Goal: Transaction & Acquisition: Purchase product/service

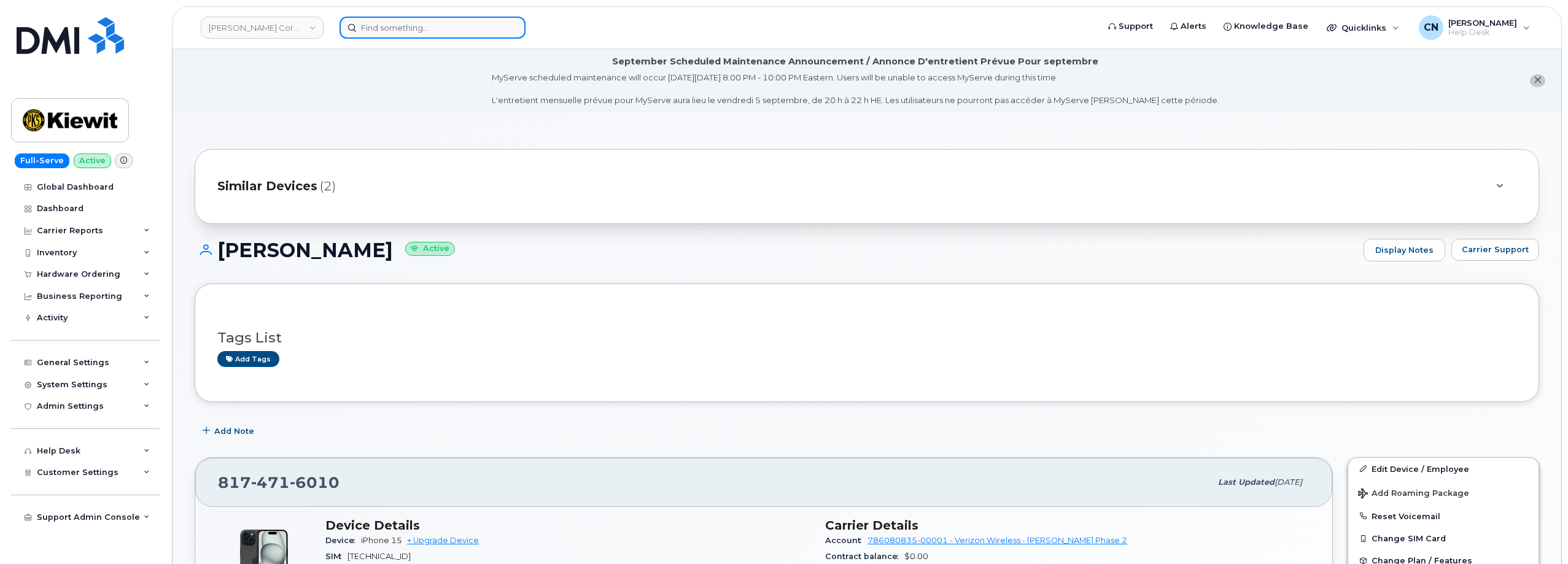
click at [425, 27] on input at bounding box center [432, 27] width 186 height 22
paste input "8649334258"
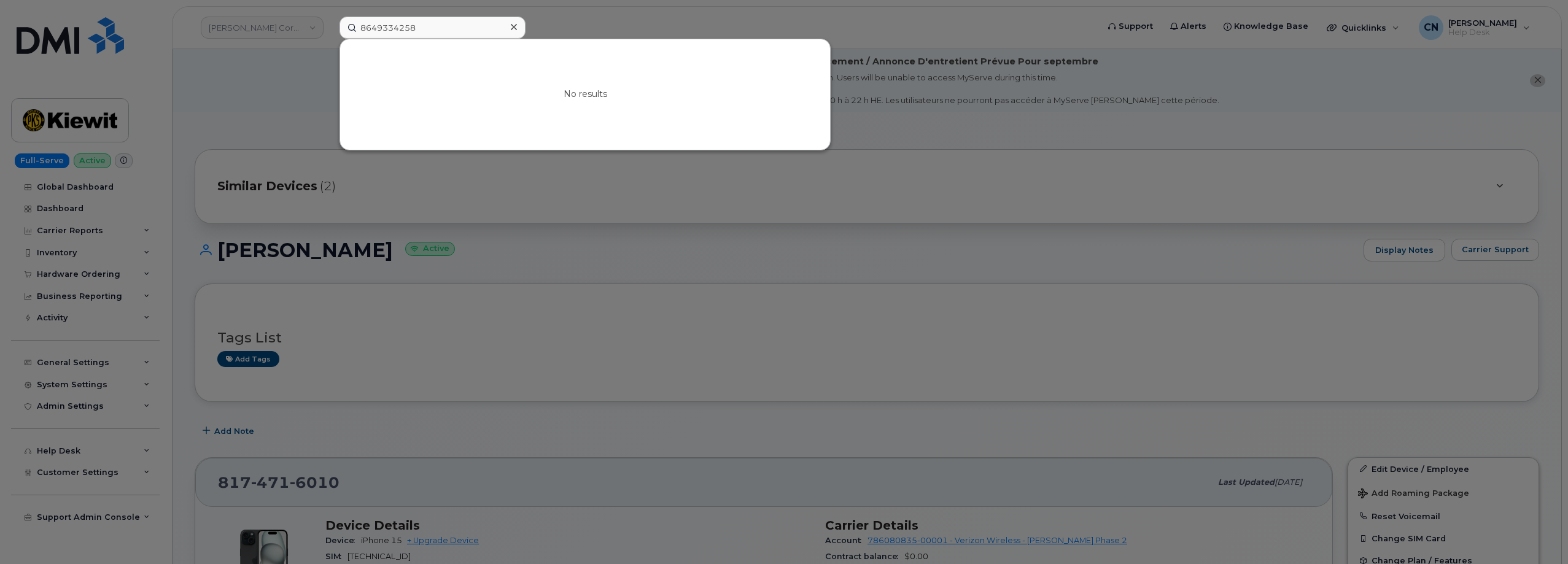
click at [270, 98] on div at bounding box center [784, 282] width 1568 height 564
click at [403, 24] on input "8649334258" at bounding box center [432, 27] width 186 height 22
drag, startPoint x: 436, startPoint y: 27, endPoint x: 278, endPoint y: 11, distance: 158.8
click at [330, 17] on div "8649334258 No results" at bounding box center [715, 27] width 770 height 22
paste input "3646726795"
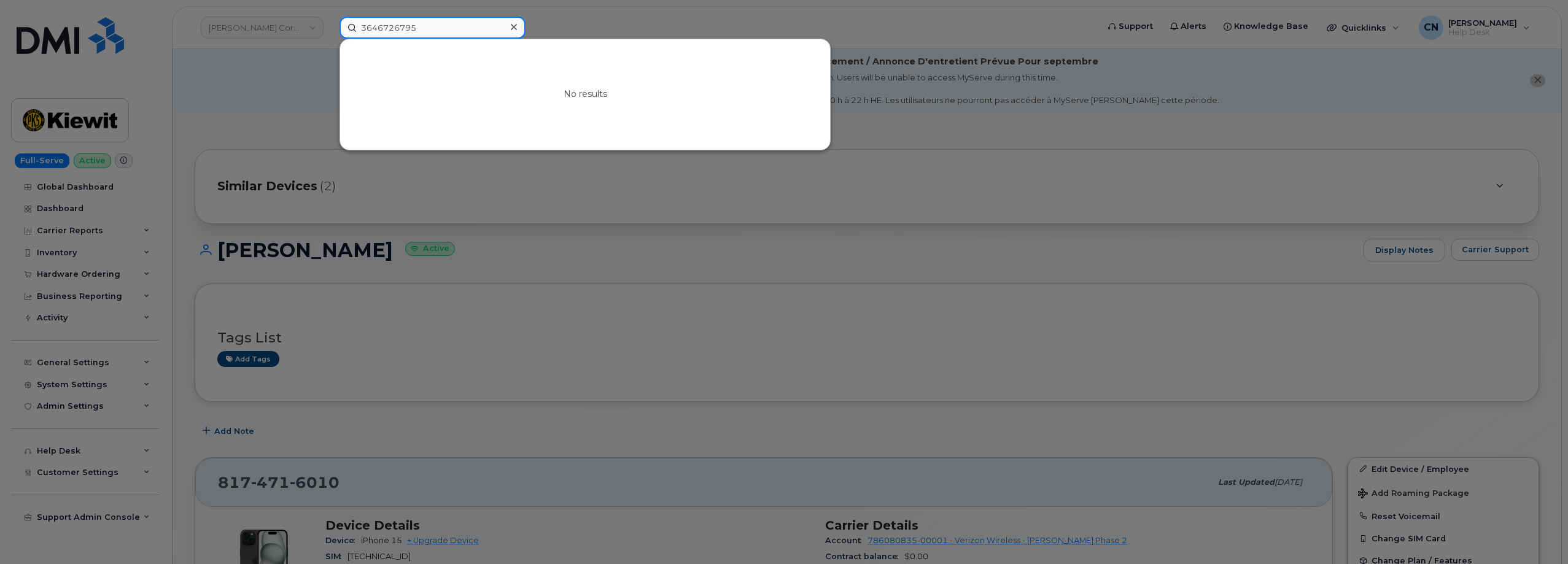
click at [376, 35] on input "3646726795" at bounding box center [432, 27] width 186 height 22
type input "3646726795"
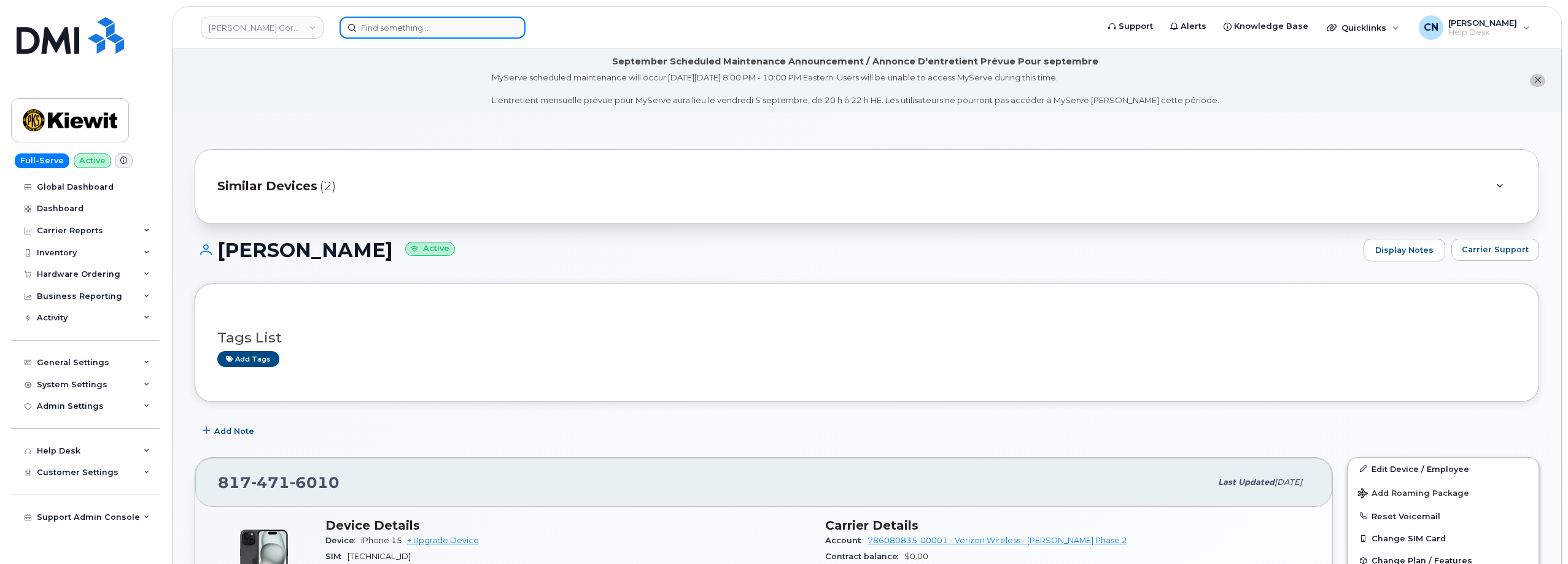
click at [465, 27] on input at bounding box center [432, 27] width 186 height 22
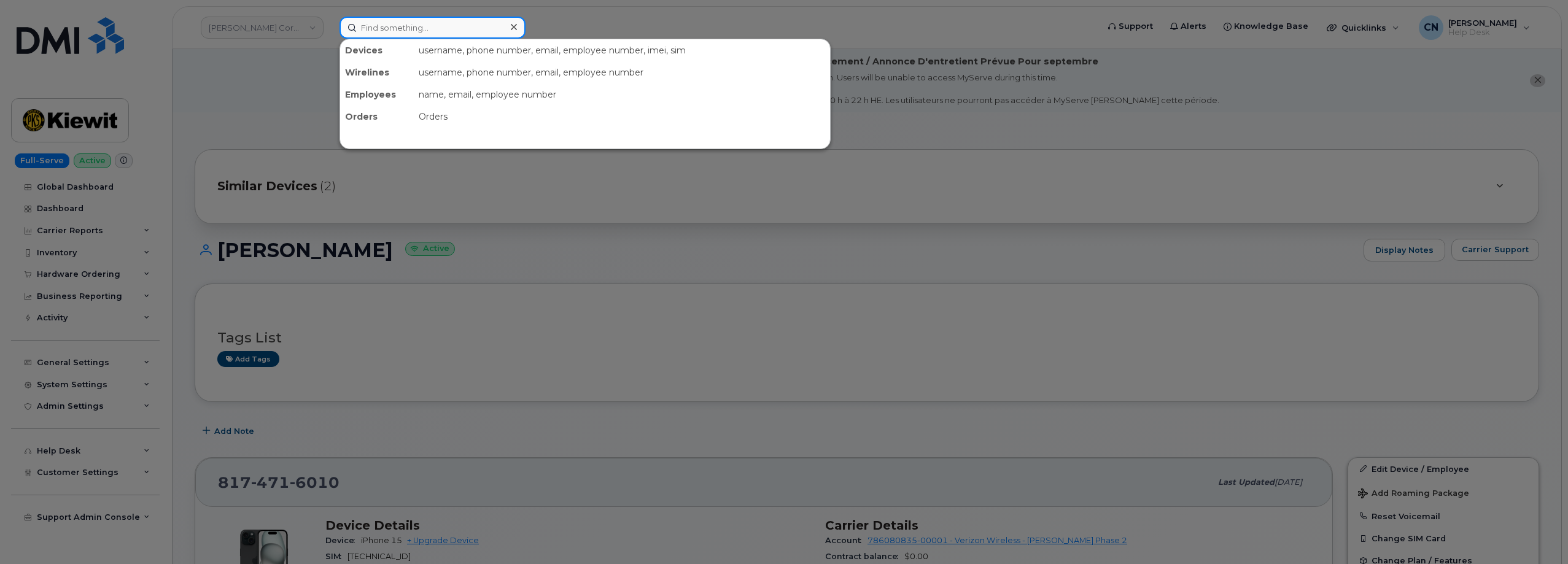
paste input "357397896579868"
type input "357397896579868"
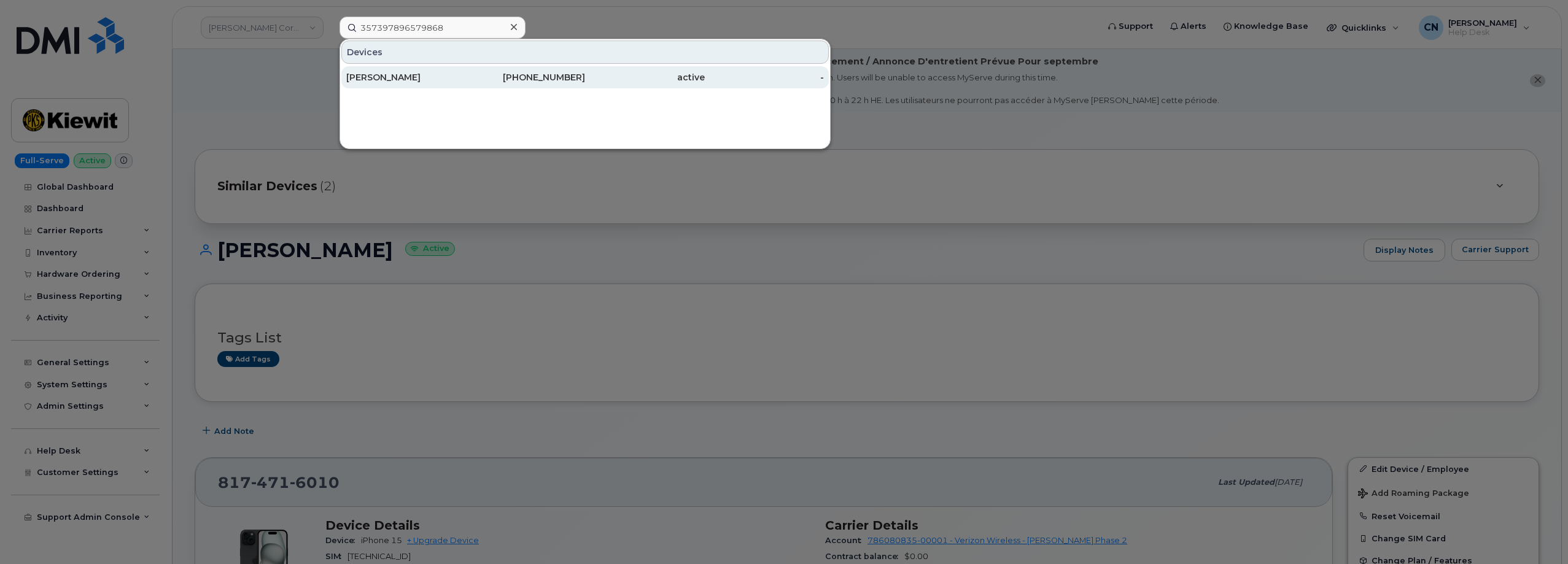
click at [406, 70] on div "[PERSON_NAME]" at bounding box center [406, 77] width 119 height 22
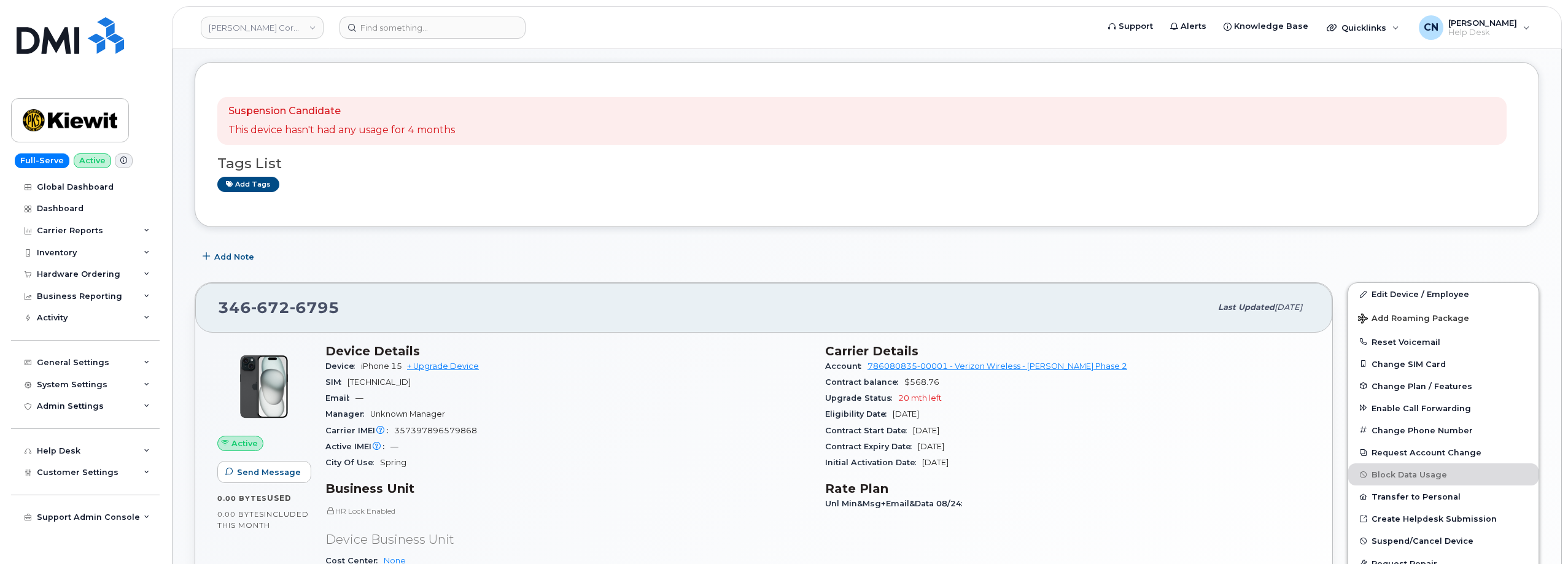
scroll to position [123, 0]
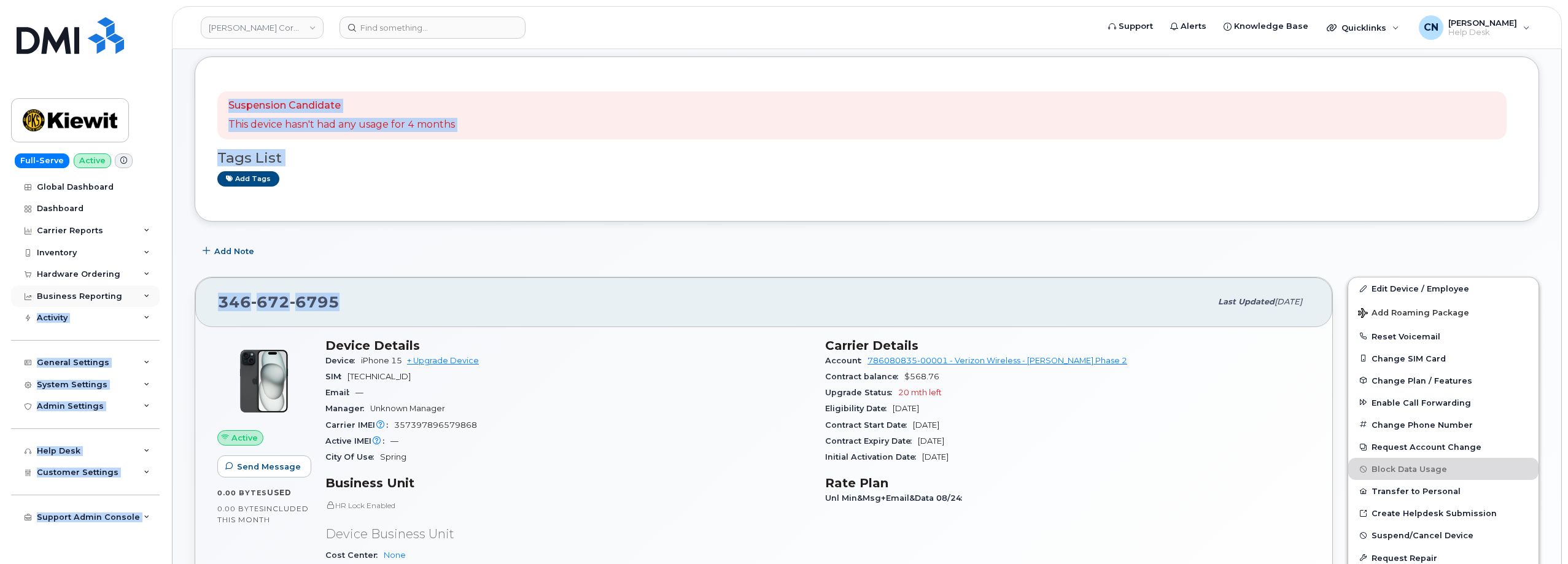
drag, startPoint x: 354, startPoint y: 300, endPoint x: 158, endPoint y: 300, distance: 196.0
click at [251, 303] on span "672" at bounding box center [270, 302] width 39 height 18
click at [220, 306] on span "346 672 6795" at bounding box center [278, 302] width 121 height 18
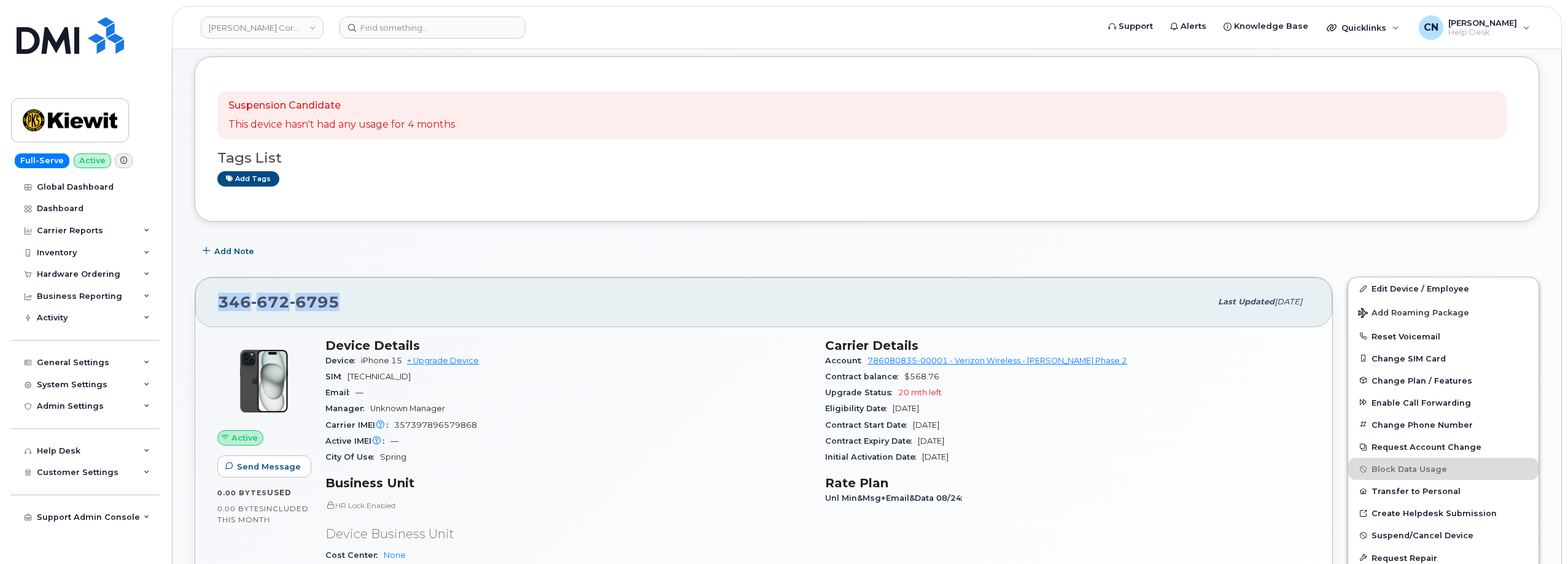
click at [220, 306] on span "346 672 6795" at bounding box center [278, 302] width 121 height 18
click at [583, 351] on h3 "Device Details" at bounding box center [567, 345] width 485 height 15
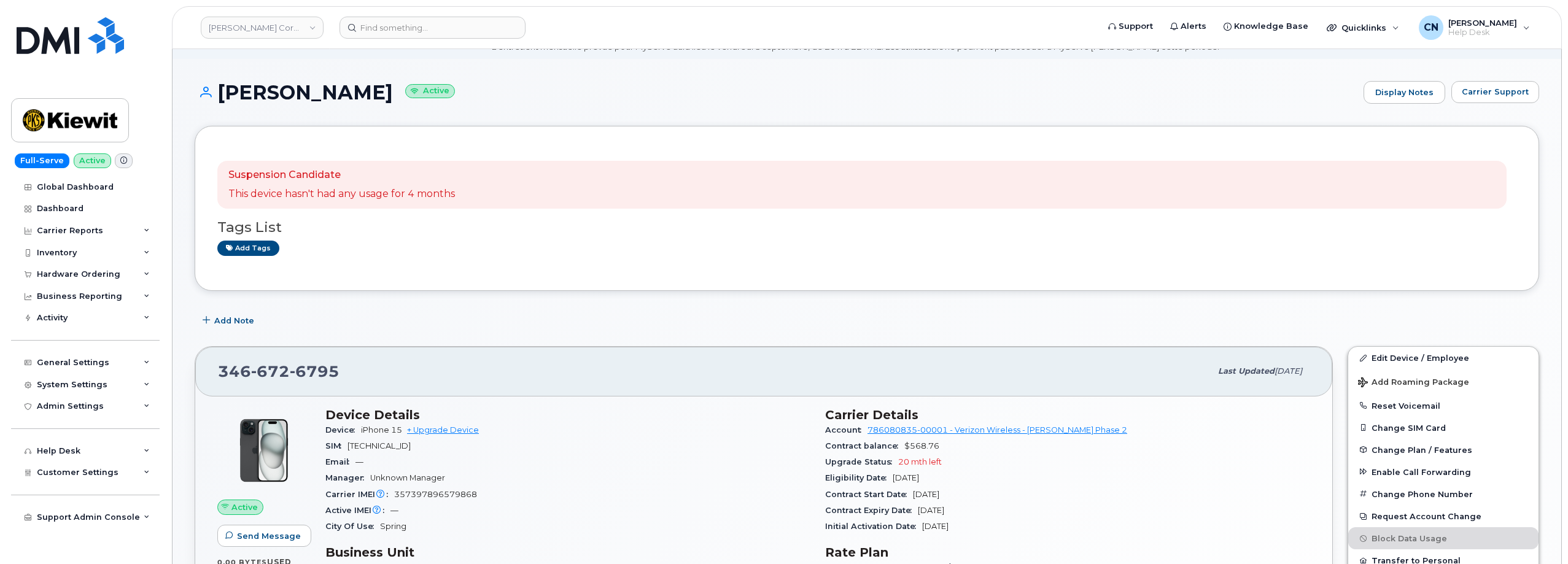
scroll to position [0, 0]
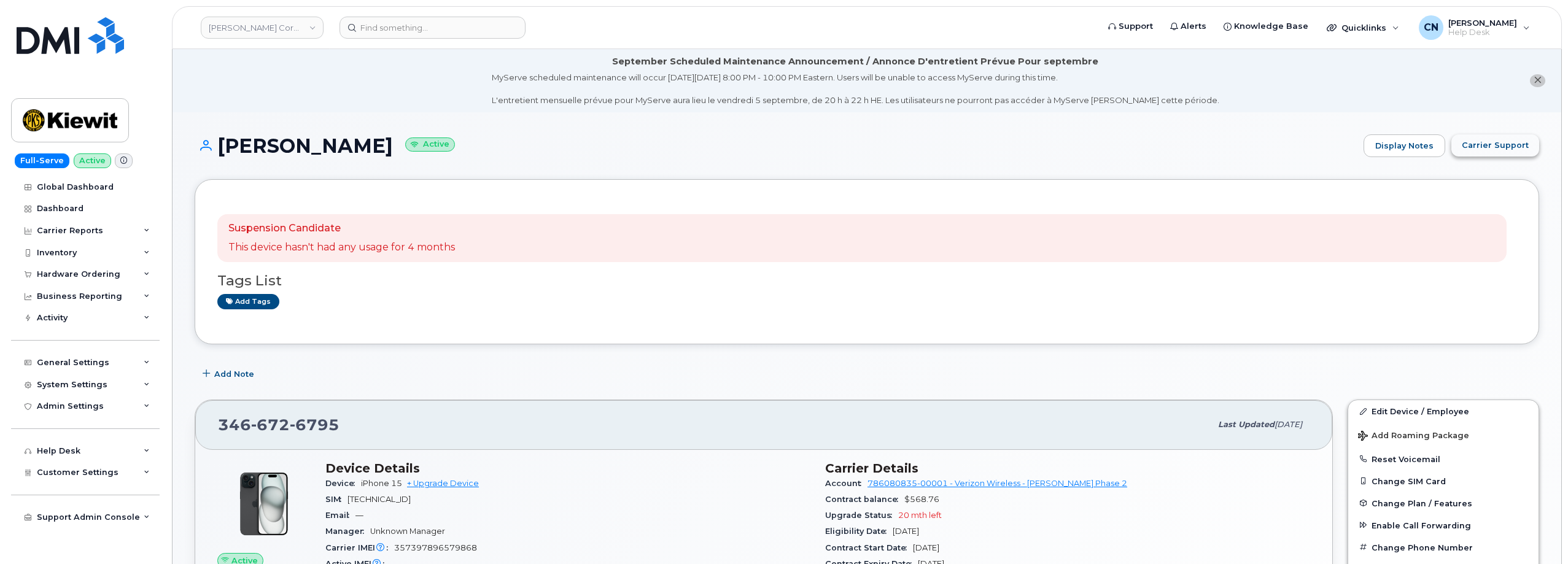
click at [1469, 143] on span "Carrier Support" at bounding box center [1495, 145] width 67 height 11
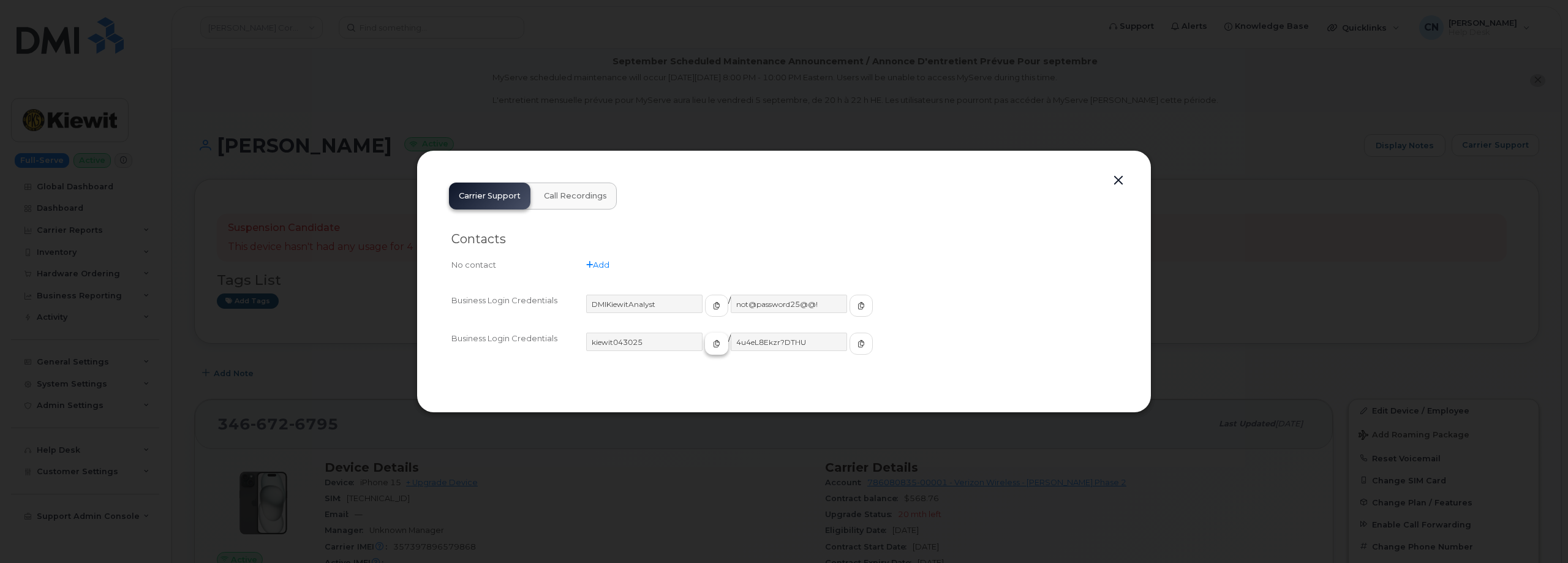
click at [711, 346] on span "button" at bounding box center [716, 343] width 11 height 11
click at [849, 335] on button "button" at bounding box center [861, 344] width 23 height 22
click at [1119, 182] on button "button" at bounding box center [1118, 181] width 18 height 17
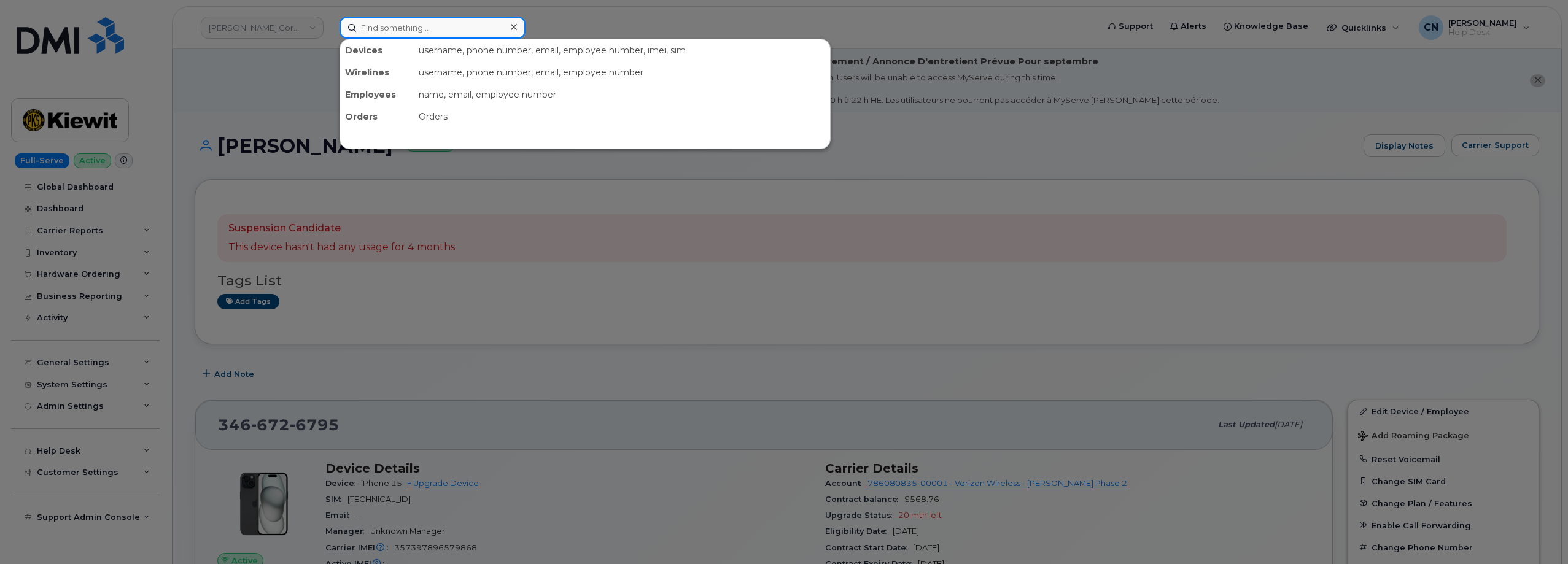
click at [373, 20] on input at bounding box center [432, 27] width 186 height 22
paste input "89148000011144748264"
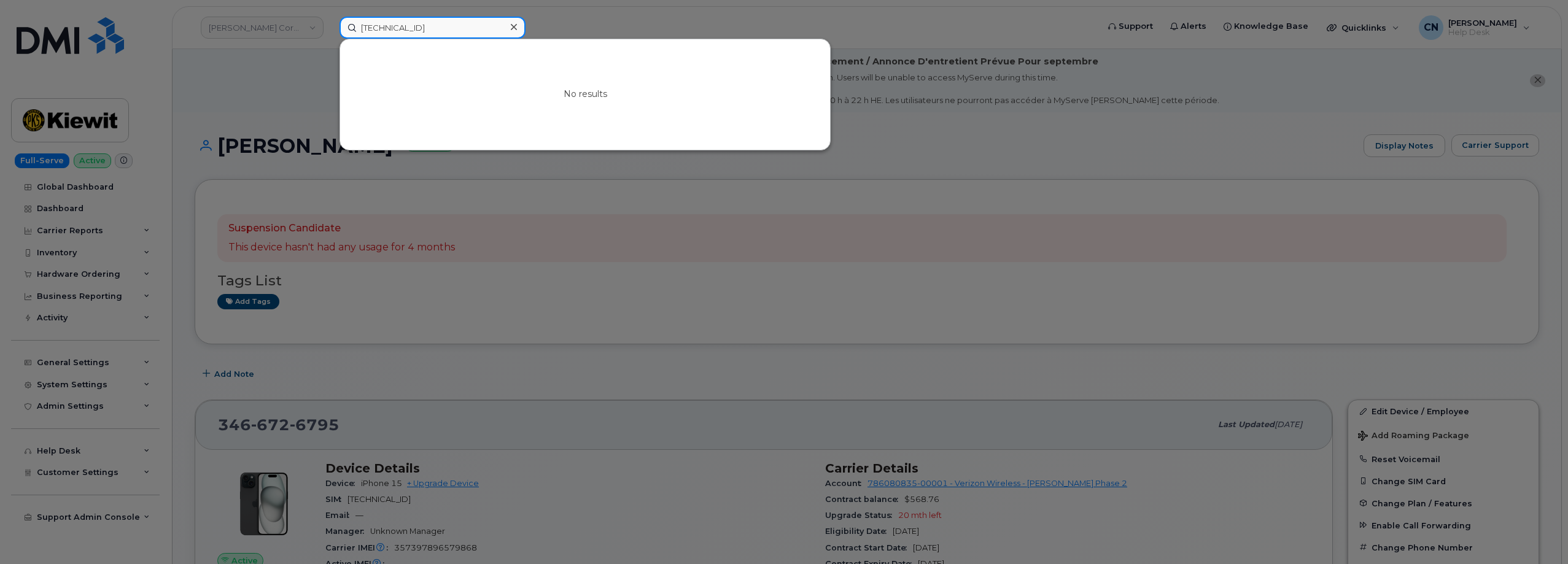
drag, startPoint x: 476, startPoint y: 29, endPoint x: 212, endPoint y: 15, distance: 264.4
click at [330, 17] on div "89148000011144748264 No results" at bounding box center [715, 27] width 770 height 22
paste input "6121907271145"
click at [287, 139] on div at bounding box center [784, 282] width 1568 height 564
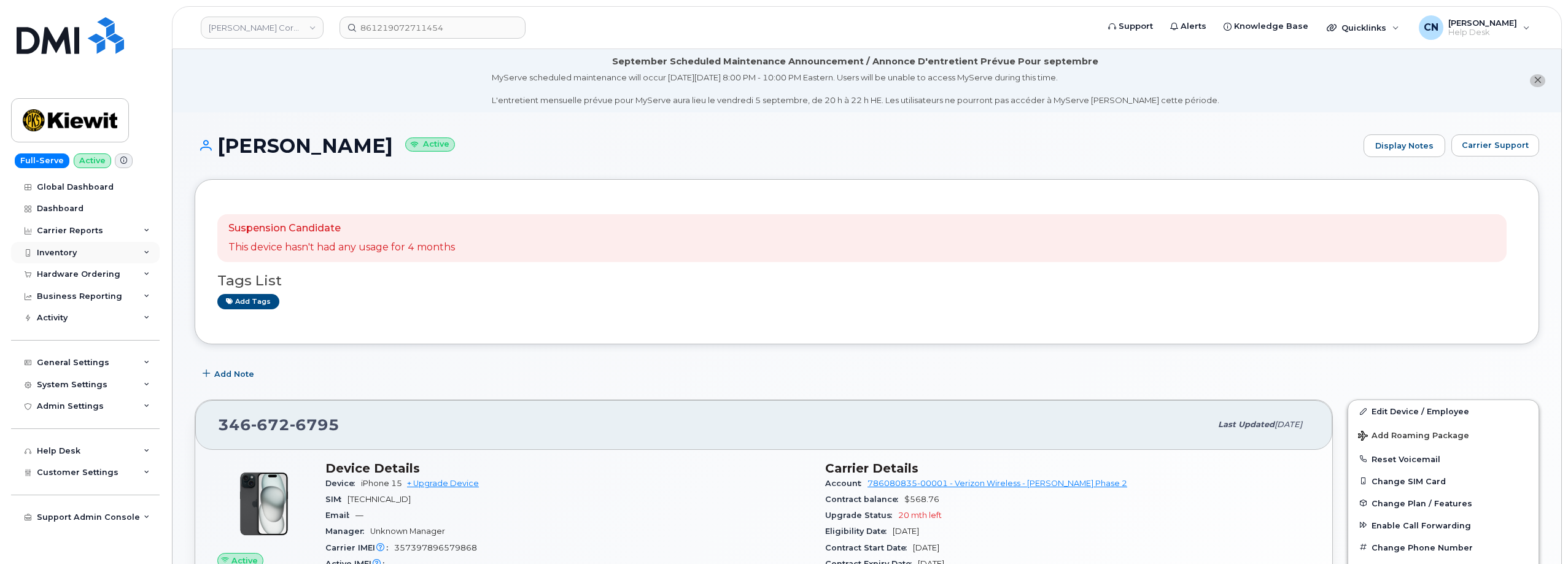
click at [53, 255] on div "Inventory" at bounding box center [57, 252] width 40 height 10
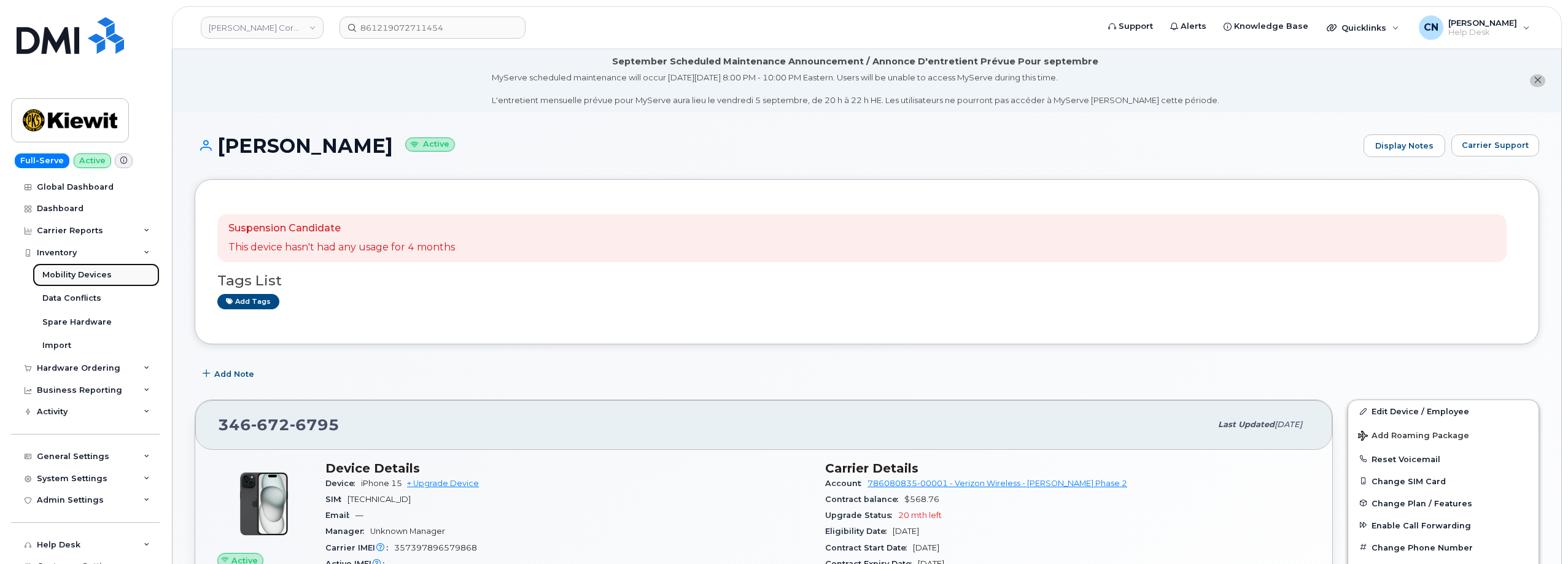
click at [74, 280] on div "Mobility Devices" at bounding box center [77, 274] width 69 height 11
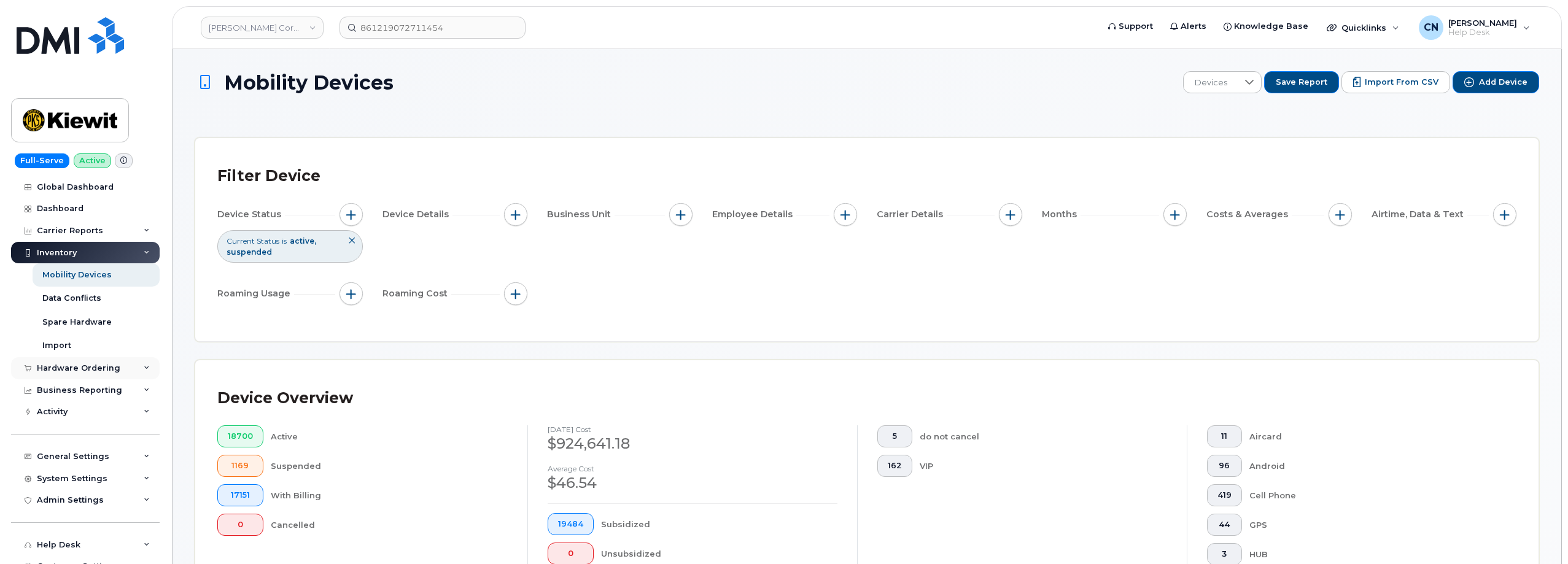
click at [64, 368] on div "Hardware Ordering" at bounding box center [78, 368] width 83 height 10
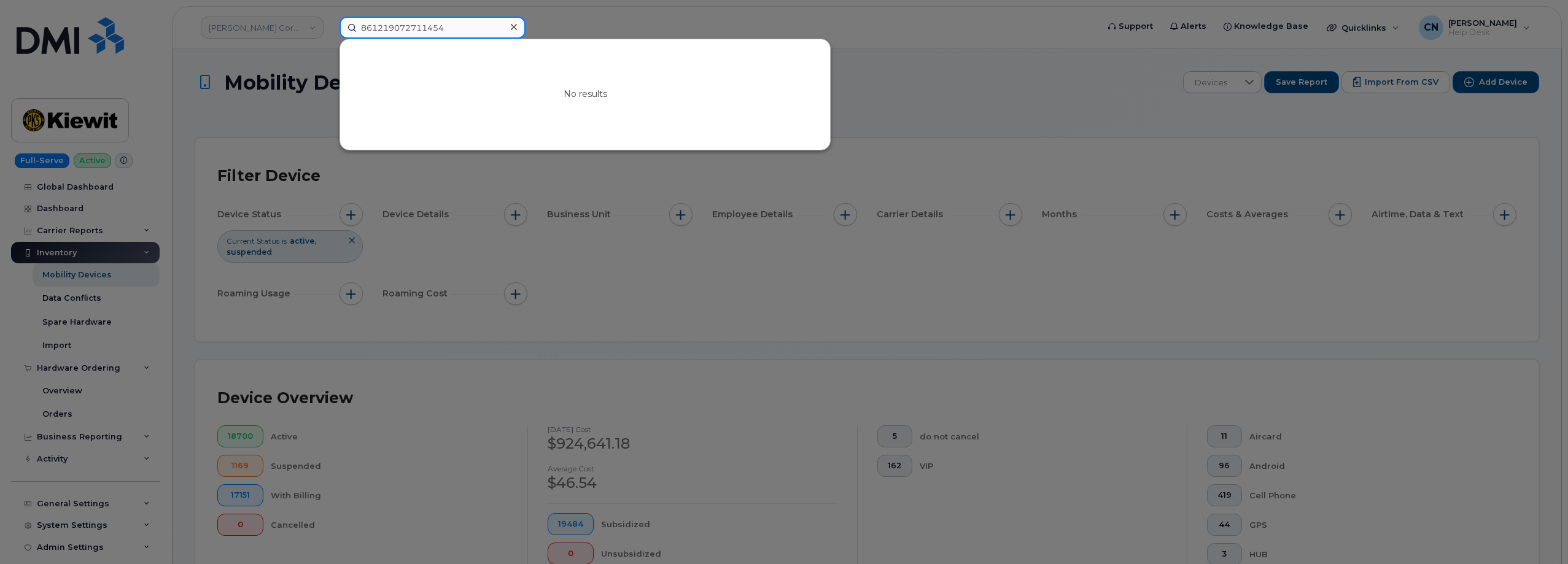
drag, startPoint x: 443, startPoint y: 19, endPoint x: 198, endPoint y: 44, distance: 246.3
click at [330, 39] on div "861219072711454 No results" at bounding box center [715, 27] width 770 height 22
paste input "00211418"
drag, startPoint x: 417, startPoint y: 25, endPoint x: 266, endPoint y: 17, distance: 151.2
click at [330, 17] on div "00211418 No results" at bounding box center [715, 27] width 770 height 22
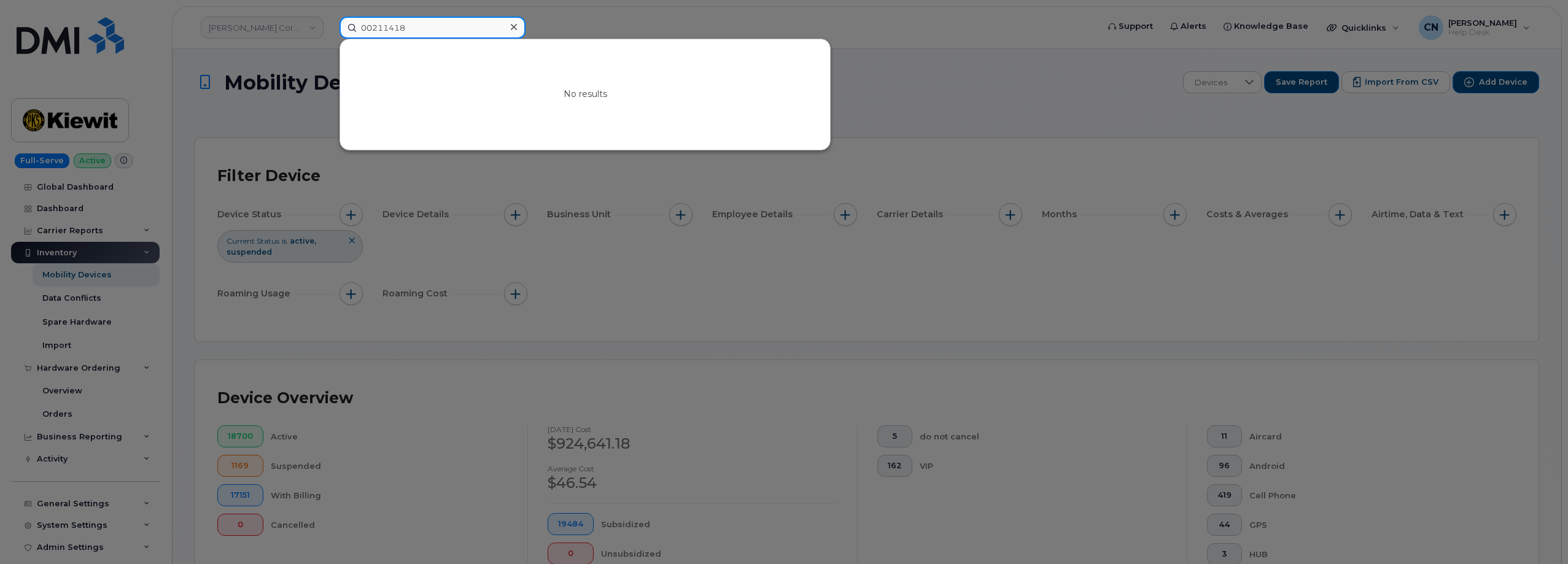
paste input "7868779193"
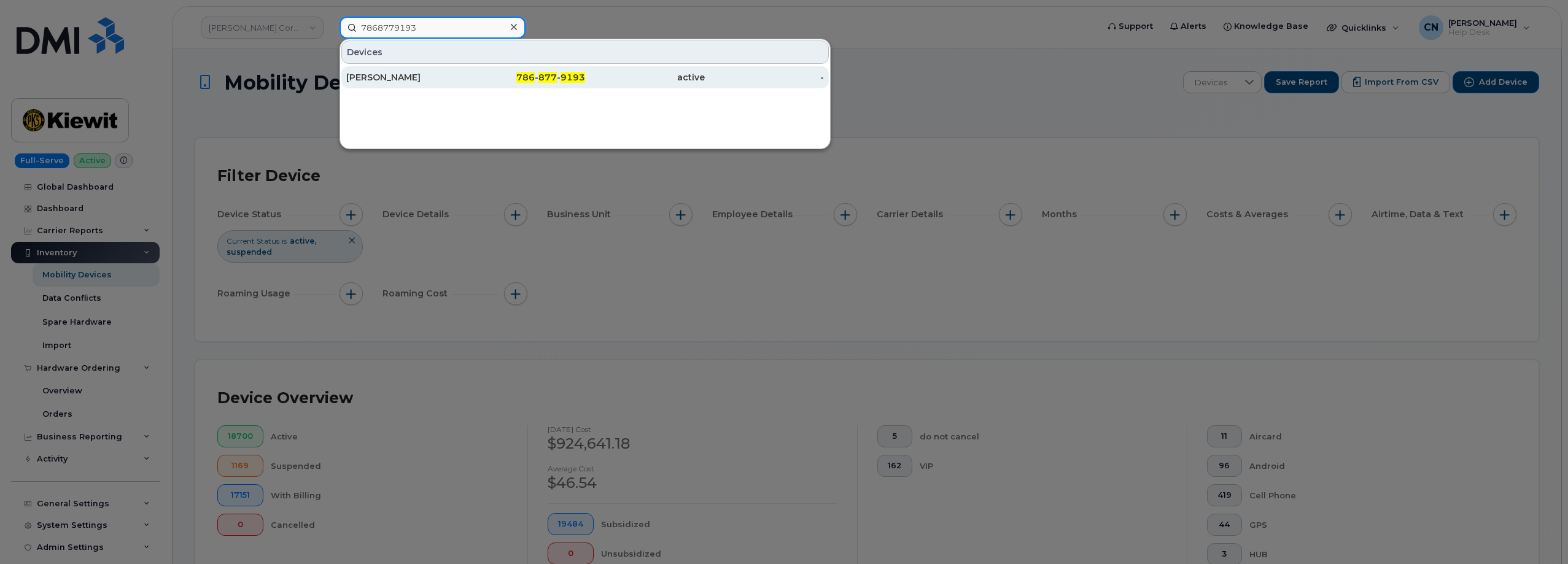
type input "7868779193"
click at [366, 79] on div "Kurtis Pfeifer" at bounding box center [406, 77] width 119 height 12
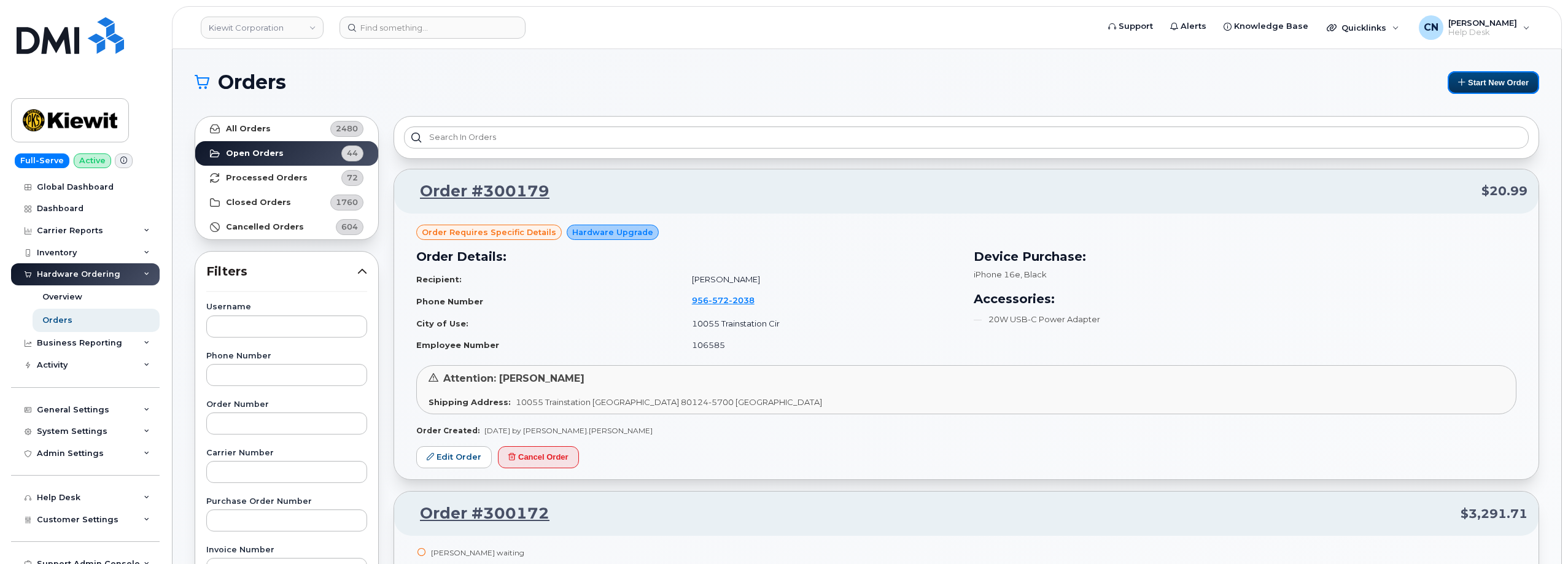
click at [1496, 84] on button "Start New Order" at bounding box center [1494, 83] width 91 height 23
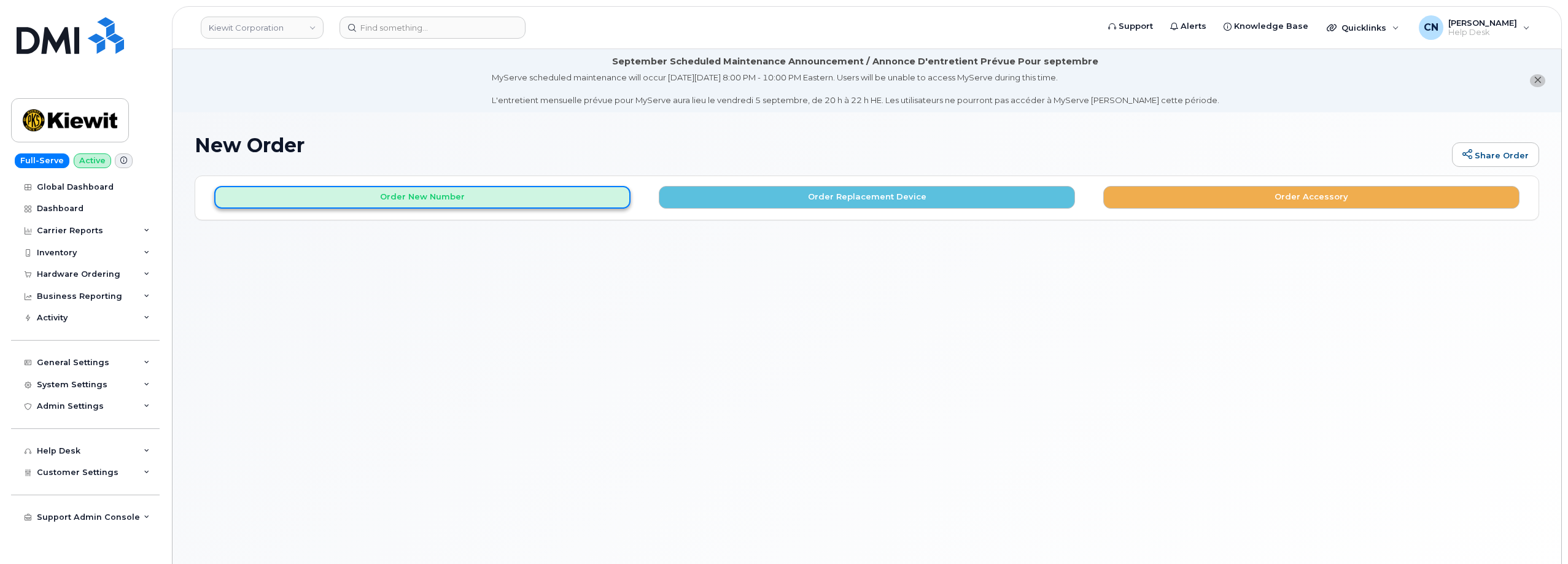
click at [463, 204] on button "Order New Number" at bounding box center [422, 198] width 416 height 23
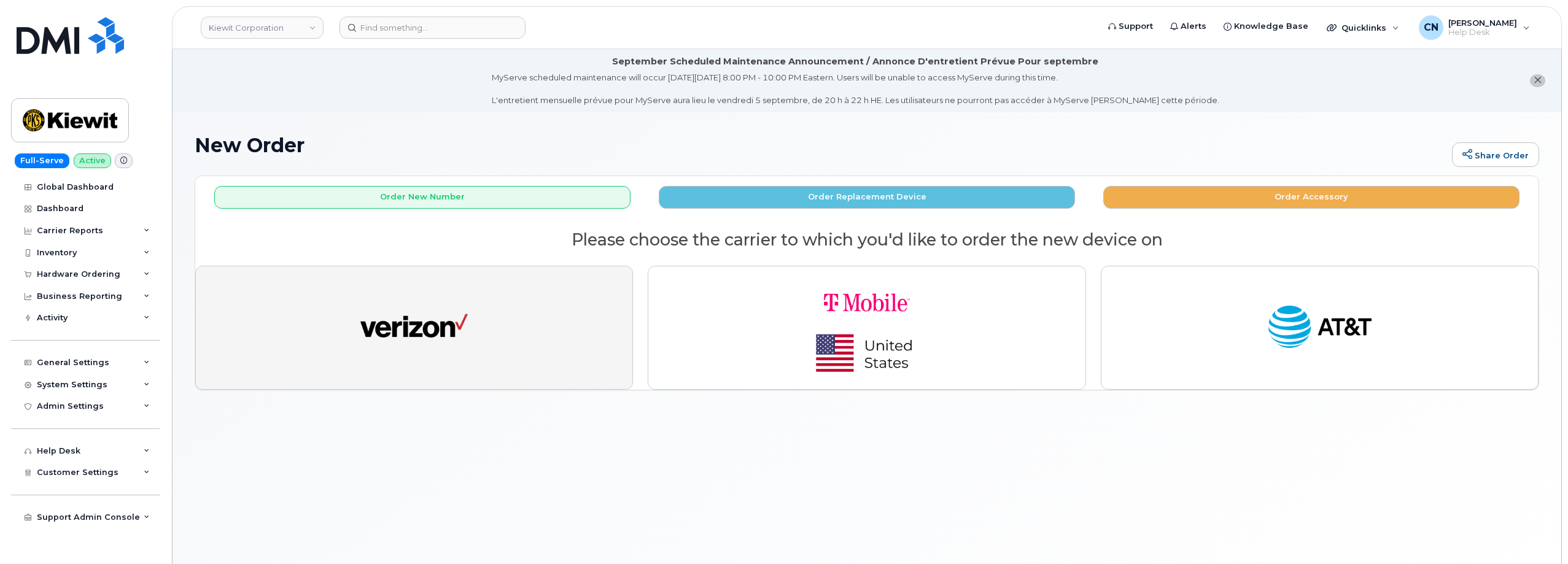
click at [431, 321] on img "button" at bounding box center [414, 328] width 107 height 55
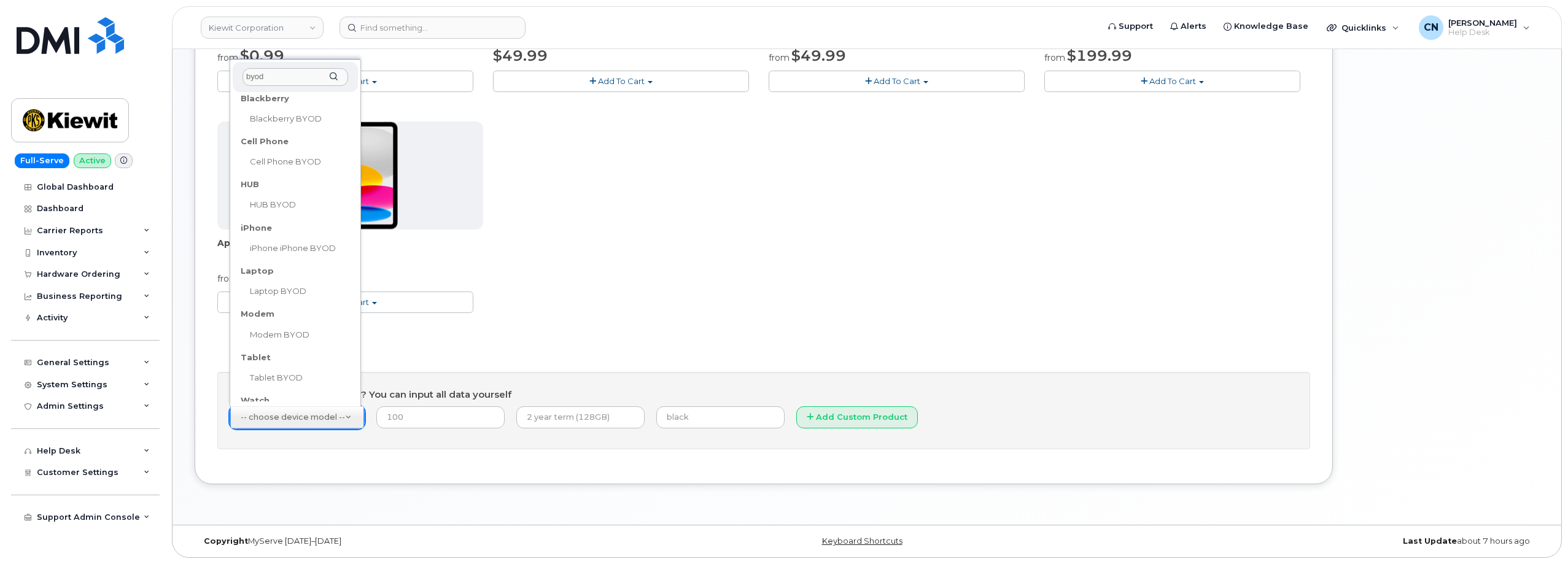
scroll to position [123, 0]
type input "byod"
select select "2504"
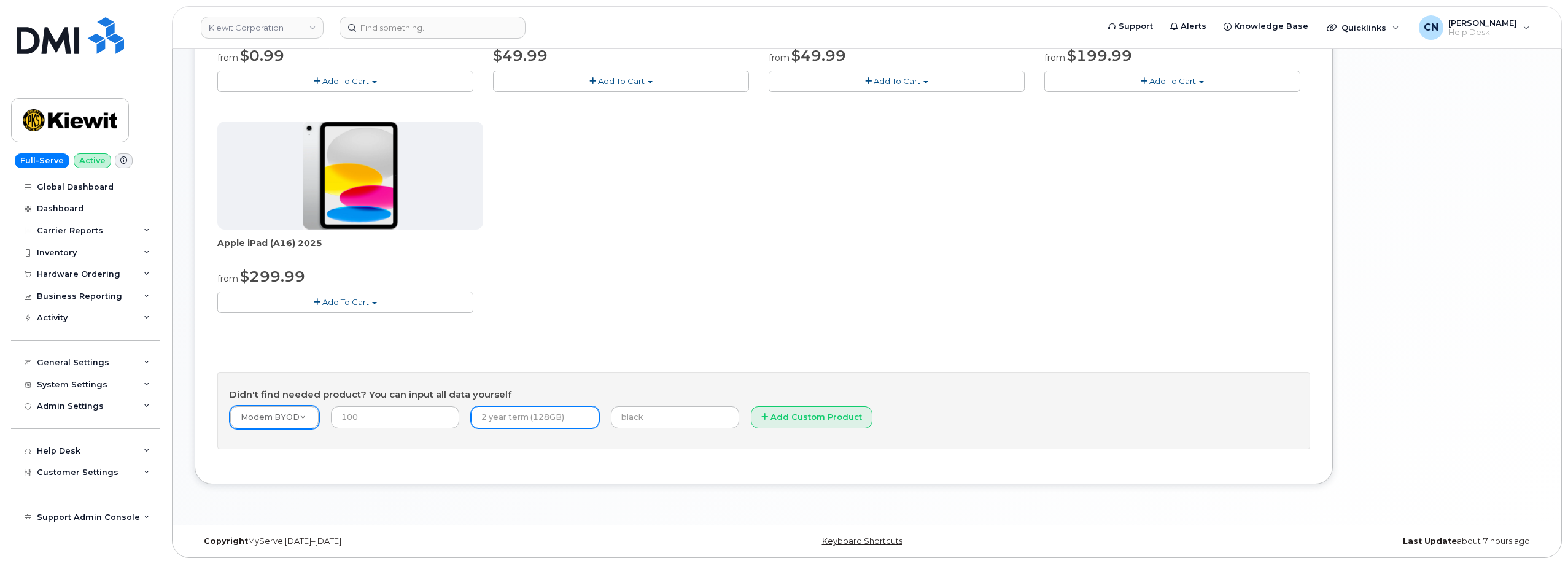
click at [550, 424] on input "text" at bounding box center [535, 417] width 128 height 22
type input "Month to Month"
click at [391, 408] on input "number" at bounding box center [395, 417] width 128 height 22
type input "0.00"
click at [769, 415] on button "Add Custom Product" at bounding box center [811, 418] width 121 height 23
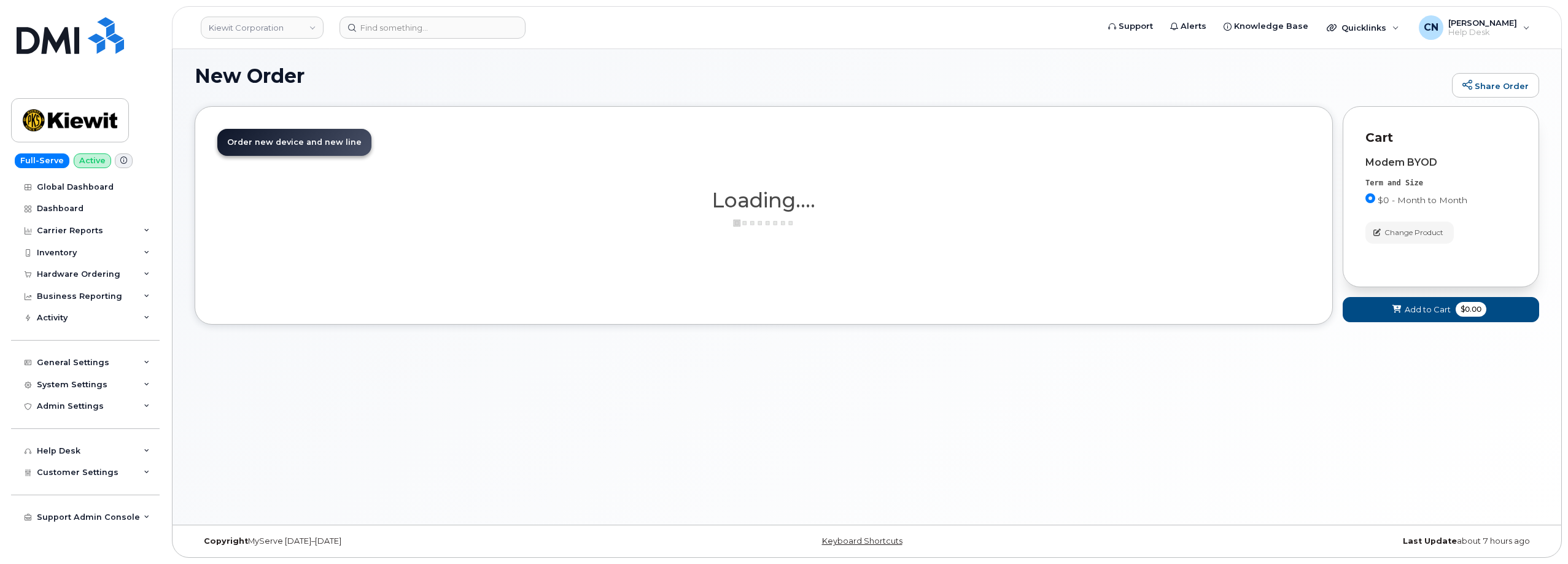
scroll to position [161, 0]
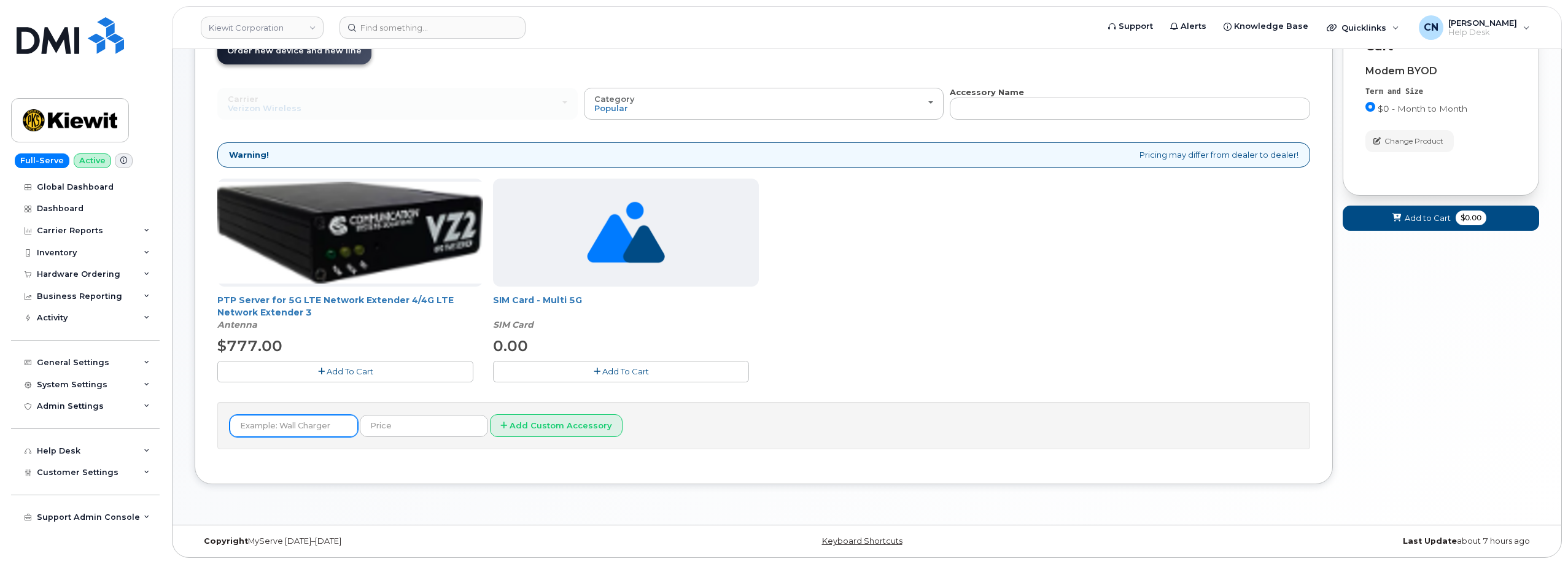
click at [285, 433] on input "text" at bounding box center [294, 426] width 128 height 22
click at [1397, 217] on icon at bounding box center [1397, 218] width 9 height 8
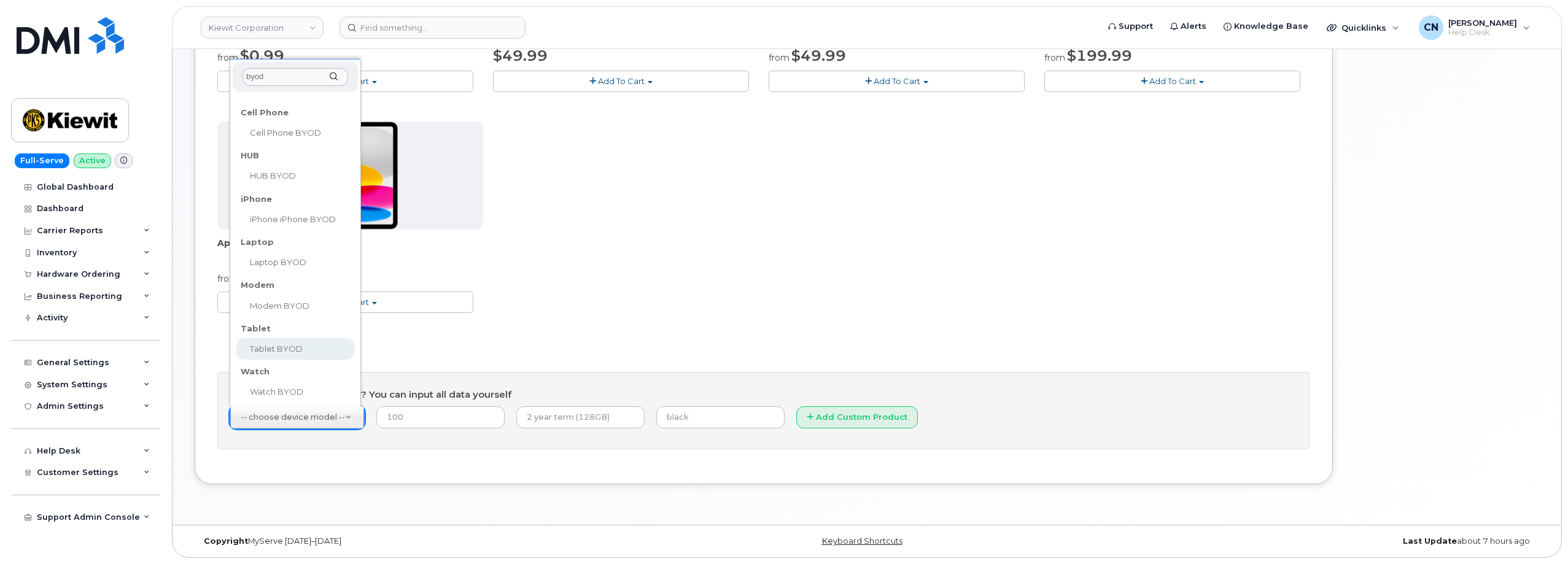
scroll to position [123, 0]
type input "byod"
select select "2487"
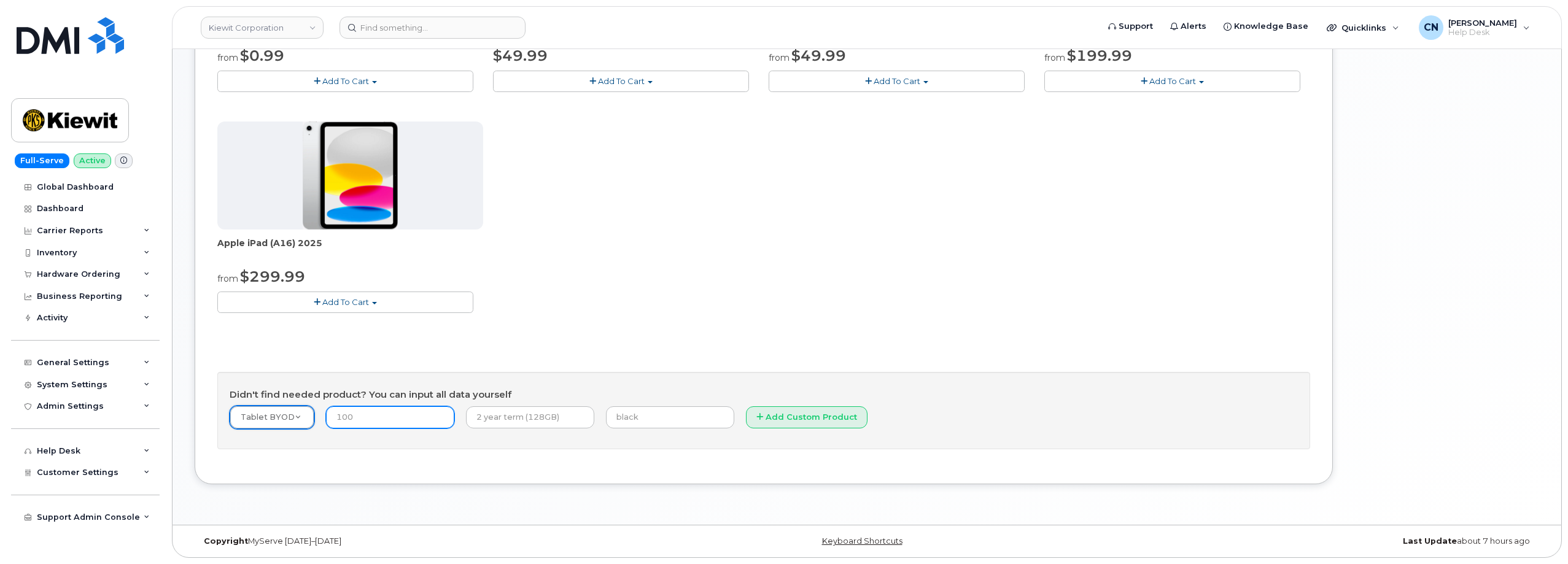
click at [382, 415] on input "number" at bounding box center [390, 417] width 128 height 22
click at [502, 420] on input "text" at bounding box center [530, 417] width 128 height 22
type input "Month to Month"
click at [346, 415] on input "number" at bounding box center [390, 417] width 128 height 22
type input "0.00"
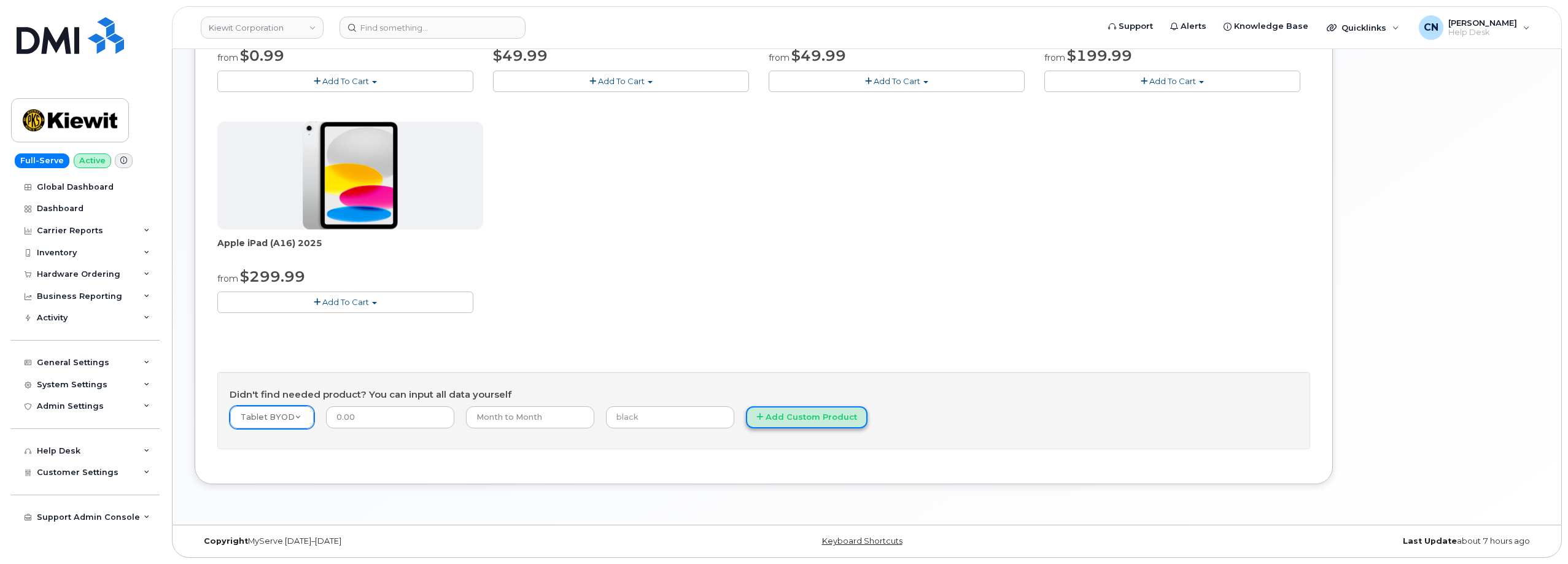
click at [759, 415] on button "Add Custom Product" at bounding box center [806, 418] width 121 height 23
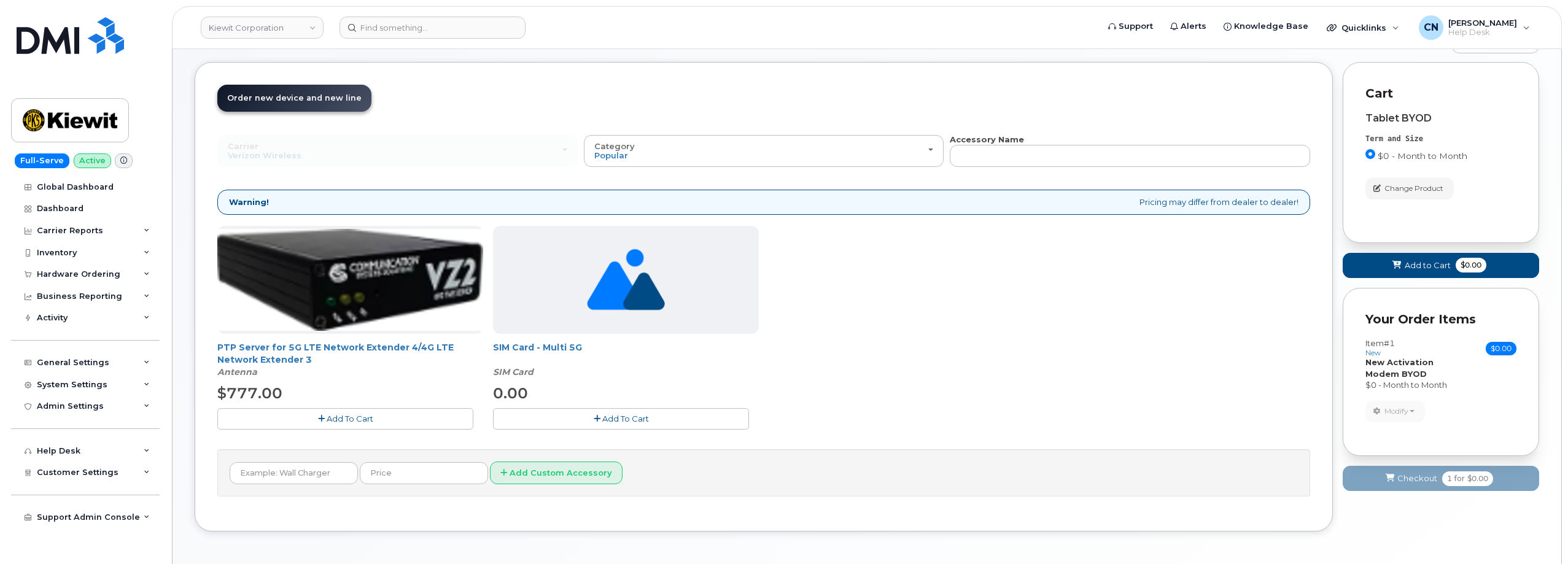
scroll to position [161, 0]
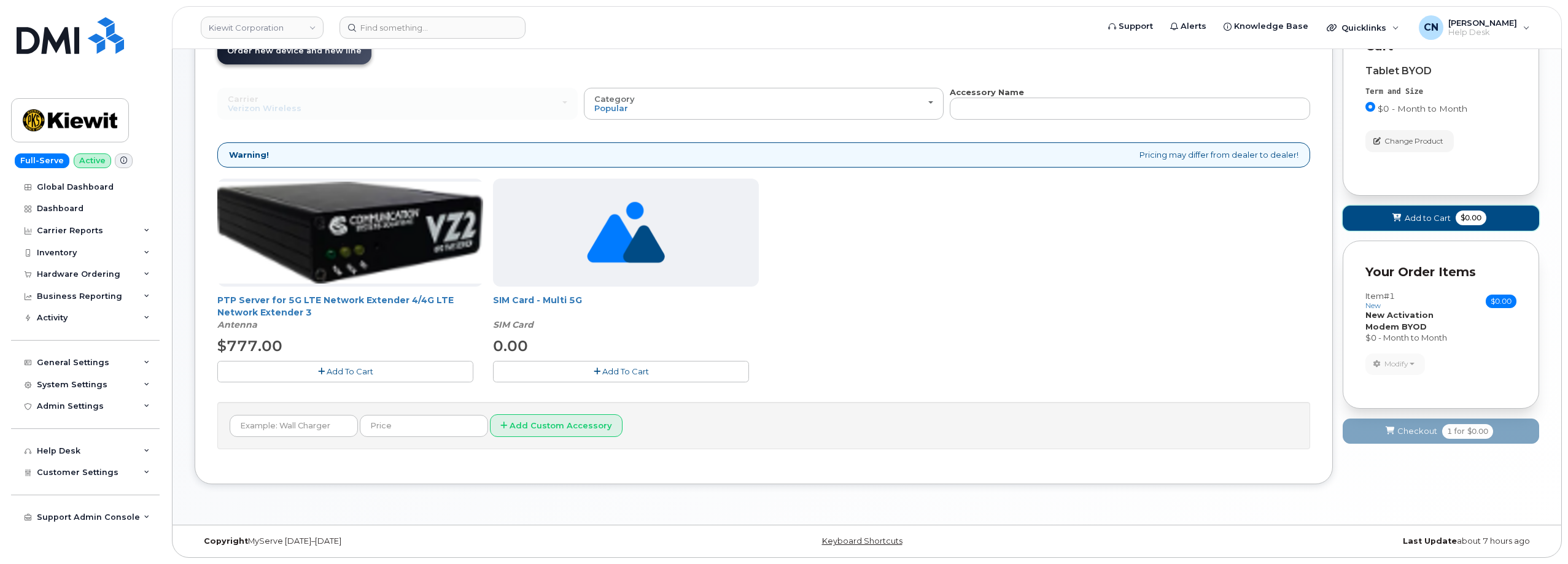
click at [1403, 215] on button "Add to Cart $0.00" at bounding box center [1440, 218] width 196 height 25
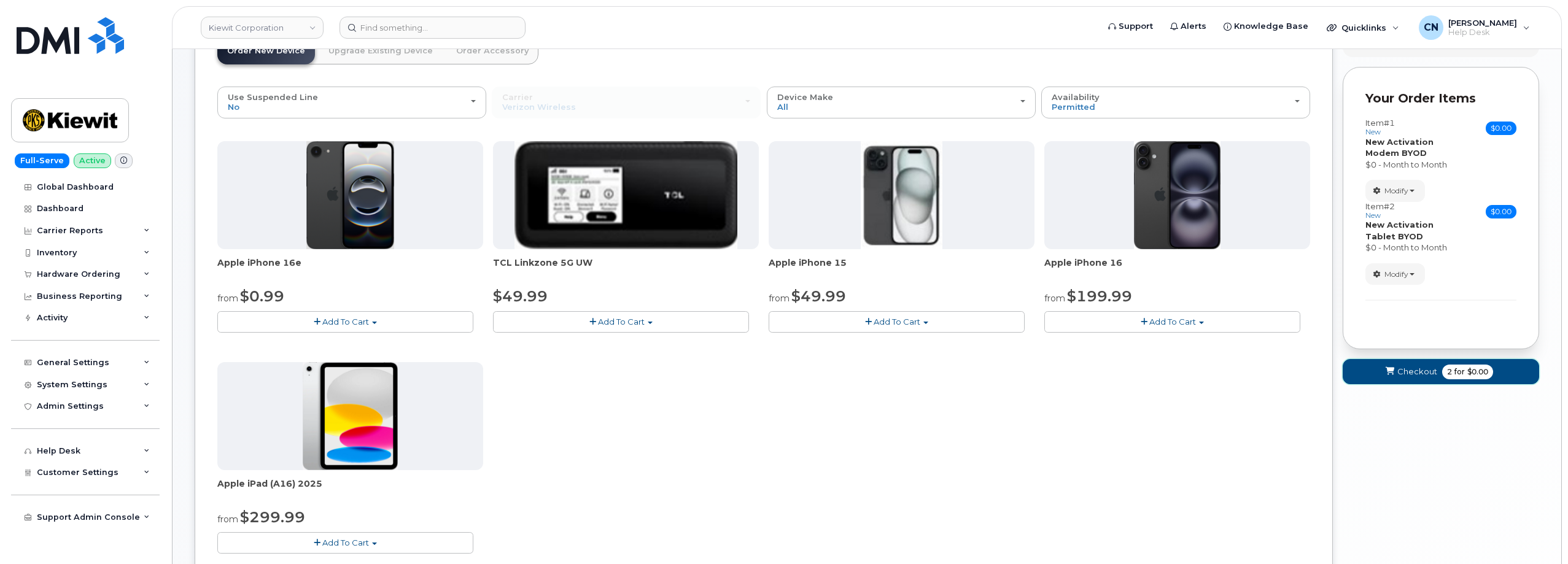
click at [1415, 373] on span "Checkout" at bounding box center [1417, 372] width 40 height 11
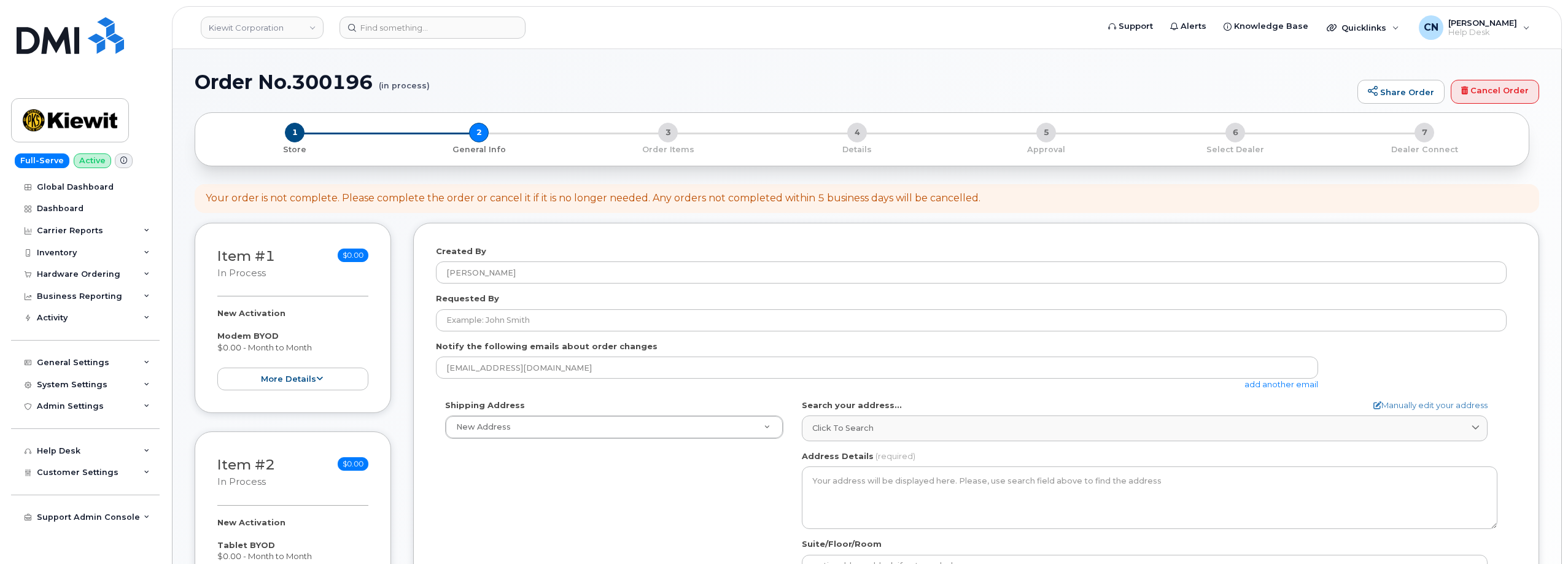
select select
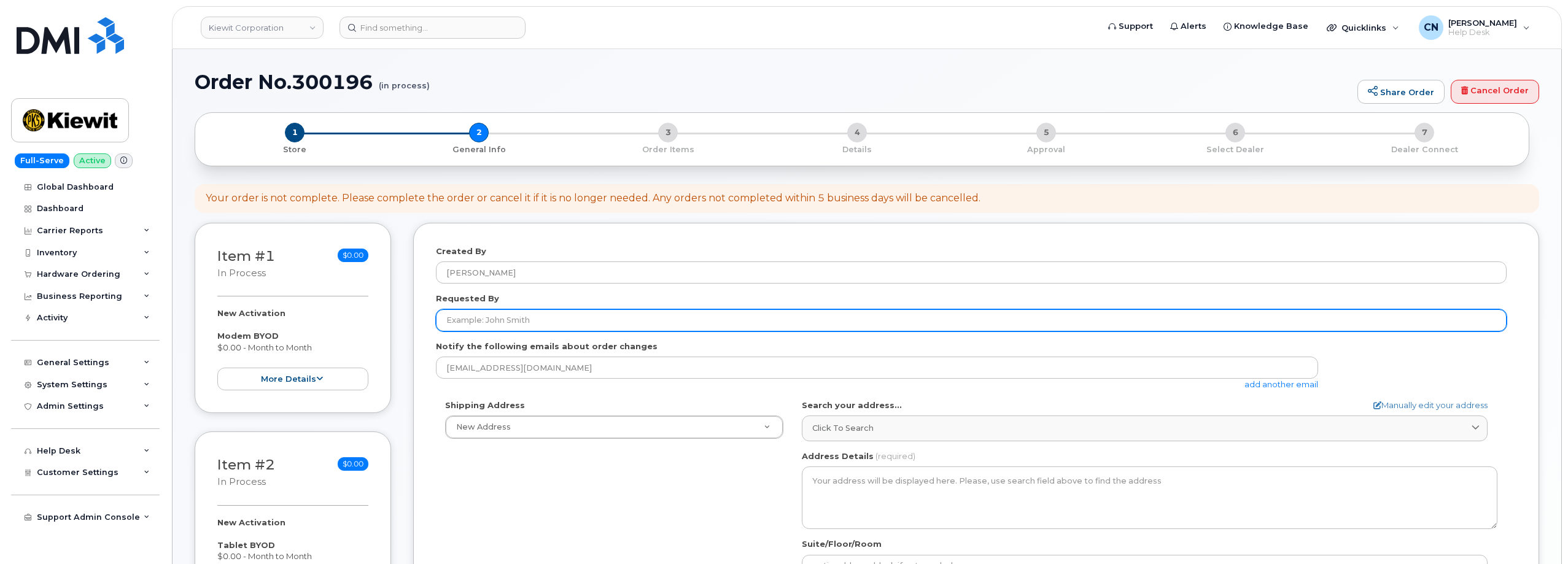
click at [550, 314] on input "Requested By" at bounding box center [971, 320] width 1071 height 22
paste input "[PERSON_NAME]"
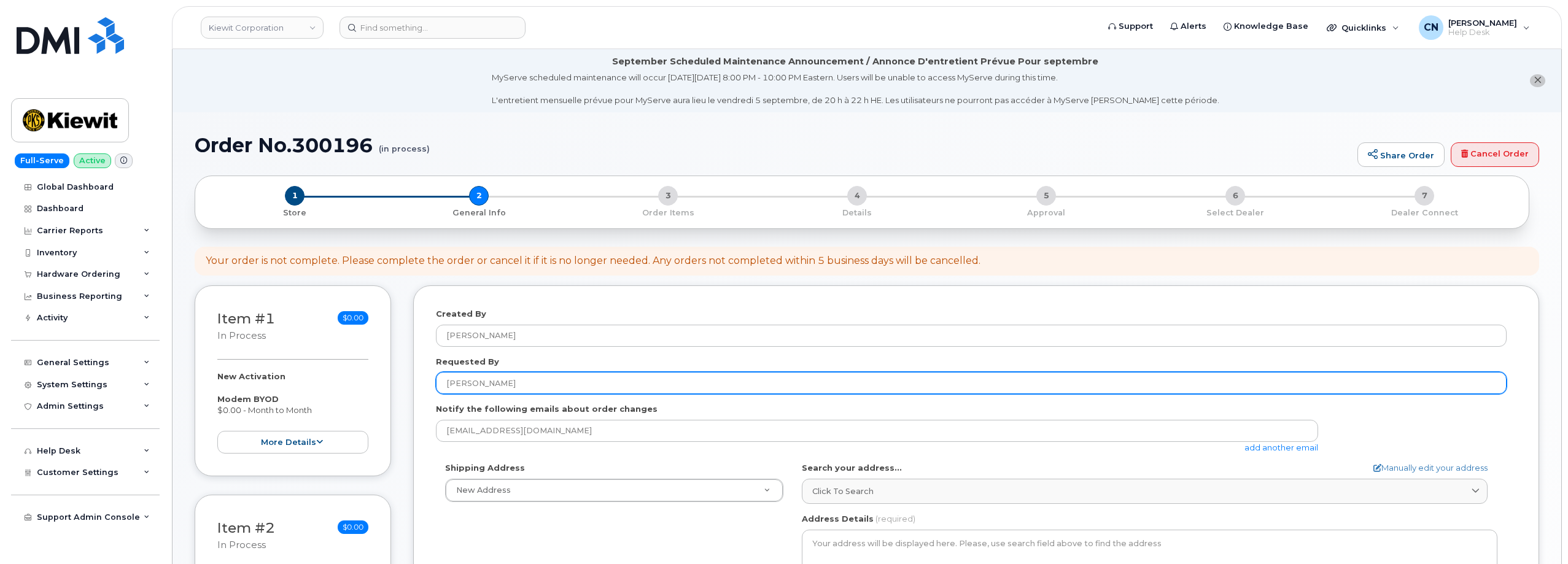
type input "[PERSON_NAME]"
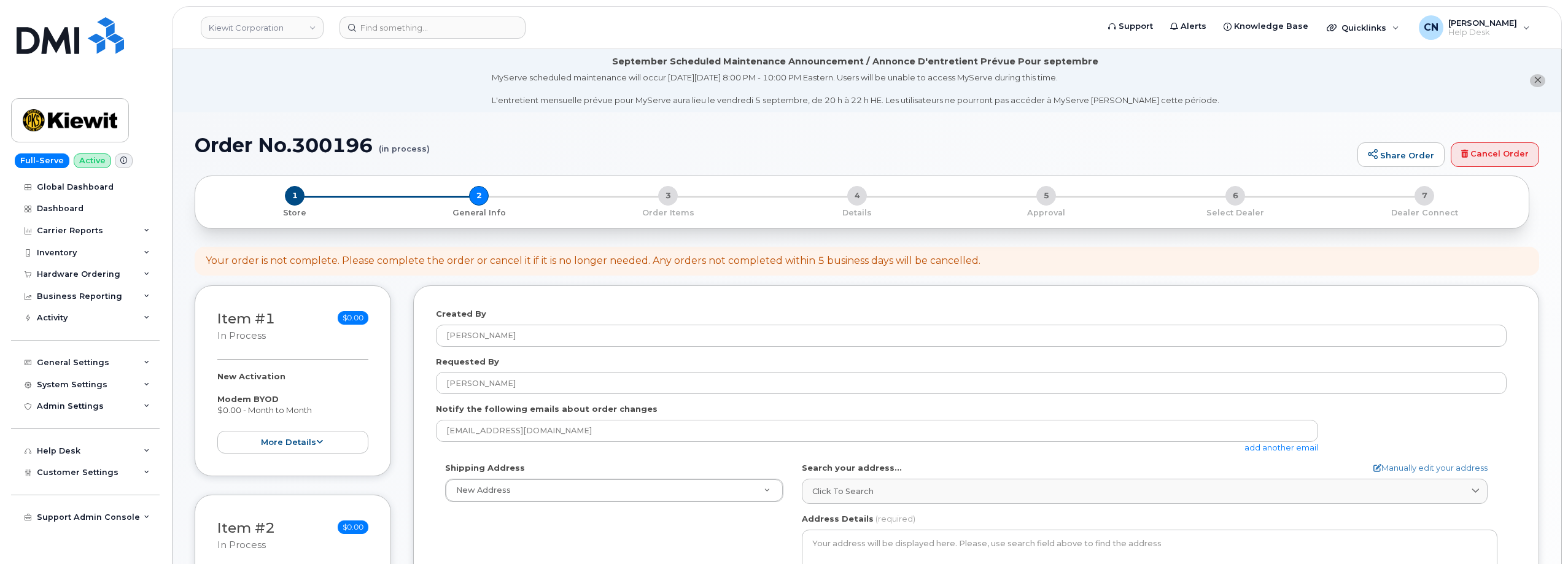
click at [1295, 452] on div "cnguyen@simplexmobility.com add another email" at bounding box center [882, 436] width 892 height 34
click at [1292, 445] on link "add another email" at bounding box center [1281, 447] width 74 height 10
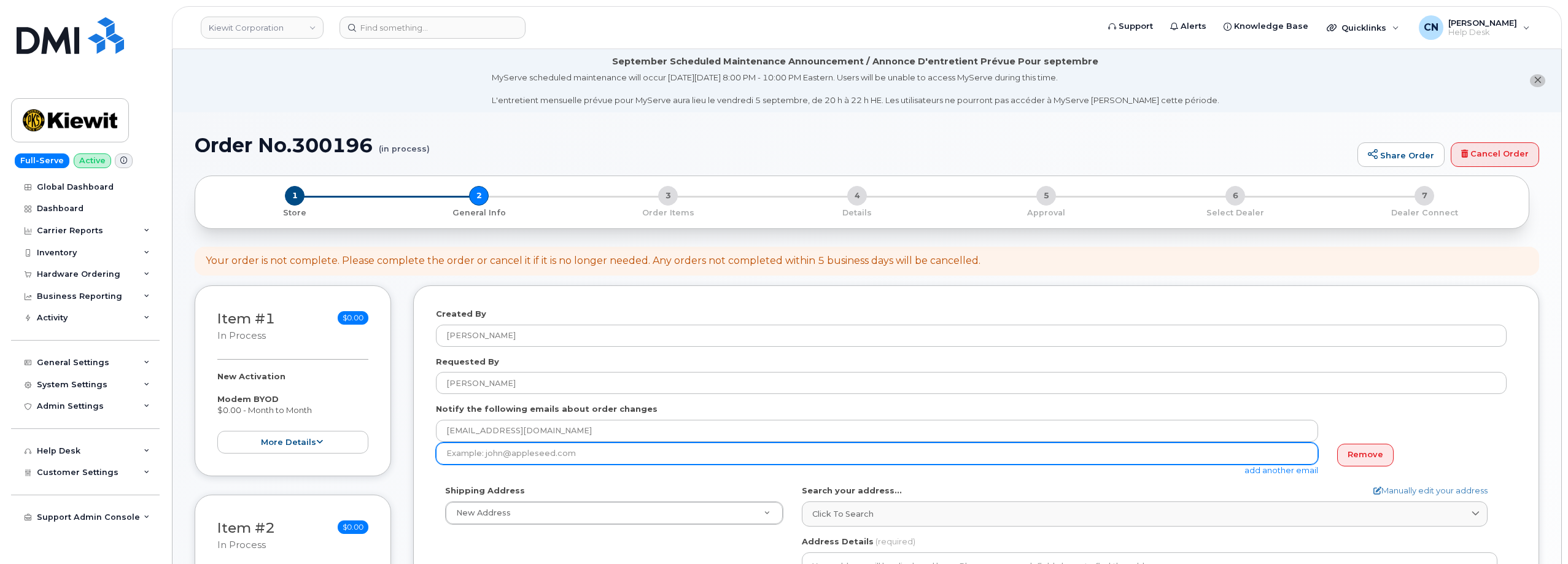
click at [682, 453] on input "email" at bounding box center [877, 453] width 882 height 22
paste input "[PERSON_NAME][EMAIL_ADDRESS][PERSON_NAME][PERSON_NAME][DOMAIN_NAME]"
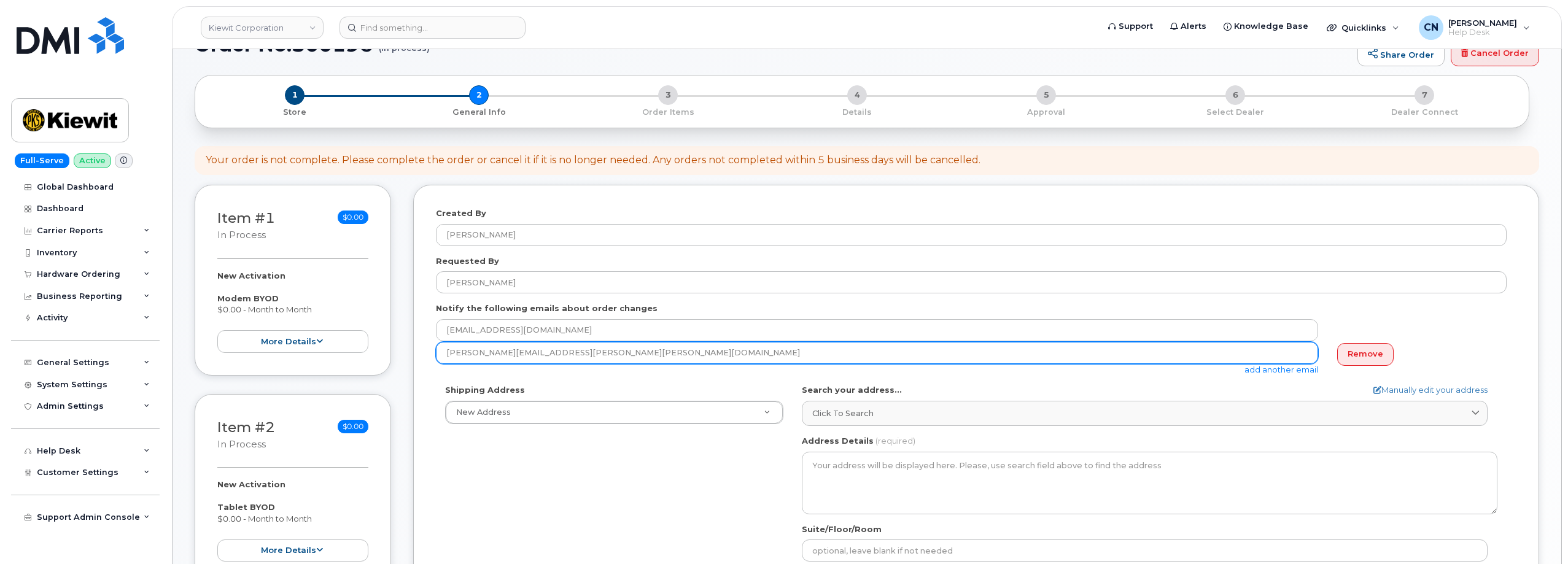
scroll to position [123, 0]
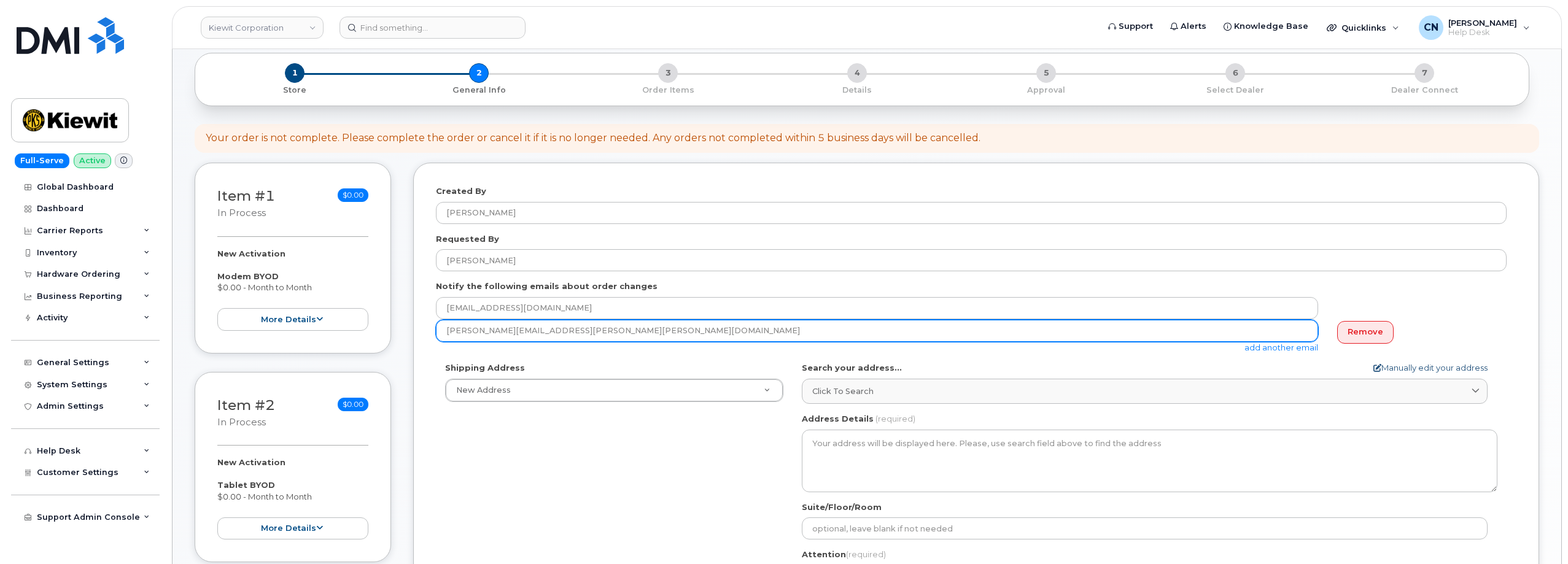
type input "[PERSON_NAME][EMAIL_ADDRESS][PERSON_NAME][PERSON_NAME][DOMAIN_NAME]"
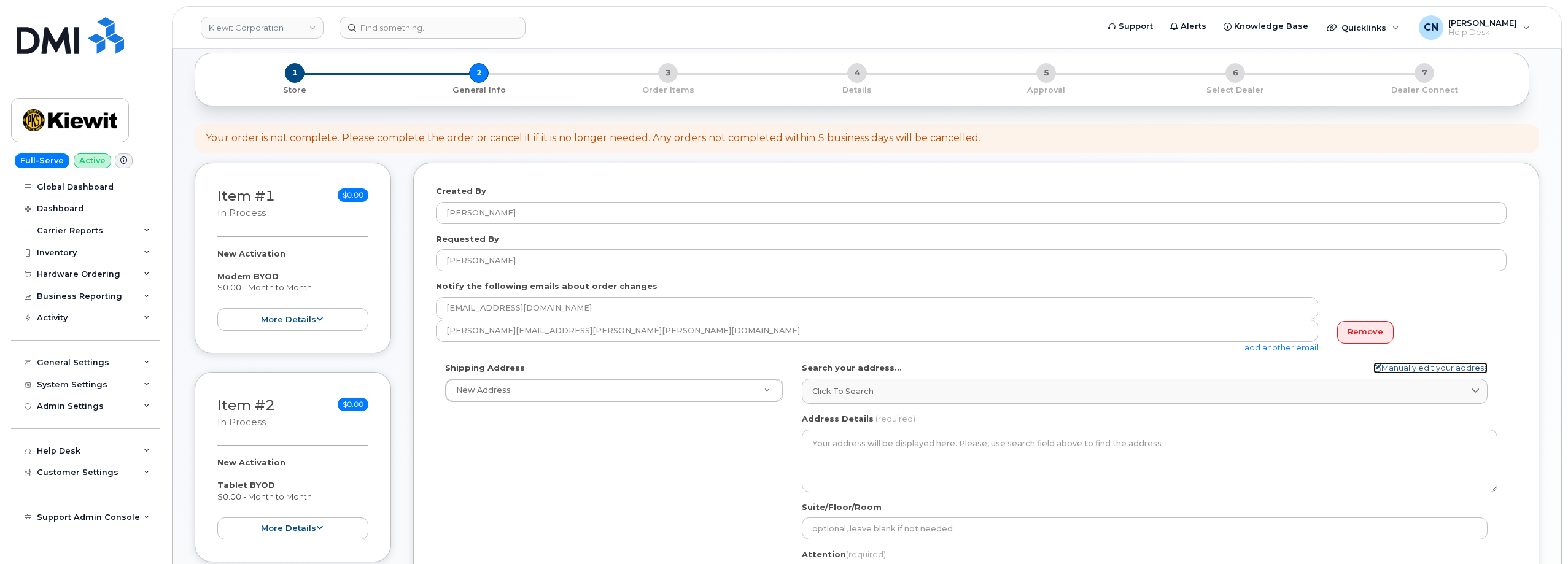
click at [1394, 365] on link "Manually edit your address" at bounding box center [1431, 368] width 114 height 11
select select
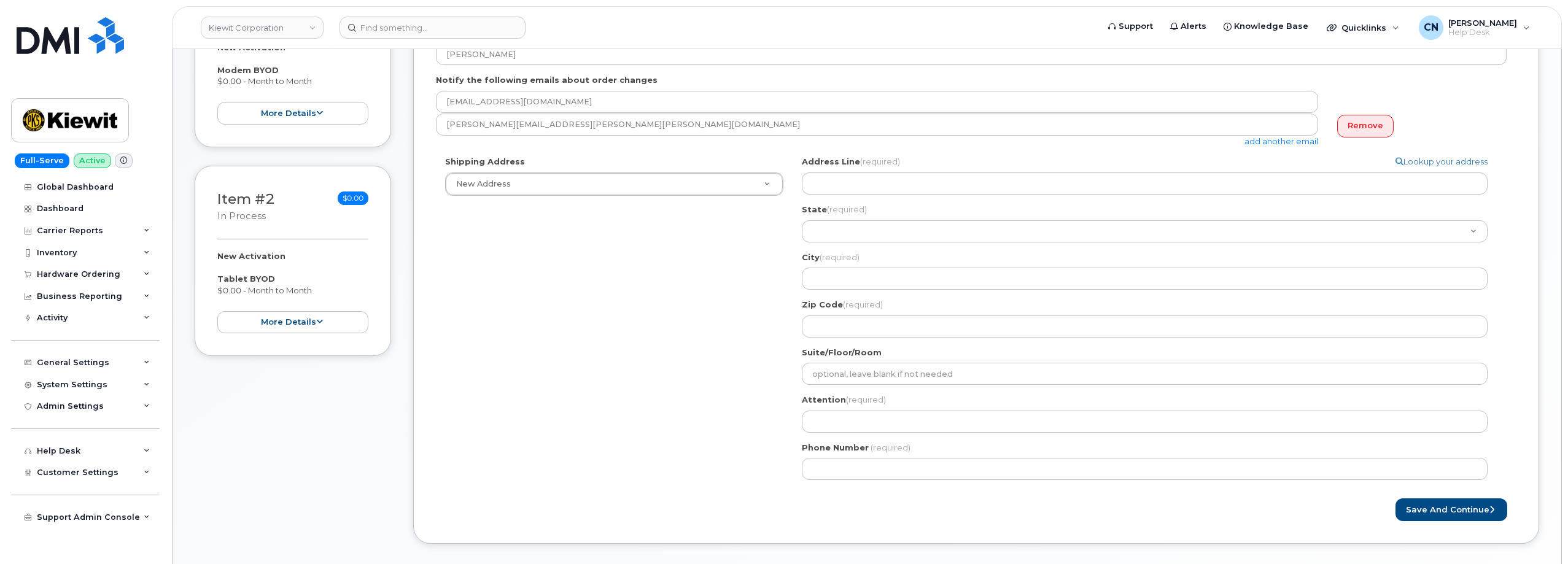
scroll to position [307, 0]
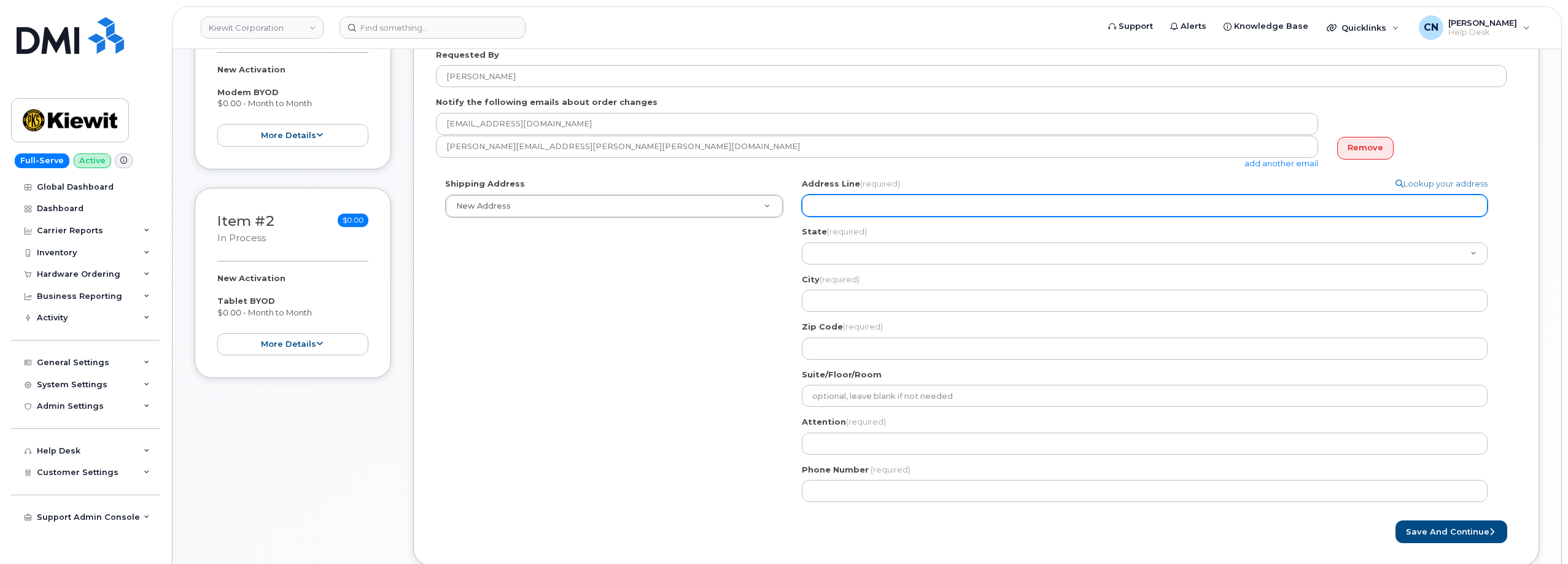
click at [846, 197] on input "Address Line (required)" at bounding box center [1144, 205] width 686 height 22
select select
type input "1"
select select
type input "11"
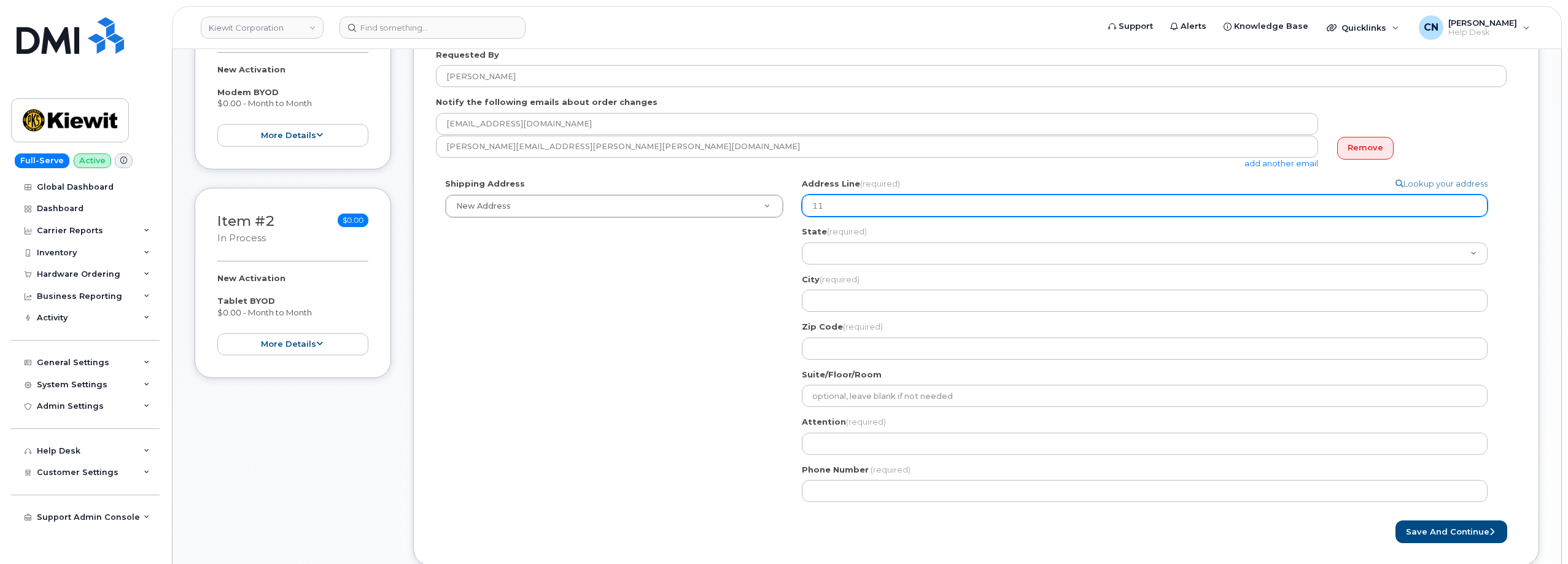
select select
type input "118"
select select
type input "118 C"
select select
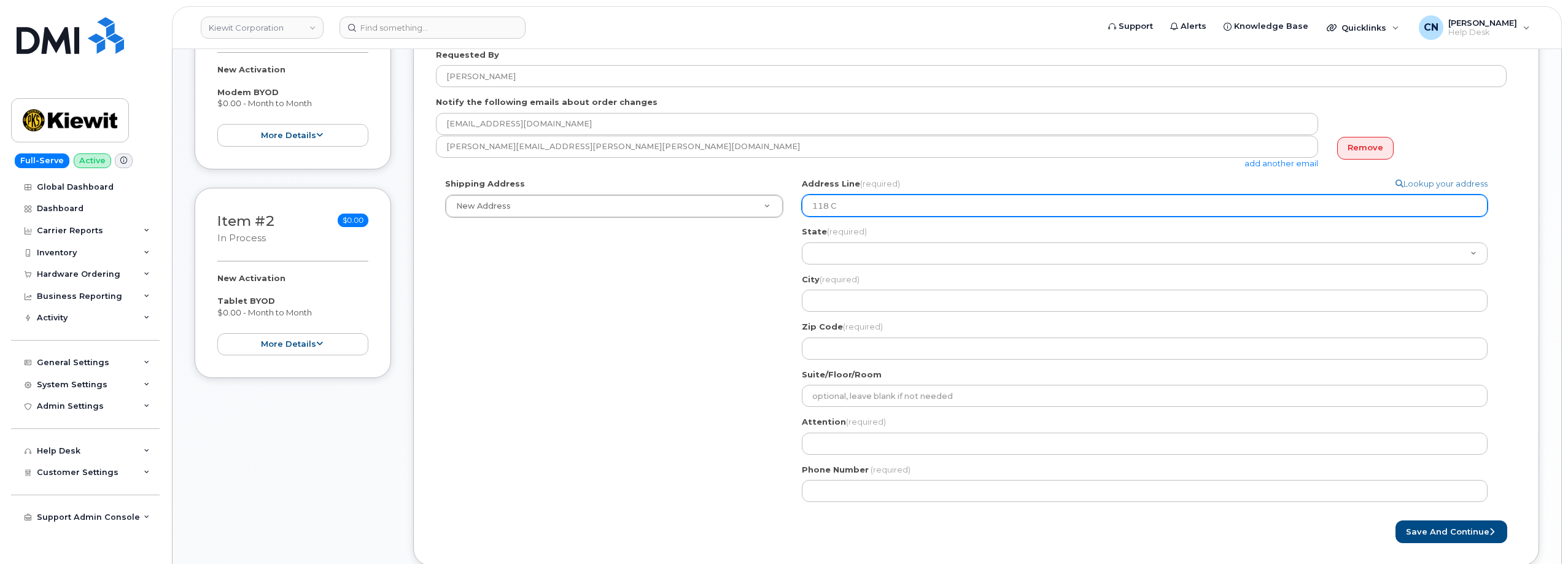
type input "118 Ca"
select select
type input "118 Cab"
select select
type input "118 Cab R"
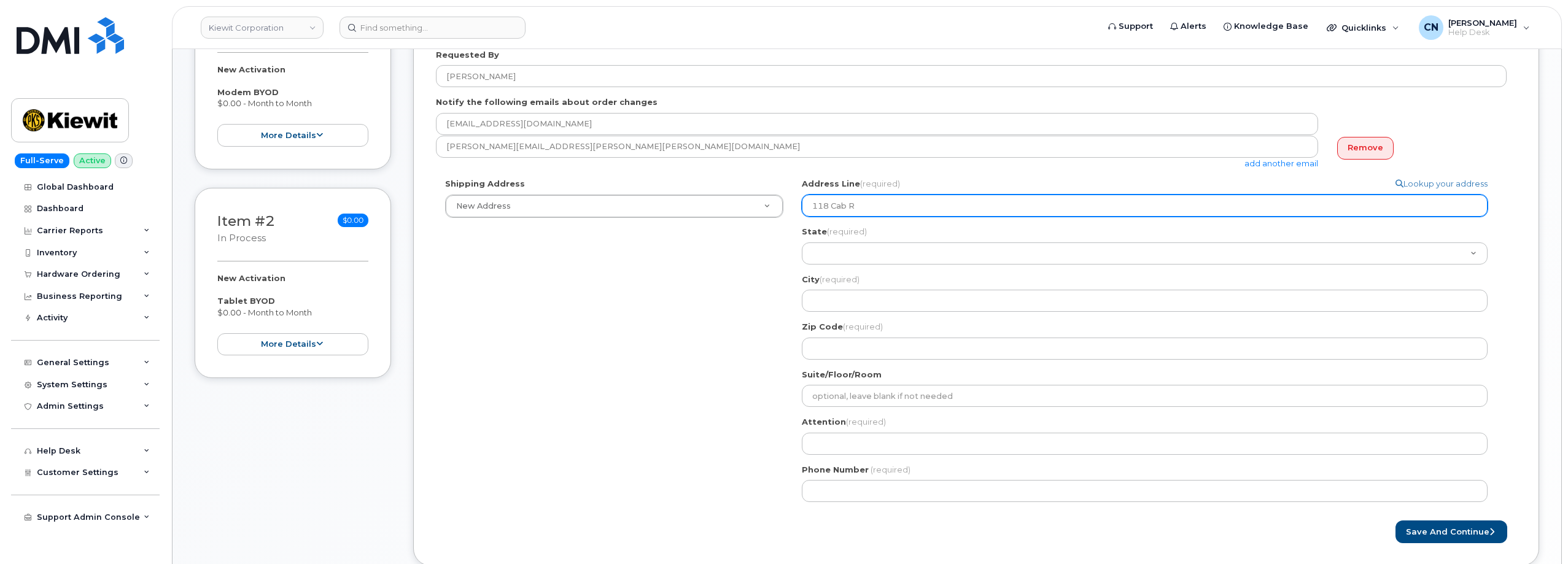
select select
type input "118 Cab Ro"
select select
type input "118 Cab Roa"
select select
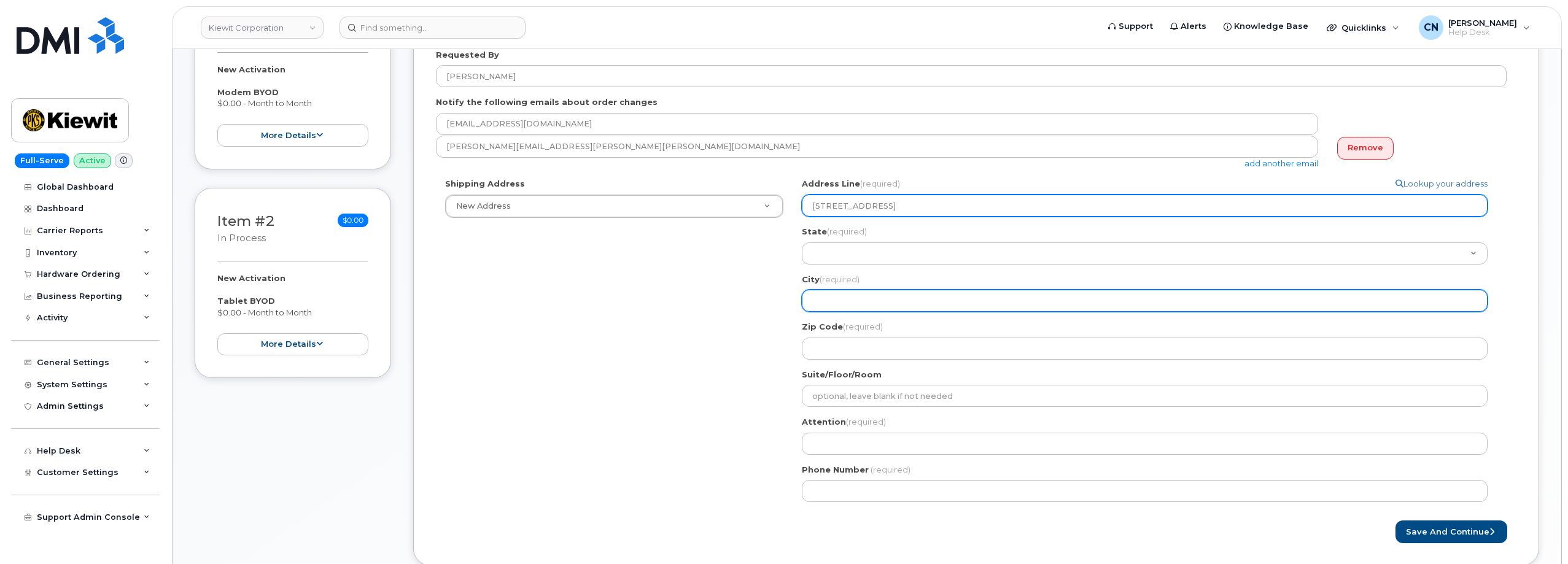
type input "118 Cab Road"
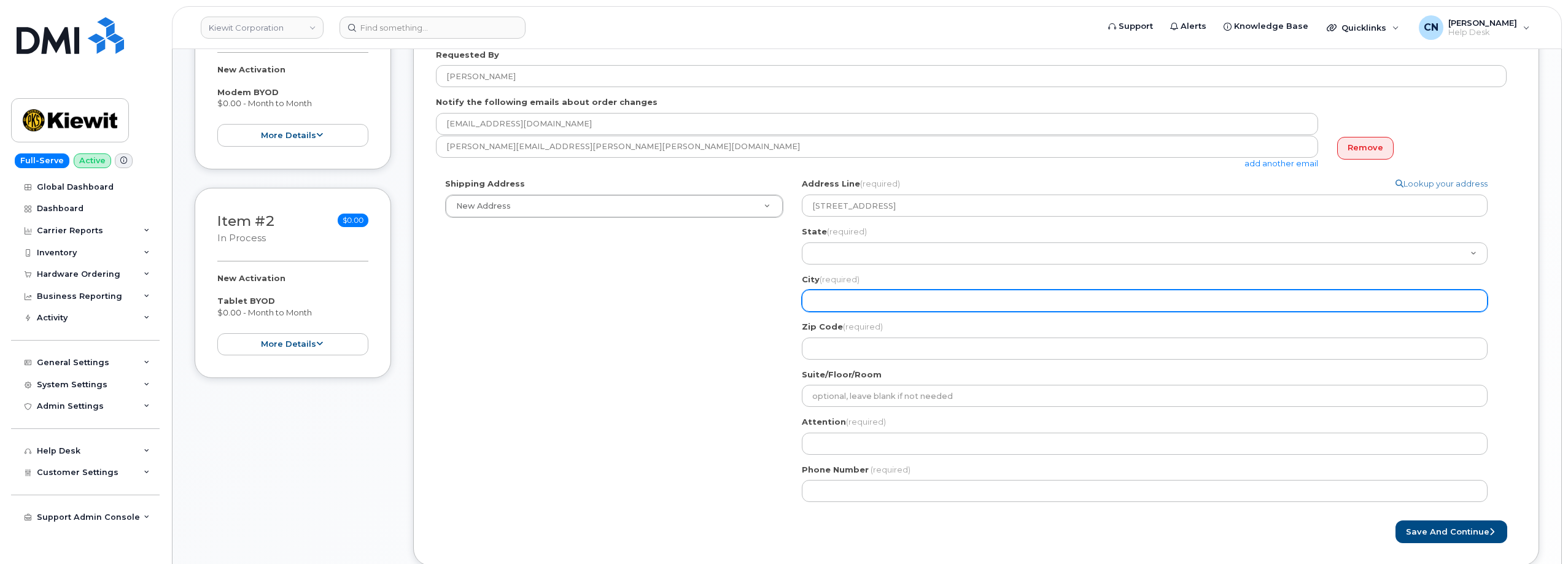
click at [830, 298] on input "City (required)" at bounding box center [1144, 300] width 686 height 22
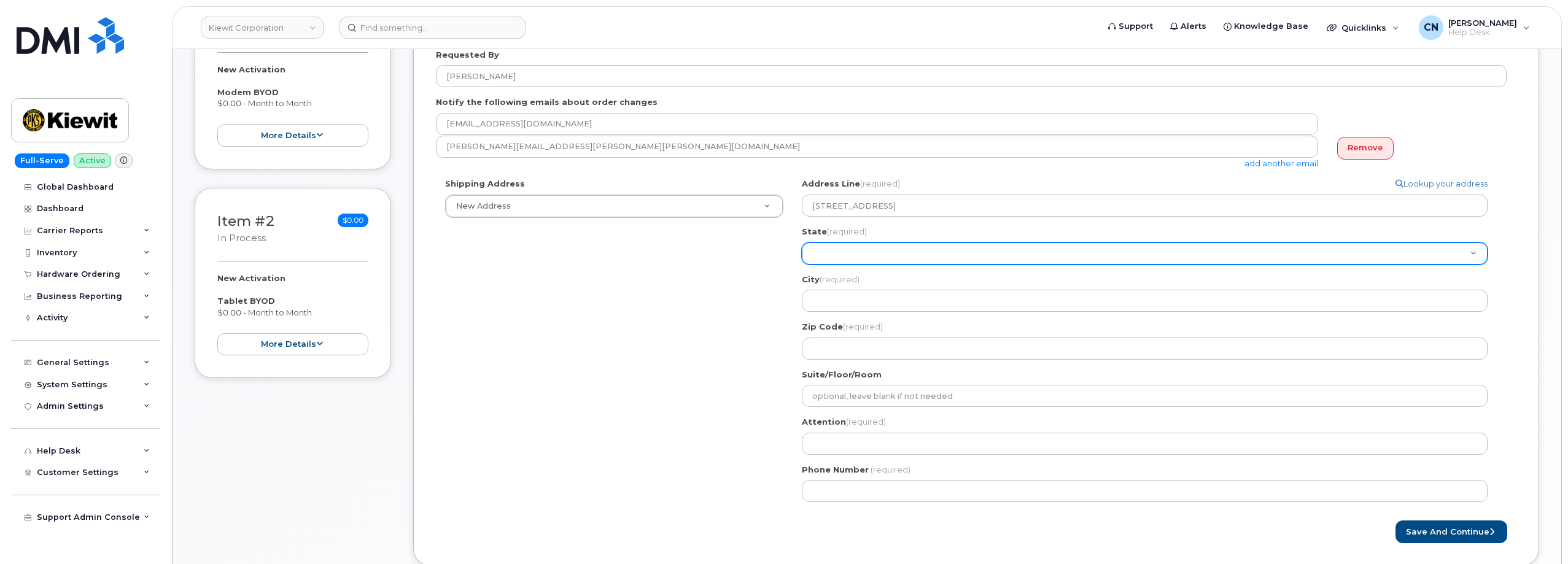
click at [832, 255] on select "Alabama Alaska American Samoa Arizona Arkansas California Colorado Connecticut …" at bounding box center [1144, 253] width 686 height 22
select select "TX"
click at [802, 243] on select "Alabama Alaska American Samoa Arizona Arkansas California Colorado Connecticut …" at bounding box center [1144, 253] width 686 height 22
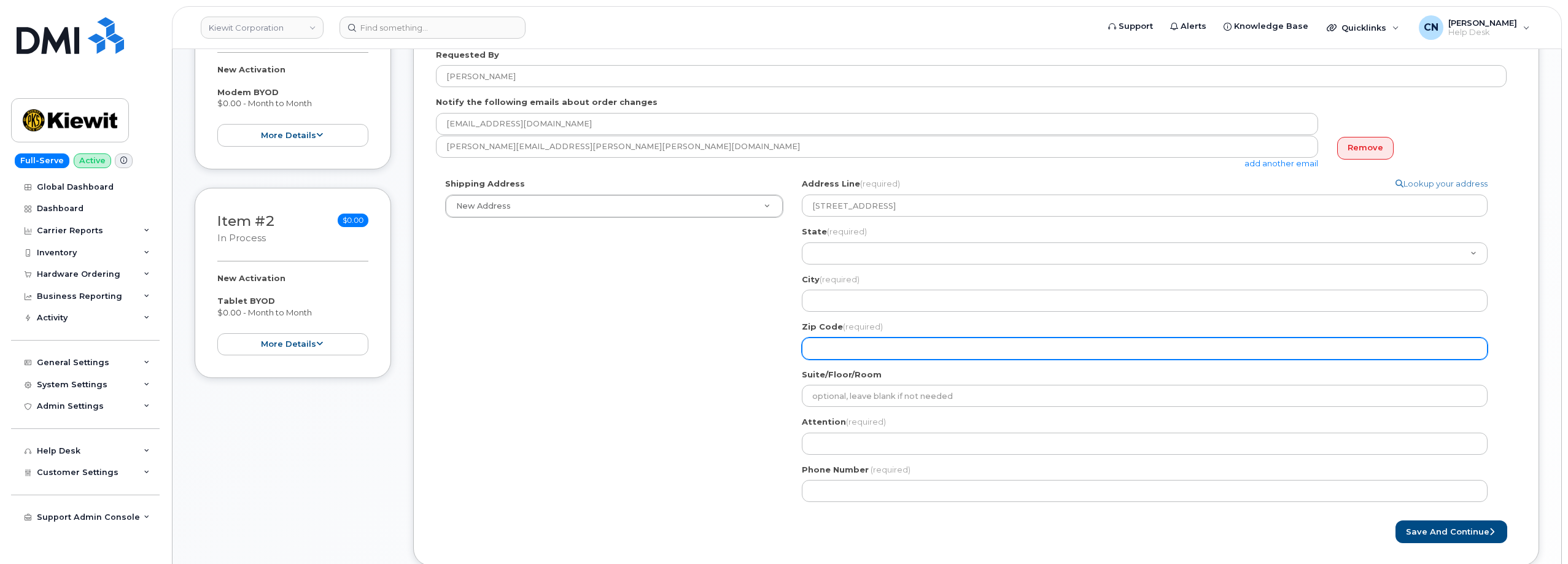
click at [852, 353] on input "Zip Code (required)" at bounding box center [1144, 348] width 686 height 22
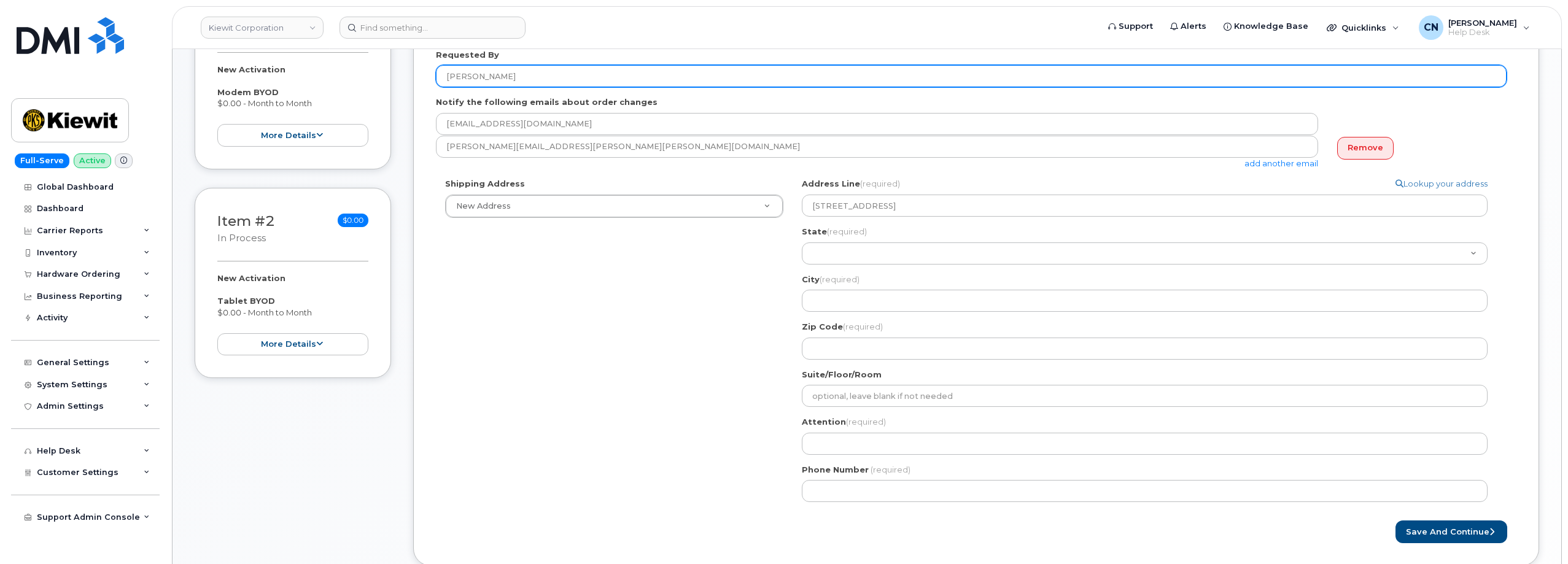
drag, startPoint x: 513, startPoint y: 77, endPoint x: 433, endPoint y: 133, distance: 97.7
click at [415, 84] on div "Created By Connor Nguyen Requested By Richard Vogler Notify the following email…" at bounding box center [976, 272] width 1126 height 588
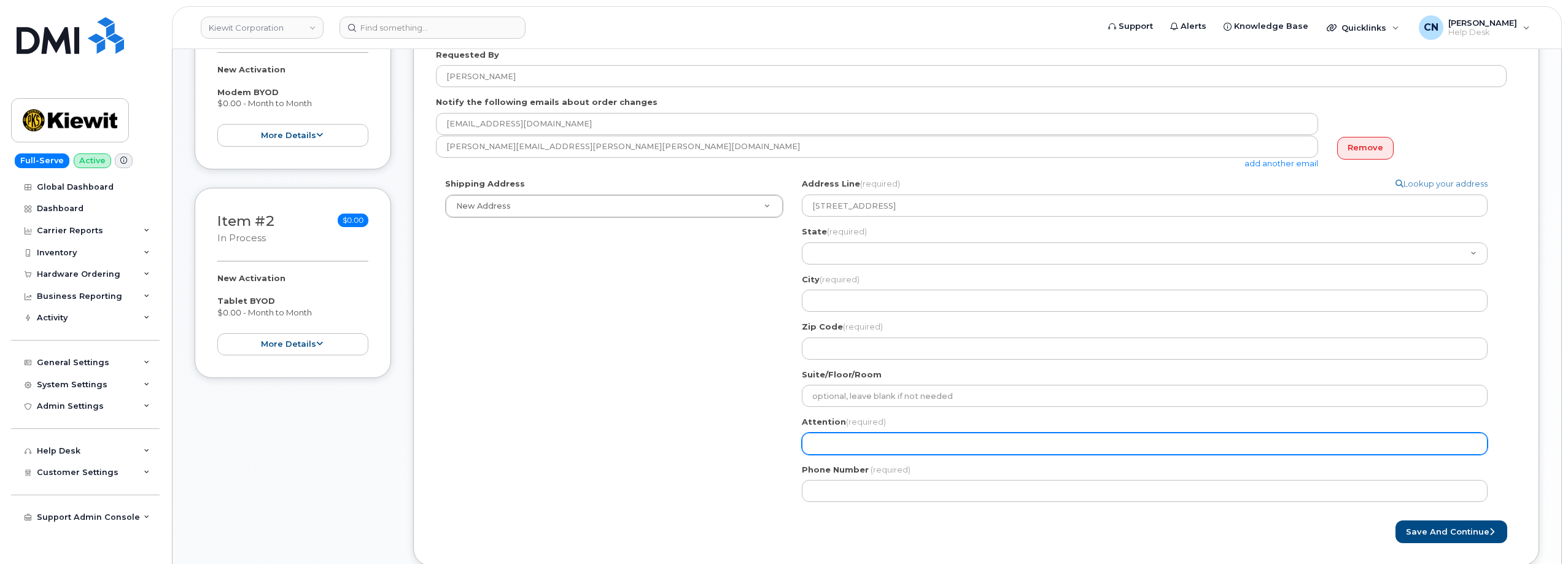
click at [914, 450] on input "Attention (required)" at bounding box center [1144, 443] width 686 height 22
paste input "[PERSON_NAME]"
select select
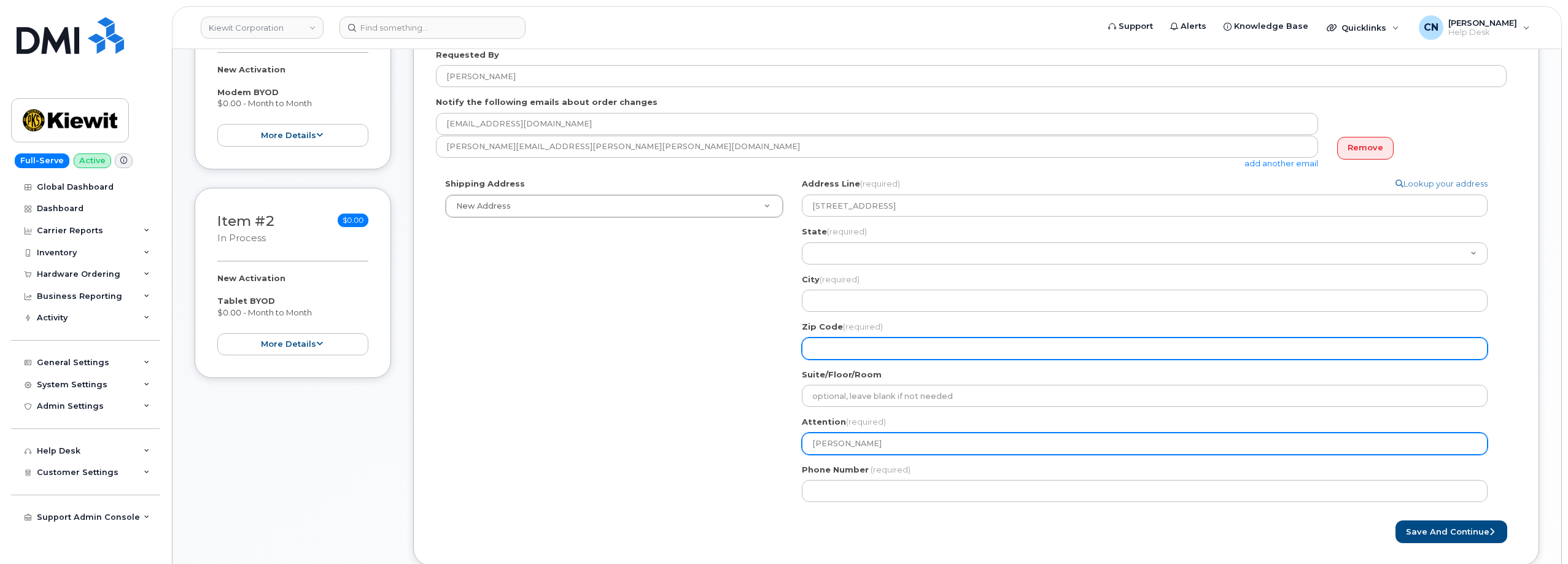
type input "[PERSON_NAME]"
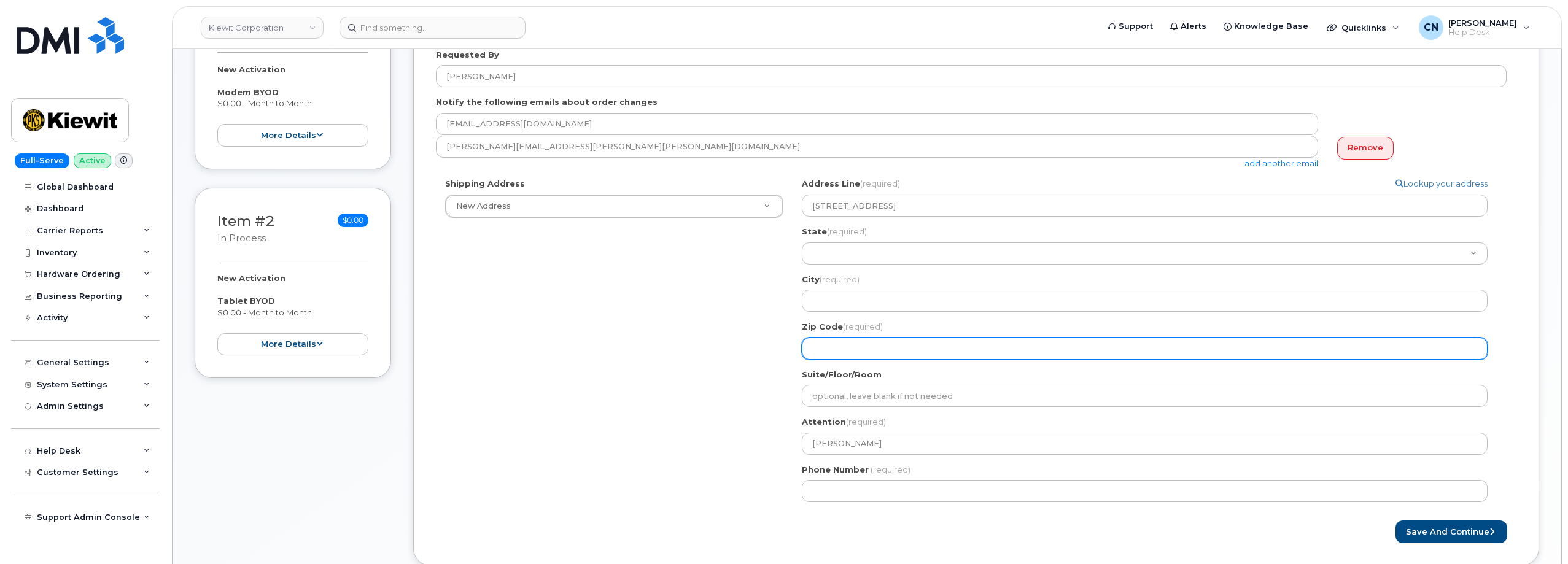
click at [841, 340] on input "Zip Code (required)" at bounding box center [1144, 348] width 686 height 22
select select
type input "1"
select select
type input "12"
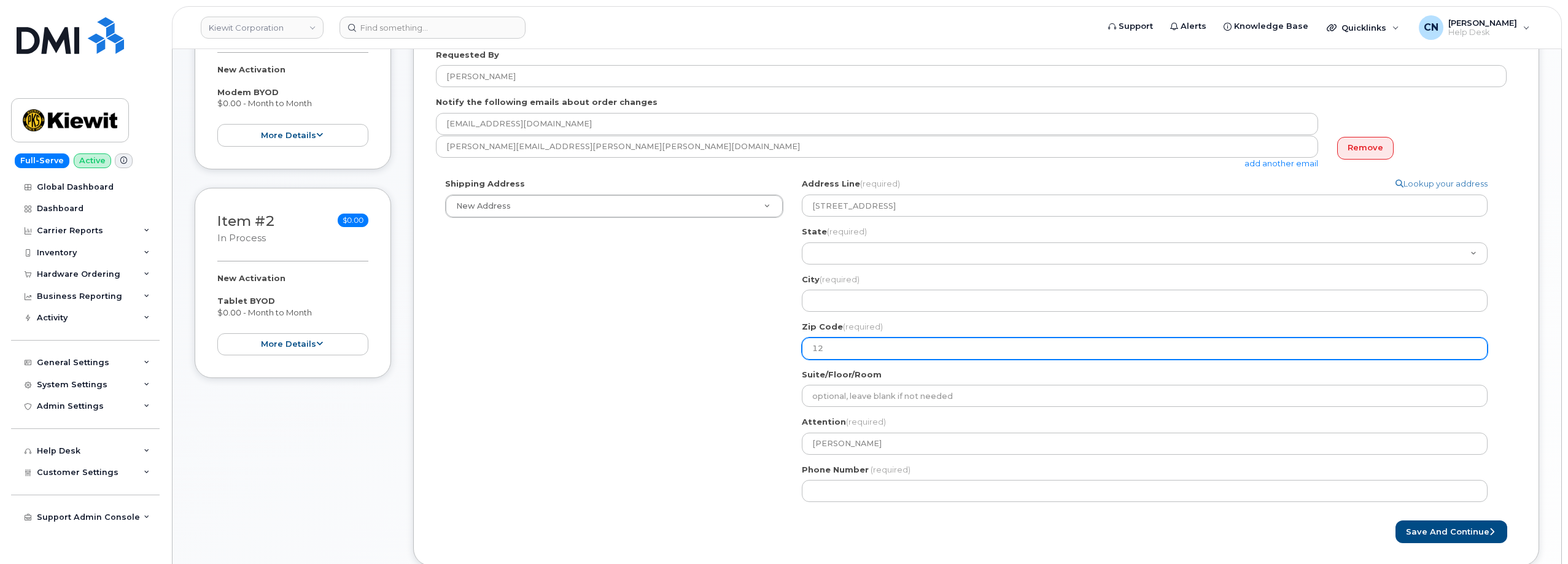
select select
type input "1"
select select
type input "7"
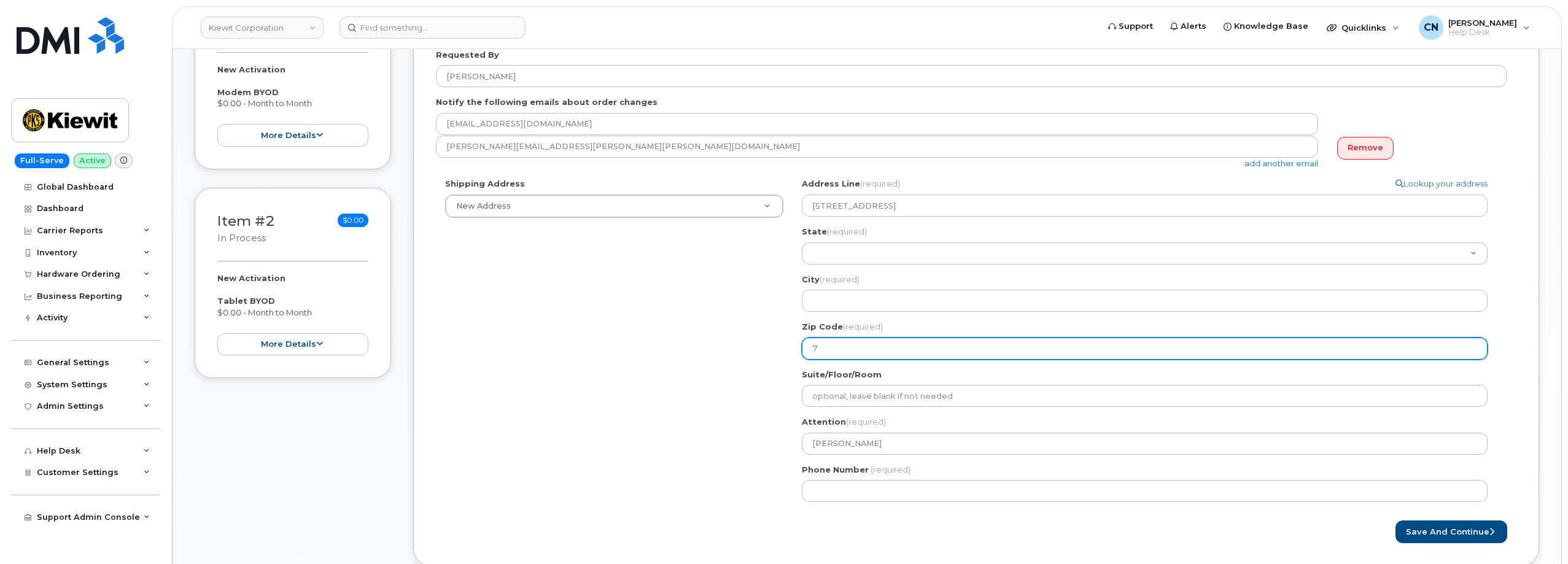
select select
type input "79"
select select
type input "796"
select select
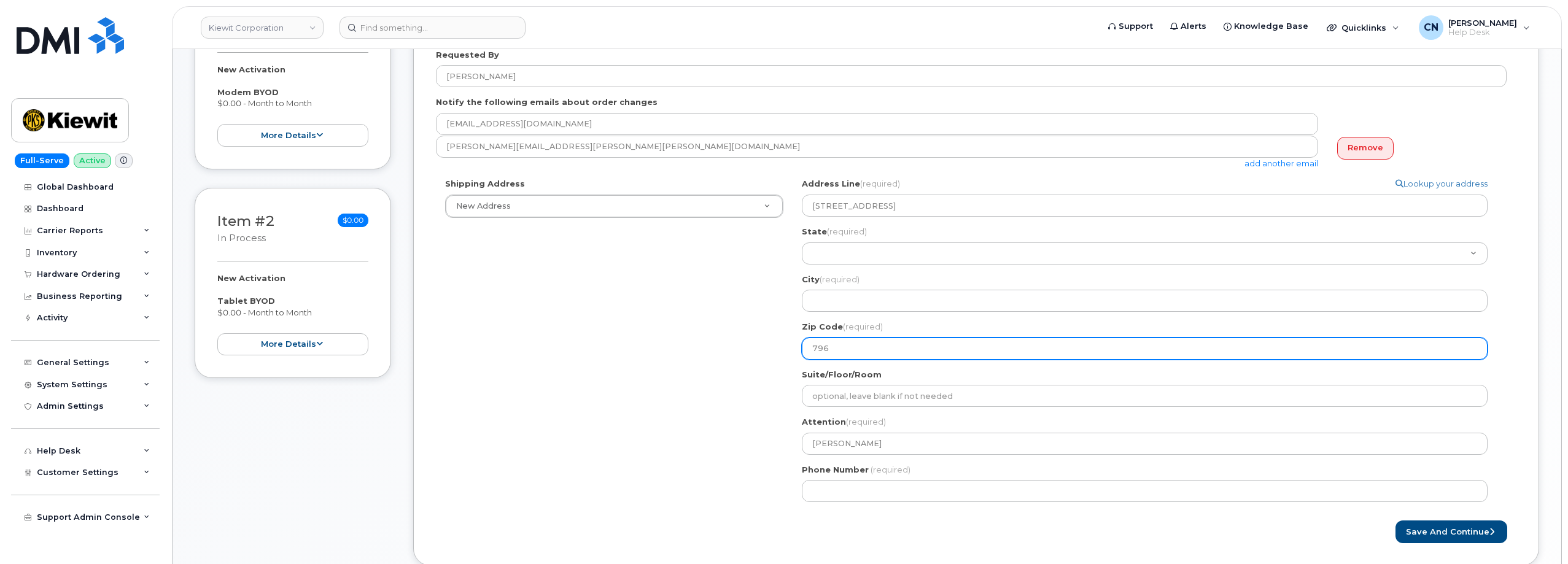
type input "7960"
select select
type input "796"
select select
type input "79"
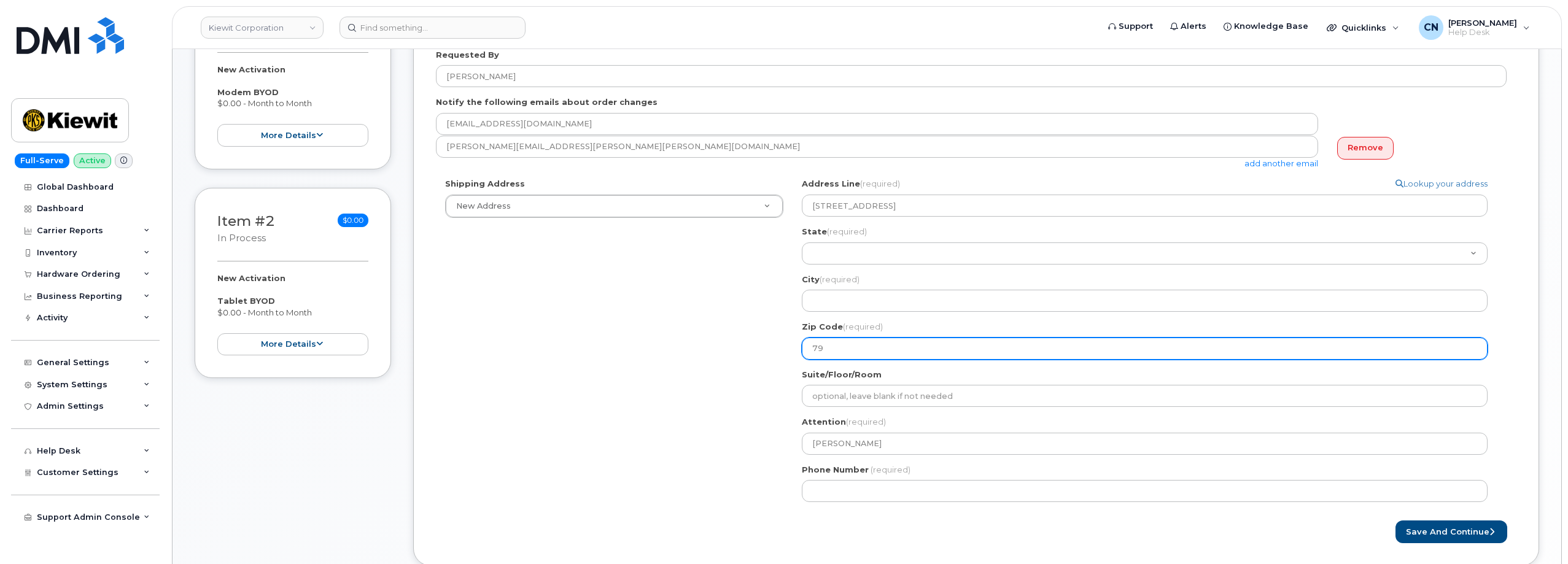
select select
type input "796"
select select
type input "7960"
select select
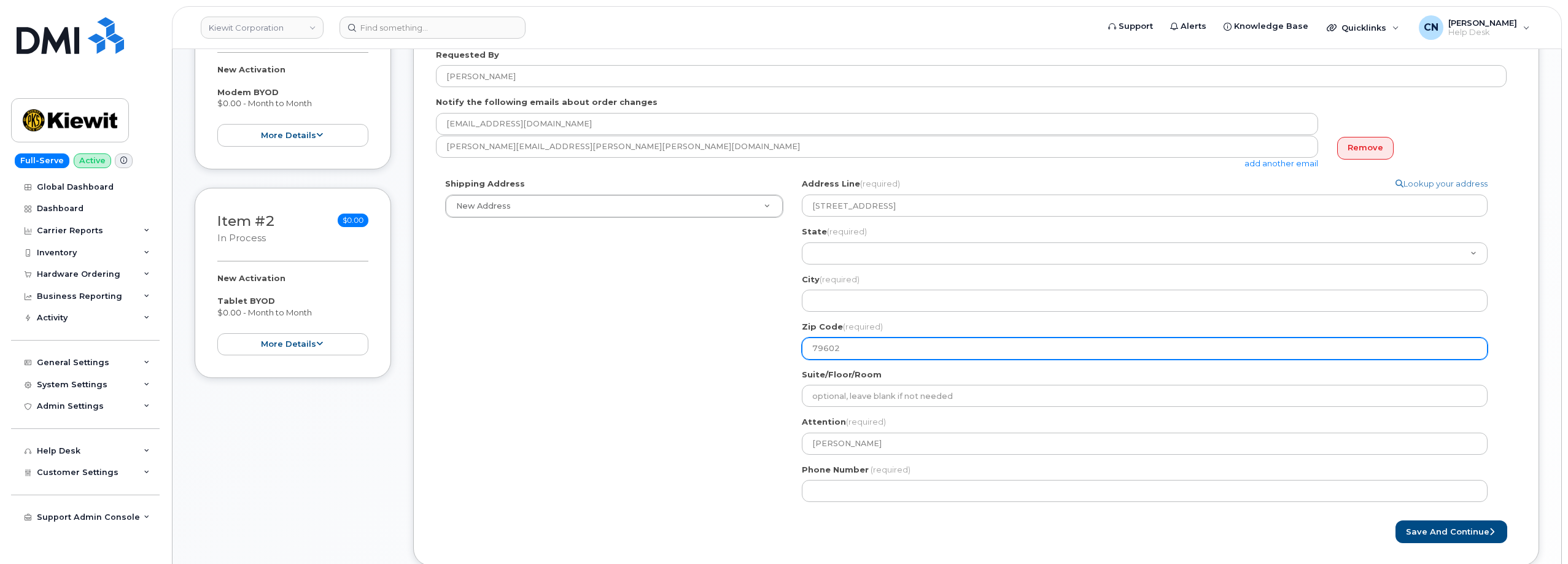
click at [841, 341] on input "79602" at bounding box center [1144, 348] width 686 height 22
click at [829, 347] on input "79602" at bounding box center [1144, 348] width 686 height 22
type input "79602"
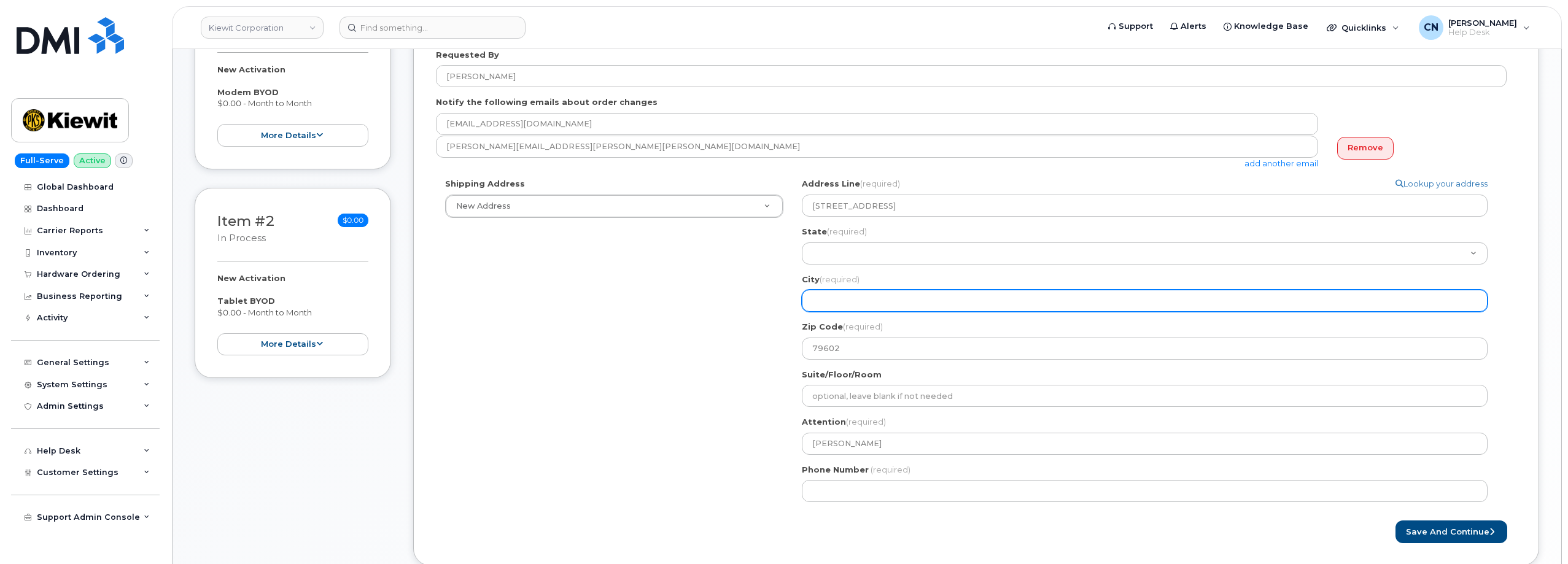
click at [834, 309] on input "City (required)" at bounding box center [1144, 300] width 686 height 22
paste input "Abilene"
select select
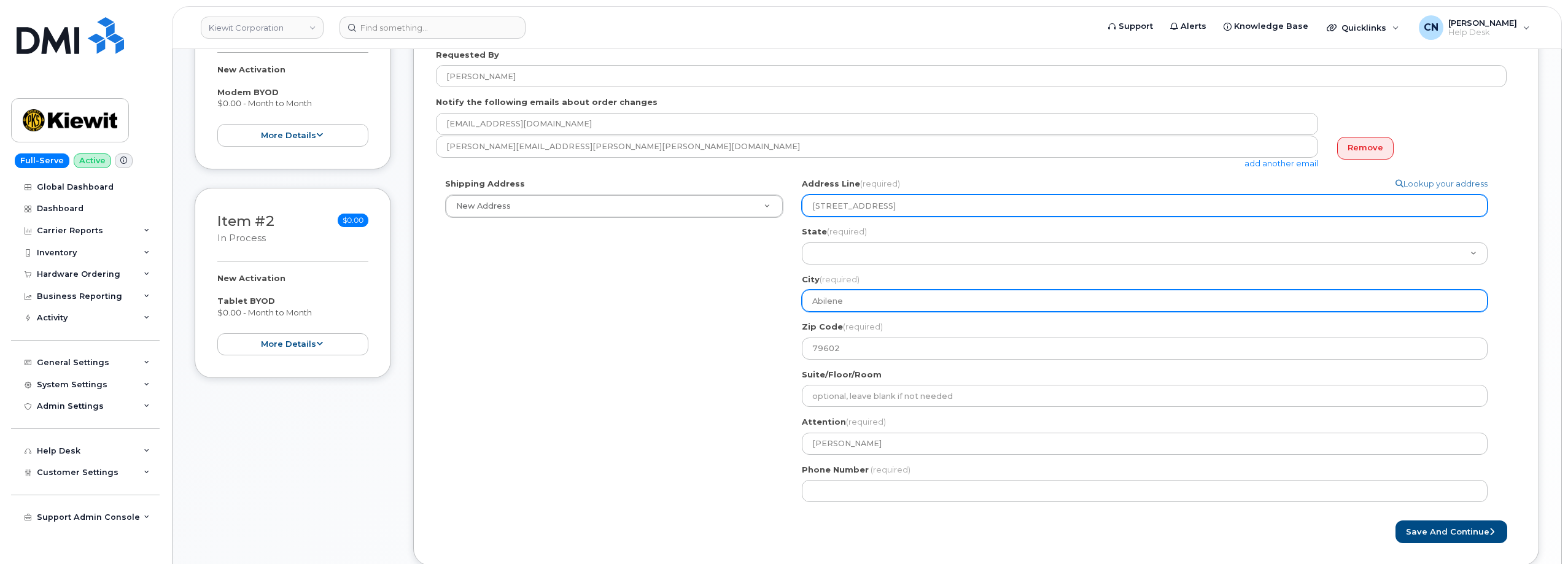
type input "Abilene"
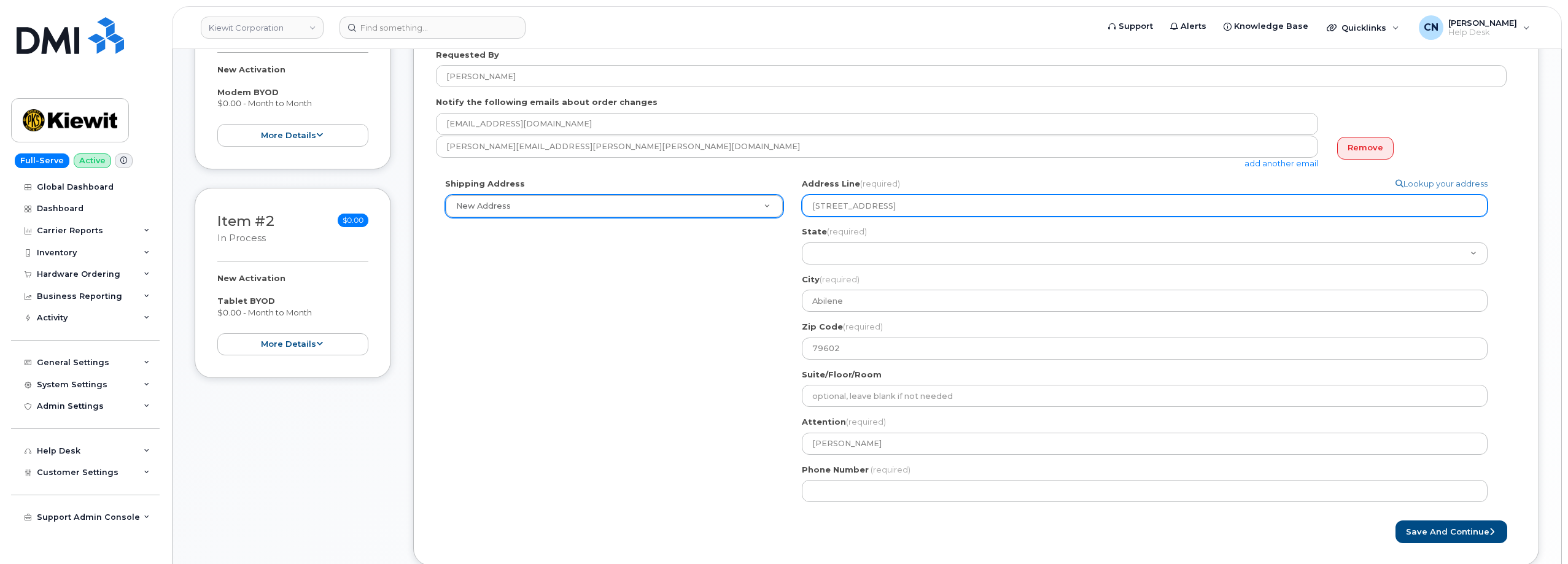
drag, startPoint x: 908, startPoint y: 209, endPoint x: 675, endPoint y: 202, distance: 233.1
click at [675, 202] on div "Shipping Address New Address New Address 801 FM 694 20251 CR 300 508 Omega Stre…" at bounding box center [971, 344] width 1071 height 333
click at [891, 204] on input "118 Cab Road" at bounding box center [1144, 205] width 686 height 22
select select
type input "118 Cab Roa"
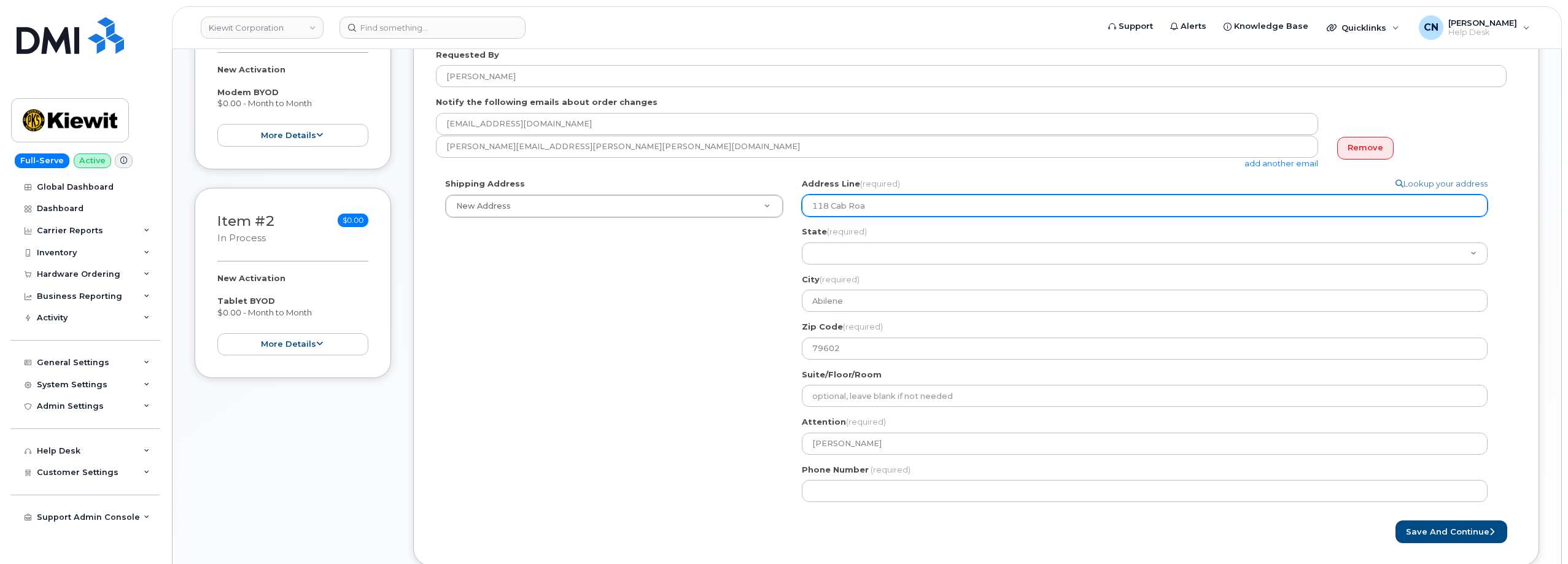
select select
type input "118 Cab Ro"
select select
type input "118 Cab R"
select select
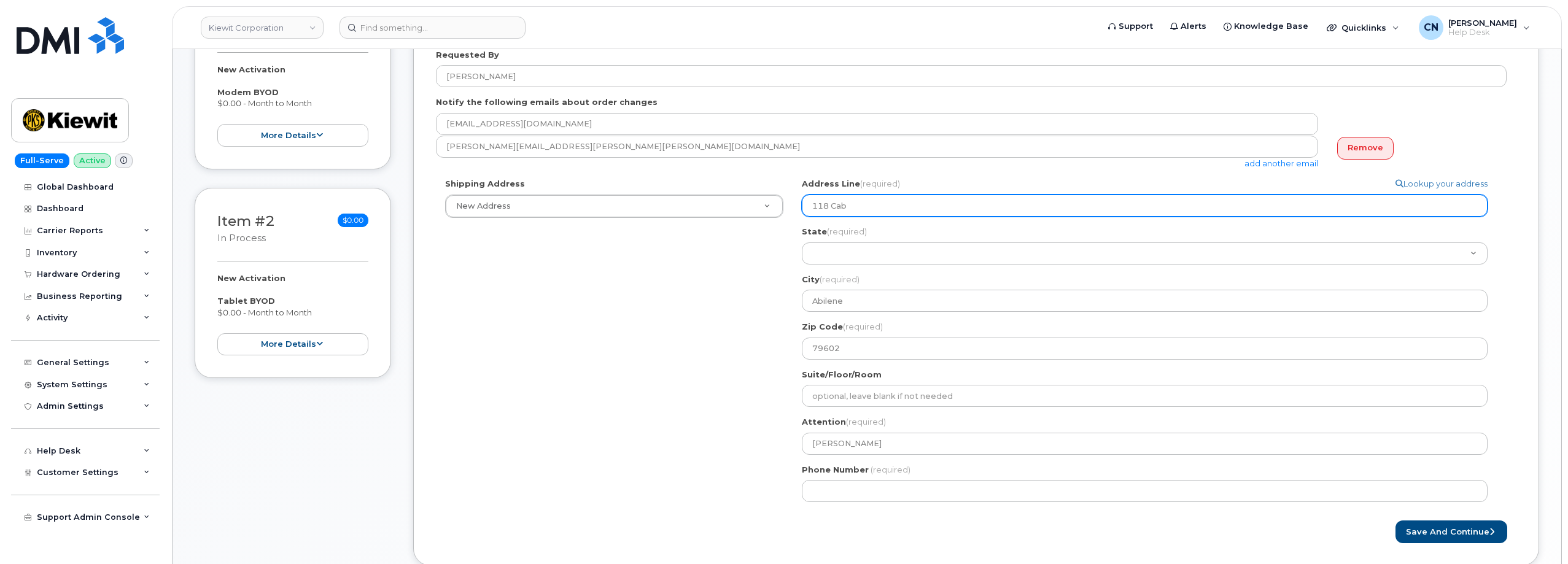
type input "118 Cab"
select select
type input "118 Ca"
select select
type input "118 C"
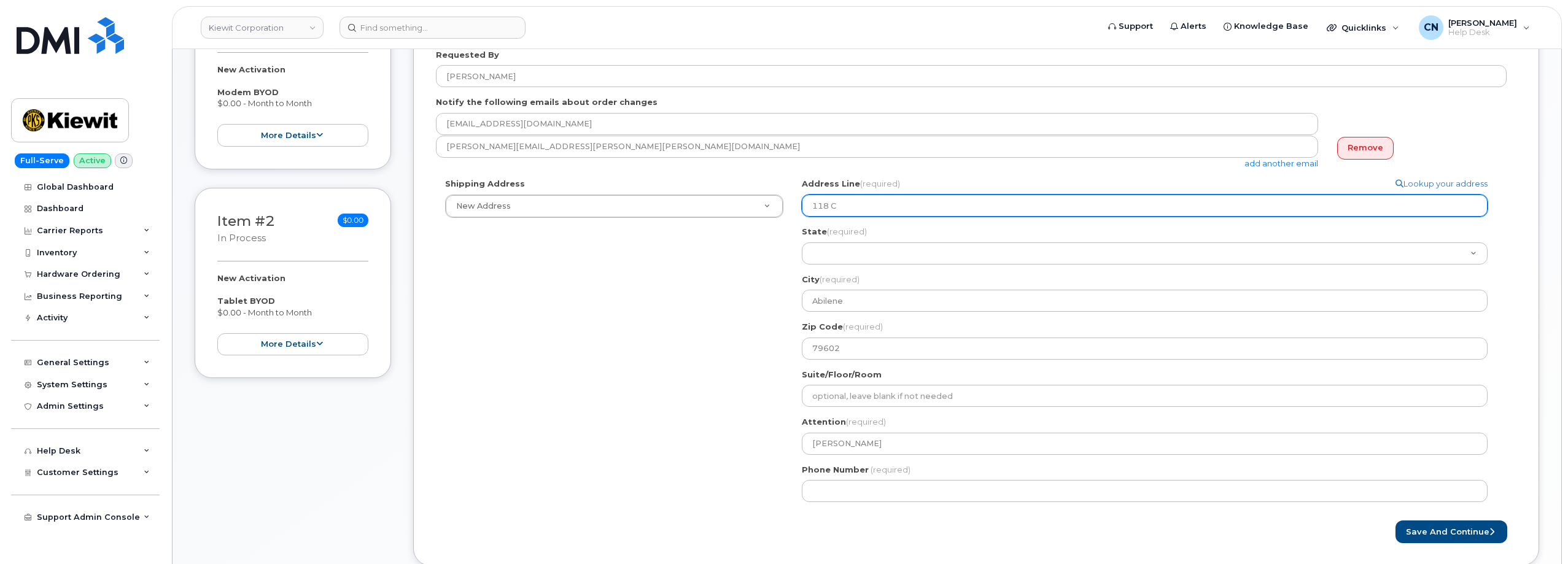
select select
type input "118"
select select
type input "118 C"
select select
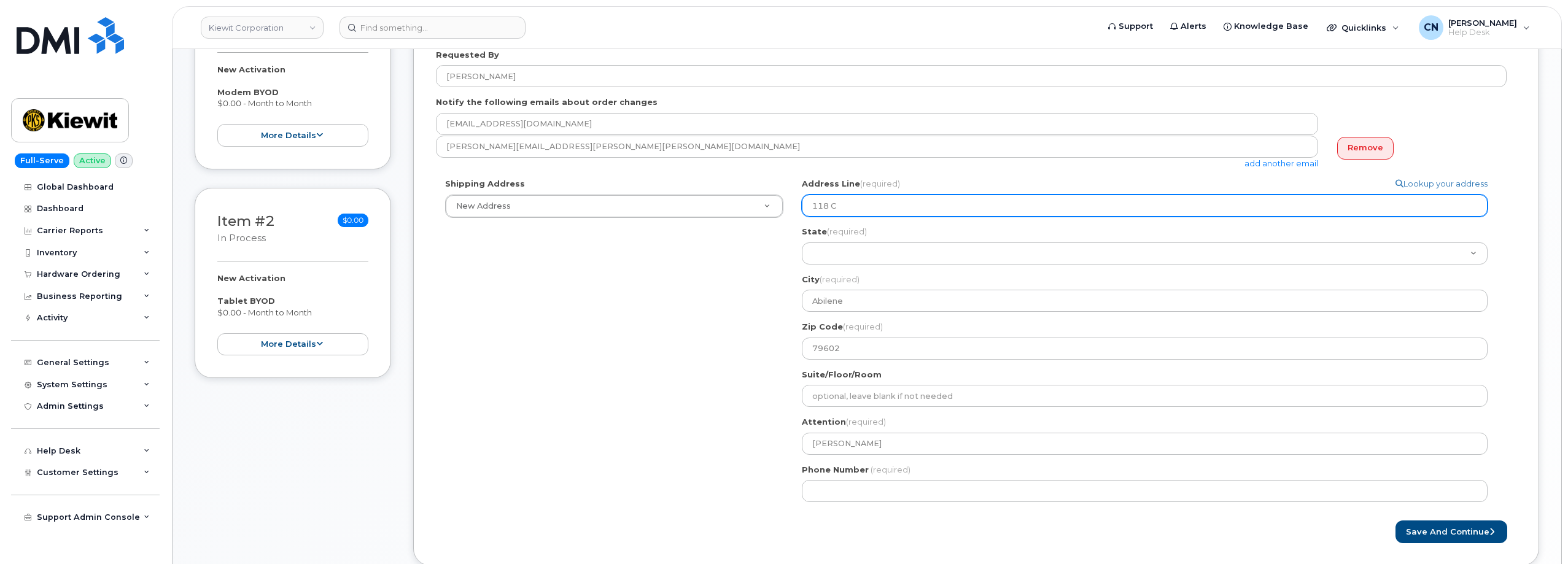
type input "118 Co"
select select
type input "118 Cod"
select select
type input "118 Cody"
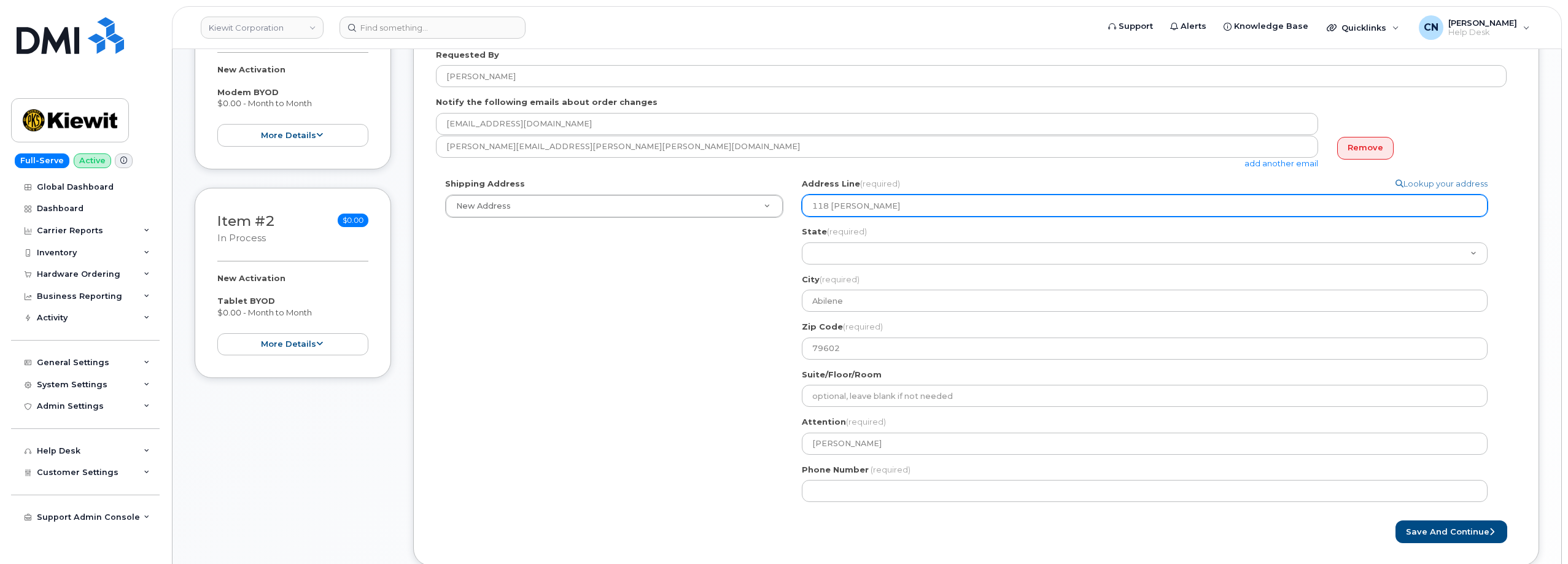
select select
type input "118 Cod"
select select
type input "118 Co"
select select
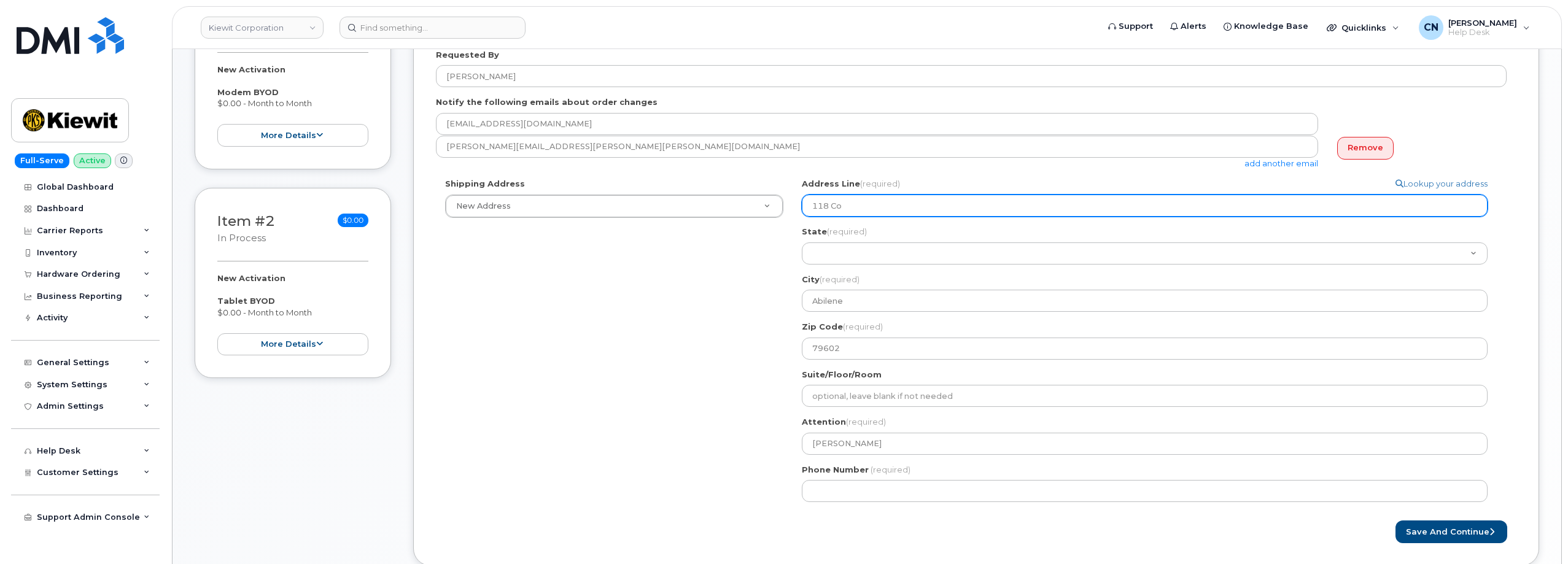
type input "118 C"
select select
type input "118 Ca"
select select
type input "118 Cab"
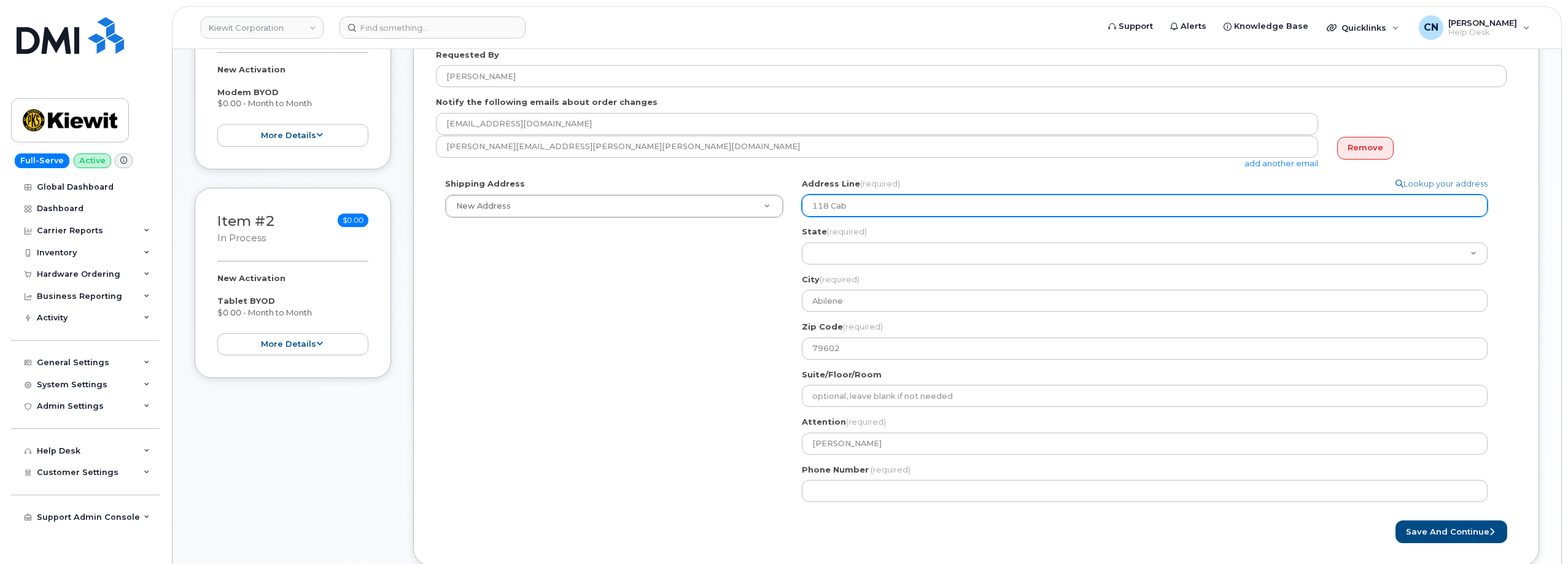
select select
type input "118 Caby"
select select
type input "118 Cab"
select select
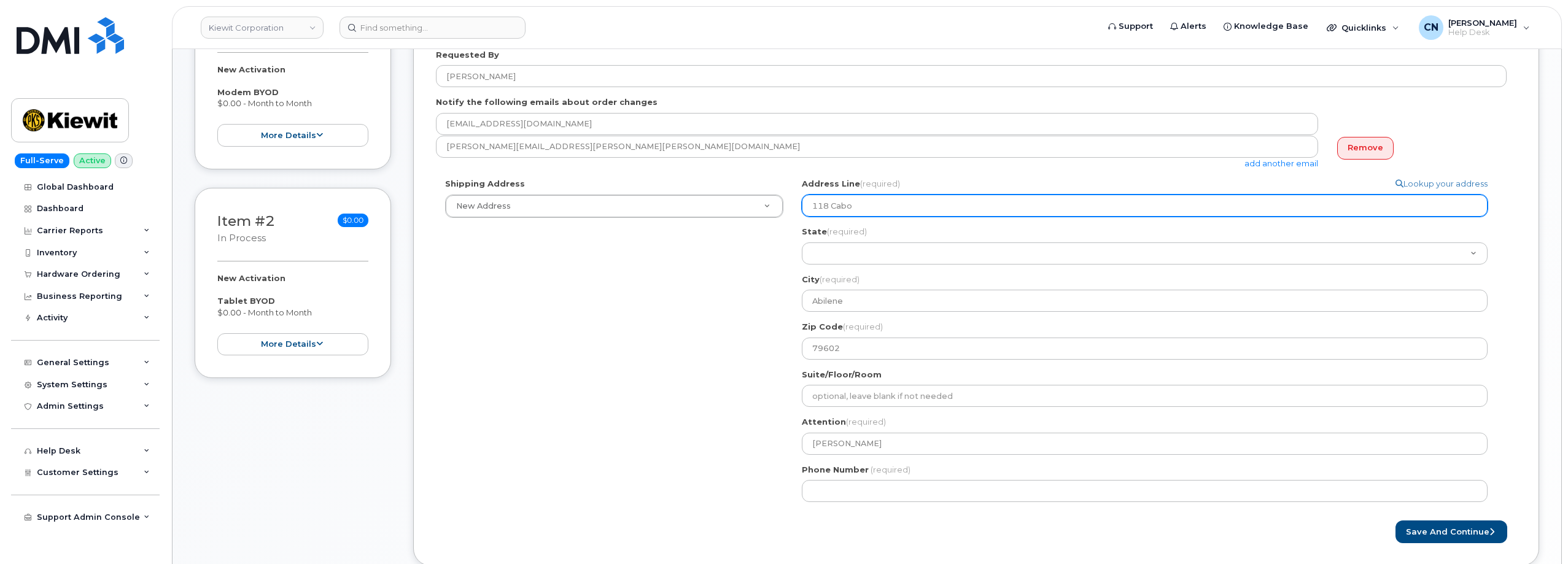
type input "118 Cabo"
select select
type input "118 Cabo D"
select select
type input "118 Cabo Dr"
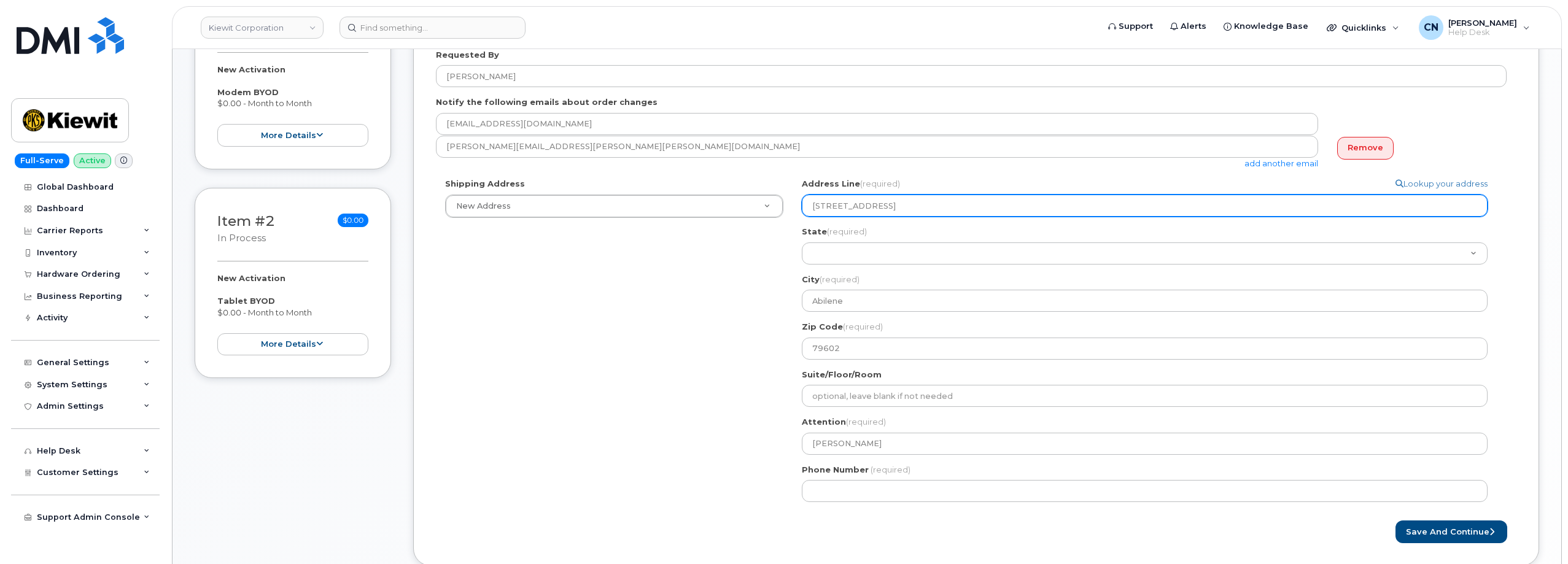
select select
type input "118 Cabo Dri"
select select
type input "118 Cabo Driv"
select select
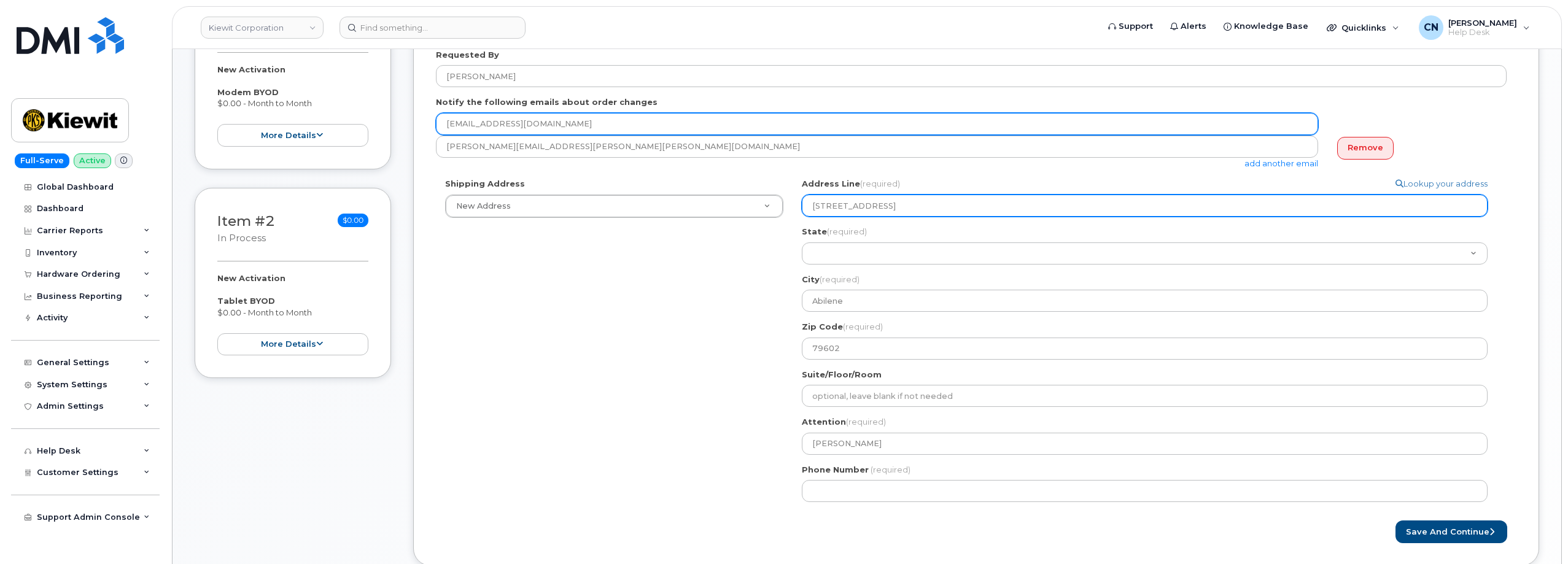
drag, startPoint x: 881, startPoint y: 205, endPoint x: 771, endPoint y: 114, distance: 142.8
click at [789, 201] on div "Shipping Address New Address New Address 801 FM 694 20251 CR 300 508 Omega Stre…" at bounding box center [971, 344] width 1071 height 333
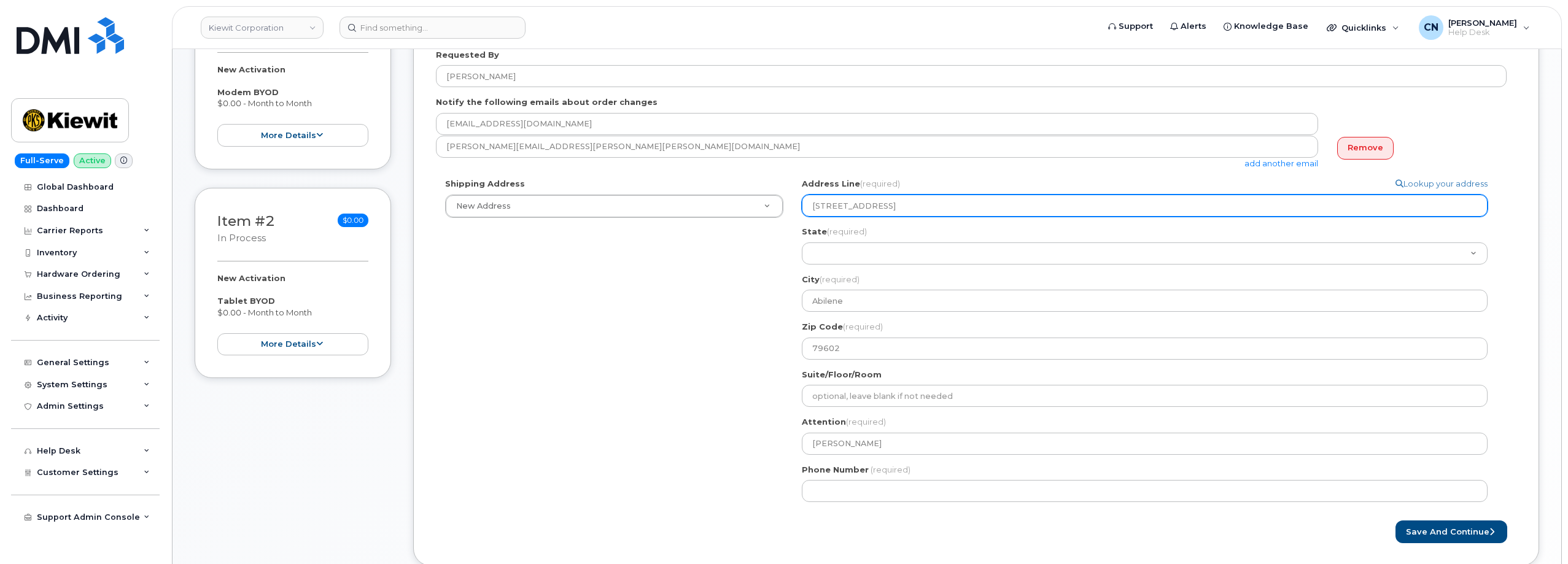
type input "118 Cabo Drive"
click at [839, 213] on input "118 Cabo Drive" at bounding box center [1144, 205] width 686 height 22
click at [849, 210] on input "118 Cabo Drive" at bounding box center [1144, 205] width 686 height 22
select select
type input "118 Cao Drive"
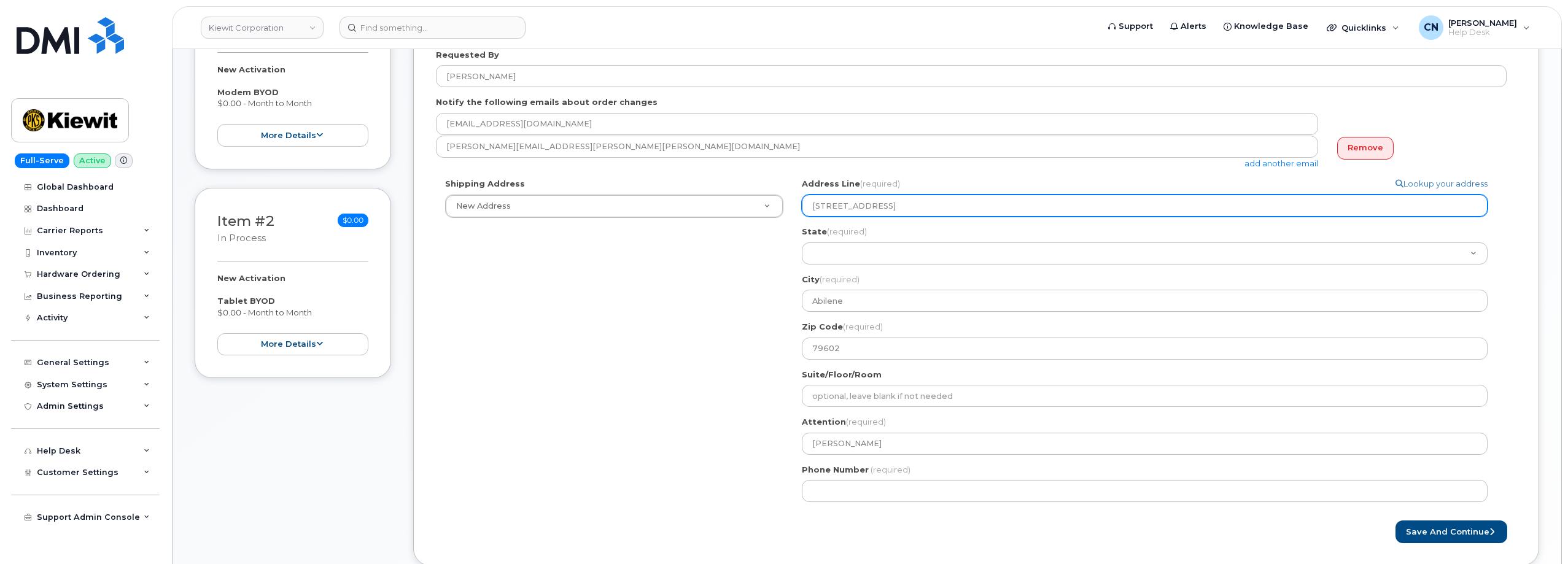
select select
type input "118 Cado Drive"
select select
type input "118 Caddo Drive"
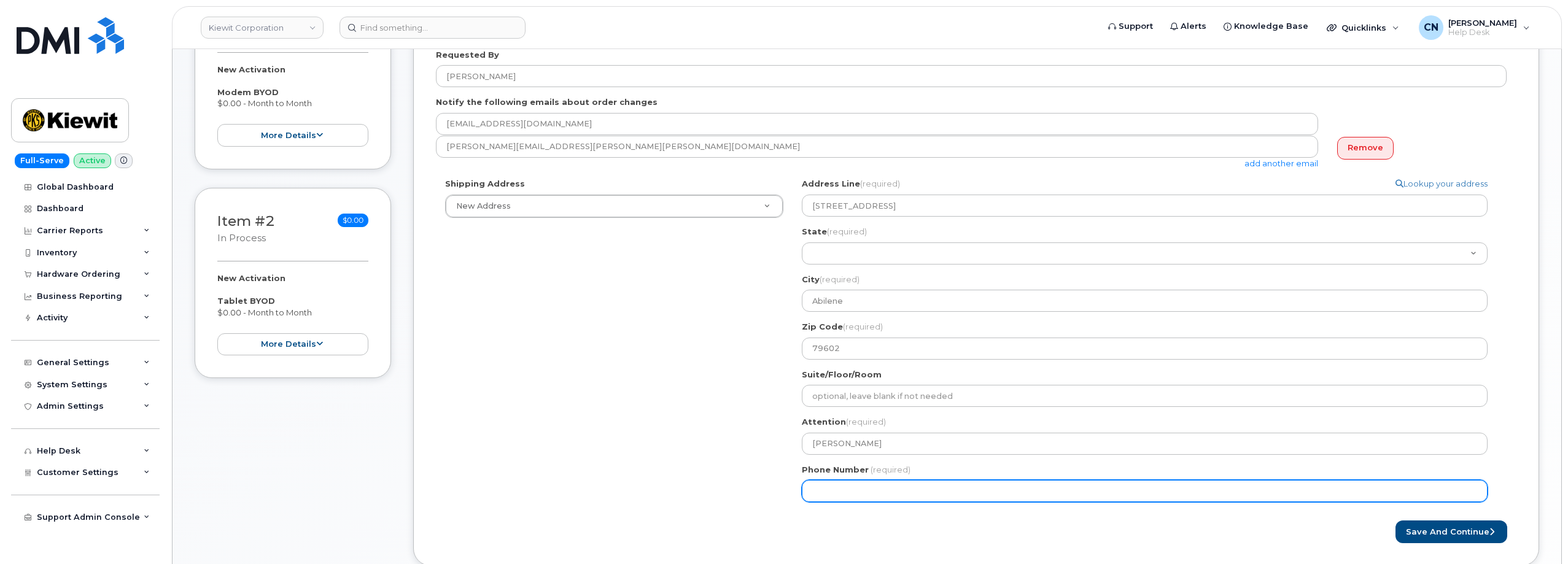
click at [848, 485] on input "Phone Number" at bounding box center [1144, 491] width 686 height 22
paste input "3613850302"
select select
type input "3613850302"
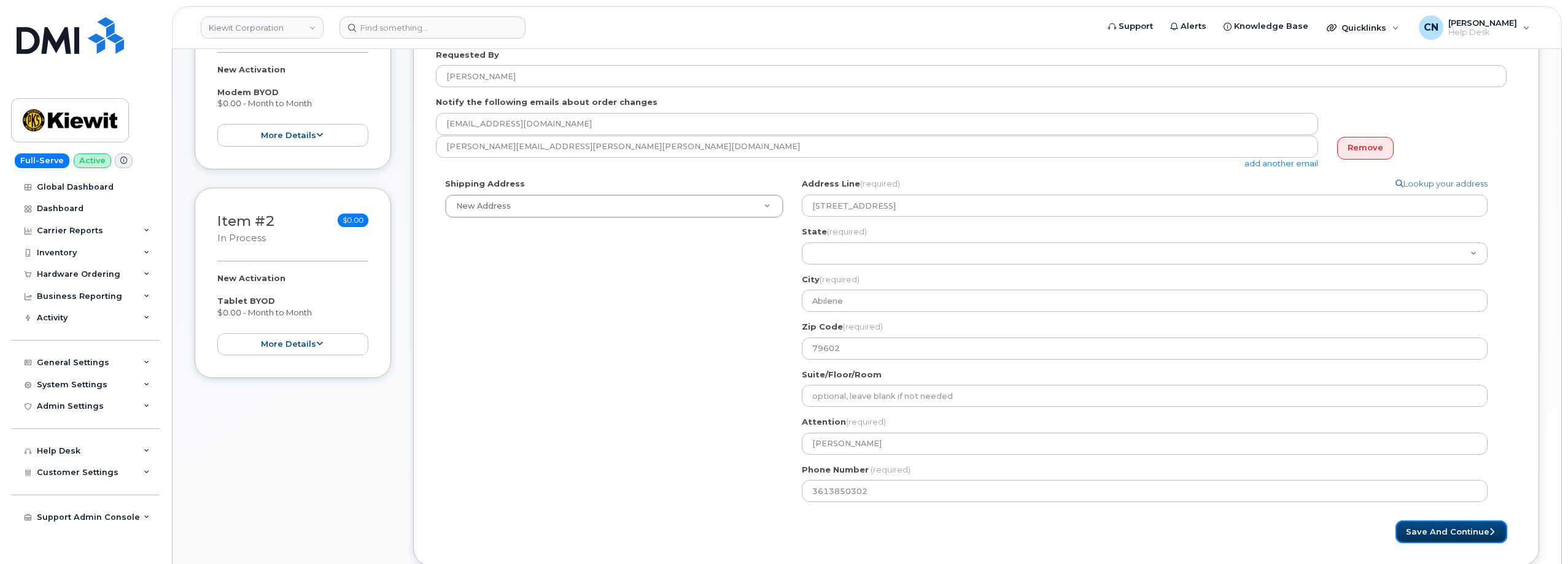
click at [1428, 525] on button "Save and Continue" at bounding box center [1451, 532] width 112 height 23
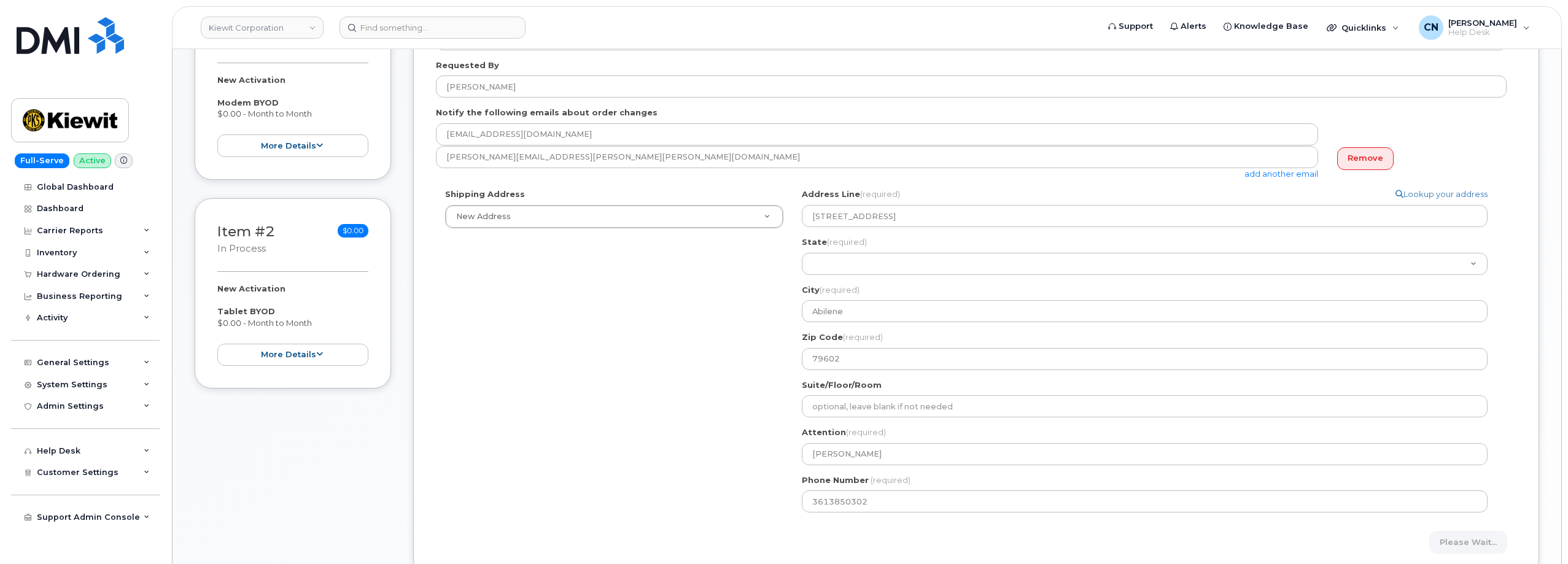
scroll to position [62, 0]
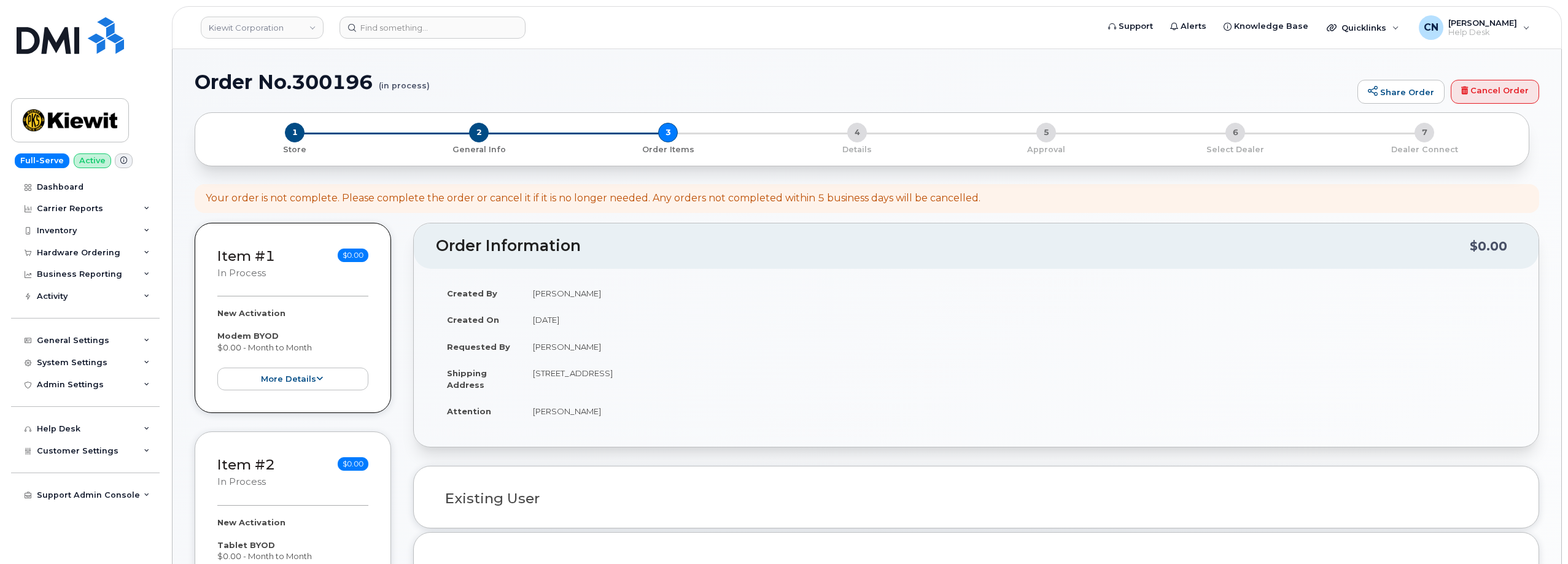
select select
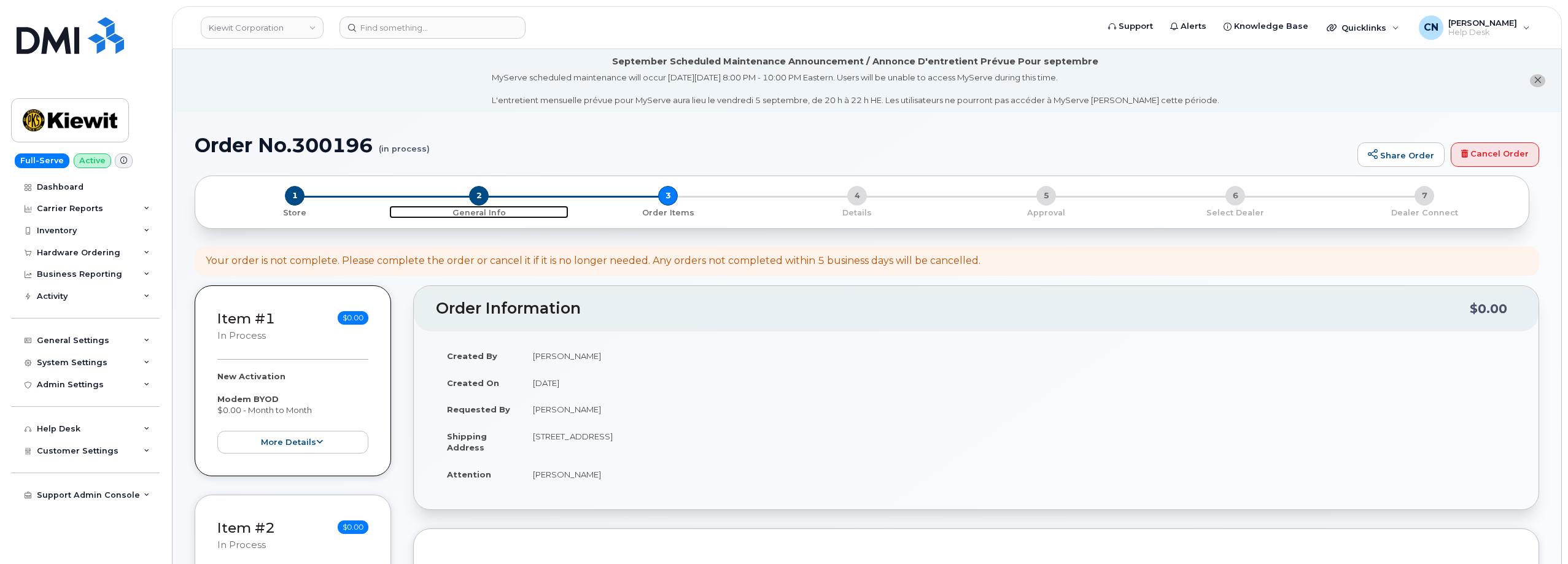
click at [473, 199] on span "2" at bounding box center [478, 196] width 20 height 20
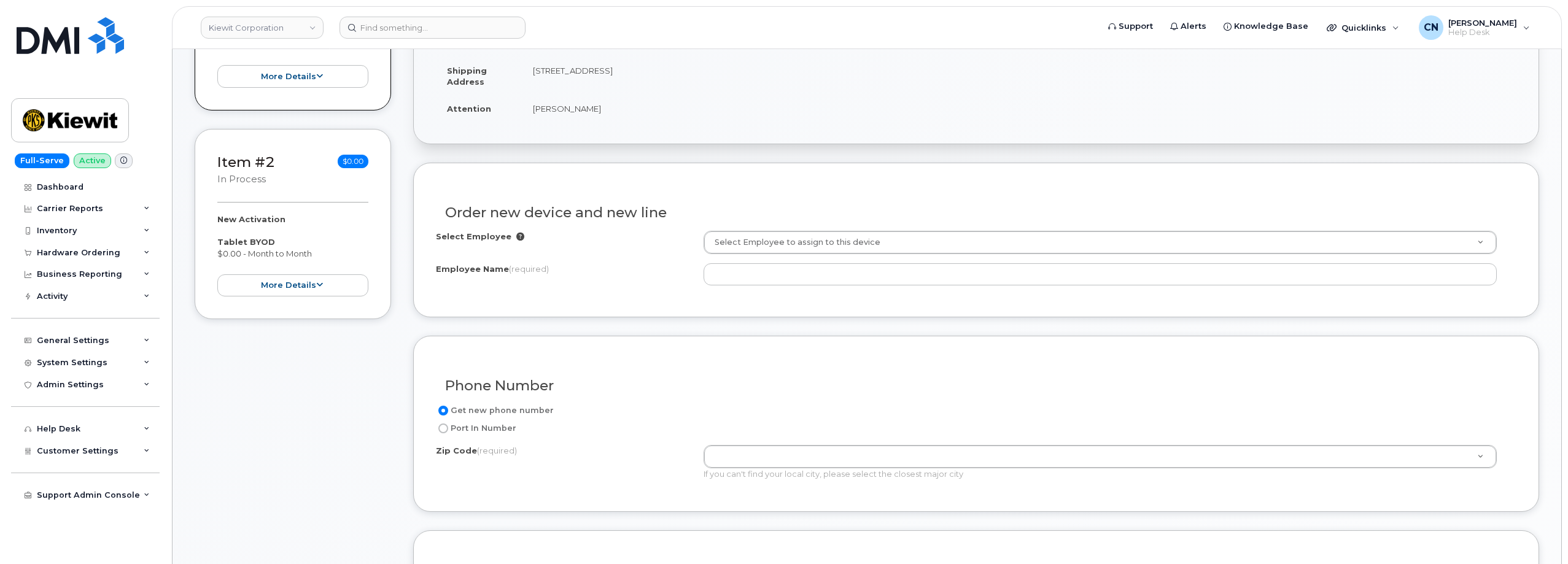
scroll to position [368, 0]
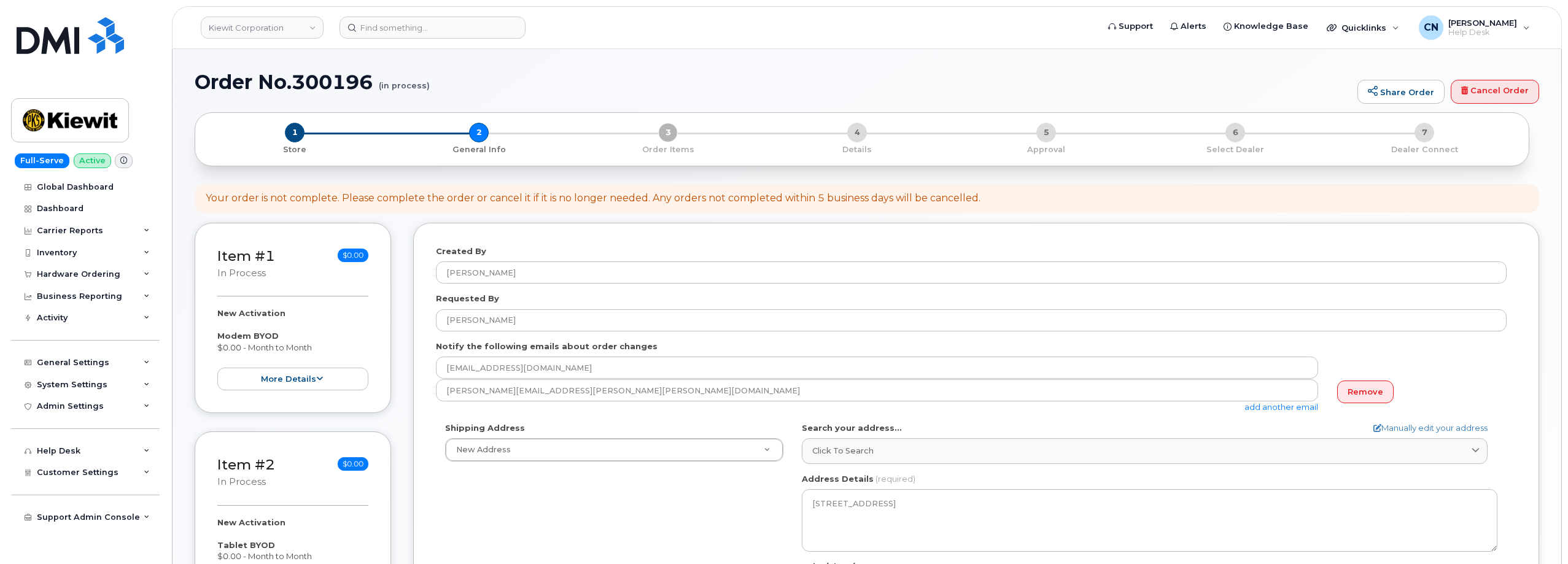
select select
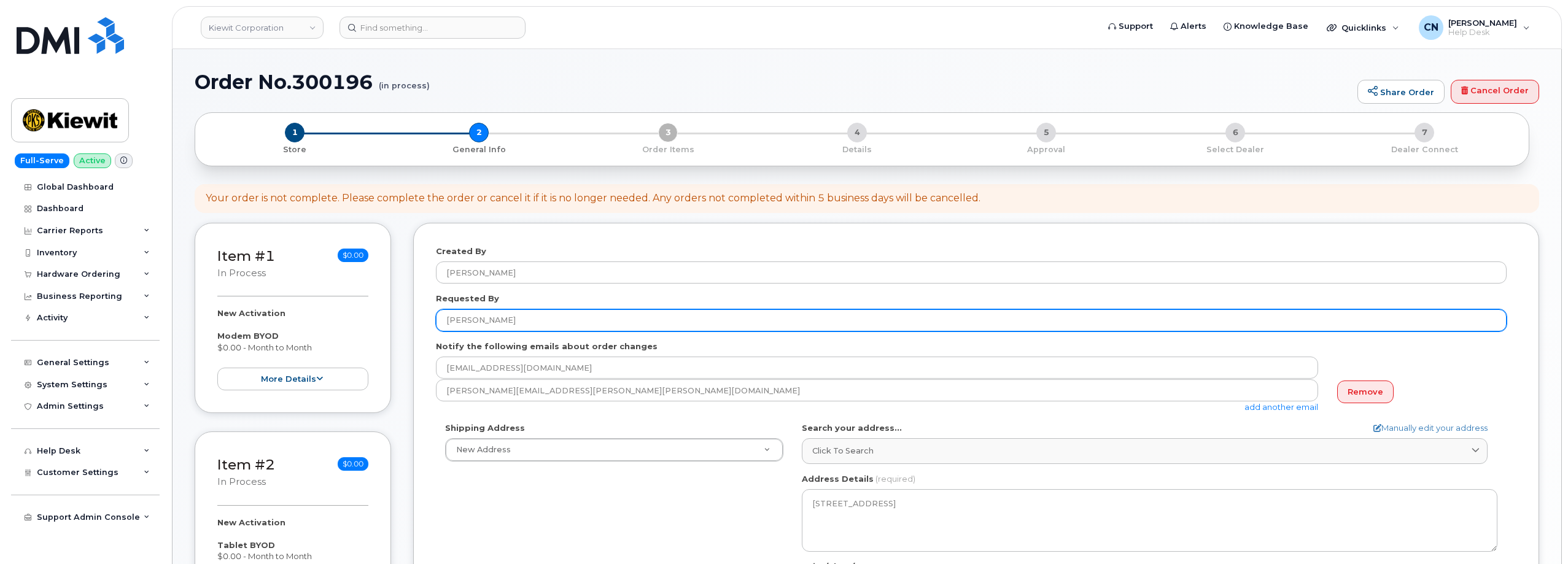
drag, startPoint x: 523, startPoint y: 314, endPoint x: 531, endPoint y: 315, distance: 8.1
click at [527, 315] on input "[PERSON_NAME]" at bounding box center [971, 320] width 1071 height 22
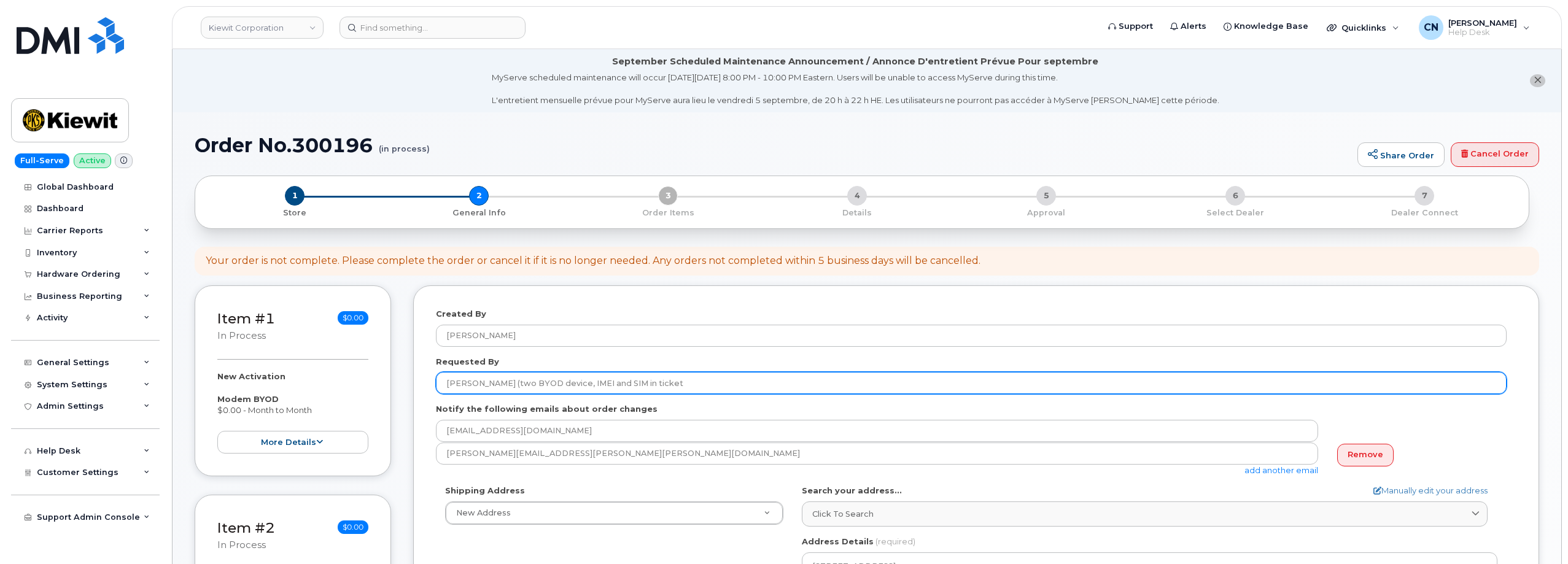
paste input "CS0794330"
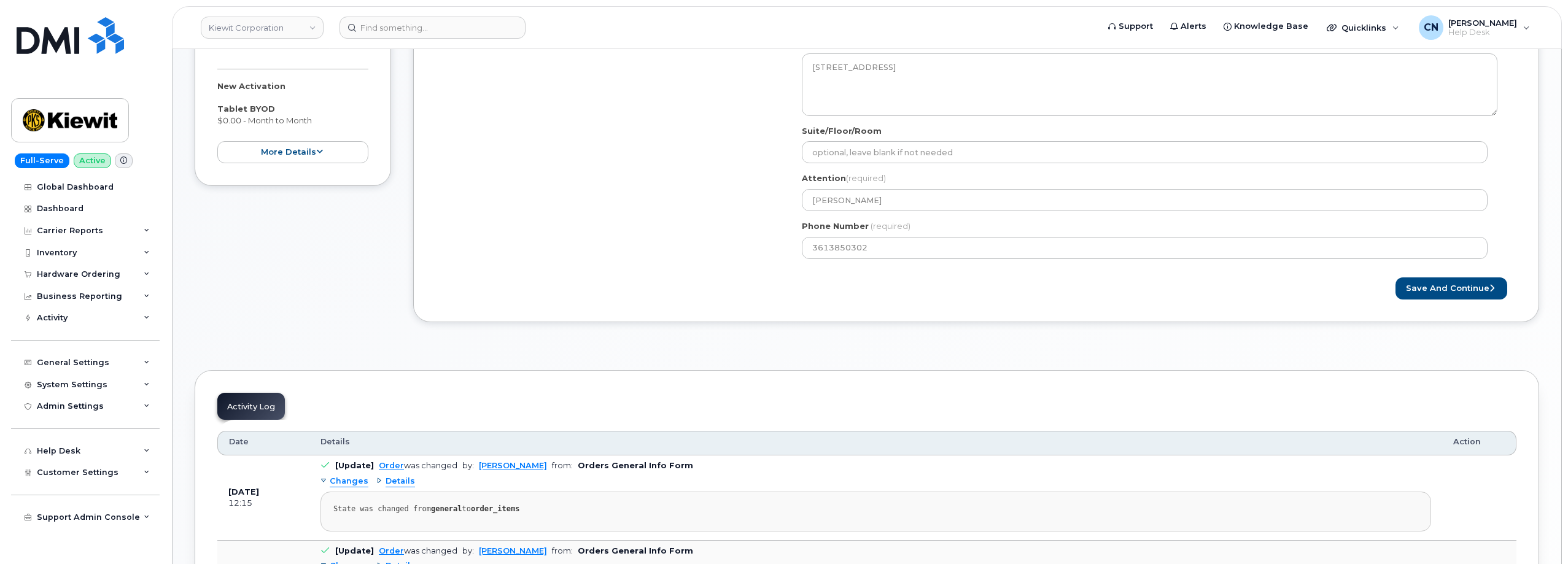
scroll to position [614, 0]
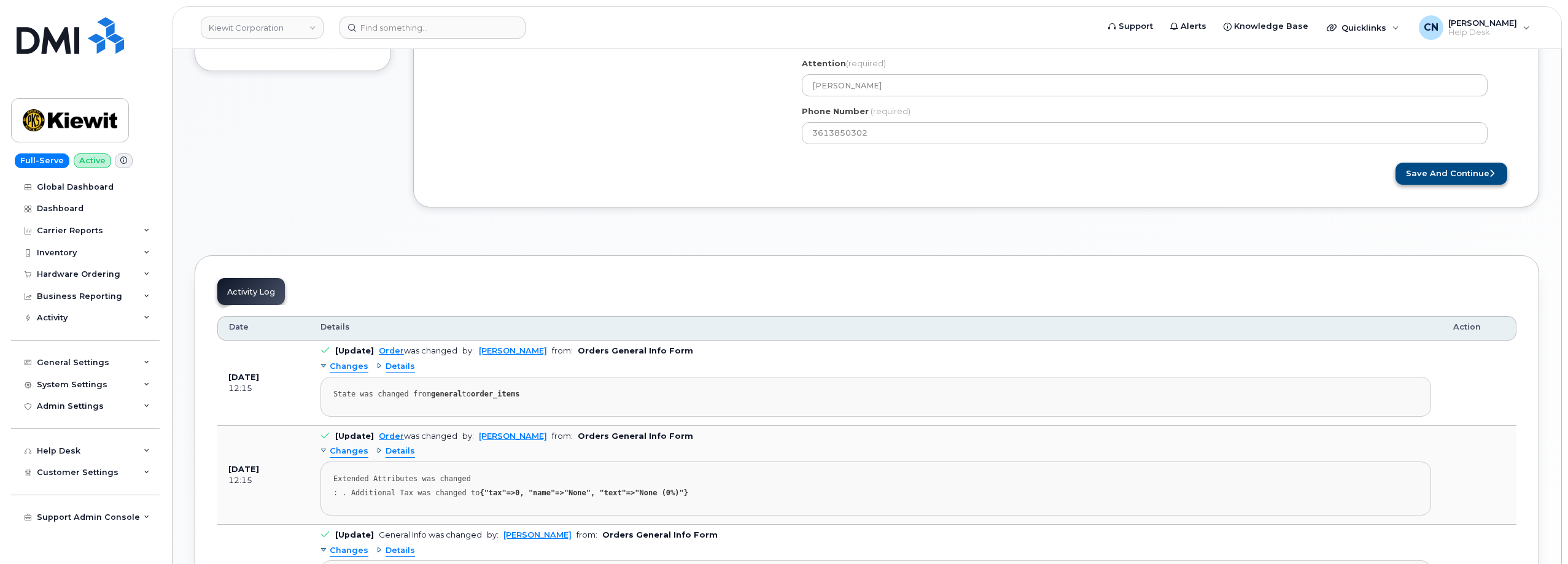
type input "[PERSON_NAME] (two BYOD device, IMEI and SIM in ticket CS0794330)"
click at [1429, 176] on button "Save and Continue" at bounding box center [1451, 174] width 112 height 23
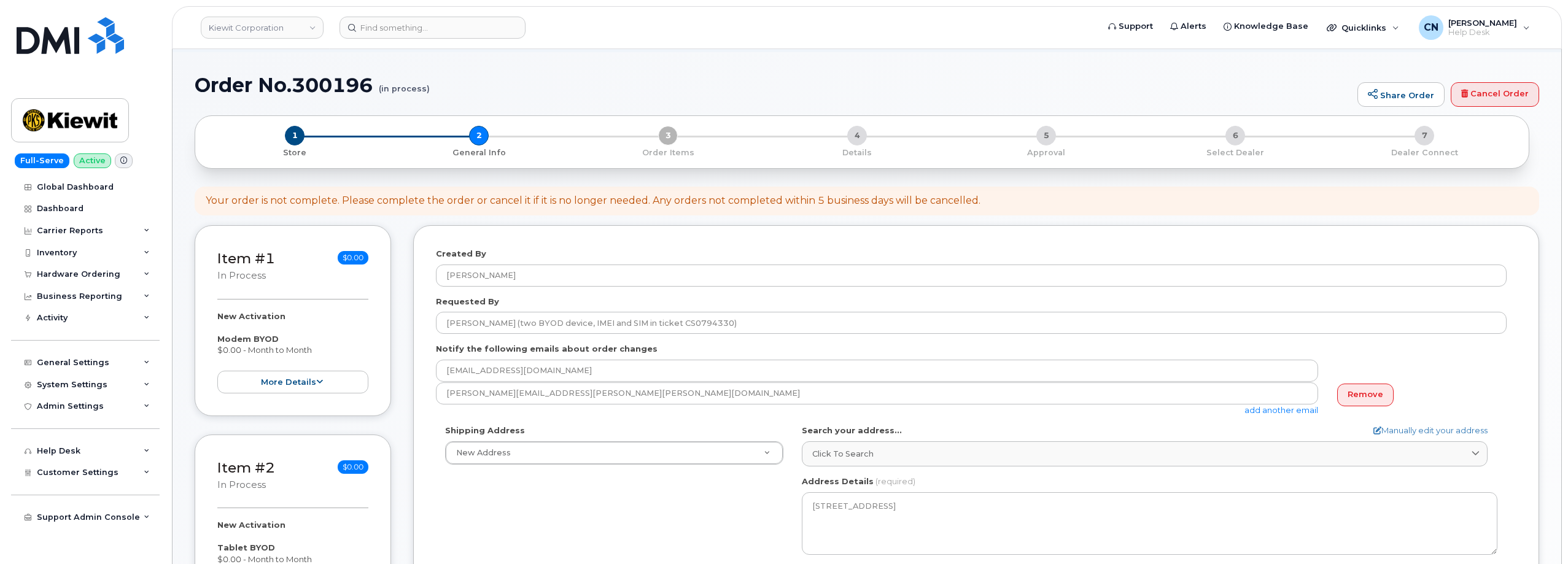
scroll to position [0, 0]
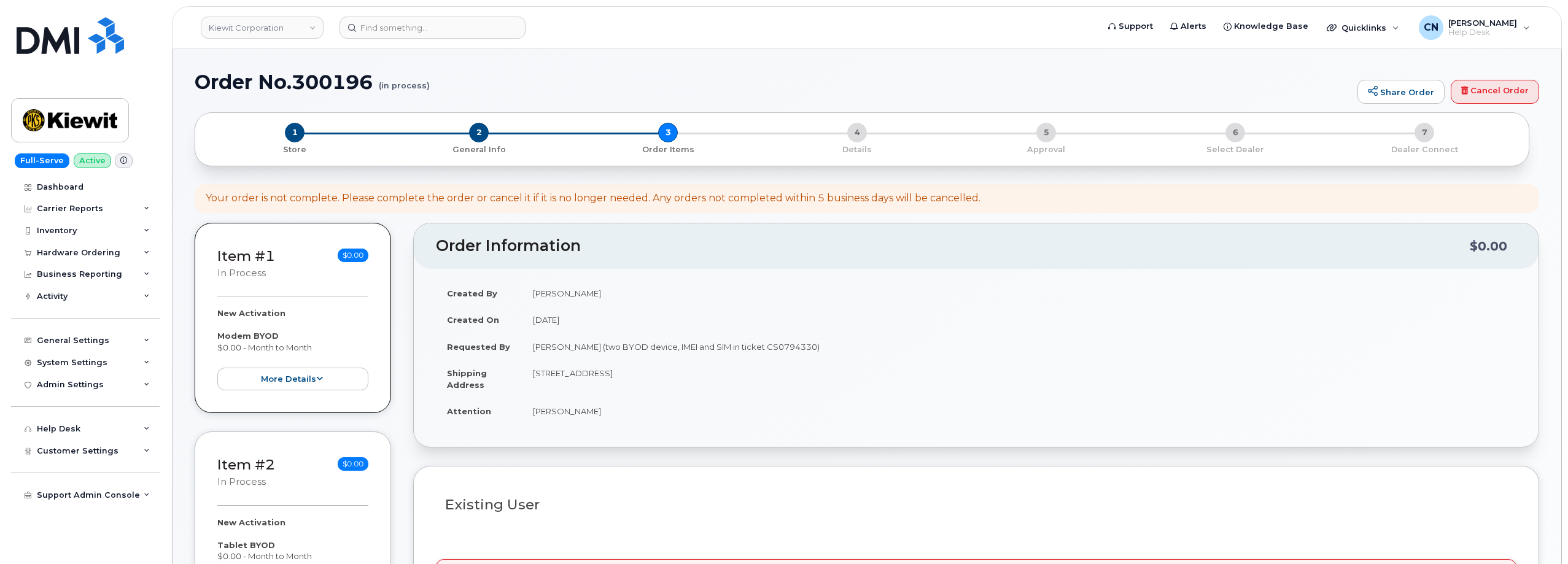
select select
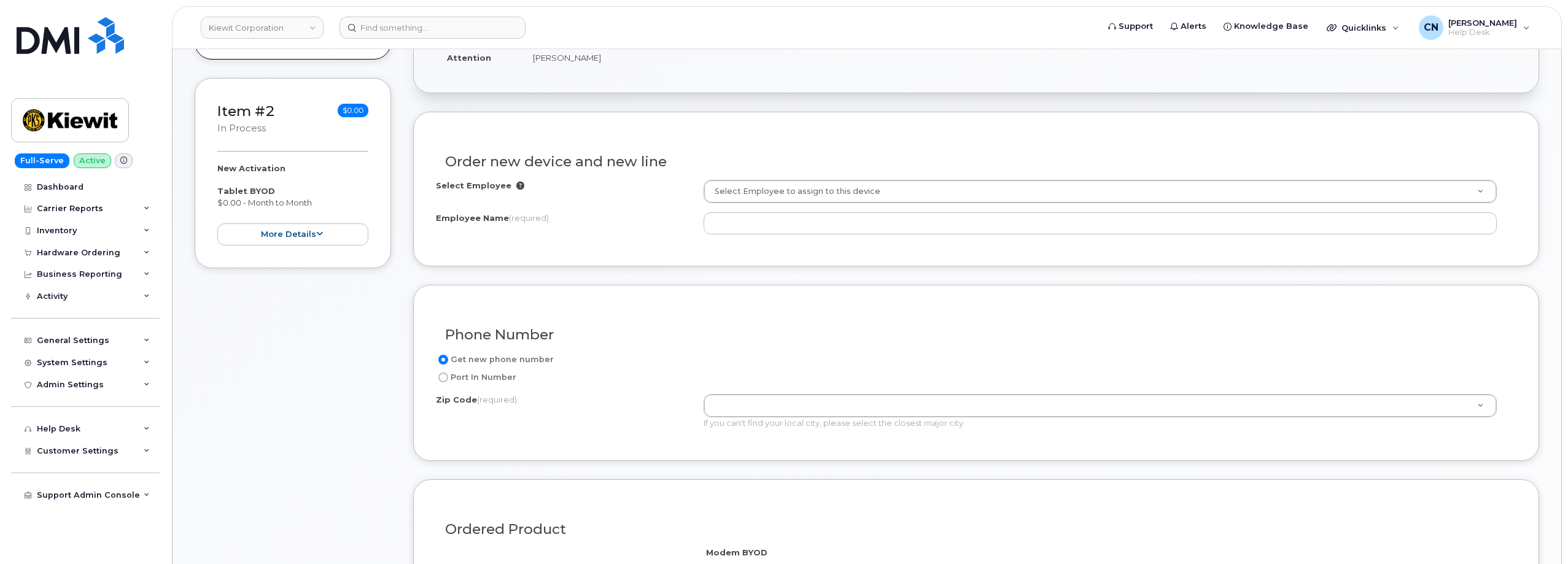
scroll to position [308, 0]
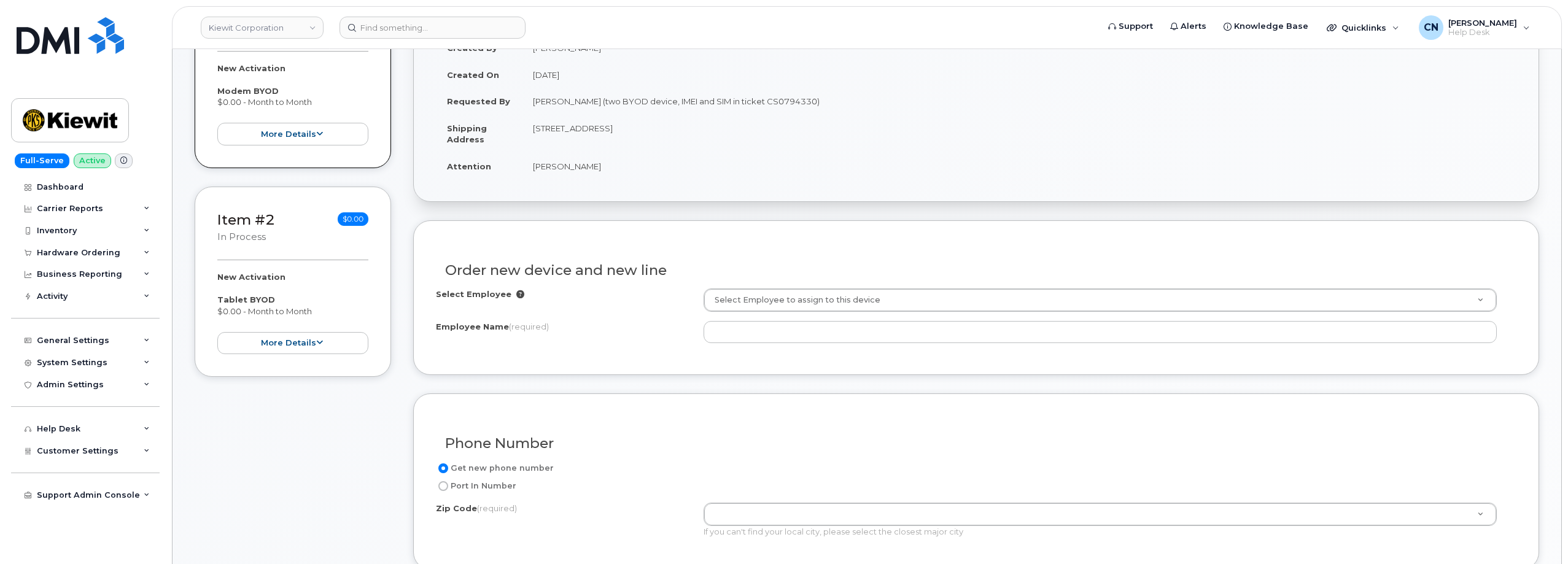
click at [647, 319] on div "Select Employee Select Employee to assign to this device Employee Name (require…" at bounding box center [976, 316] width 1081 height 55
click at [659, 127] on td "[STREET_ADDRESS]" at bounding box center [1018, 134] width 994 height 38
copy td "79602"
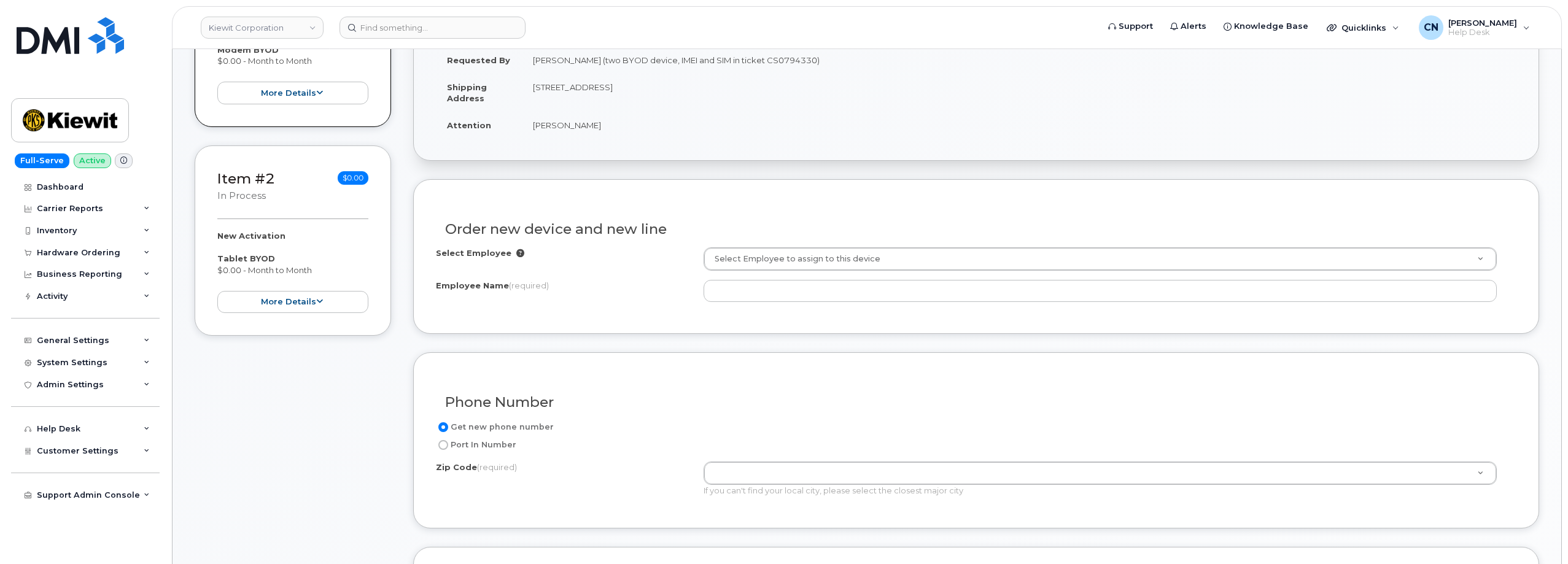
scroll to position [370, 0]
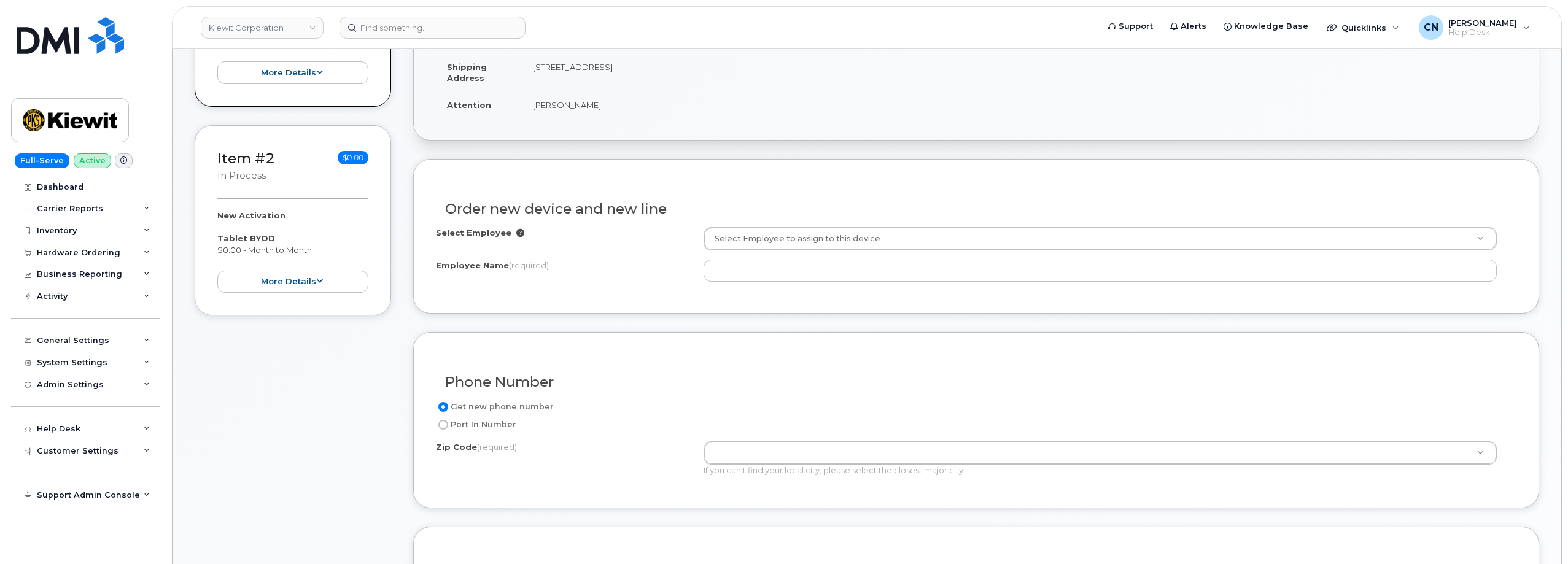
click at [747, 465] on div "If you can't find your local city, please select the closest major city" at bounding box center [1100, 470] width 793 height 11
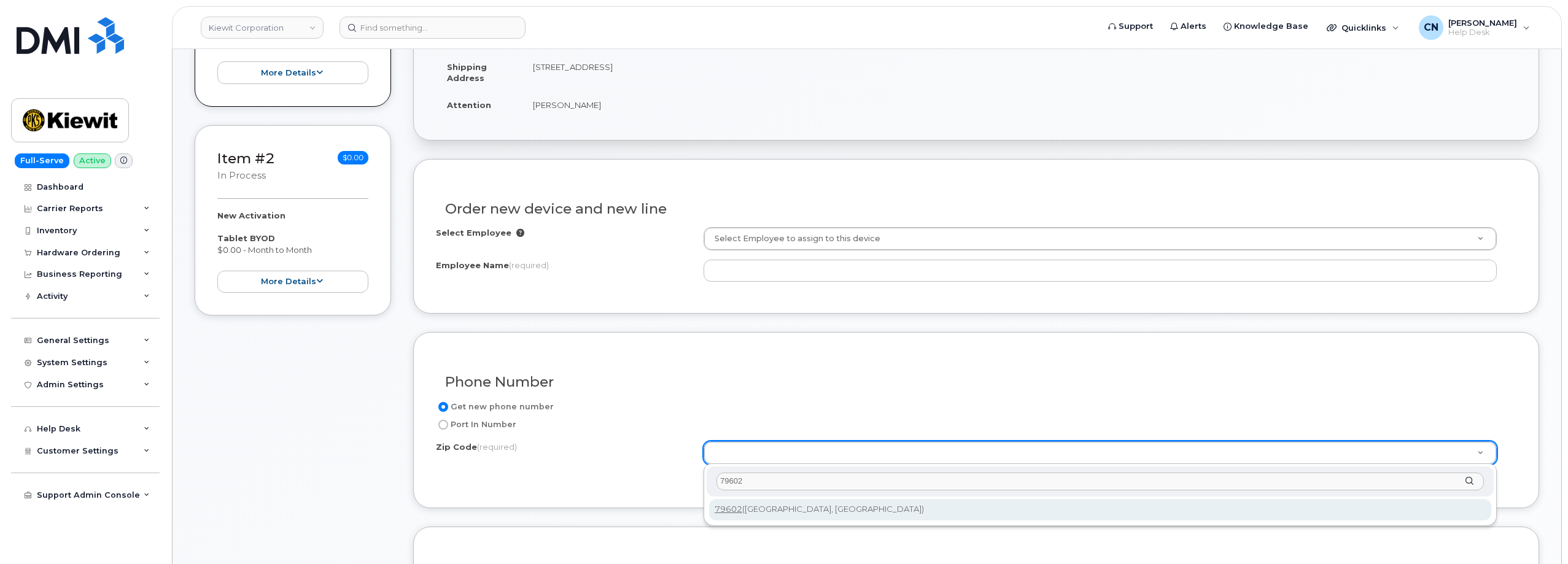
type input "79602"
type input "79602 ([GEOGRAPHIC_DATA], [GEOGRAPHIC_DATA])"
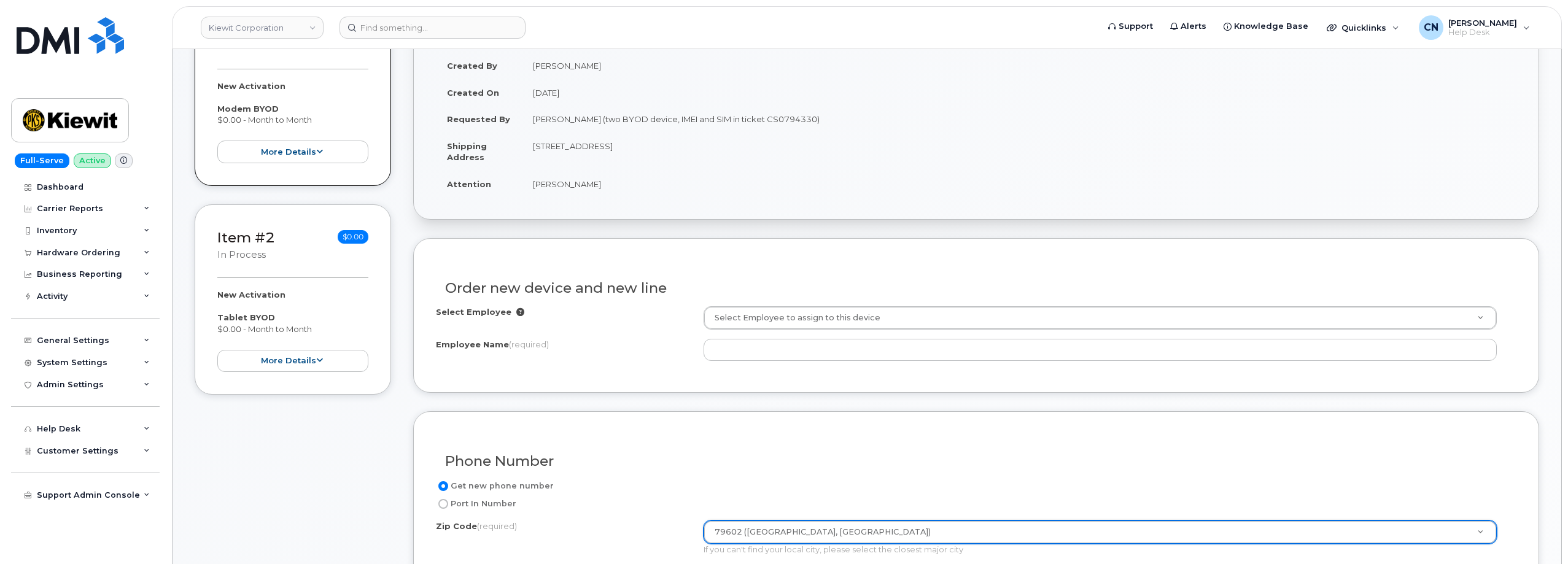
scroll to position [307, 0]
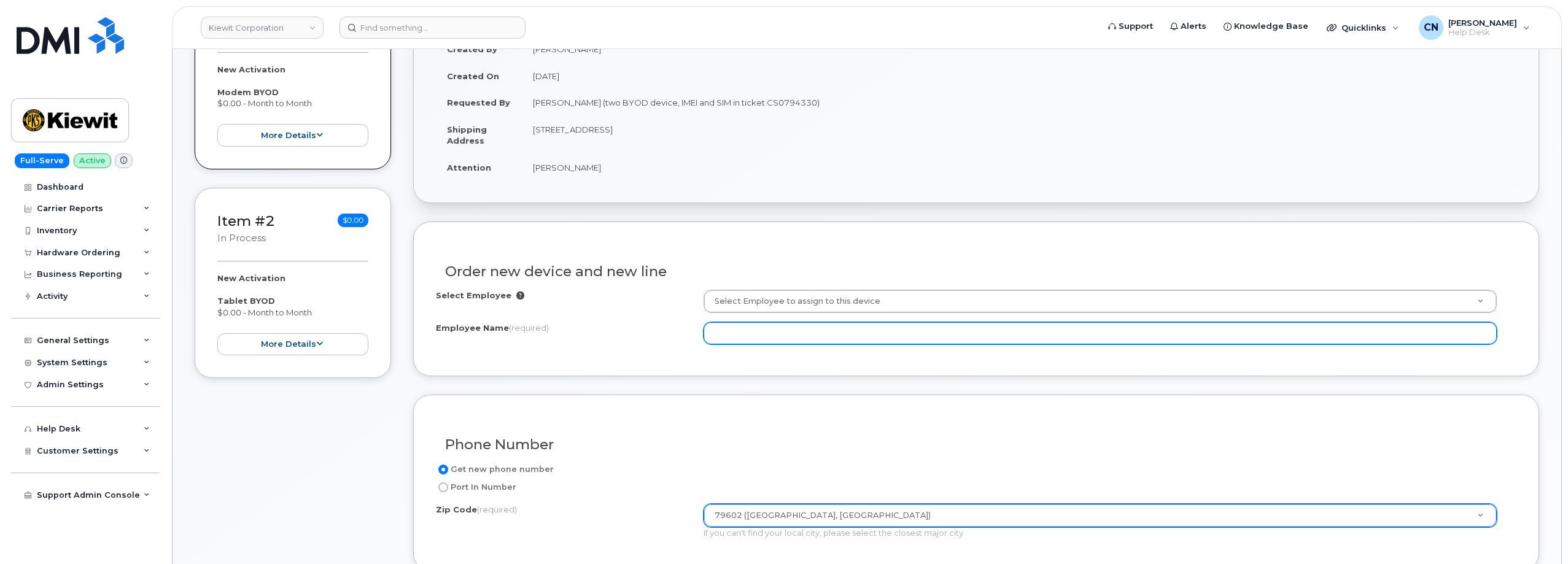
click at [725, 337] on input "Employee Name (required)" at bounding box center [1100, 333] width 793 height 22
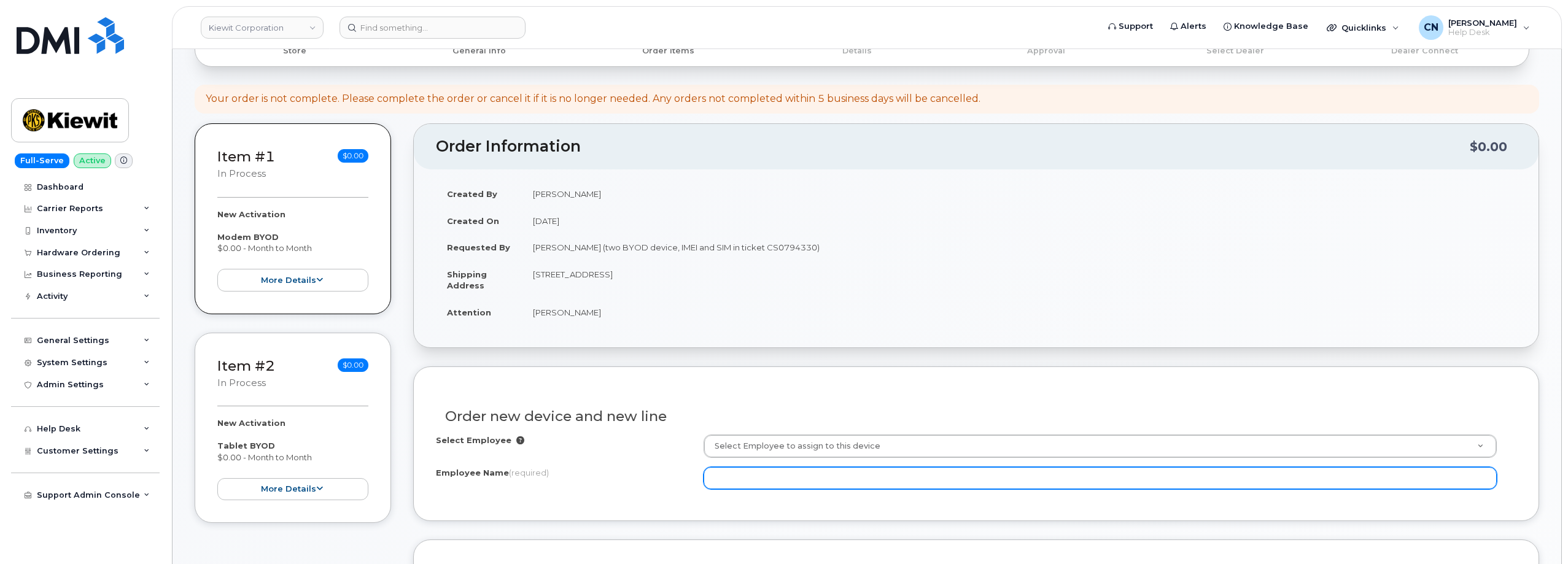
scroll to position [184, 0]
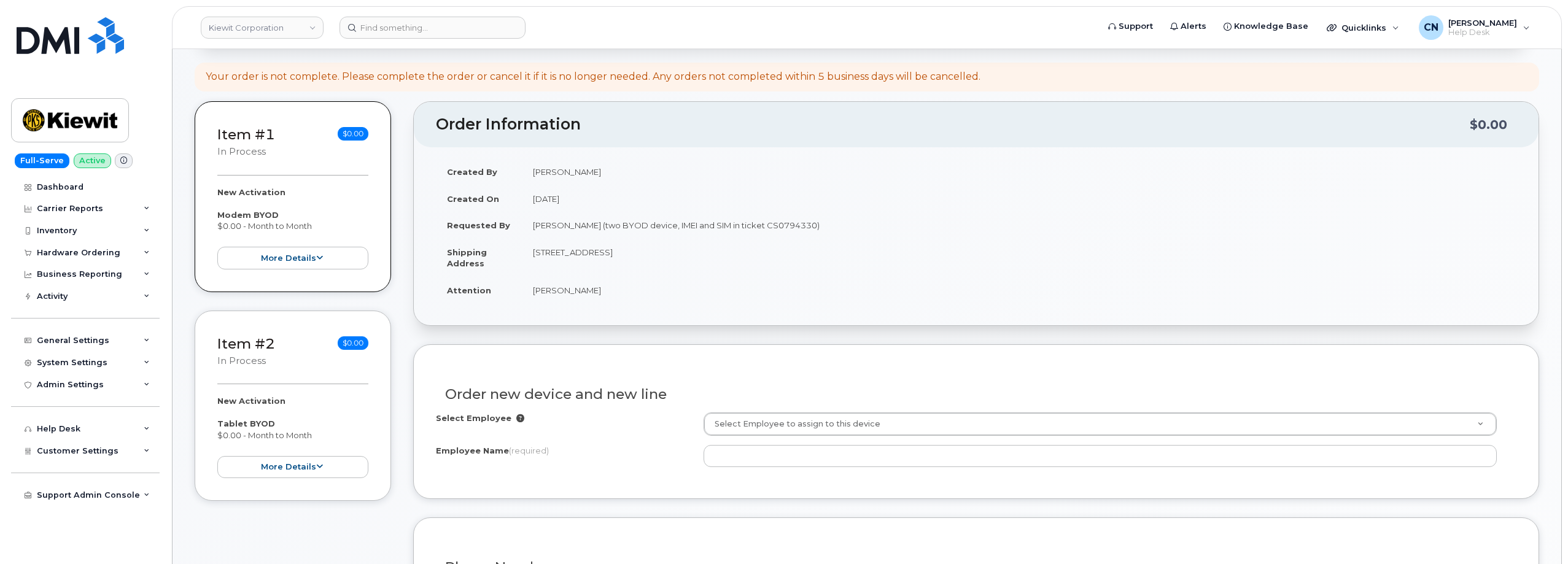
click at [612, 250] on td "[STREET_ADDRESS]" at bounding box center [1018, 258] width 994 height 38
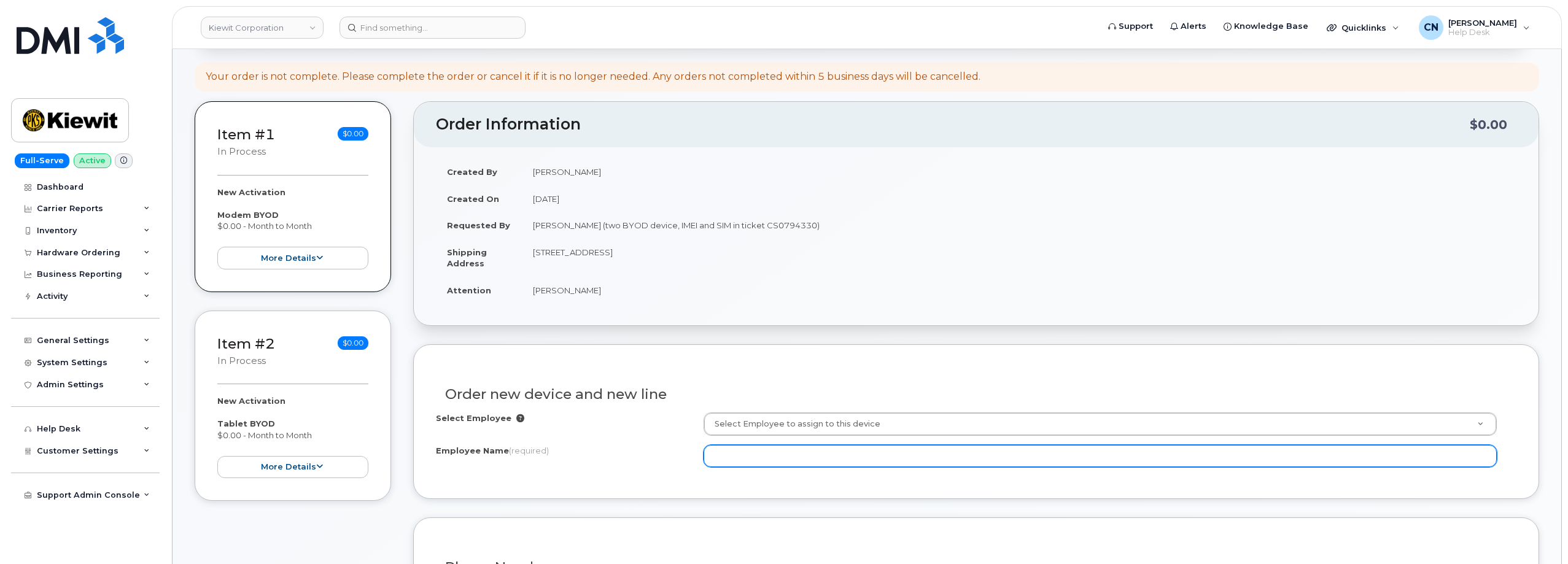
copy td "Abilene"
click at [751, 461] on input "Employee Name (required)" at bounding box center [1100, 456] width 793 height 22
paste input "Abilene"
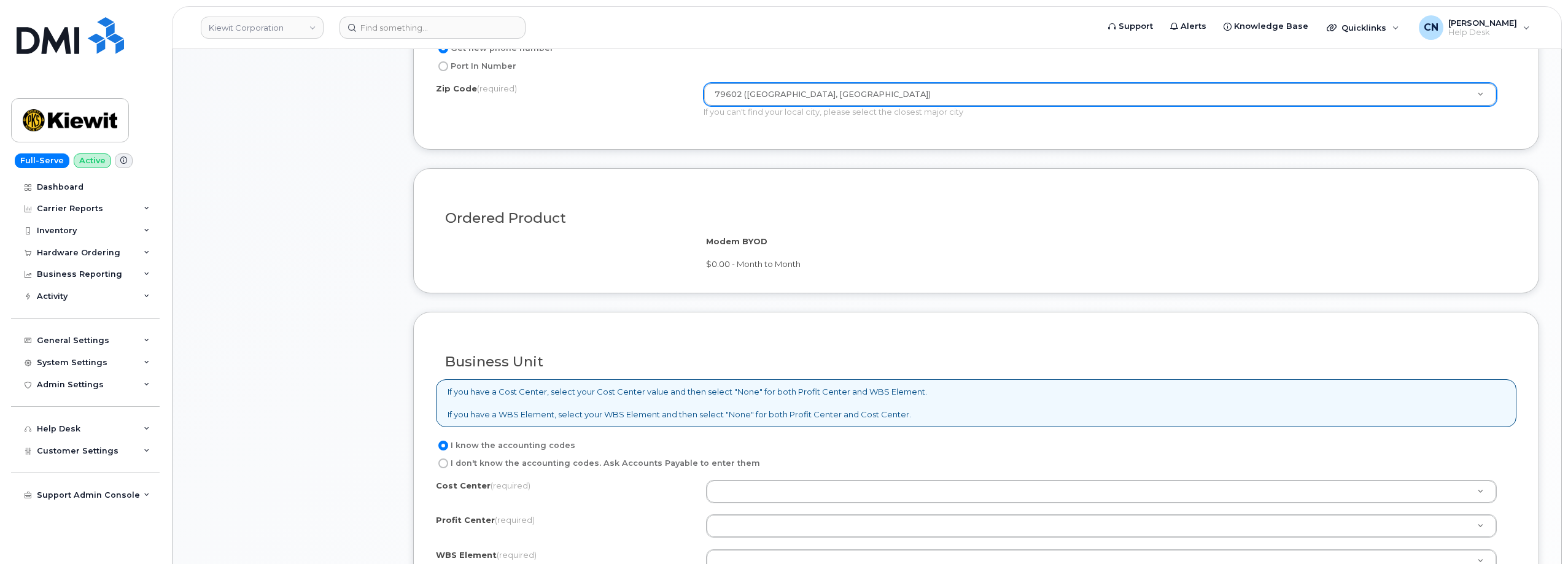
scroll to position [859, 0]
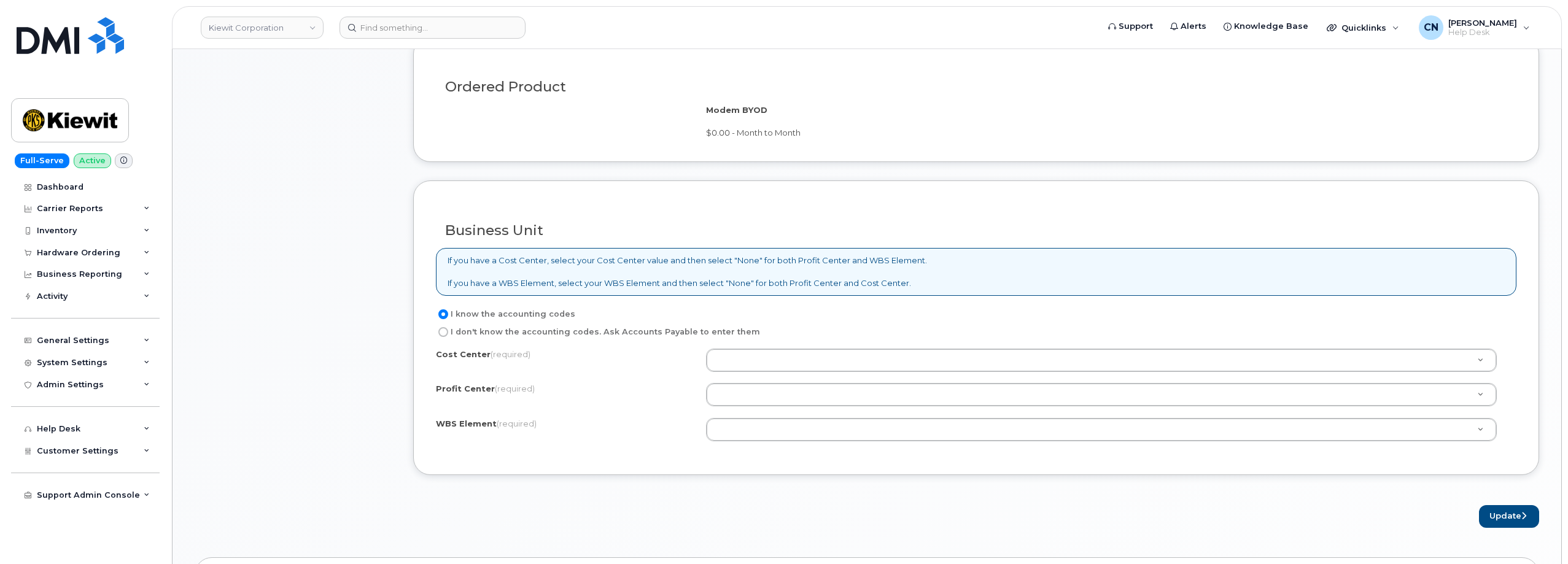
type input "Abilene Cradle Point 1"
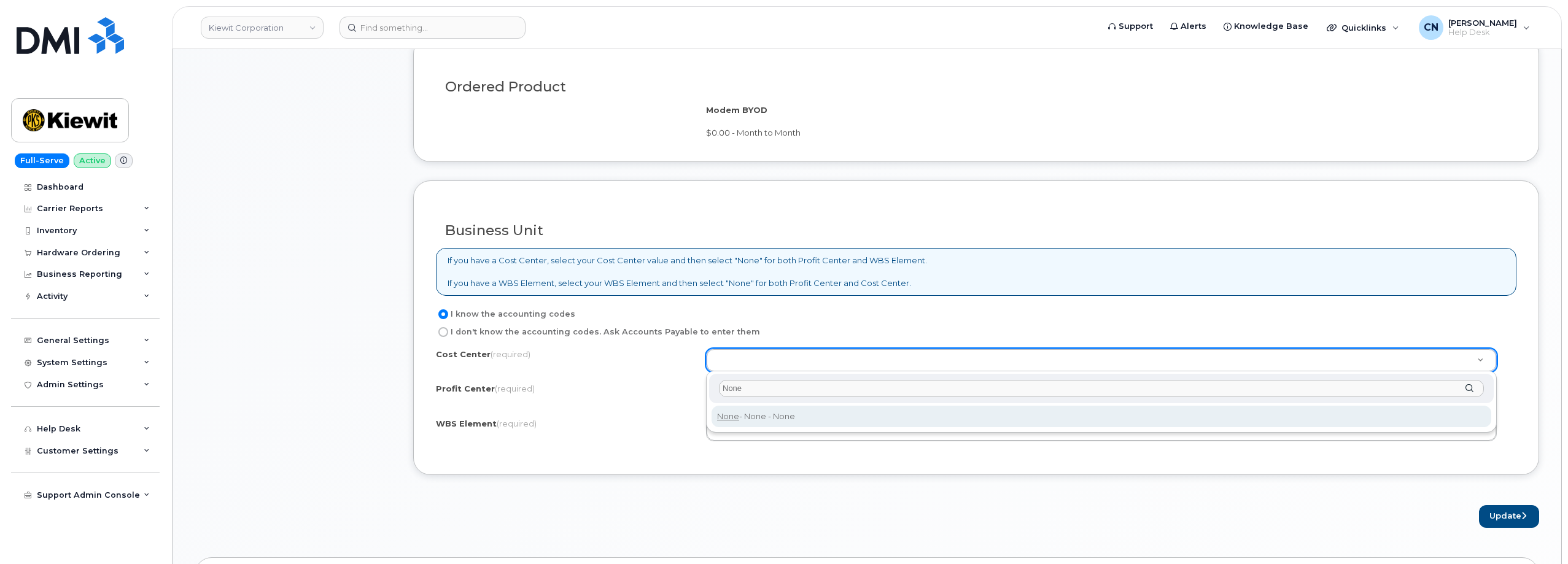
type input "None"
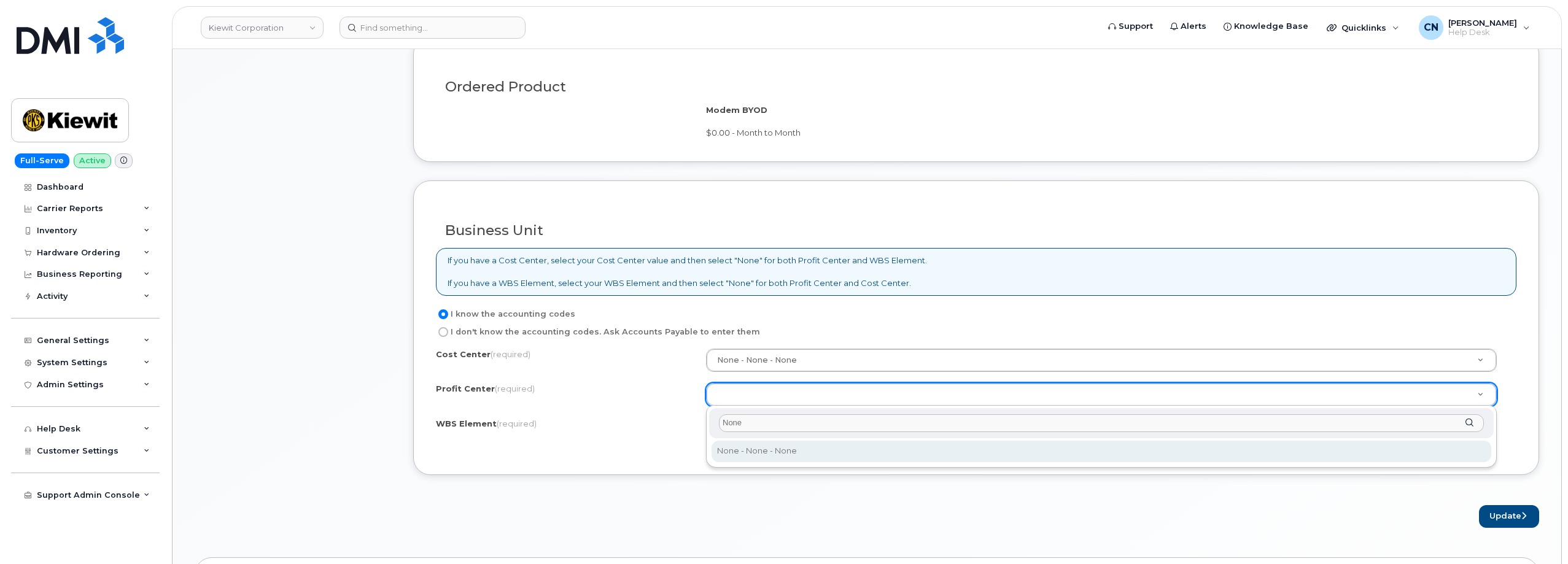
type input "None"
select select "None"
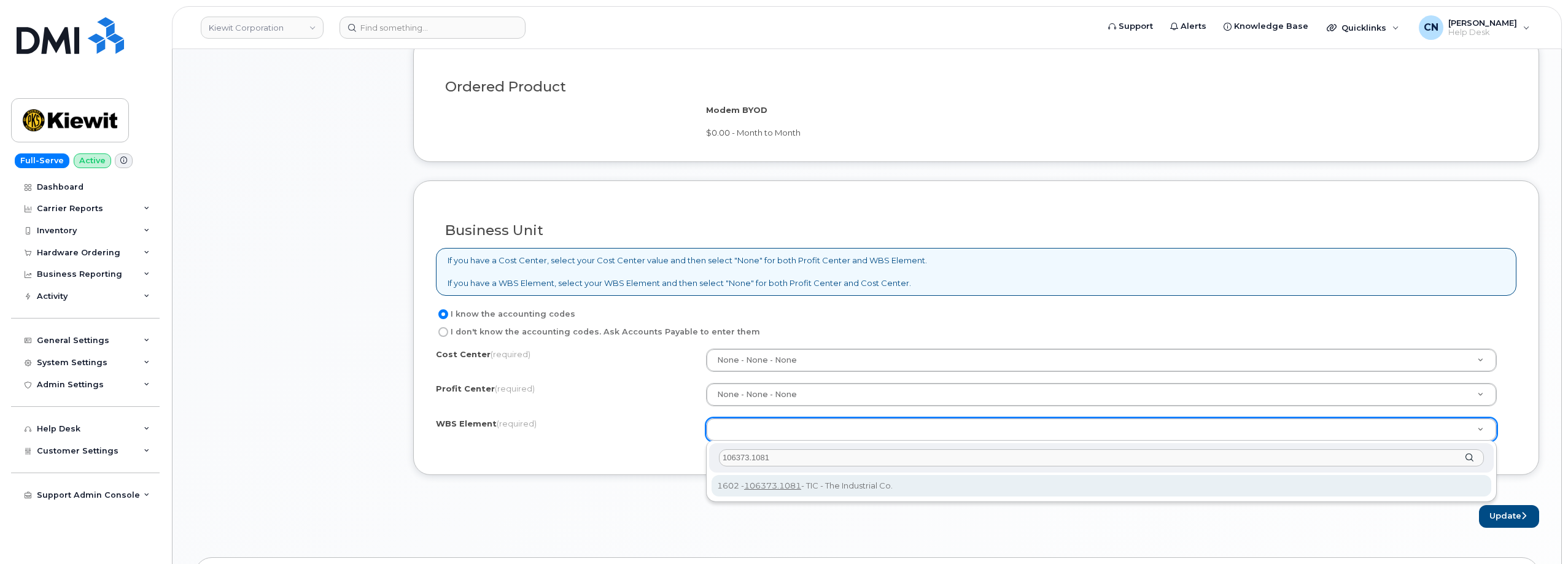
type input "106373.1081"
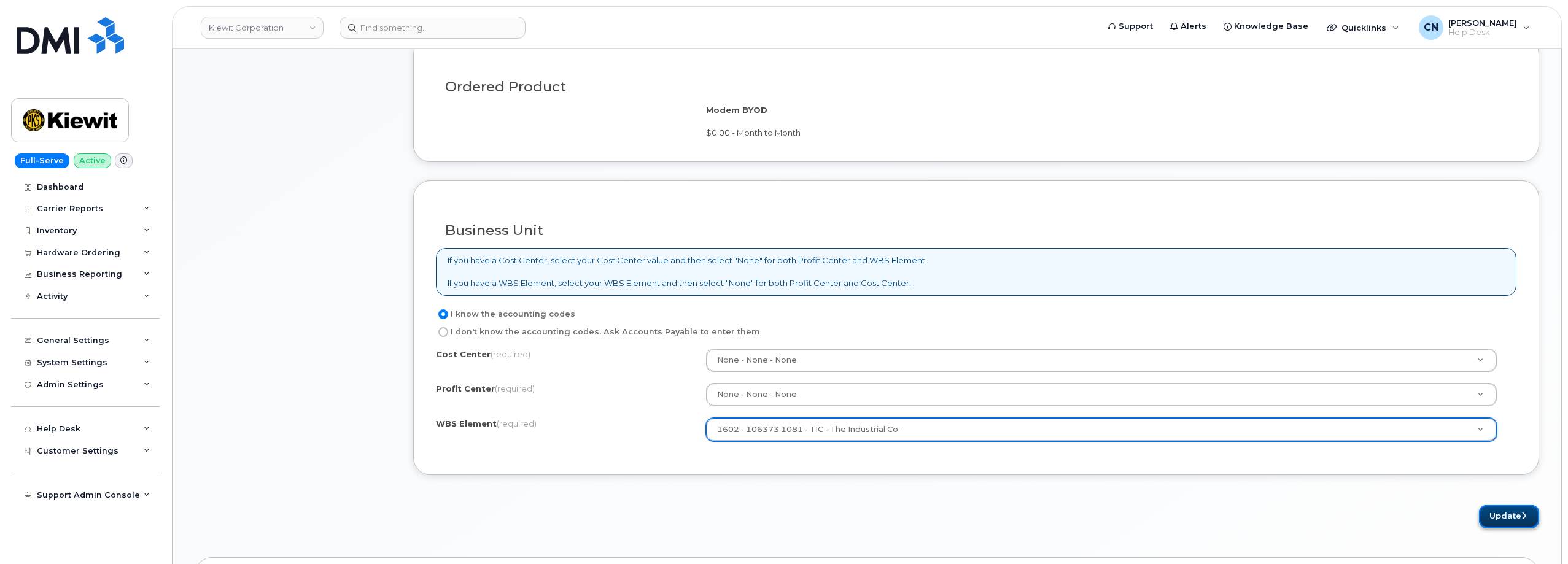
click at [1497, 516] on button "Update" at bounding box center [1509, 516] width 60 height 23
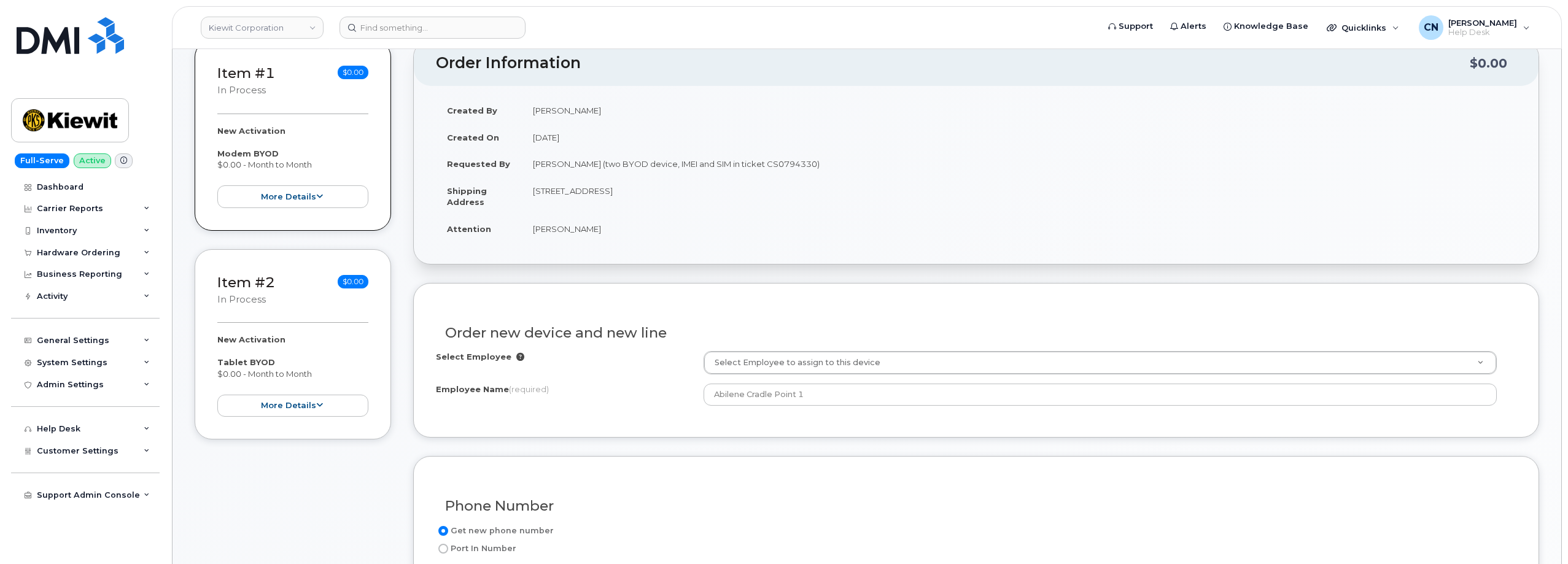
scroll to position [0, 0]
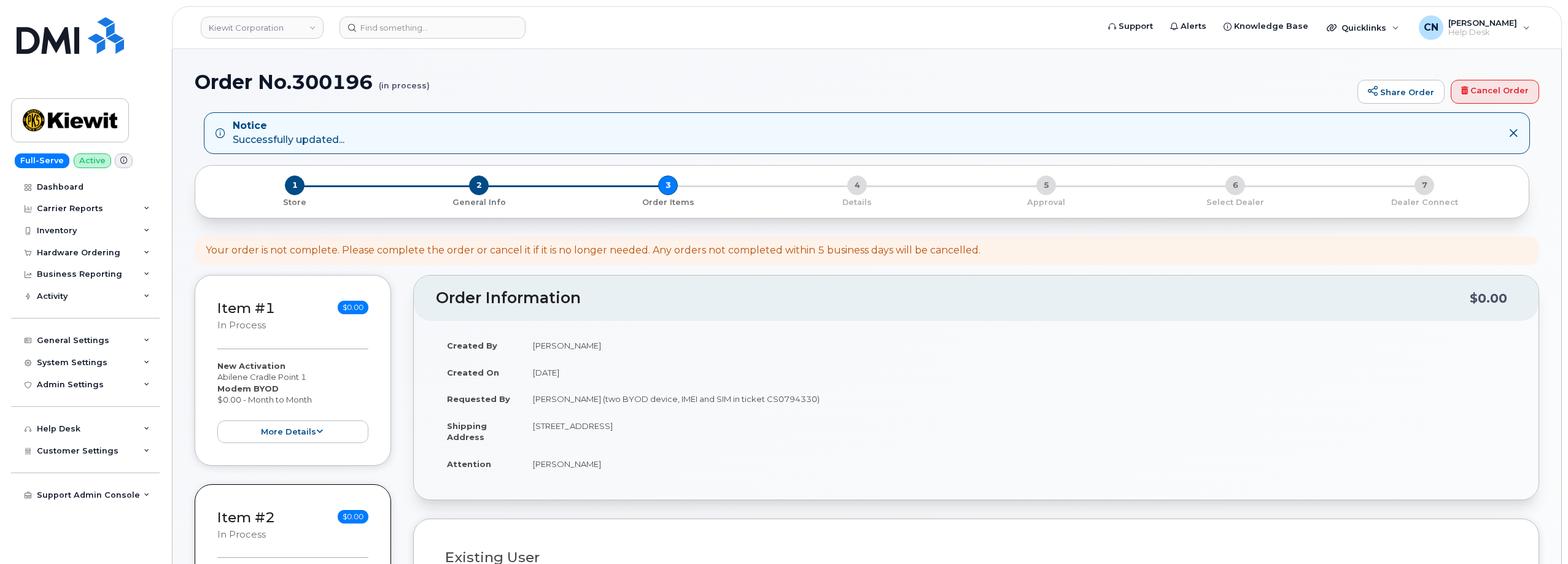
select select
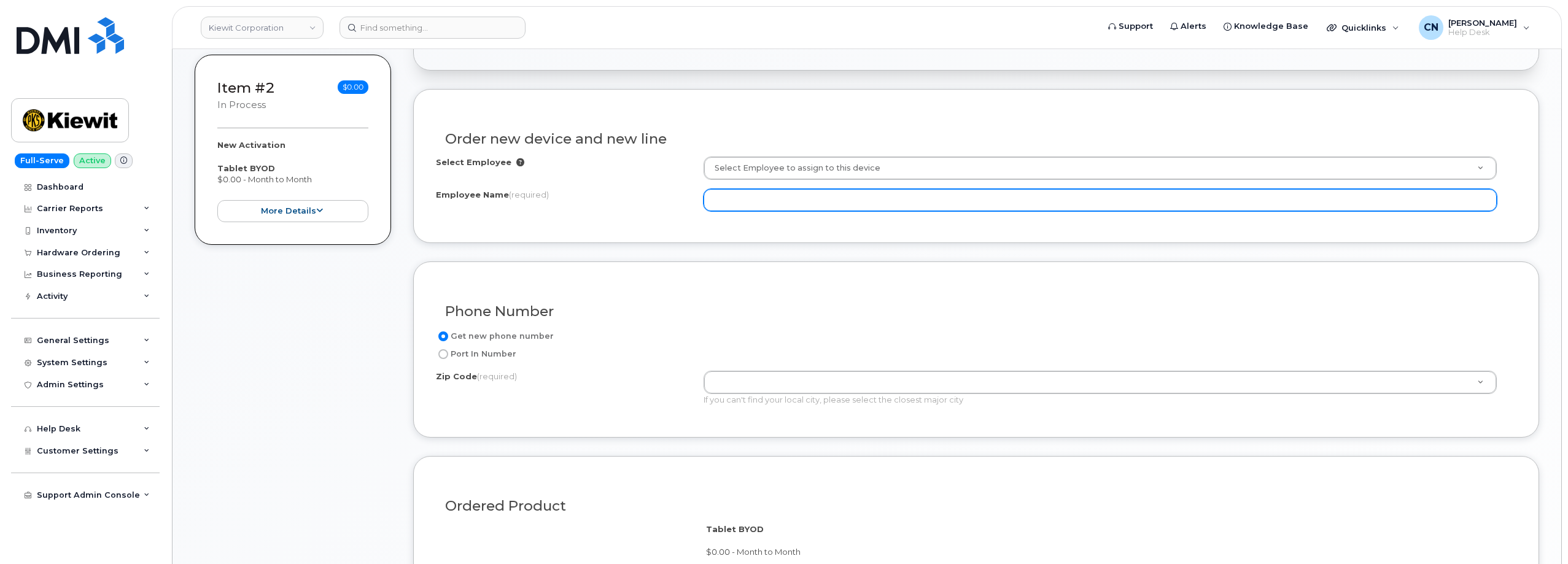
scroll to position [492, 0]
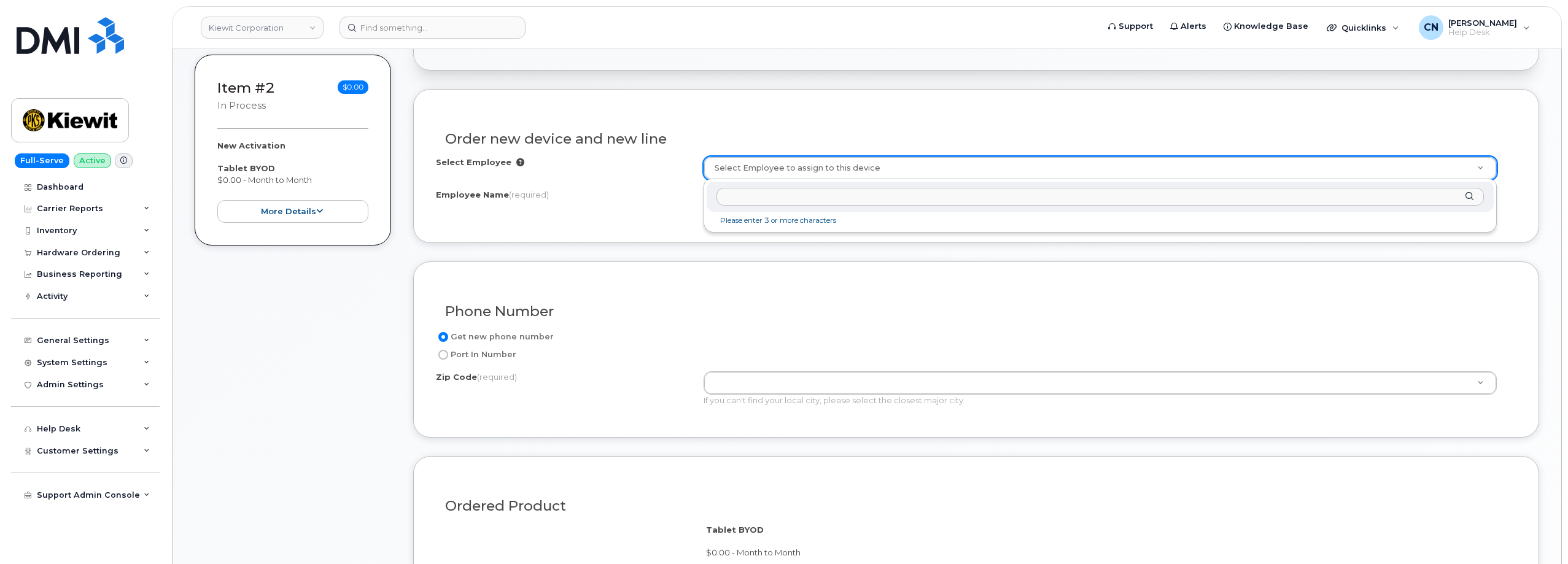
type input "00211418"
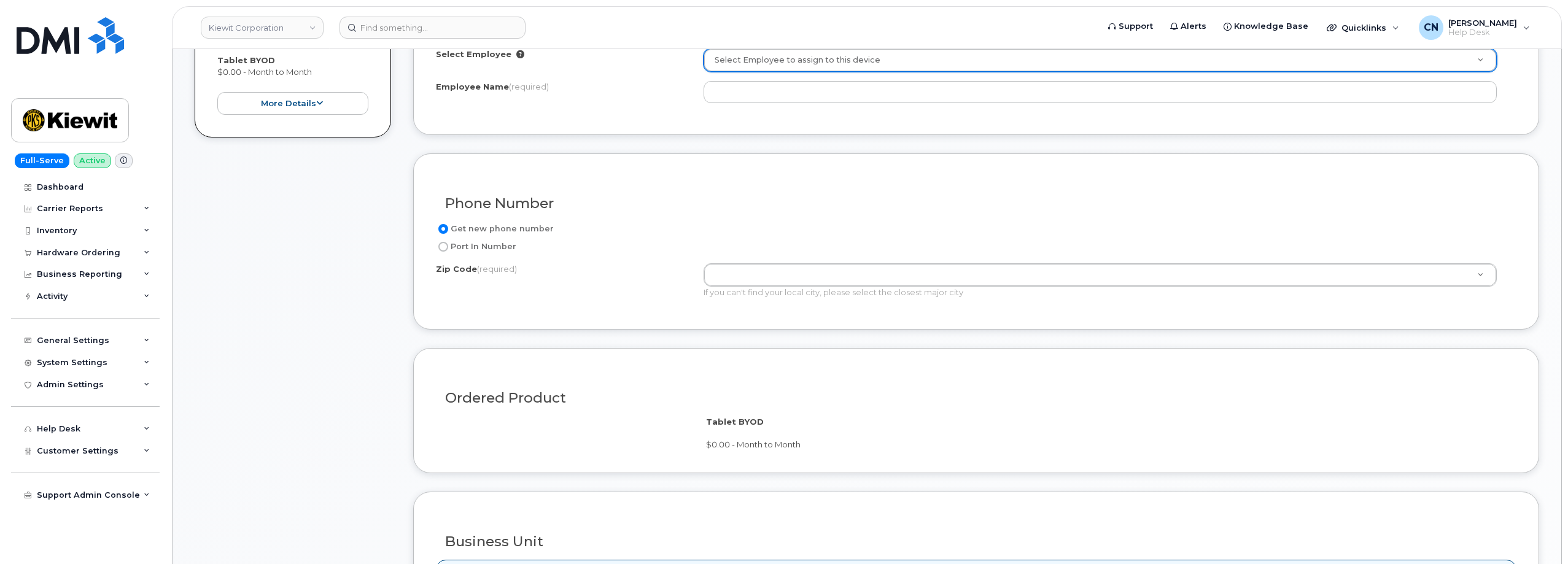
scroll to position [246, 0]
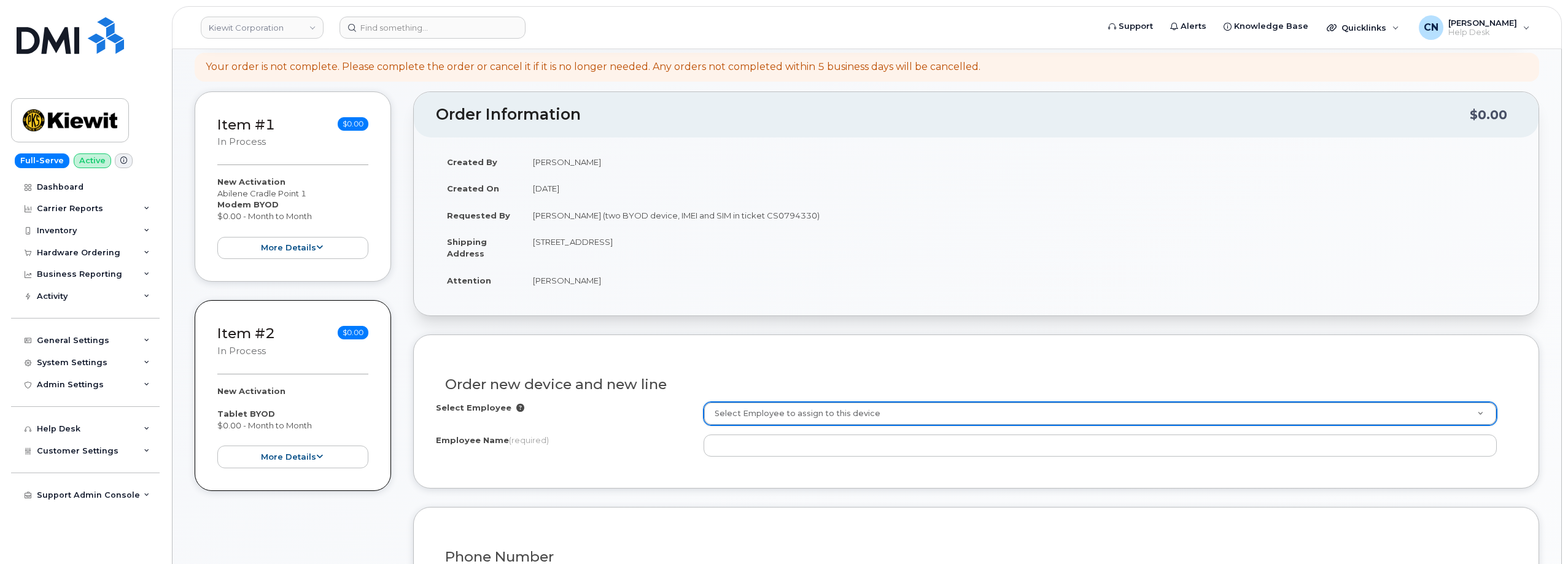
click at [669, 243] on td "[STREET_ADDRESS]" at bounding box center [1018, 247] width 994 height 38
copy td "79602"
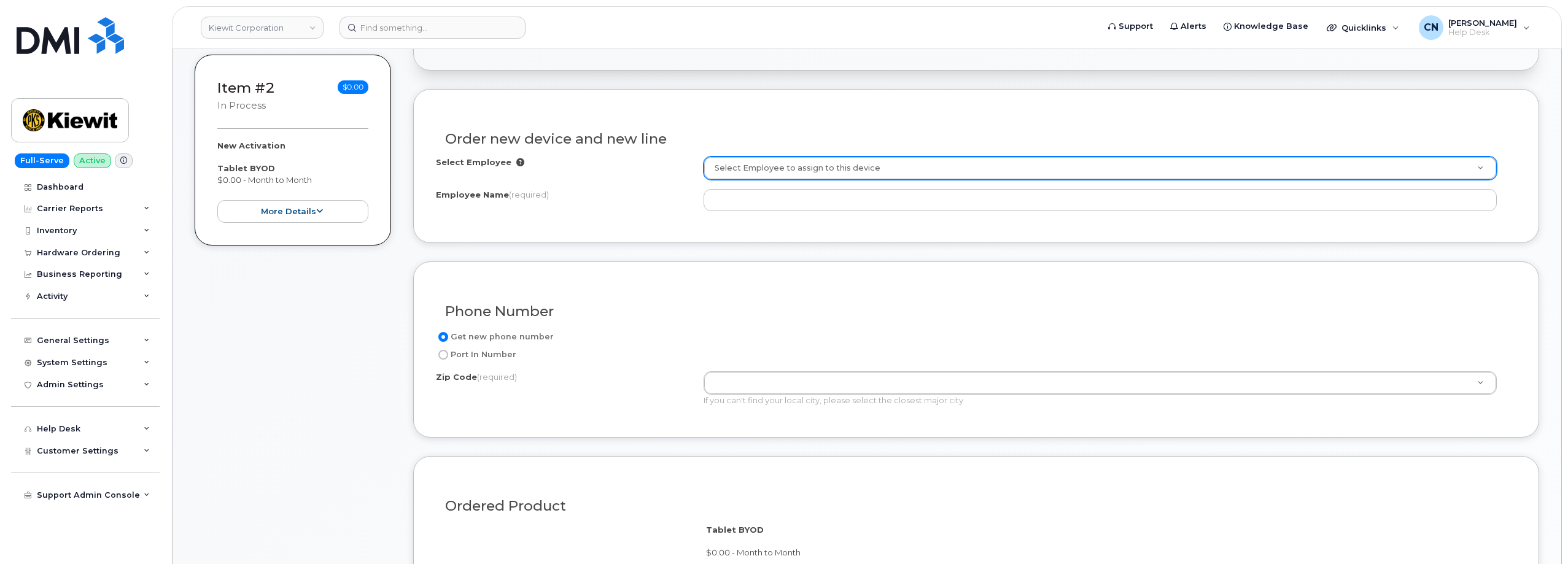
paste input "79602"
type input "79602"
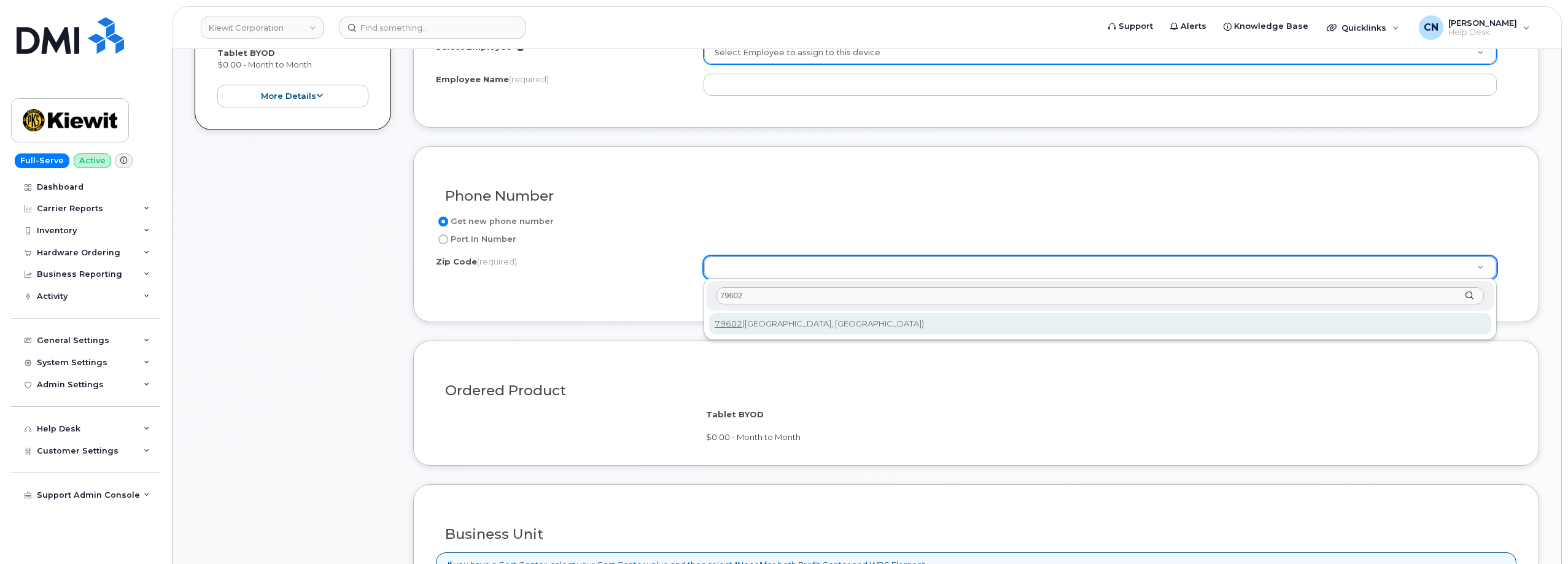
scroll to position [676, 0]
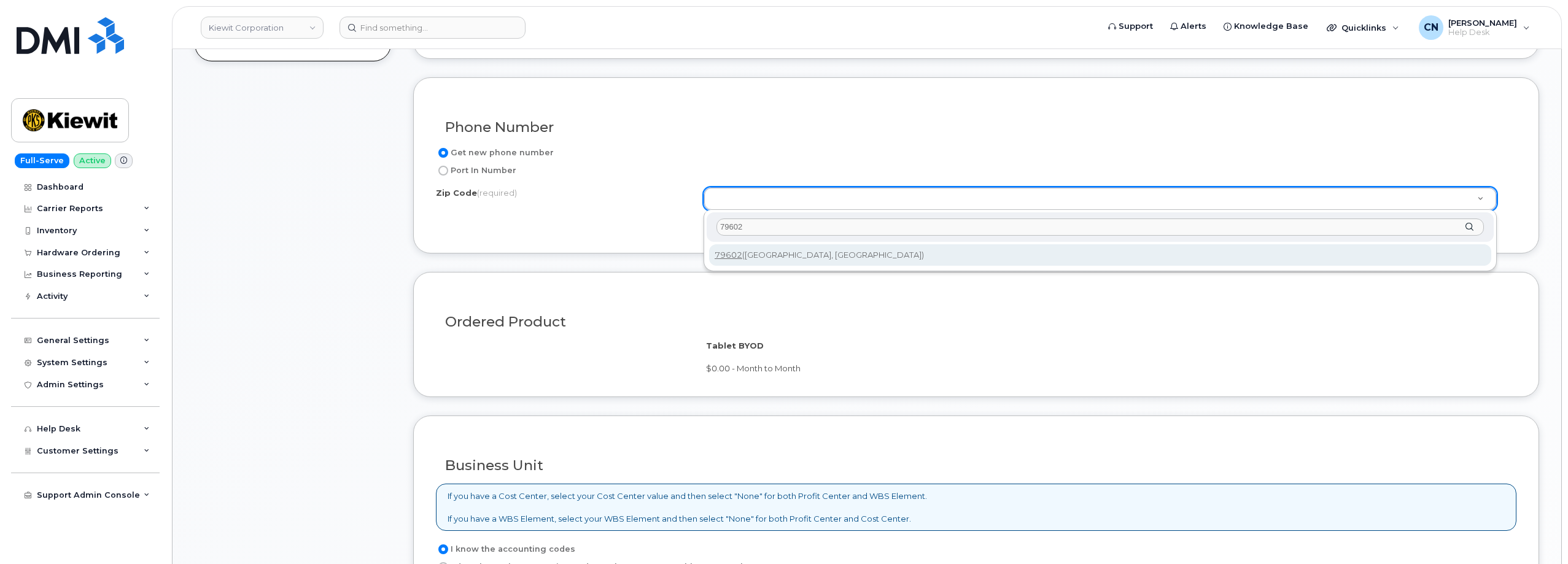
type input "79602"
type input "79602 ([GEOGRAPHIC_DATA], [GEOGRAPHIC_DATA])"
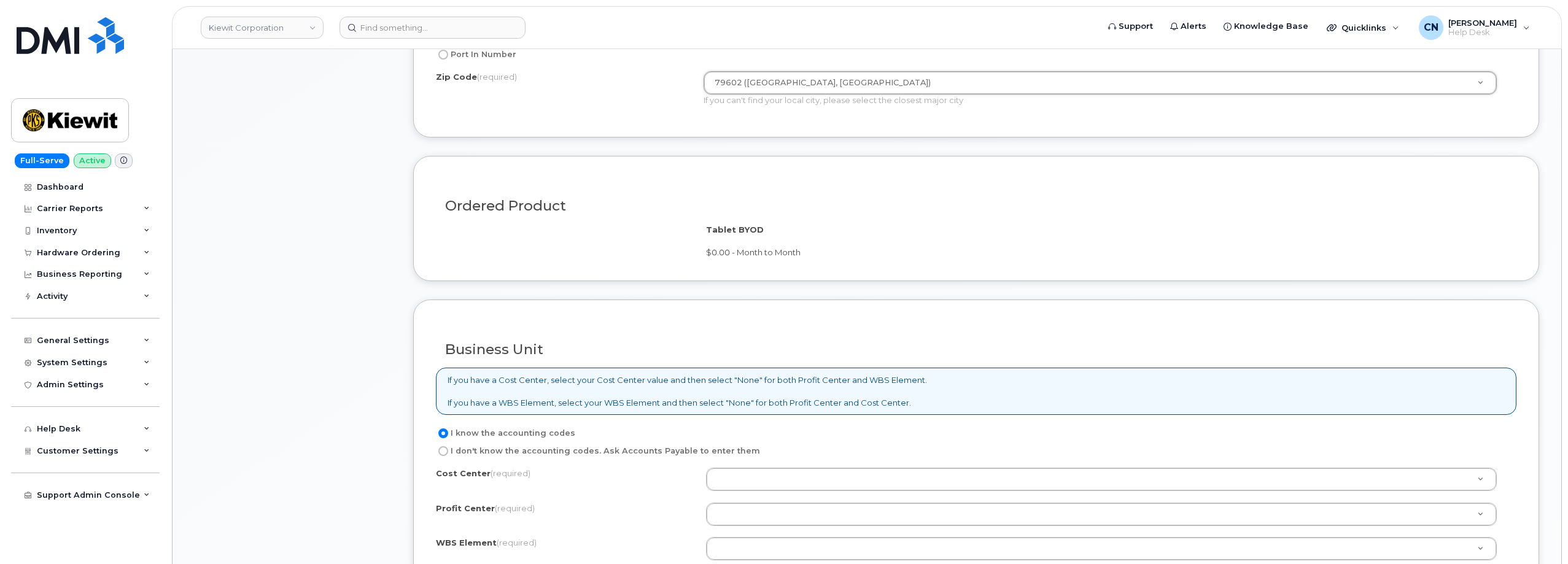
scroll to position [922, 0]
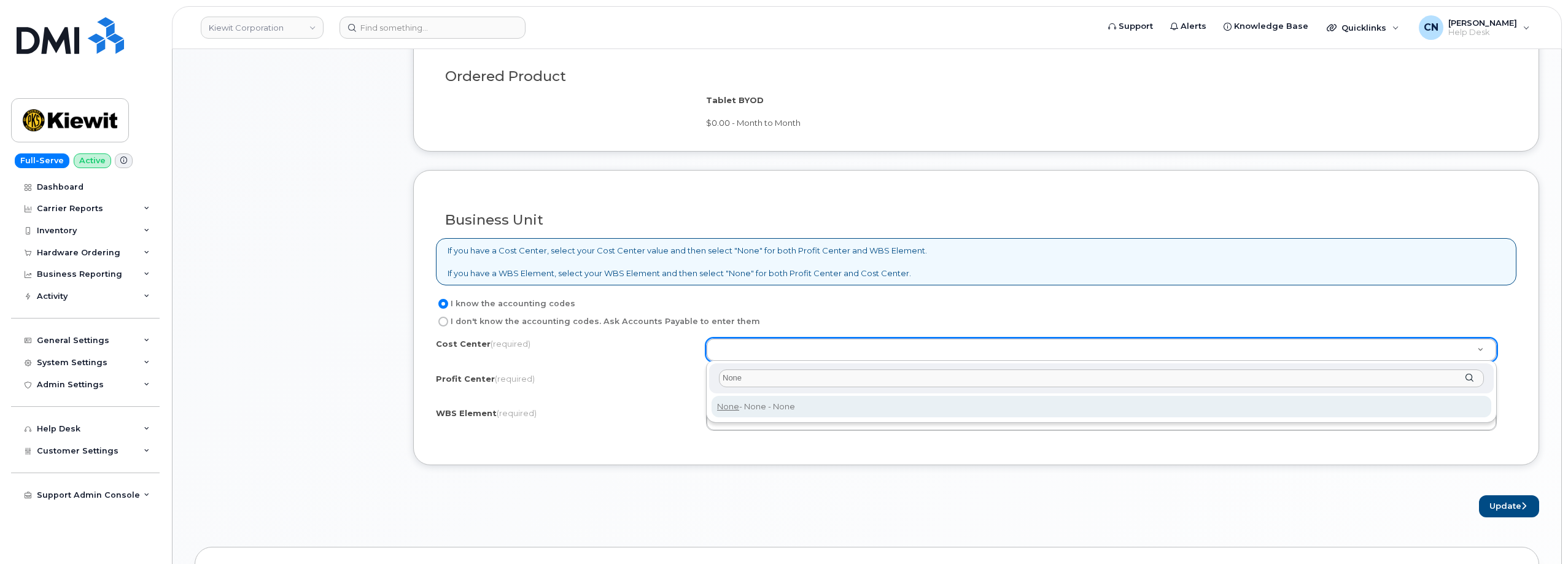
type input "None"
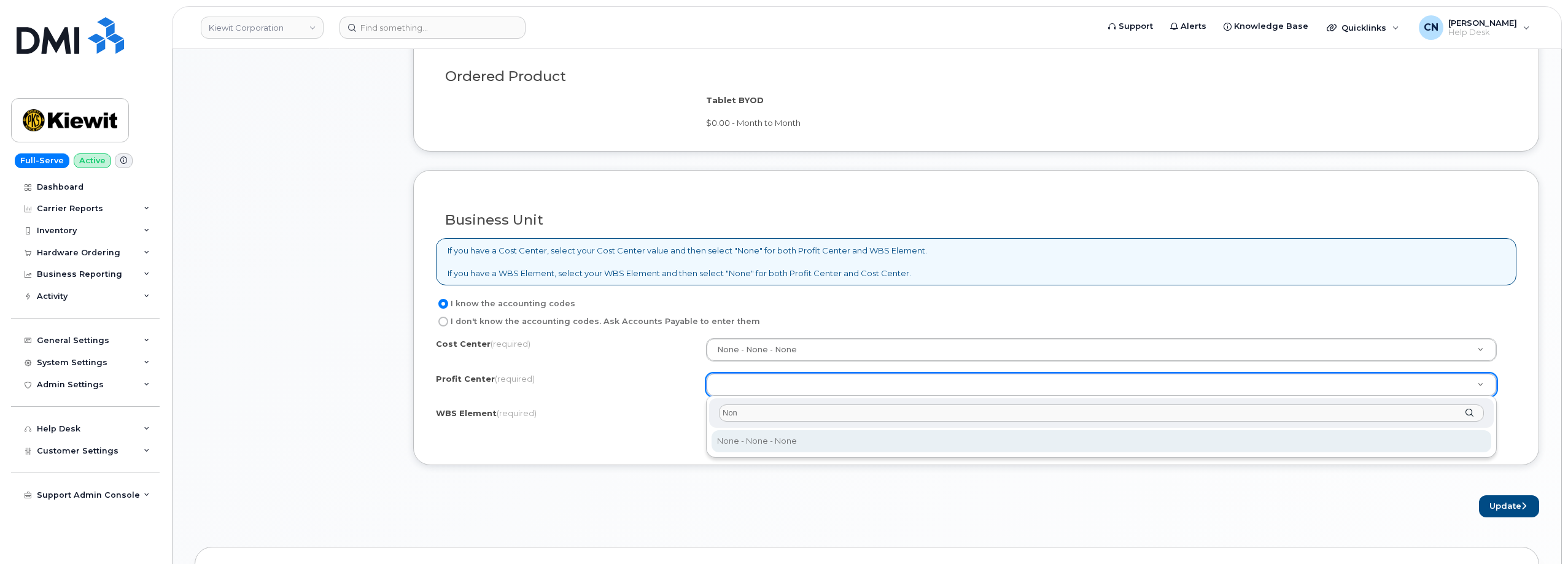
type input "Non"
select select "None"
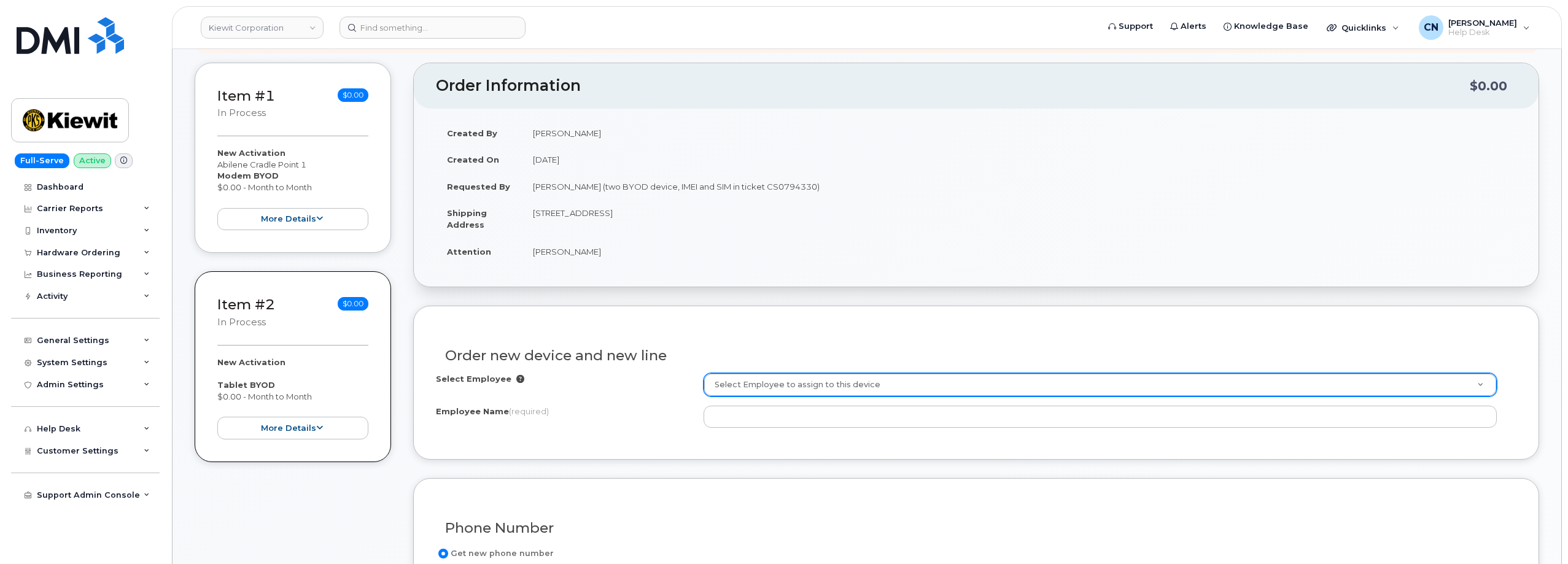
scroll to position [370, 0]
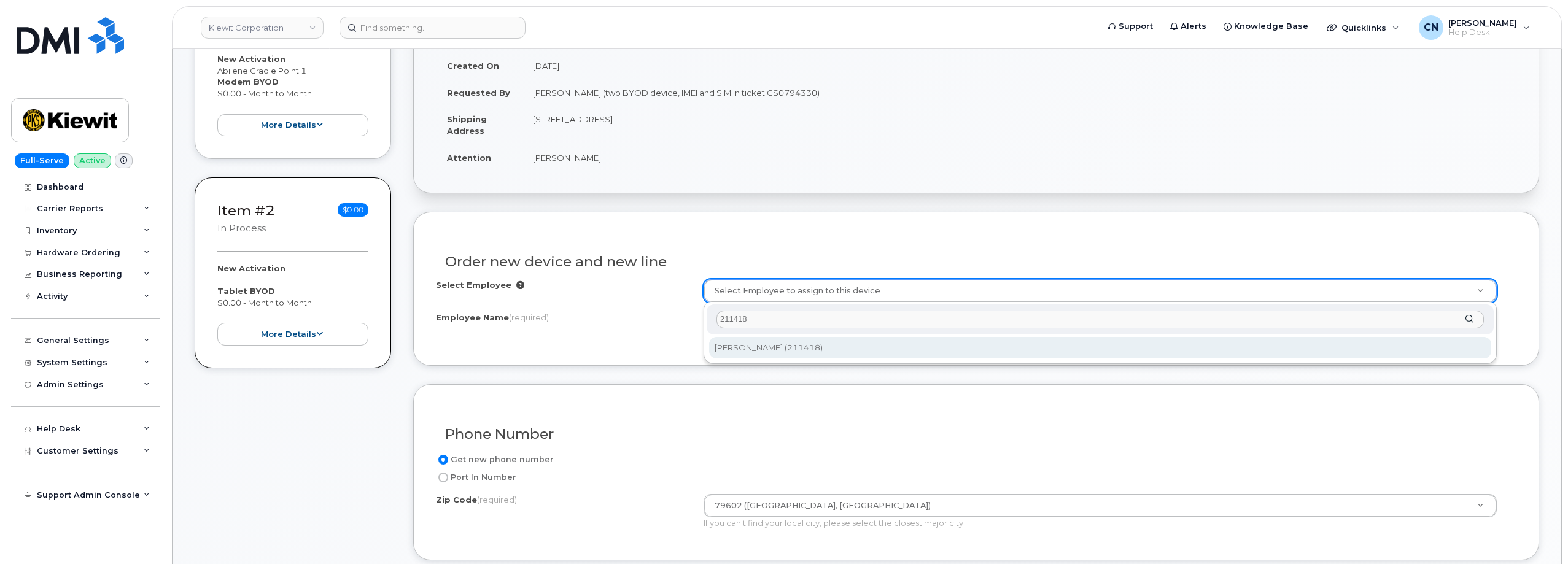
type input "211418"
type input "2146214"
type input "[PERSON_NAME]"
type input "299 FM 604"
select select
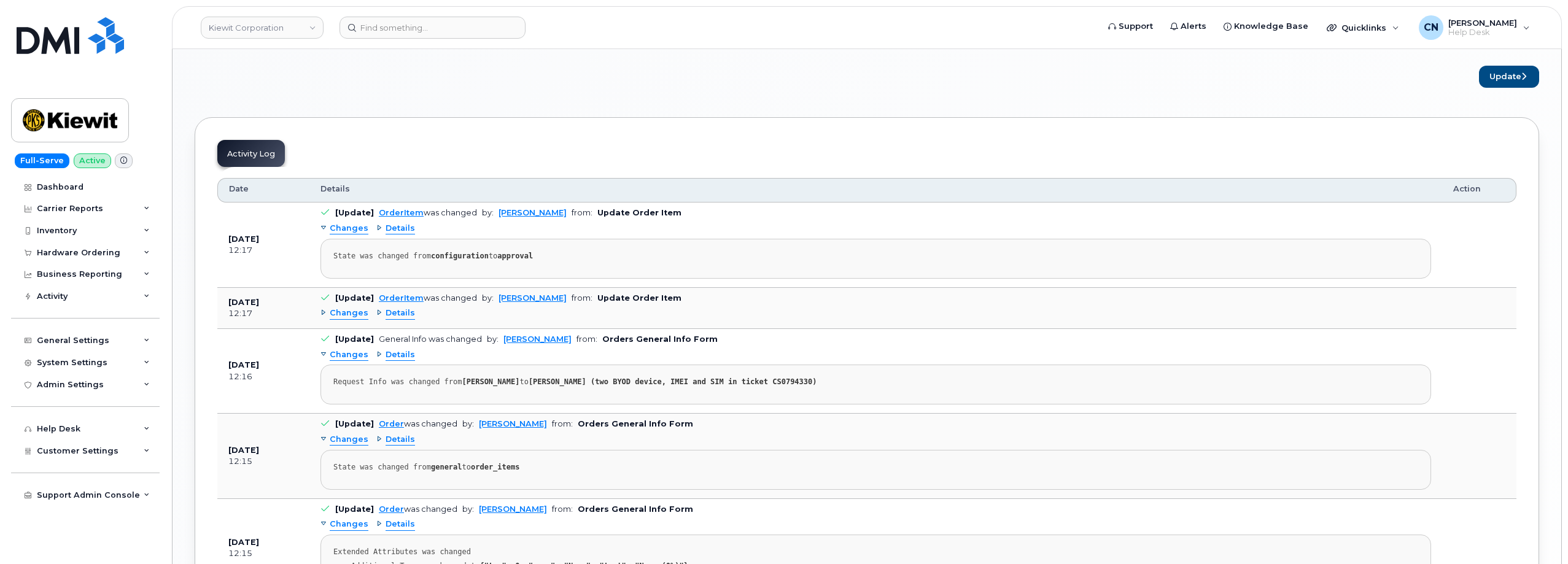
scroll to position [1106, 0]
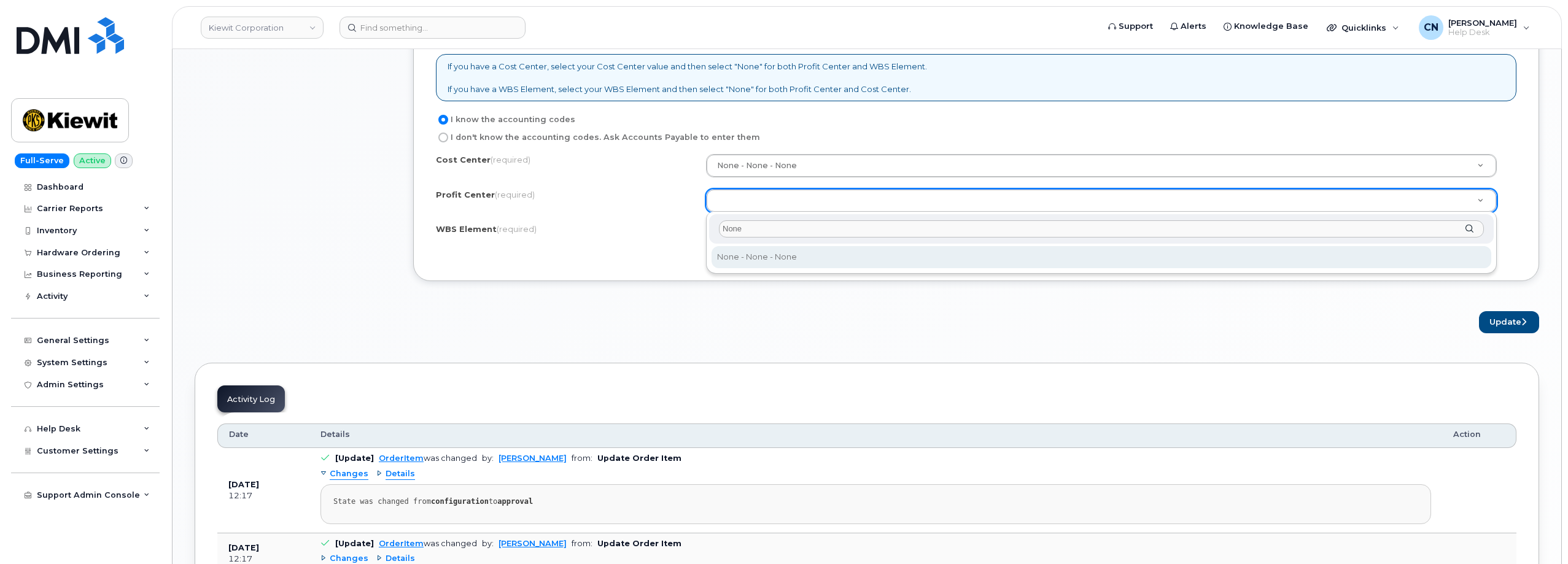
type input "None"
select select "None"
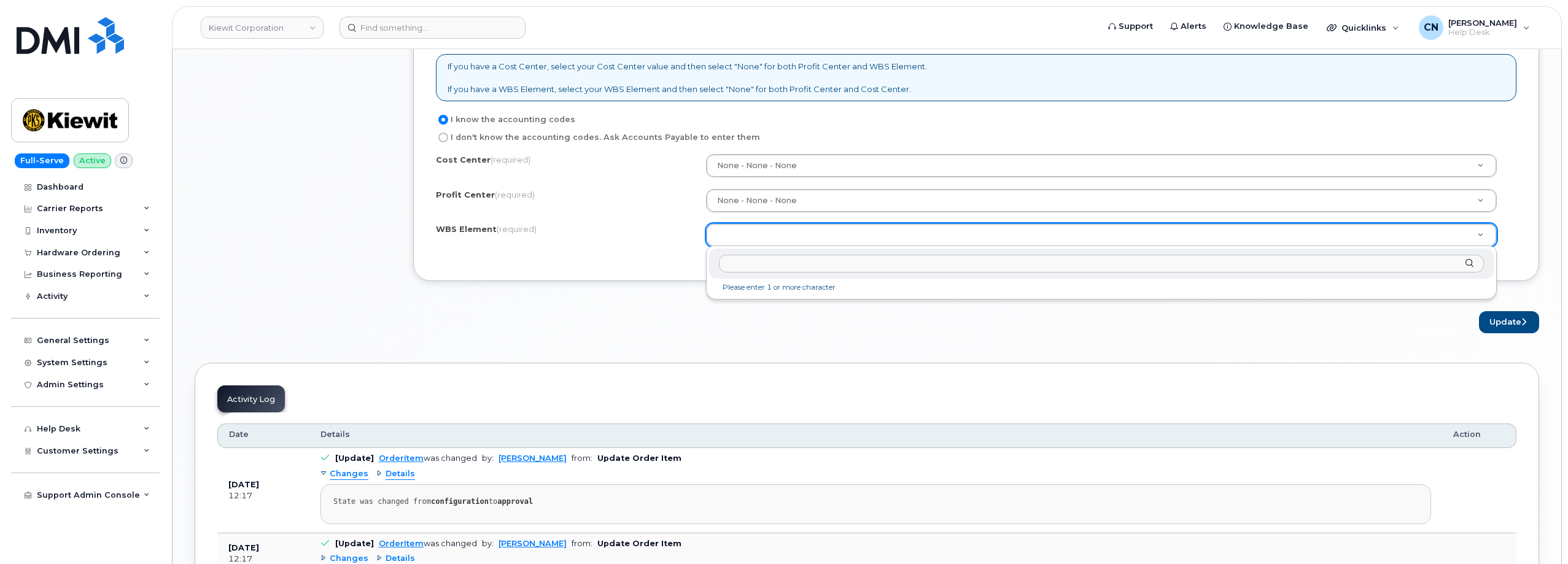
drag, startPoint x: 760, startPoint y: 243, endPoint x: 771, endPoint y: 238, distance: 12.1
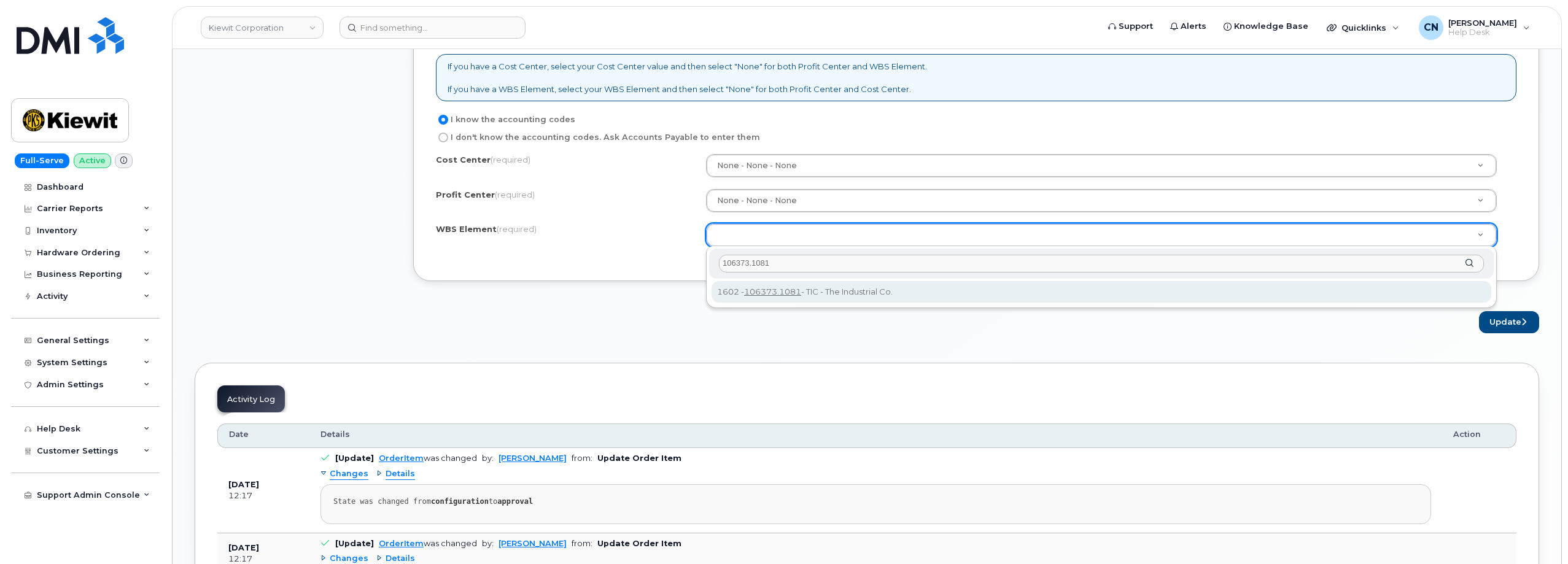
type input "106373.1081"
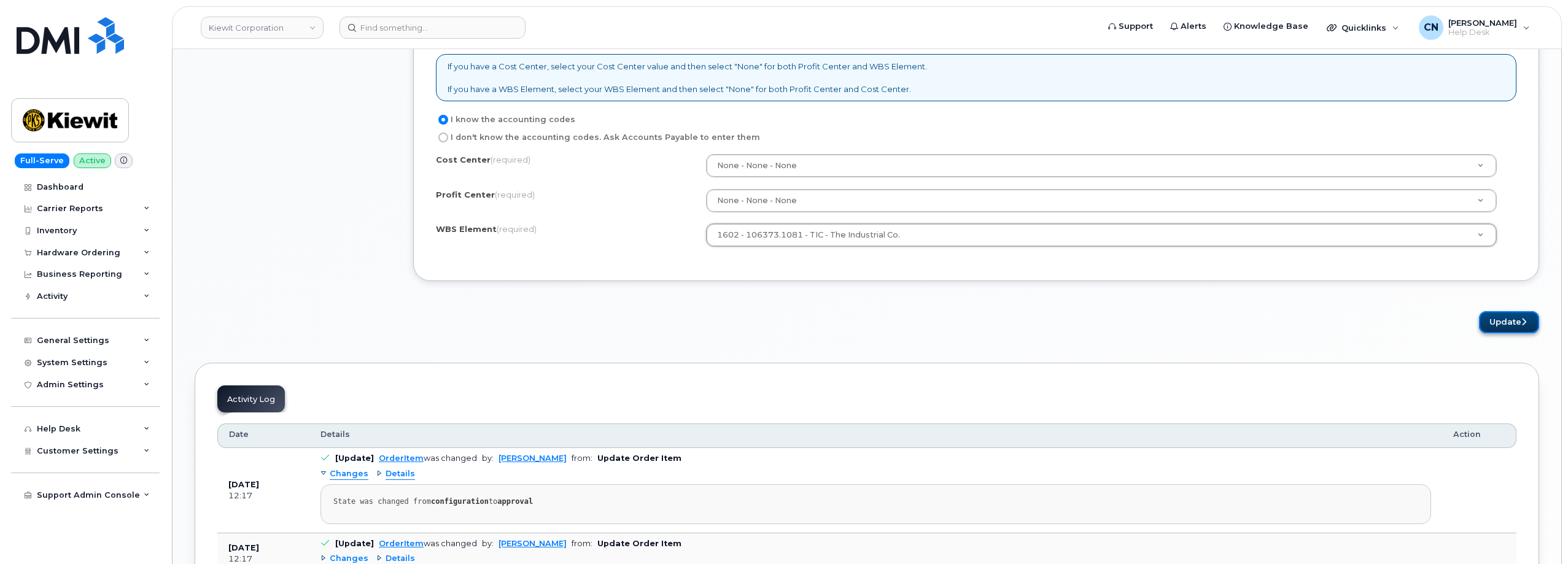
click at [1514, 322] on button "Update" at bounding box center [1509, 323] width 60 height 23
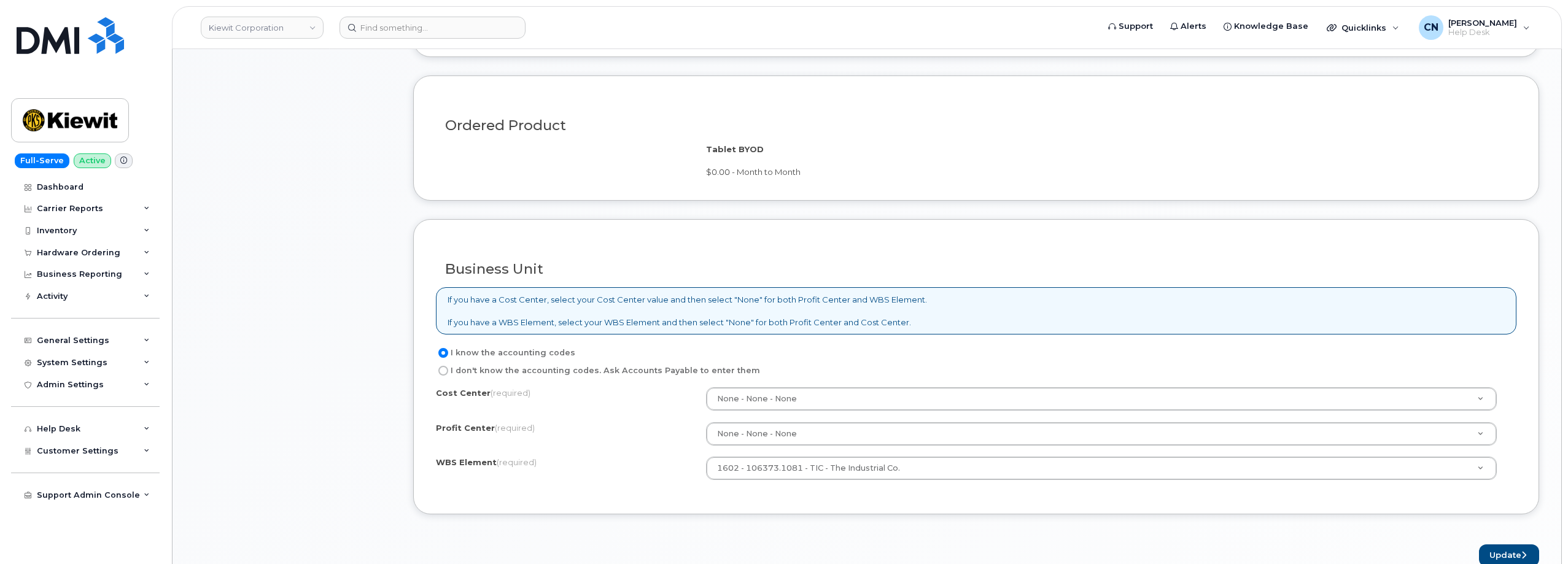
scroll to position [983, 0]
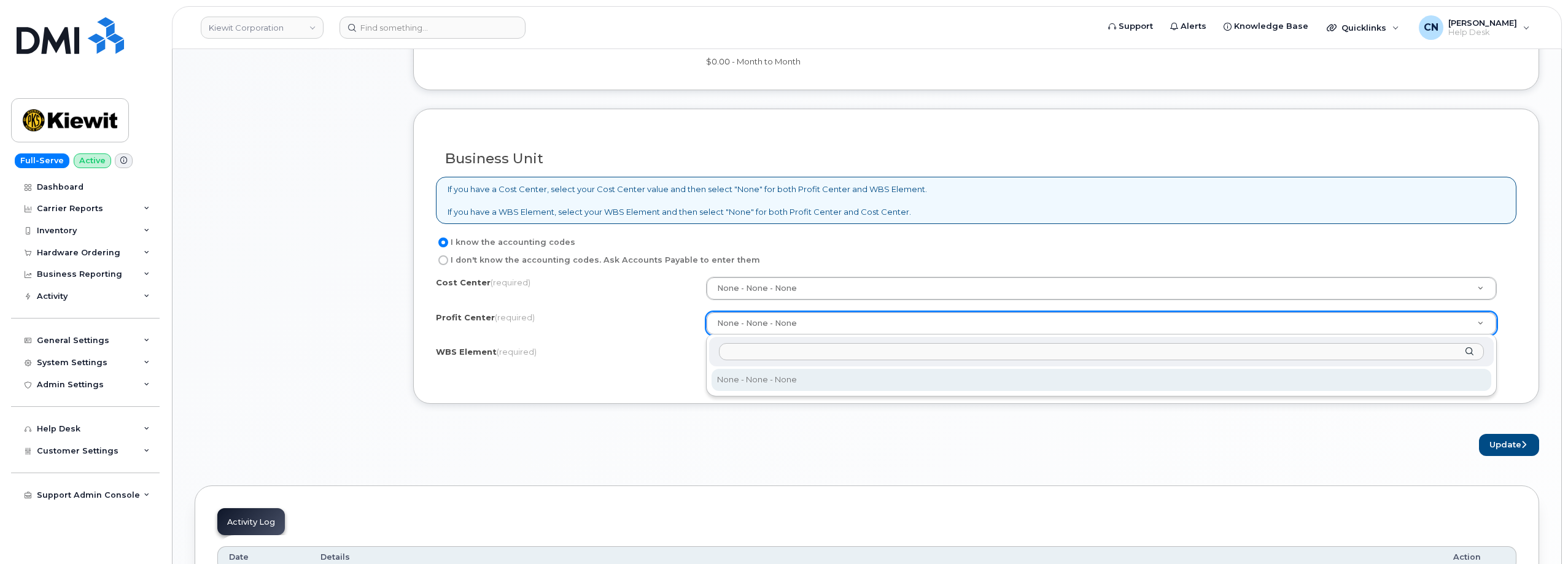
drag, startPoint x: 773, startPoint y: 318, endPoint x: 787, endPoint y: 318, distance: 14.0
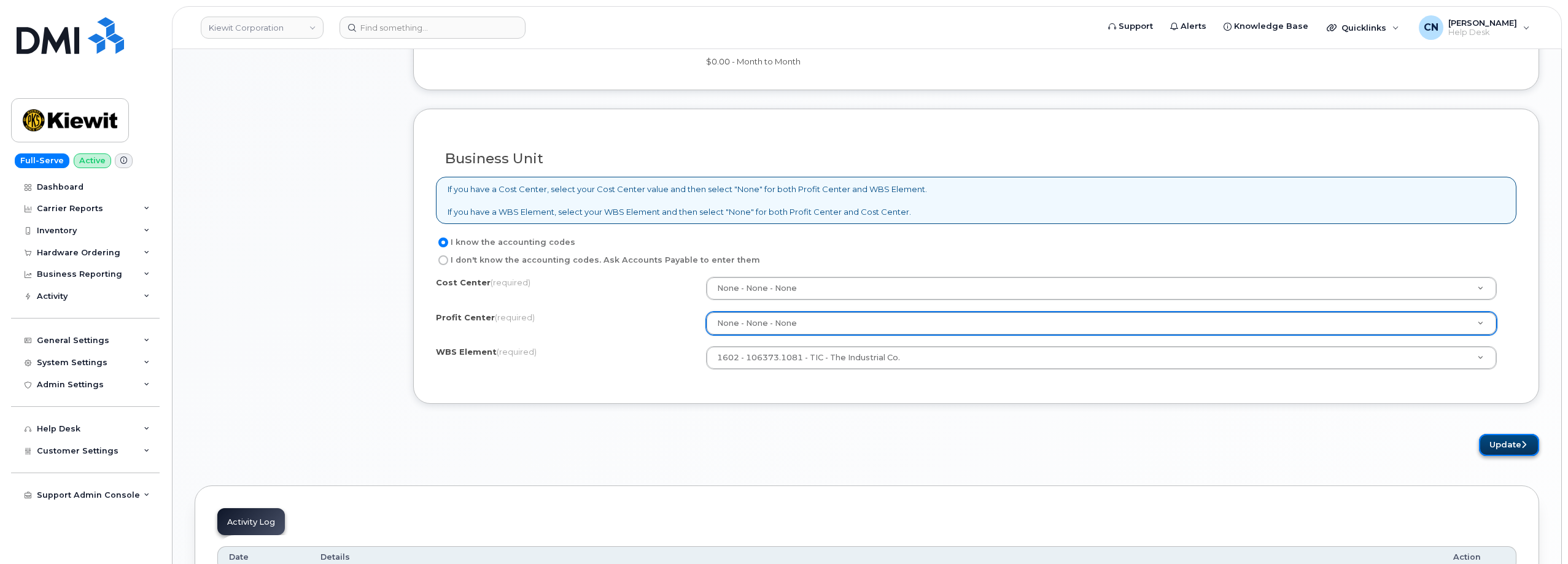
click at [1500, 442] on button "Update" at bounding box center [1509, 445] width 60 height 23
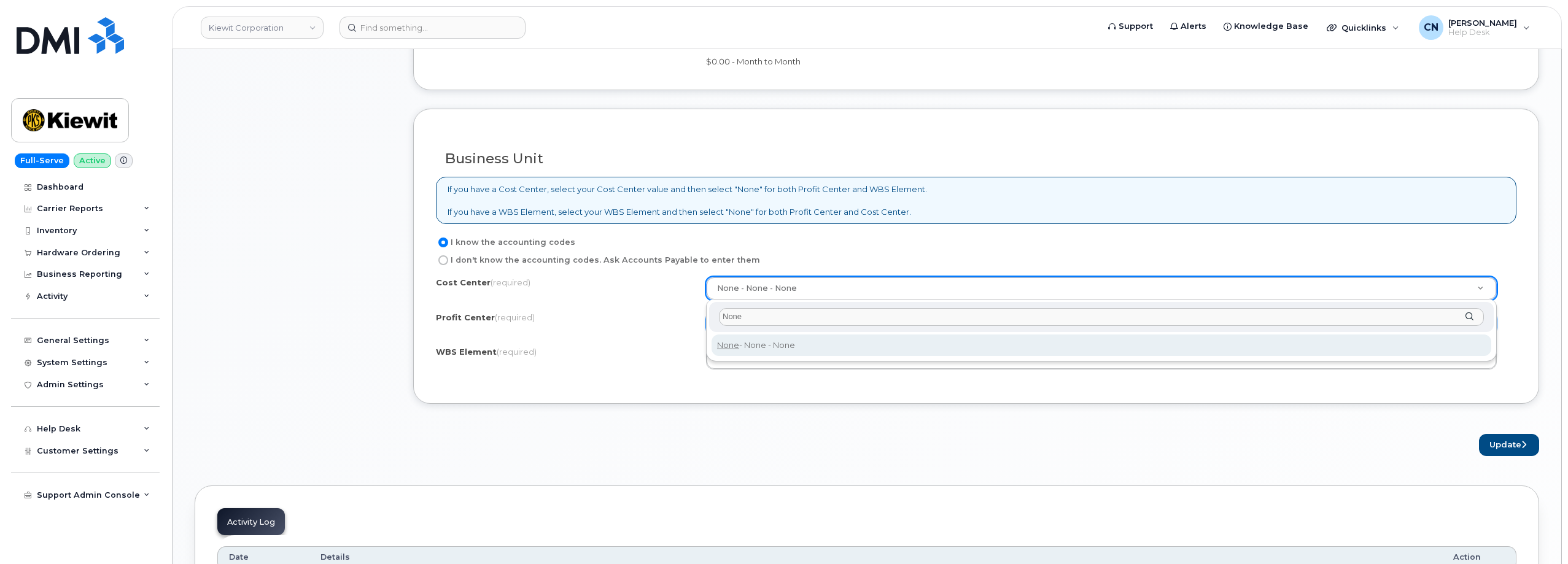
type input "None"
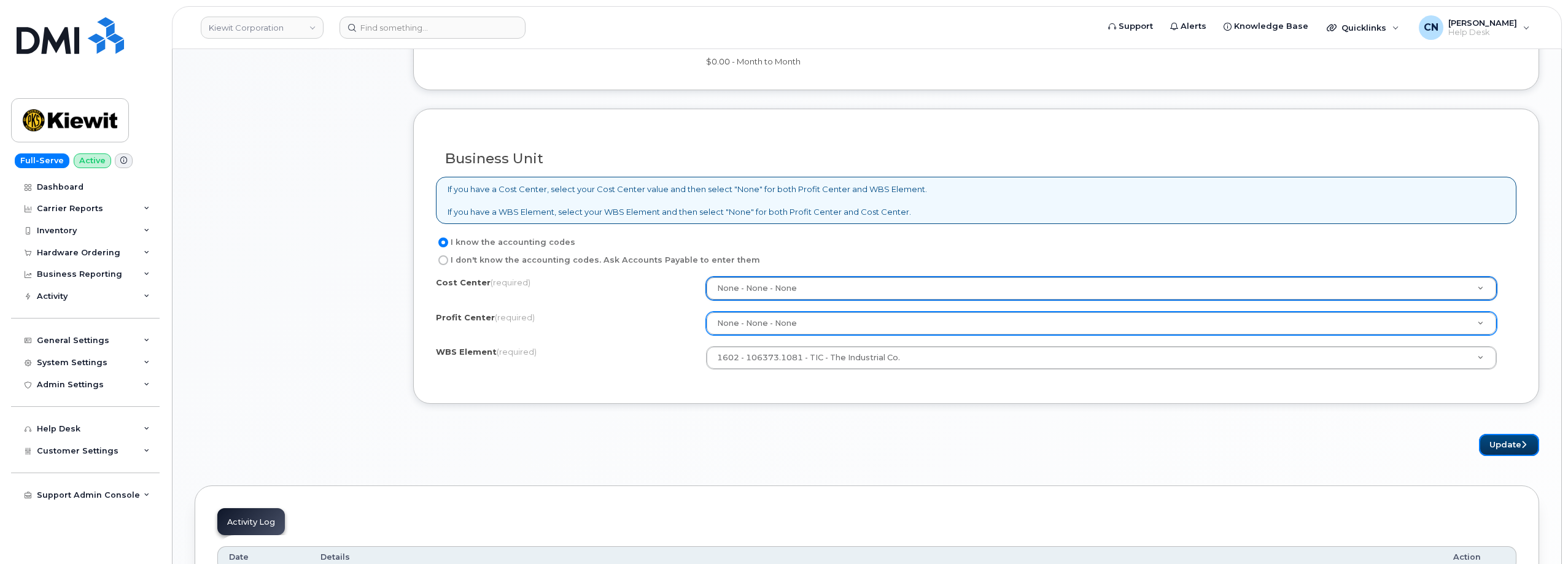
click at [1503, 451] on button "Update" at bounding box center [1509, 445] width 60 height 23
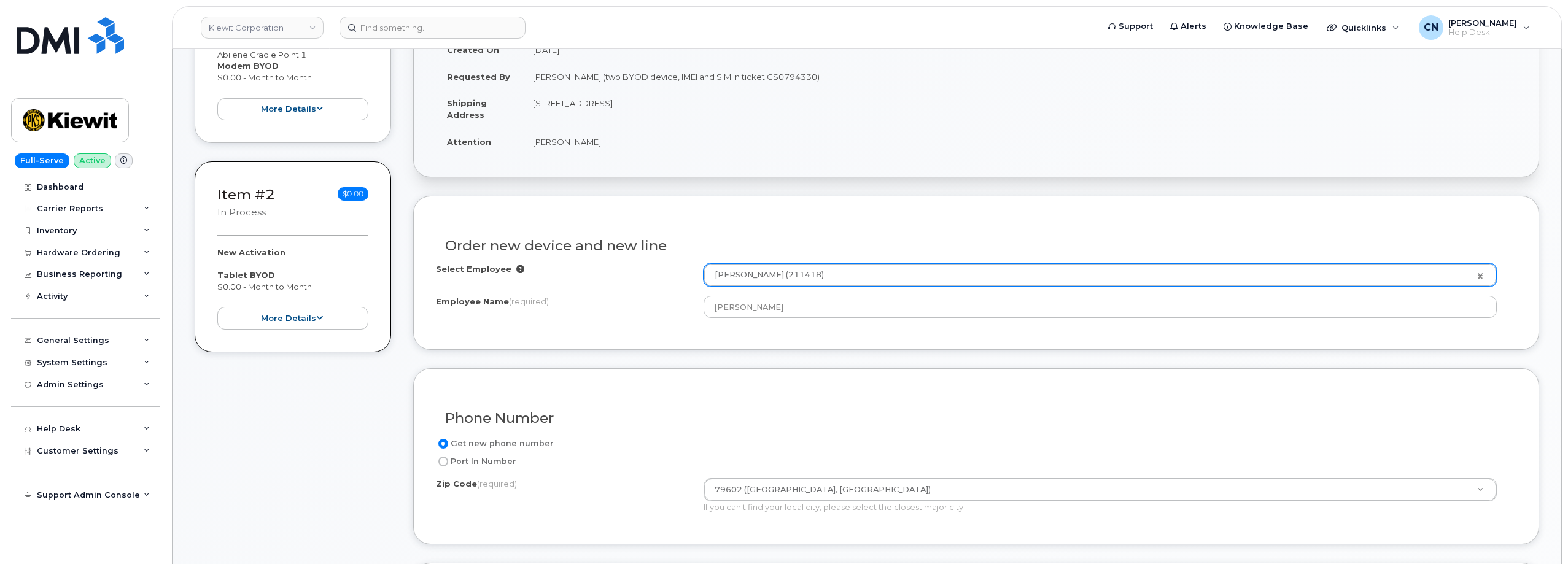
scroll to position [429, 0]
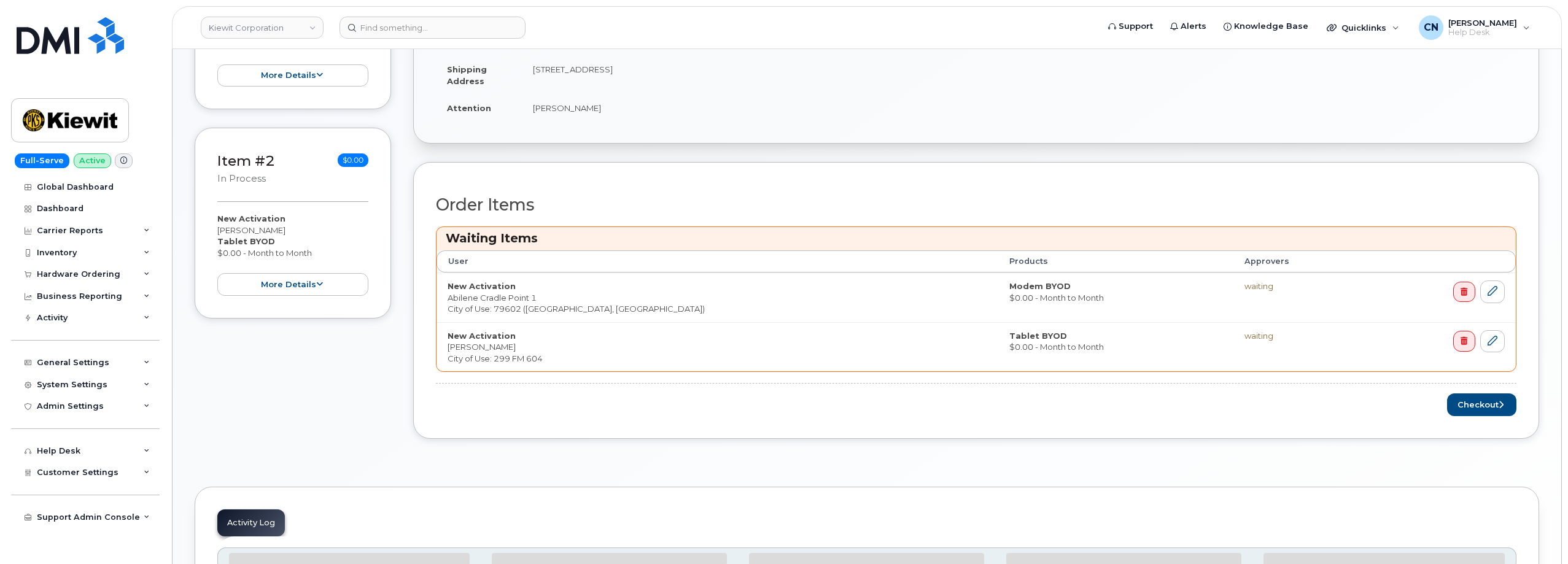
scroll to position [493, 0]
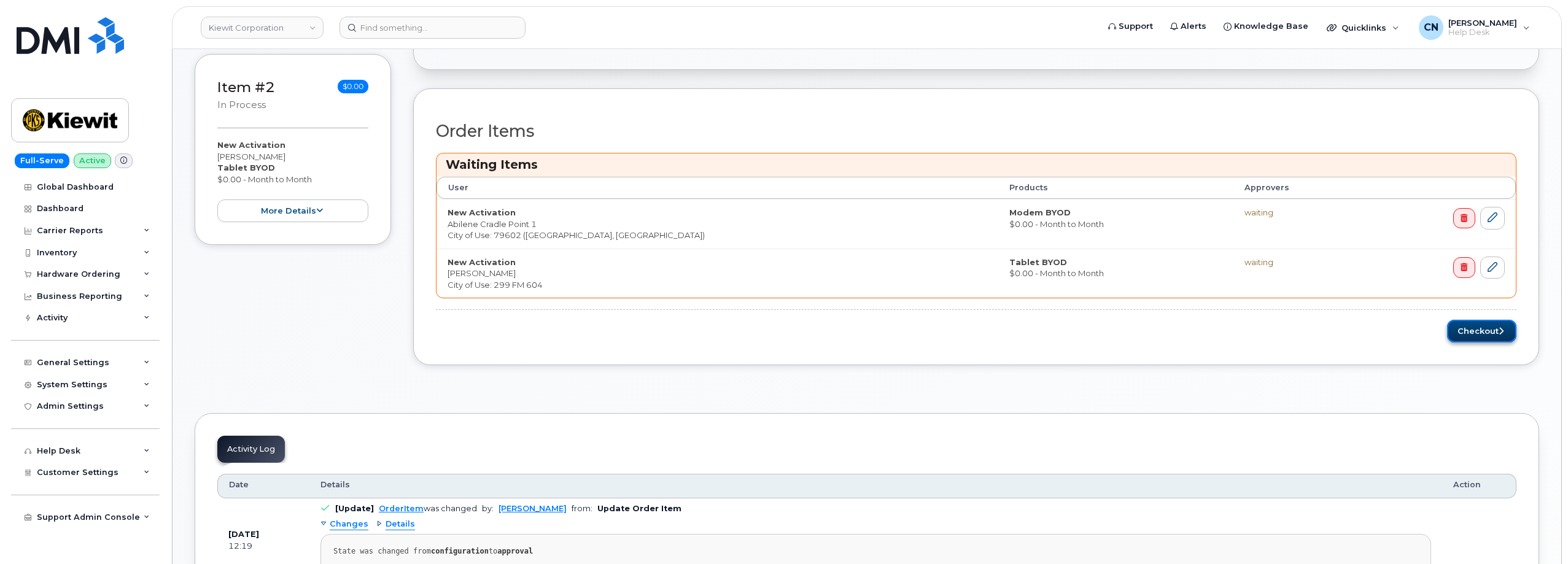
click at [1472, 335] on button "Checkout" at bounding box center [1482, 331] width 69 height 23
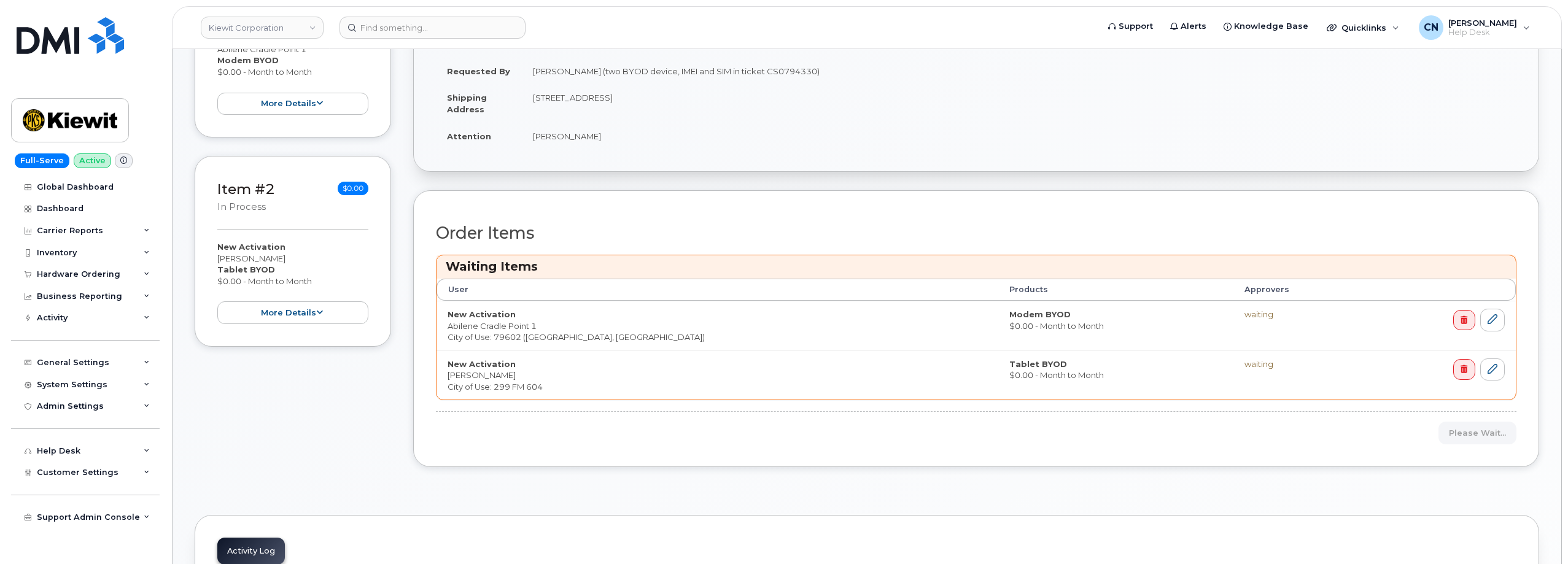
scroll to position [553, 0]
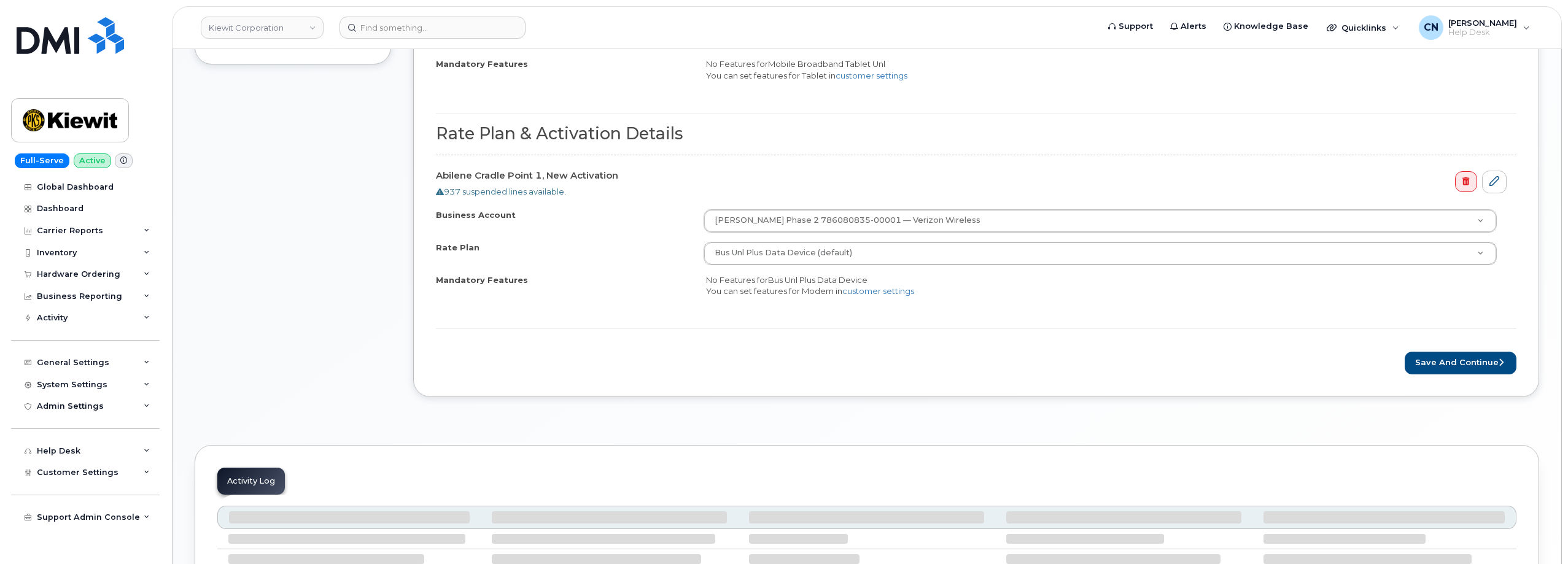
scroll to position [615, 0]
click at [1447, 364] on button "Save and Continue" at bounding box center [1461, 363] width 112 height 23
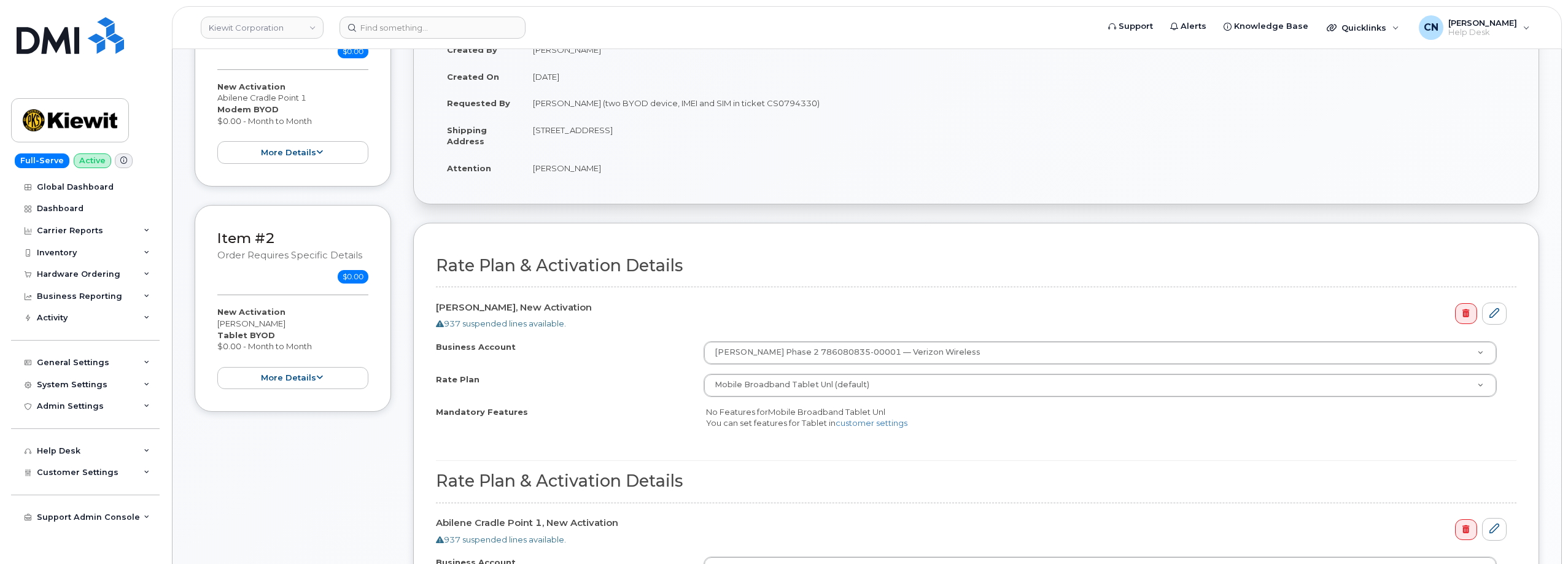
scroll to position [246, 0]
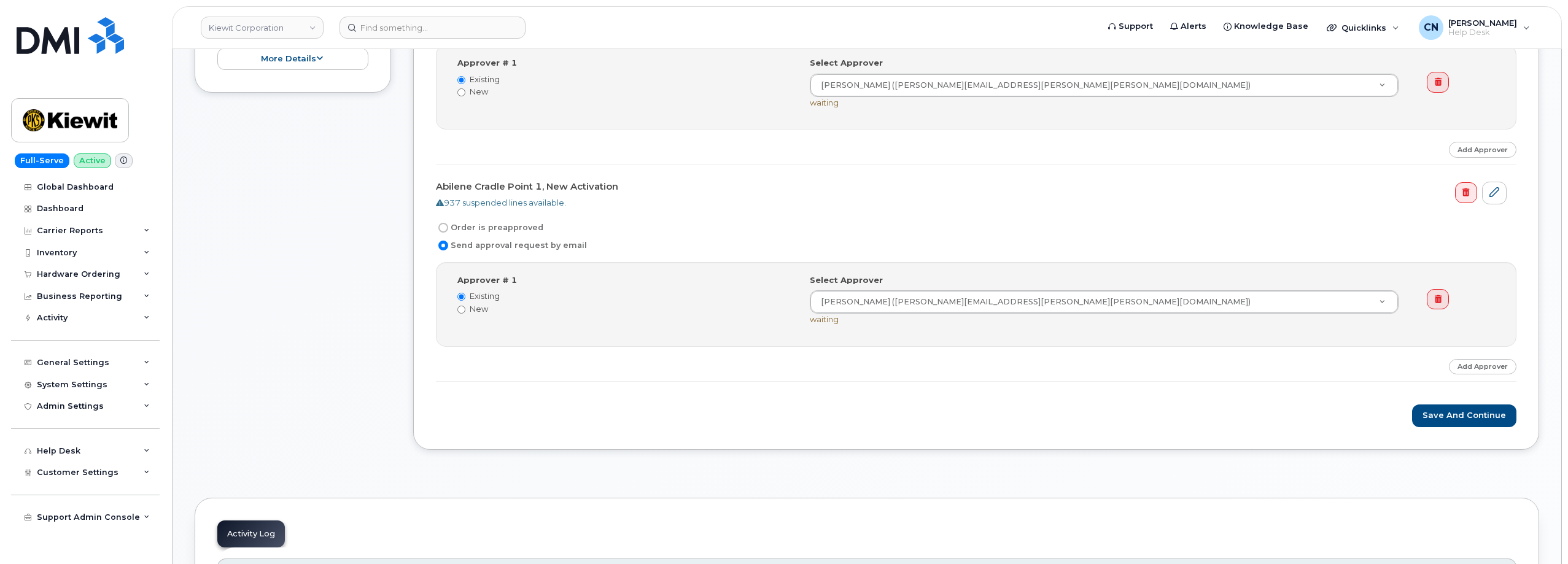
scroll to position [738, 0]
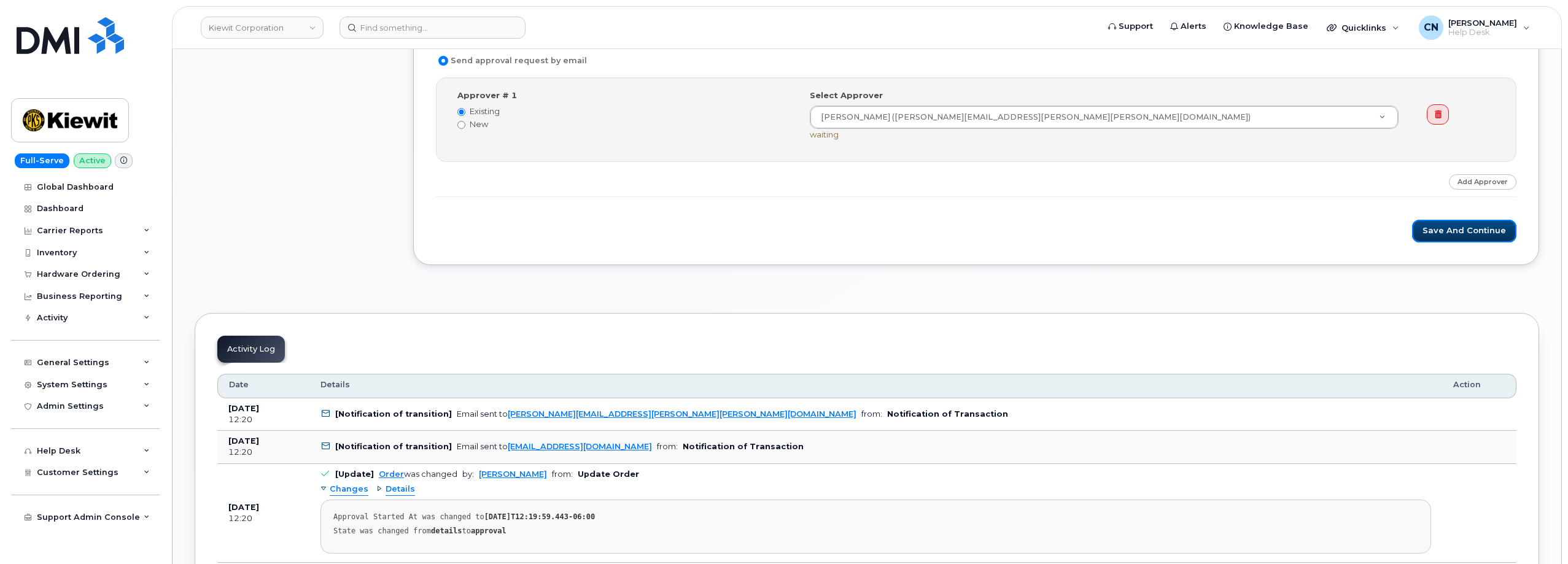
click at [1449, 237] on button "Save and Continue" at bounding box center [1464, 231] width 104 height 23
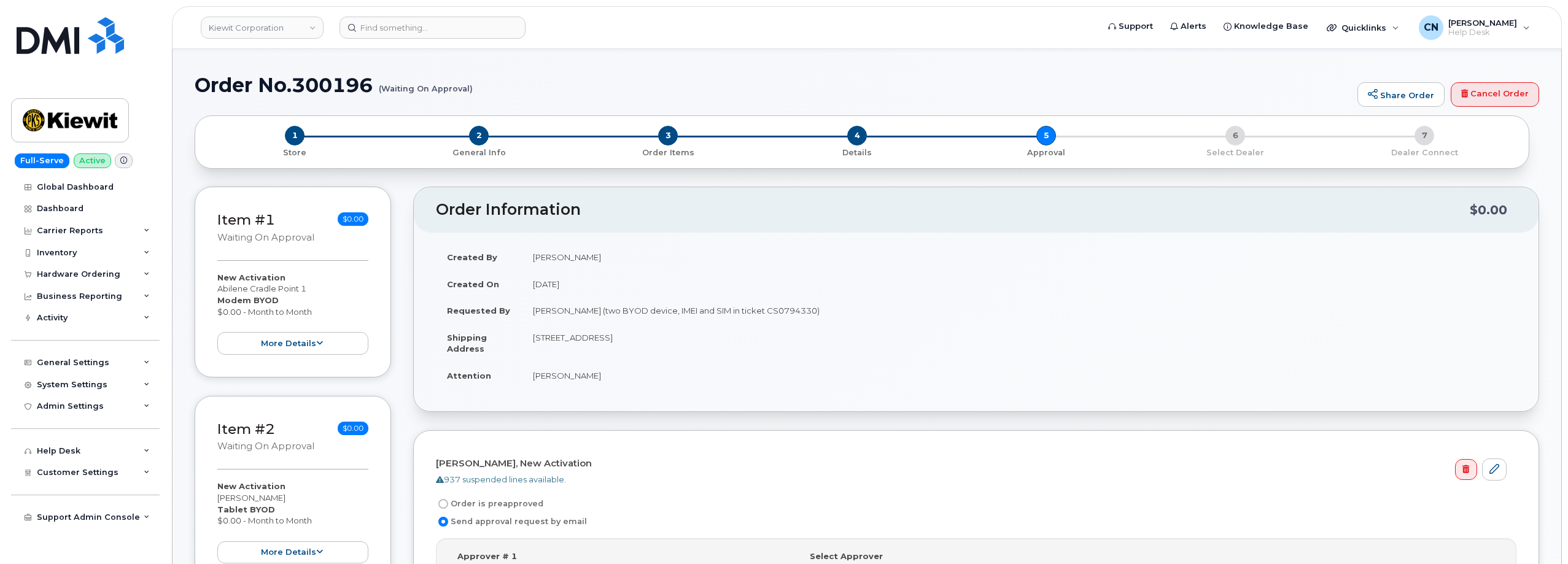
scroll to position [0, 0]
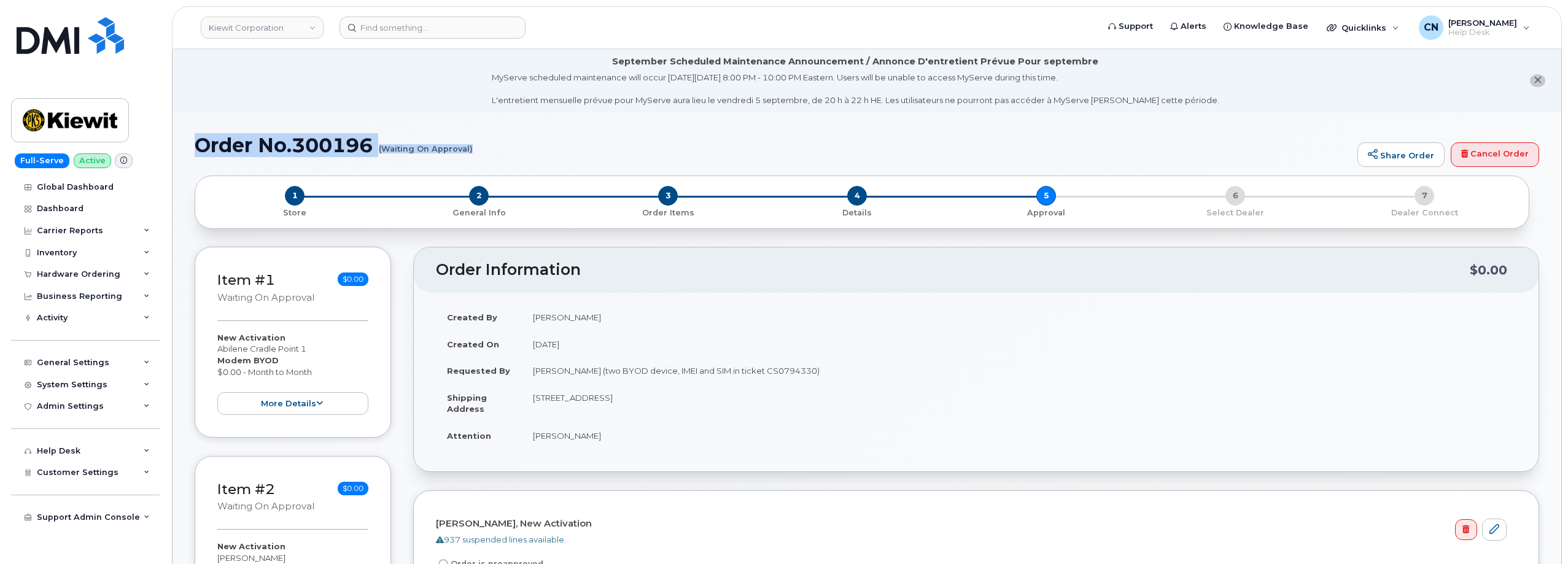
drag, startPoint x: 196, startPoint y: 145, endPoint x: 471, endPoint y: 150, distance: 275.0
click at [471, 150] on h1 "Order No.300196 (Waiting On Approval)" at bounding box center [773, 145] width 1157 height 22
copy h1 "Order No.300196 (Waiting On Approval)"
drag, startPoint x: 471, startPoint y: 151, endPoint x: 199, endPoint y: 144, distance: 272.1
click at [199, 144] on h1 "Order No.300196 (Waiting On Approval)" at bounding box center [773, 145] width 1157 height 22
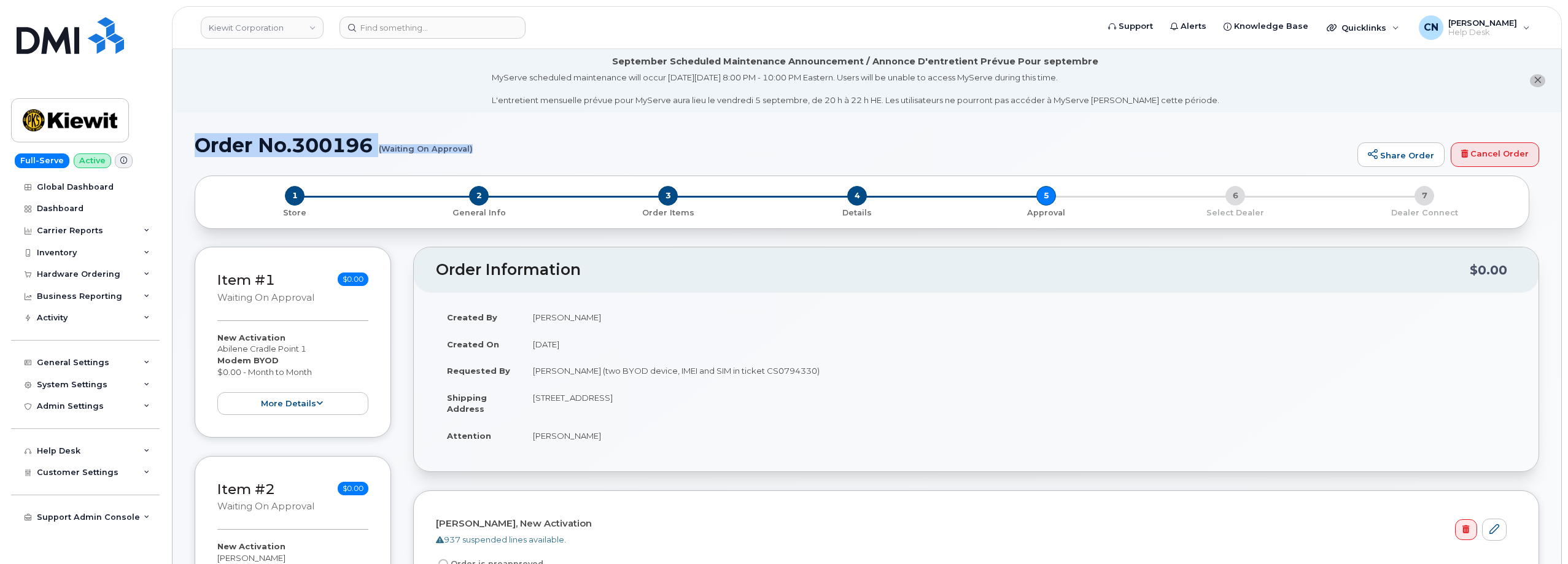
copy h1 "Order No.300196 (Waiting On Approval)"
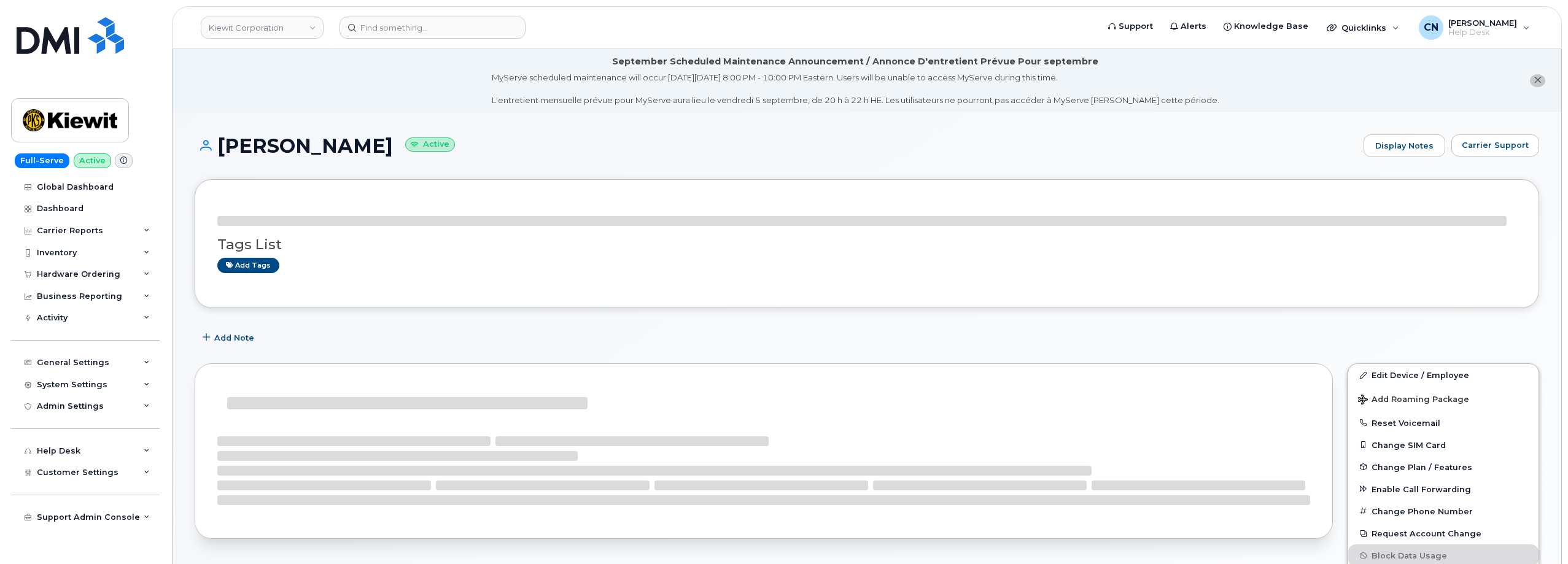
drag, startPoint x: 349, startPoint y: 89, endPoint x: 221, endPoint y: 147, distance: 140.5
click at [221, 147] on h1 "[PERSON_NAME] Active" at bounding box center [776, 146] width 1163 height 22
copy h1 "[PERSON_NAME]"
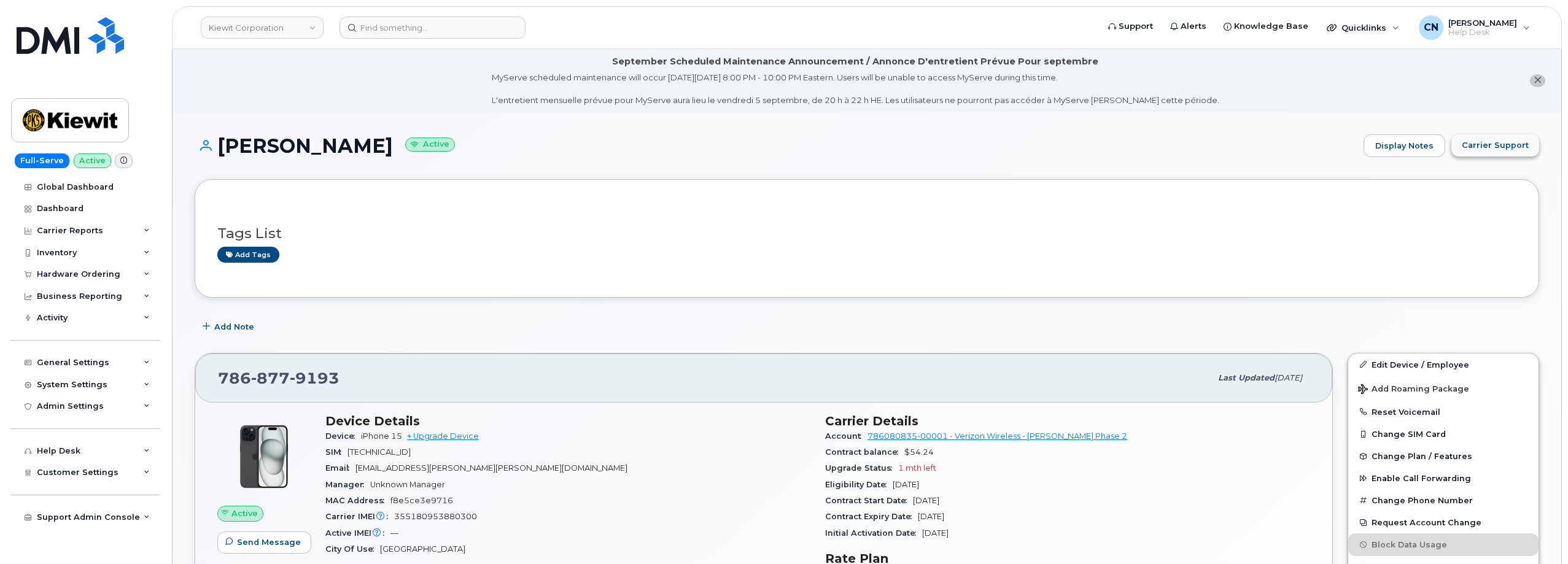
click at [1488, 151] on span "Carrier Support" at bounding box center [1495, 145] width 67 height 11
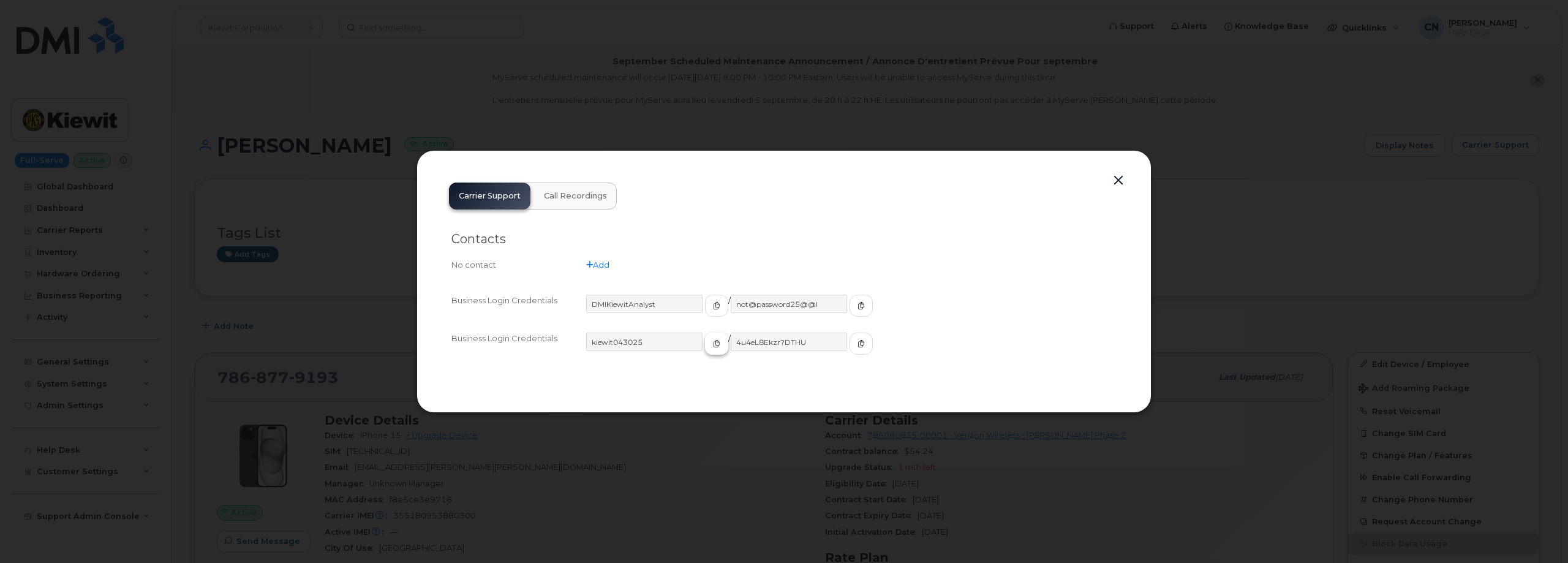
click at [705, 344] on button "button" at bounding box center [716, 344] width 23 height 22
click at [858, 341] on icon "button" at bounding box center [861, 344] width 8 height 8
click at [312, 302] on div at bounding box center [784, 282] width 1568 height 563
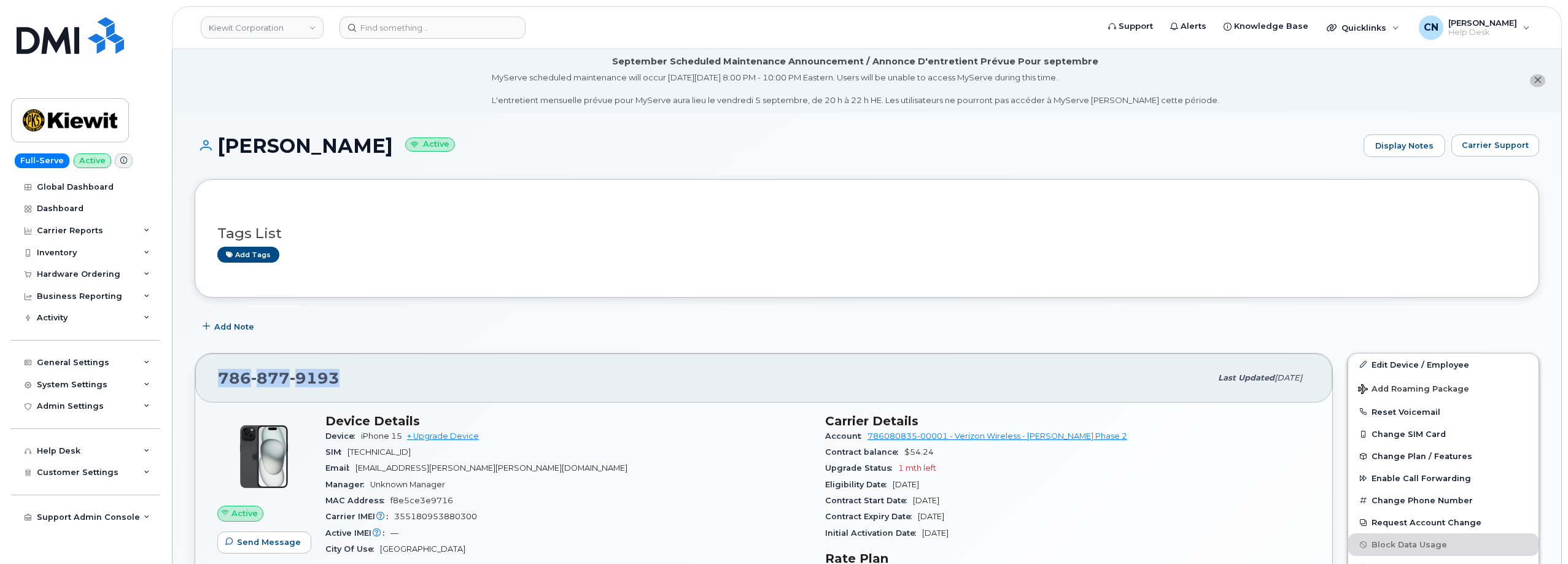
drag, startPoint x: 340, startPoint y: 388, endPoint x: 214, endPoint y: 384, distance: 126.1
click at [212, 389] on div "786 877 9193 Last updated Sep 06, 2025" at bounding box center [764, 378] width 1137 height 49
copy span "786 877 9193"
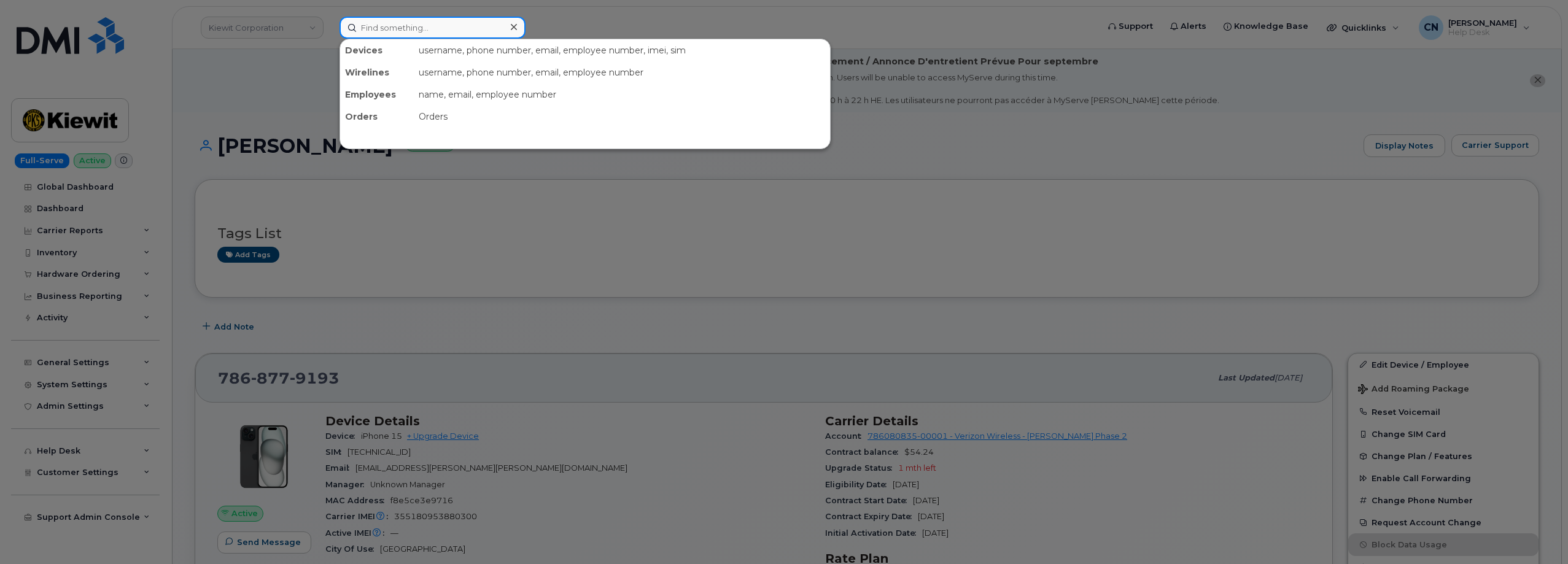
click at [370, 28] on input at bounding box center [432, 27] width 186 height 22
paste input "3066552331"
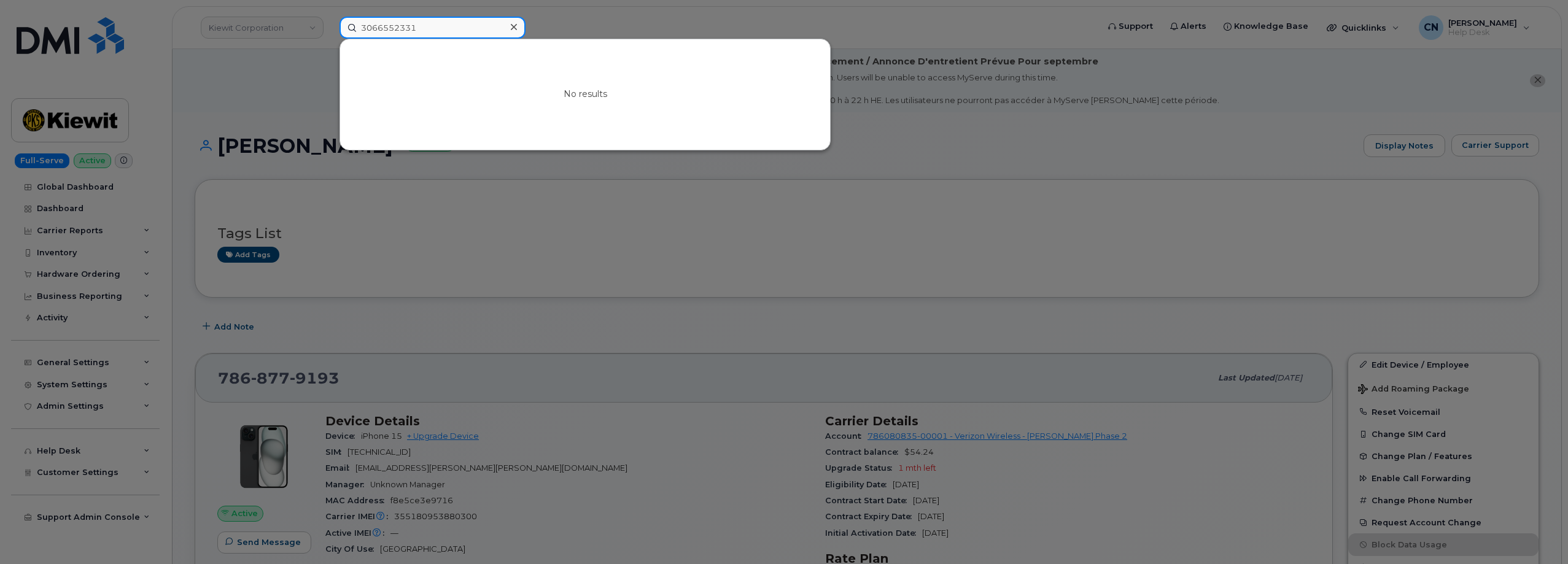
drag, startPoint x: 428, startPoint y: 30, endPoint x: 220, endPoint y: 82, distance: 214.4
click at [330, 39] on div "3066552331 No results" at bounding box center [715, 27] width 770 height 22
paste input "6394809066"
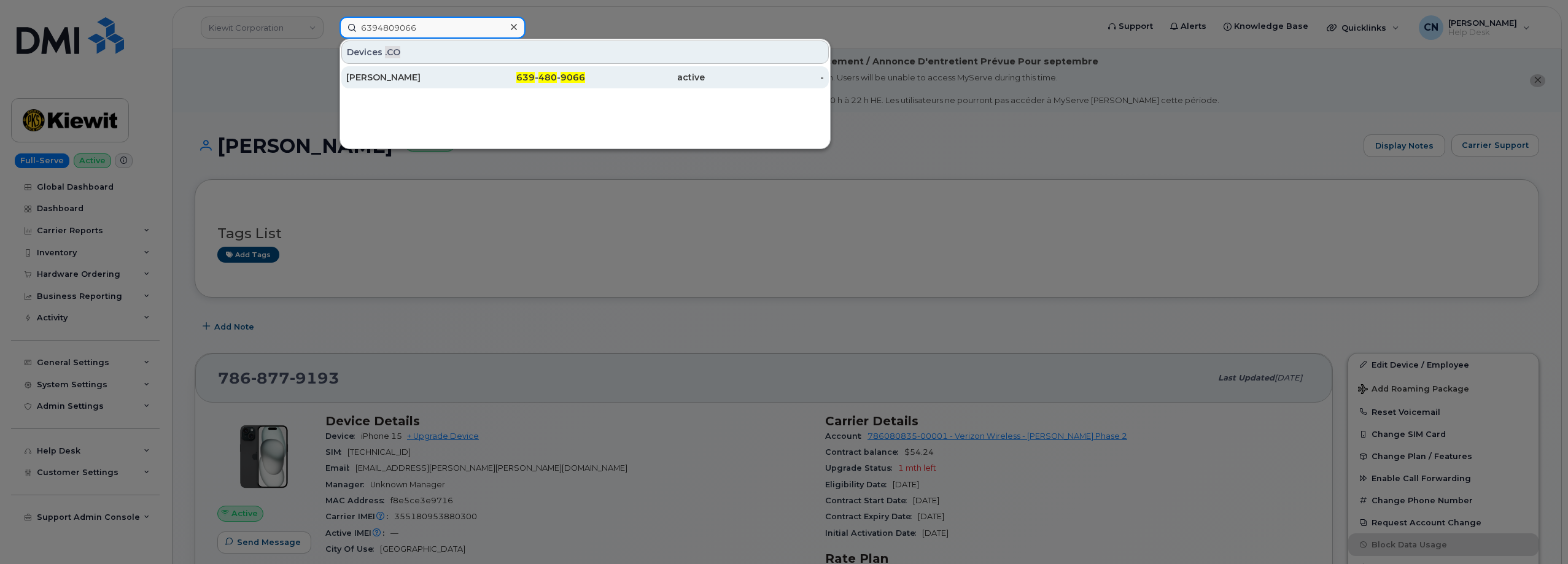
type input "6394809066"
click at [368, 81] on div "Athena Lavalee" at bounding box center [406, 77] width 119 height 12
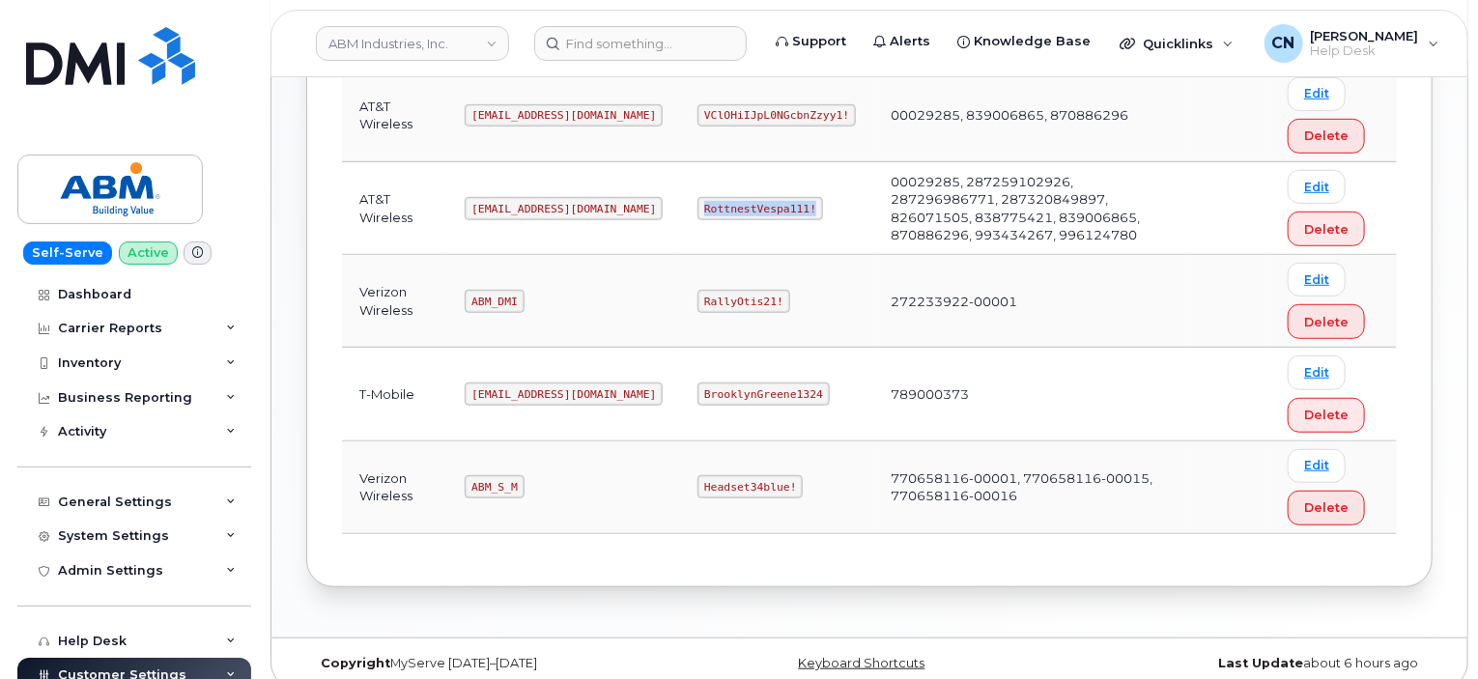
scroll to position [387, 0]
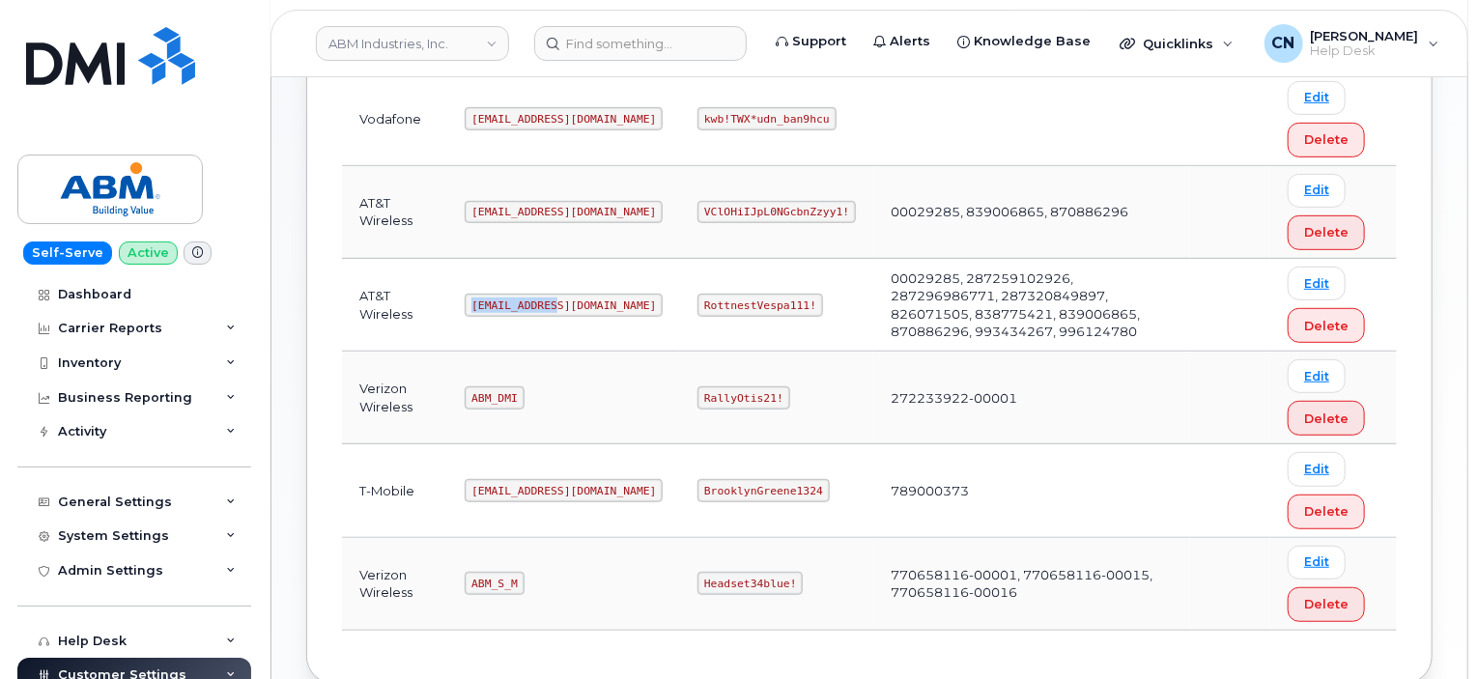
drag, startPoint x: 560, startPoint y: 308, endPoint x: 473, endPoint y: 301, distance: 88.3
click at [473, 301] on td "[EMAIL_ADDRESS][DOMAIN_NAME]" at bounding box center [563, 305] width 233 height 93
copy code "[EMAIL_ADDRESS][DOMAIN_NAME]"
drag, startPoint x: 633, startPoint y: 298, endPoint x: 756, endPoint y: 309, distance: 123.3
click at [756, 309] on td "RottnestVespa111!" at bounding box center [776, 305] width 193 height 93
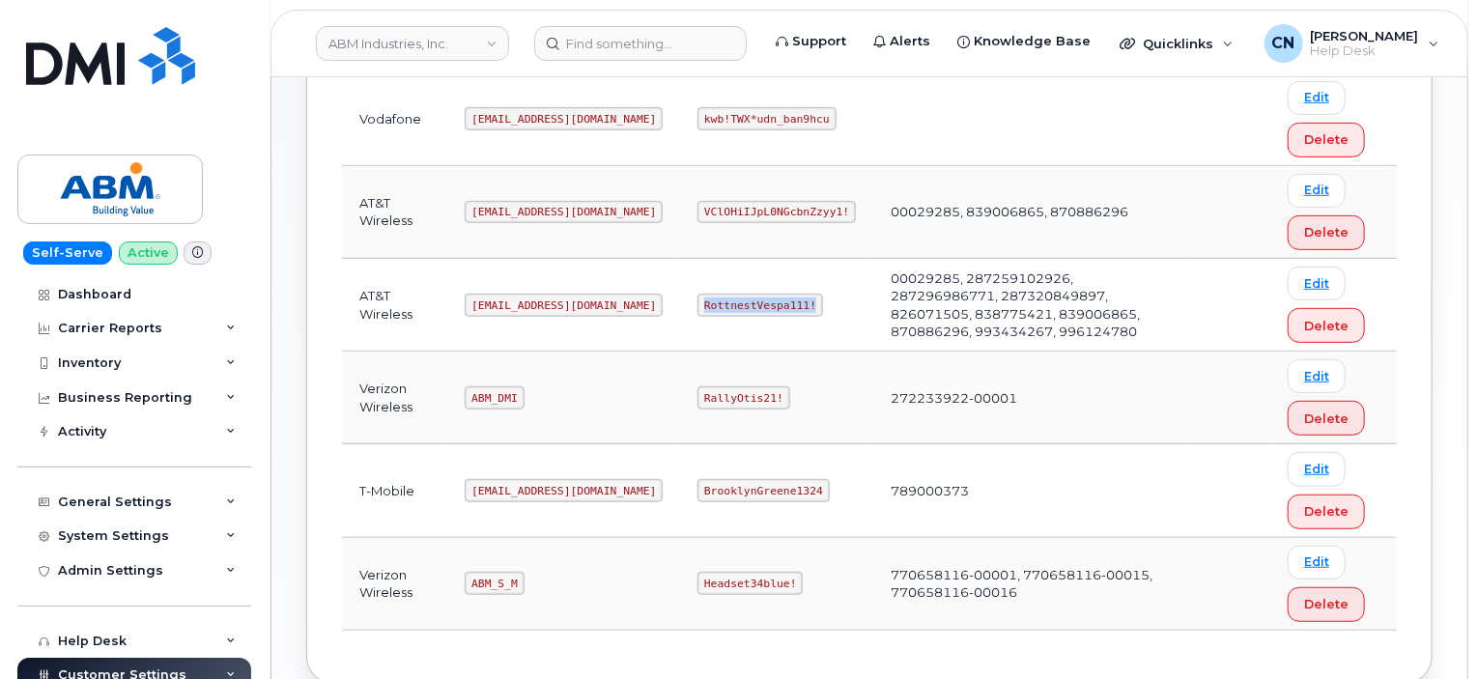
copy code "RottnestVespa111!"
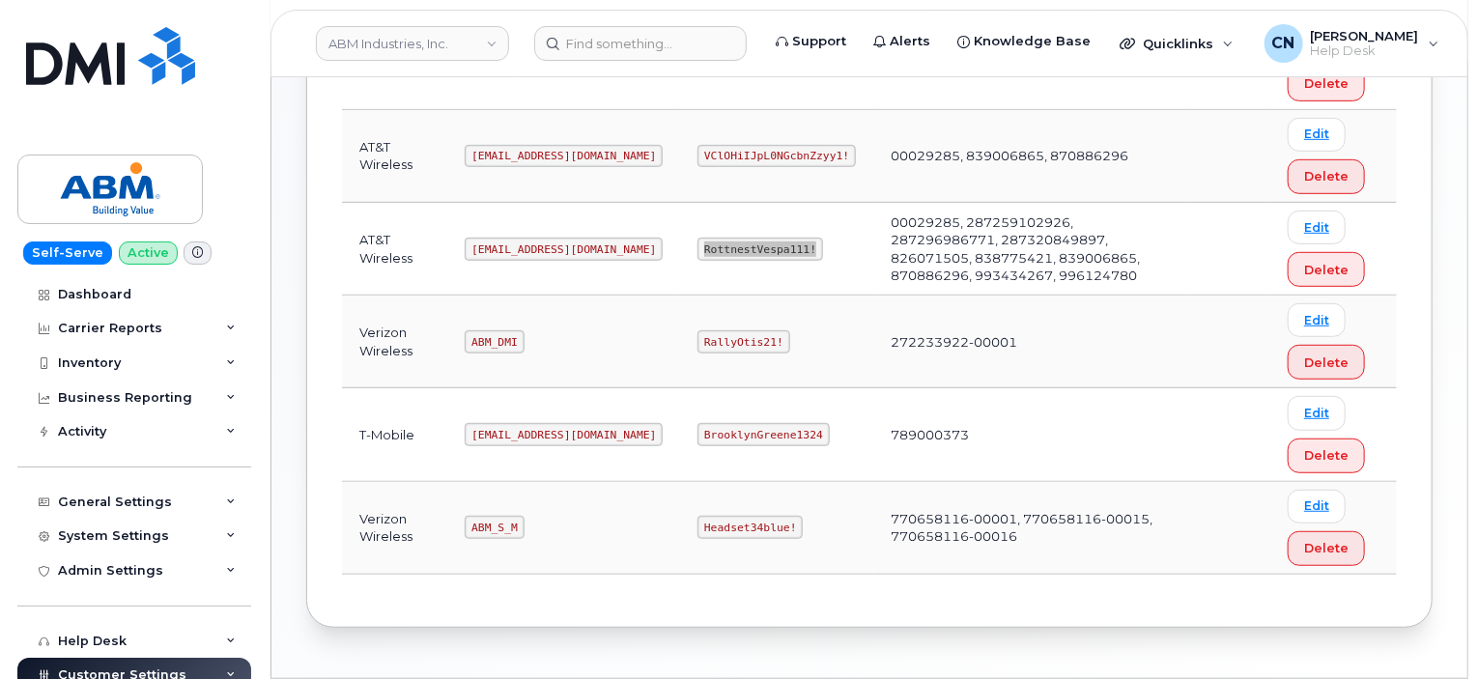
scroll to position [497, 0]
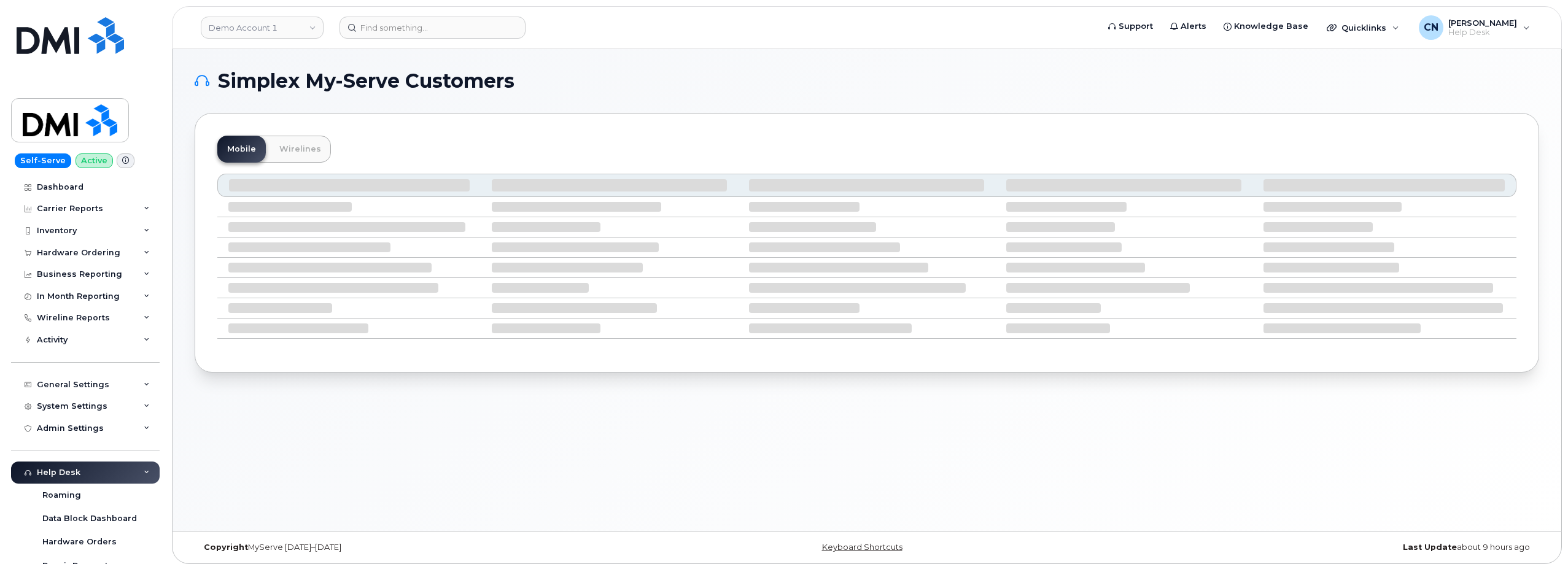
click at [266, 40] on header "Demo Account 1 Support Alerts Knowledge Base Quicklinks Suspend / Cancel Device…" at bounding box center [867, 28] width 1390 height 43
click at [267, 30] on link "Demo Account 1" at bounding box center [262, 27] width 123 height 22
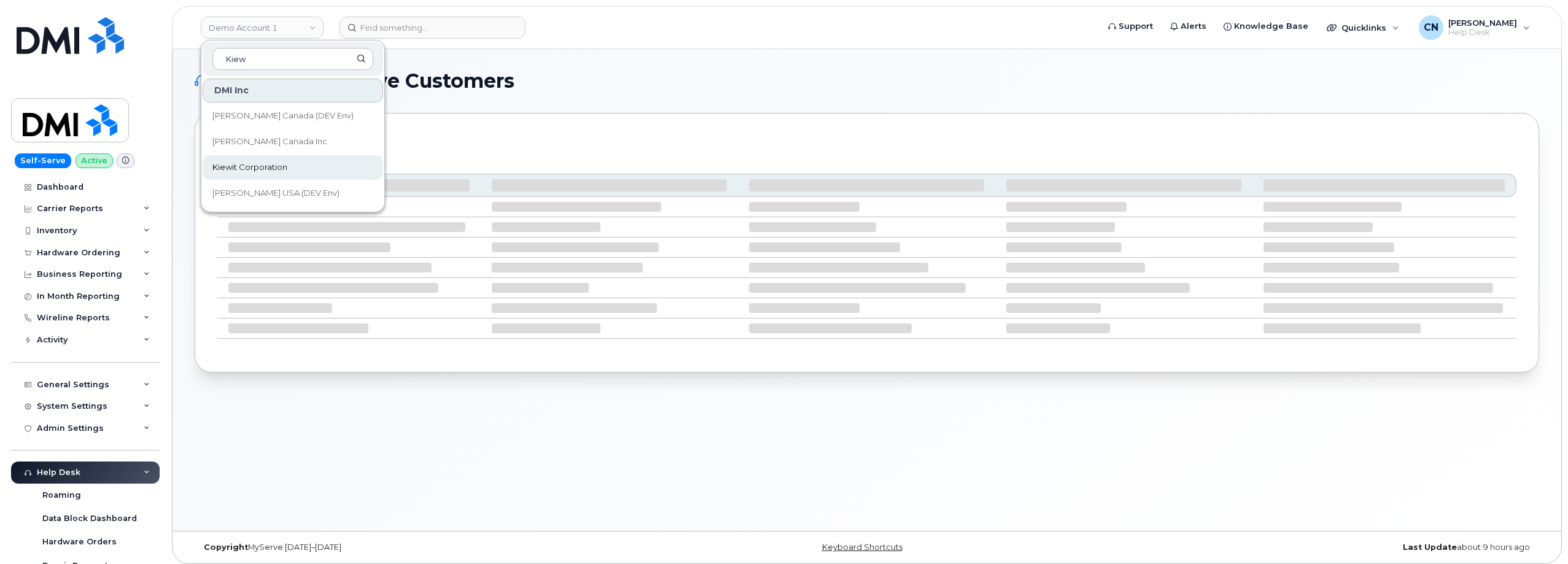
type input "Kiew"
drag, startPoint x: 245, startPoint y: 161, endPoint x: 245, endPoint y: 70, distance: 91.0
click at [245, 161] on link "Kiewit Corporation" at bounding box center [293, 167] width 180 height 25
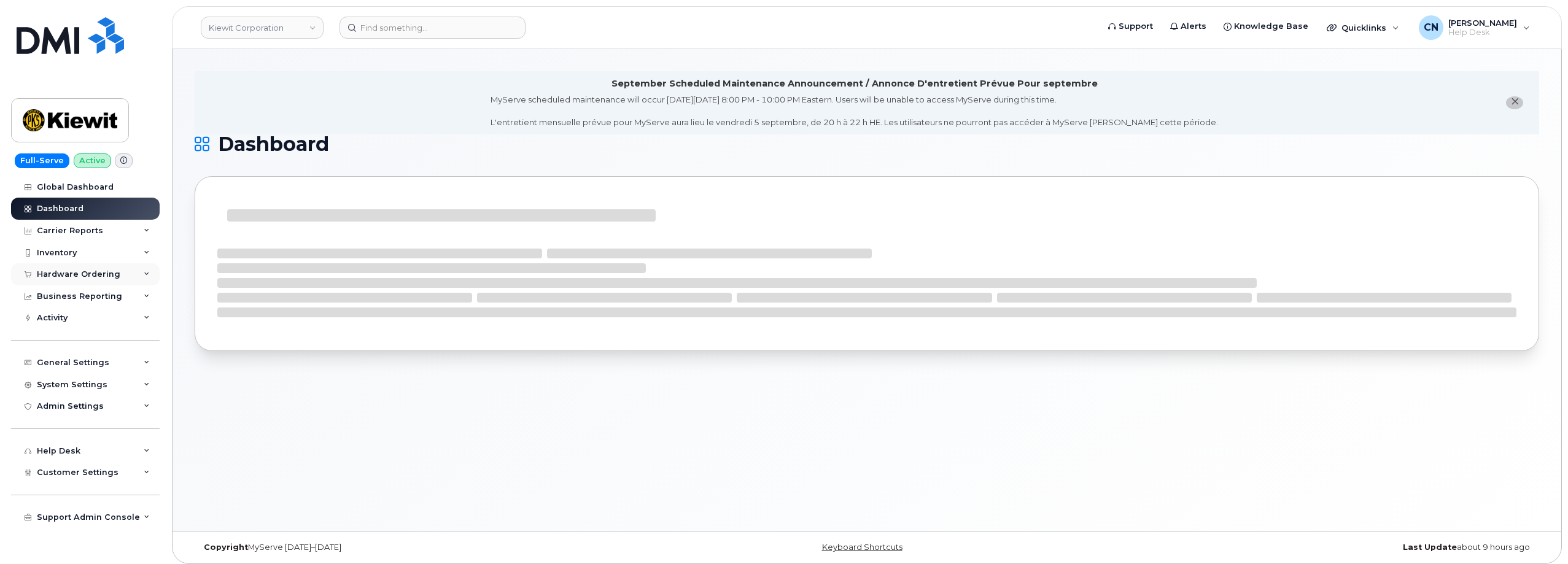
click at [68, 270] on div "Hardware Ordering" at bounding box center [78, 274] width 83 height 10
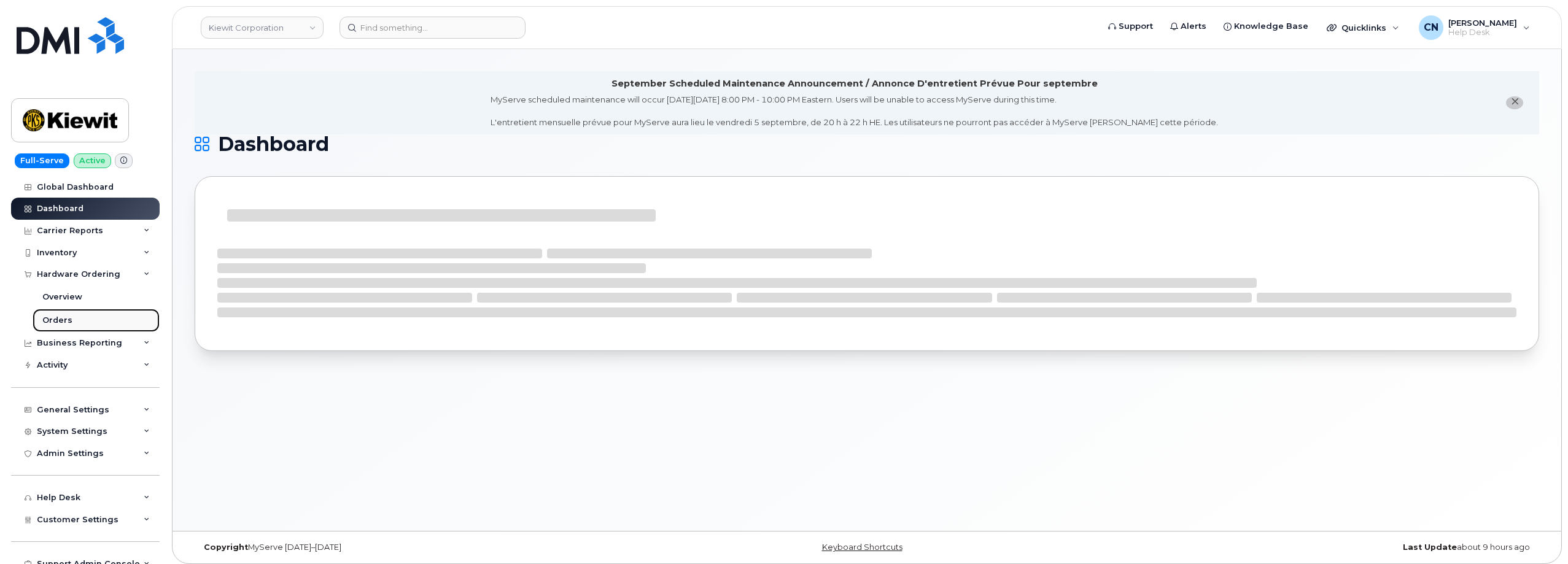
click at [54, 318] on div "Orders" at bounding box center [57, 320] width 30 height 11
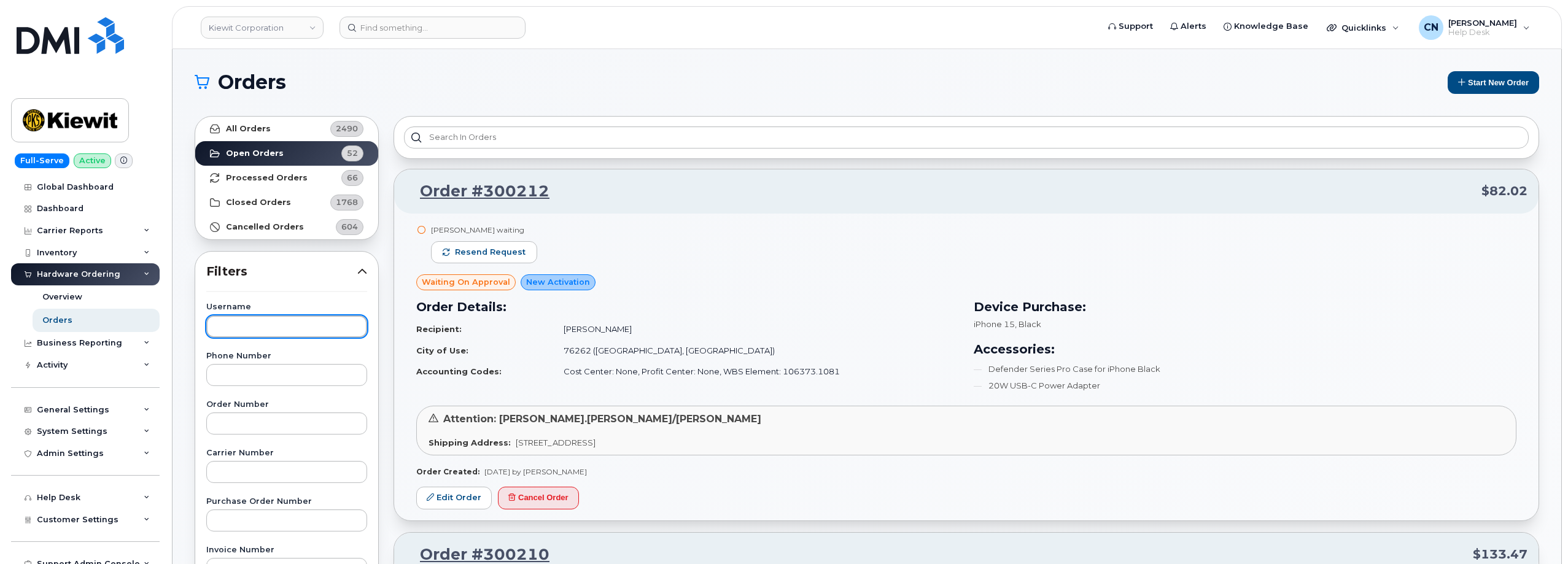
click at [236, 321] on input "text" at bounding box center [287, 326] width 161 height 22
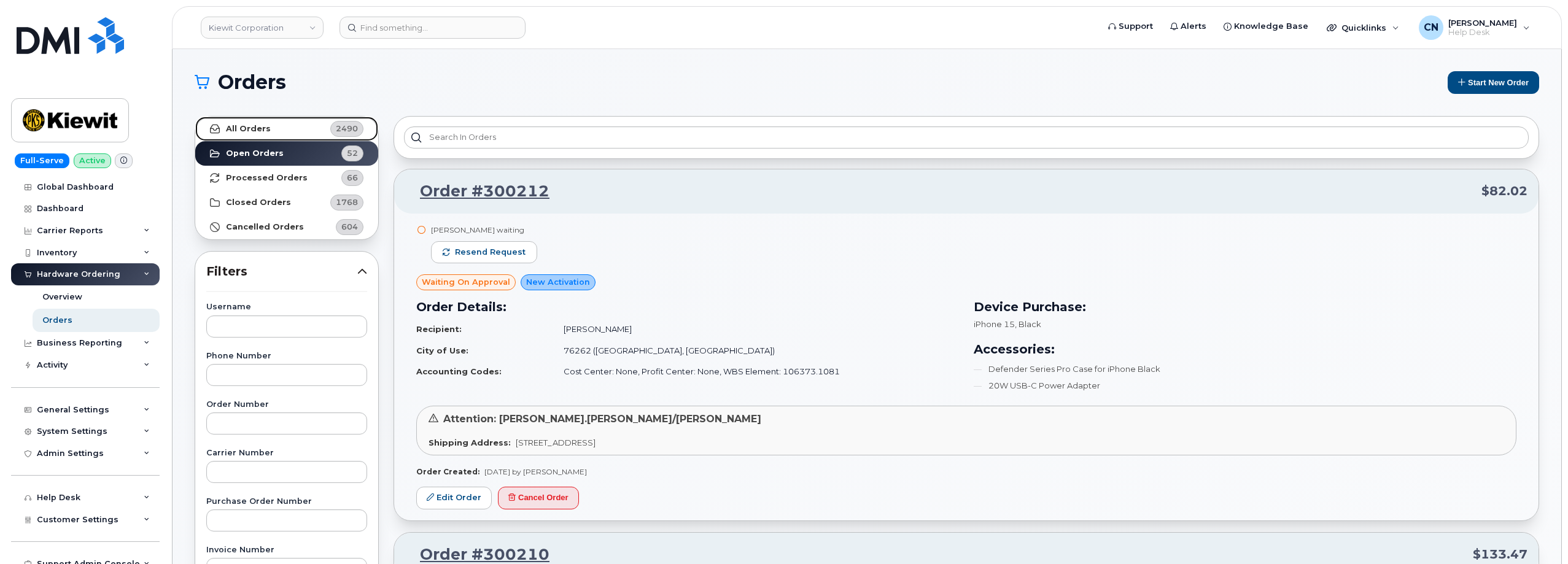
click at [253, 132] on strong "All Orders" at bounding box center [248, 128] width 45 height 10
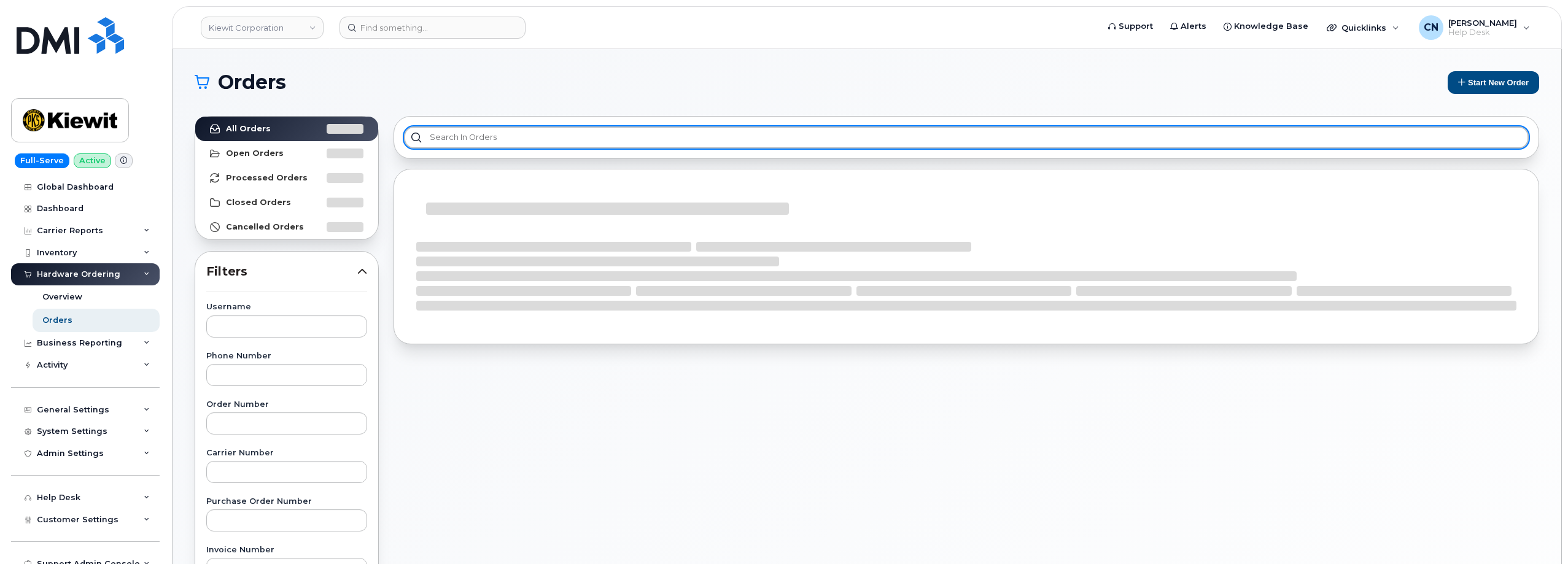
click at [454, 139] on input "text" at bounding box center [966, 137] width 1125 height 22
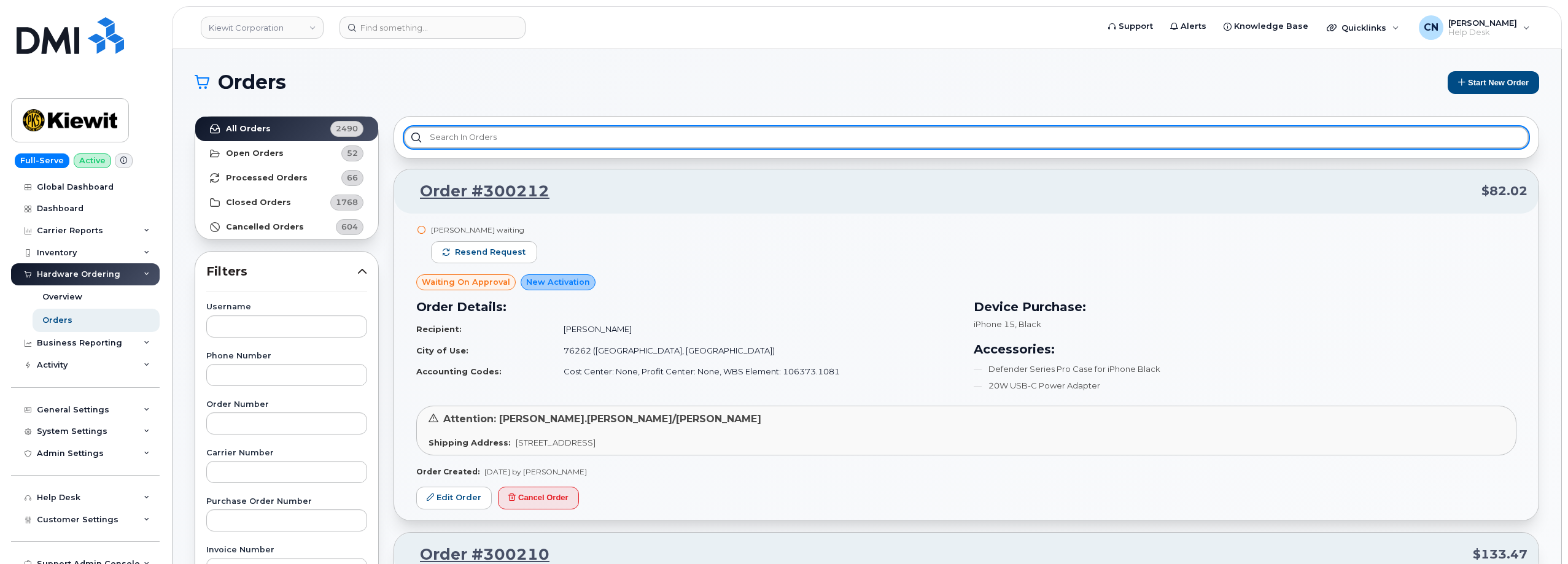
paste input "Tyler Patrick"
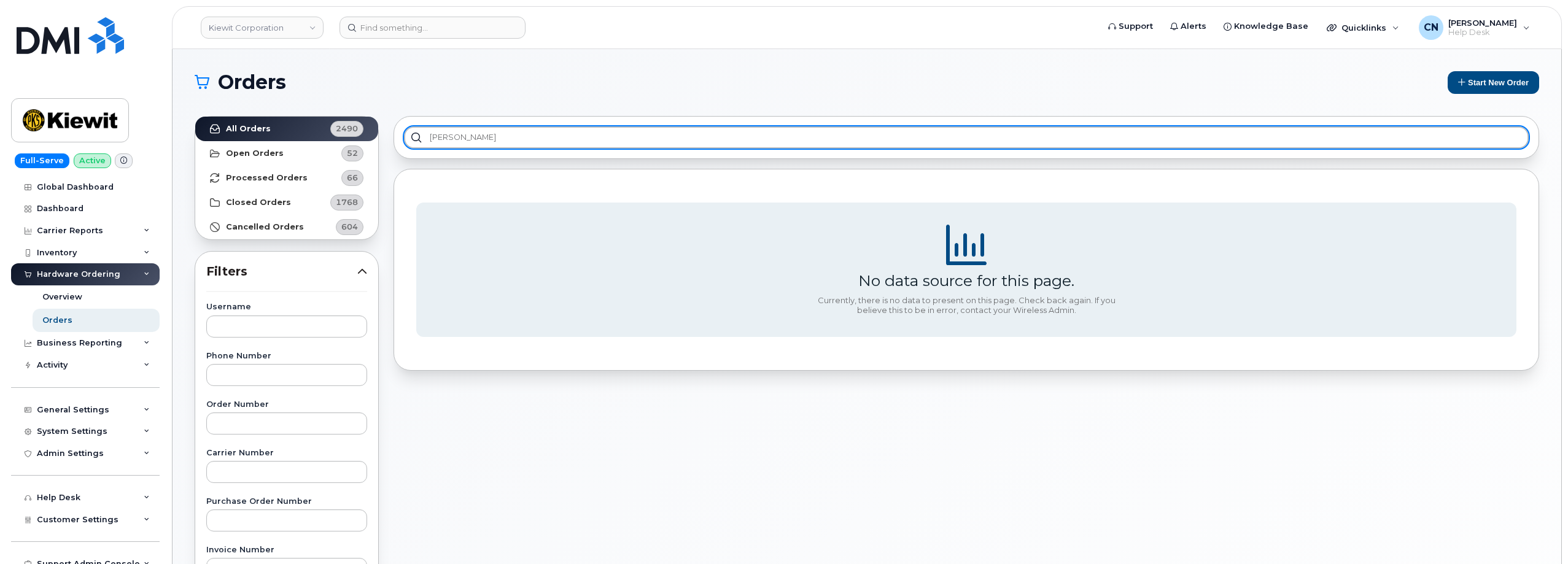
drag, startPoint x: 507, startPoint y: 135, endPoint x: 192, endPoint y: 155, distance: 315.6
click at [193, 155] on div "All Orders 2490 Open Orders 52 Processed Orders 66 Closed Orders 1768 Cancelled…" at bounding box center [867, 540] width 1359 height 863
paste input "Raymond Griffin"
type input "Raymond Griffin"
drag, startPoint x: 551, startPoint y: 147, endPoint x: 177, endPoint y: 274, distance: 395.0
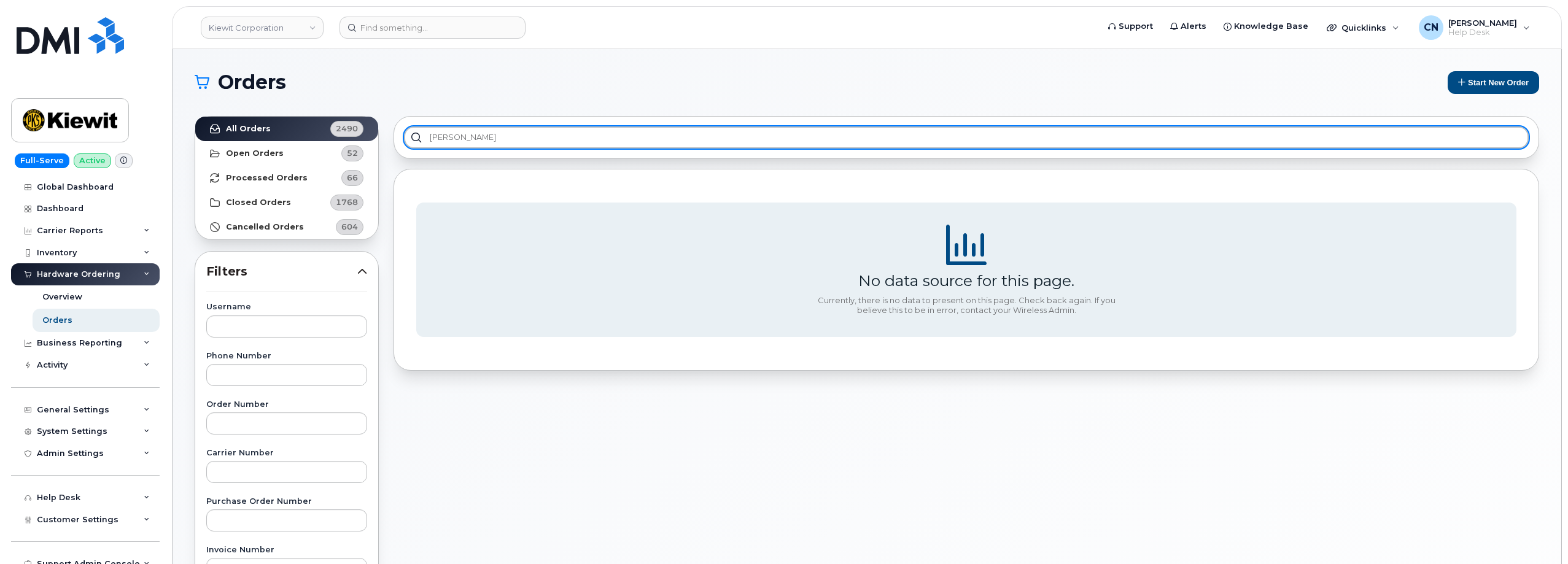
click at [191, 160] on div "All Orders 2490 Open Orders 52 Processed Orders 66 Closed Orders 1768 Cancelled…" at bounding box center [867, 540] width 1359 height 863
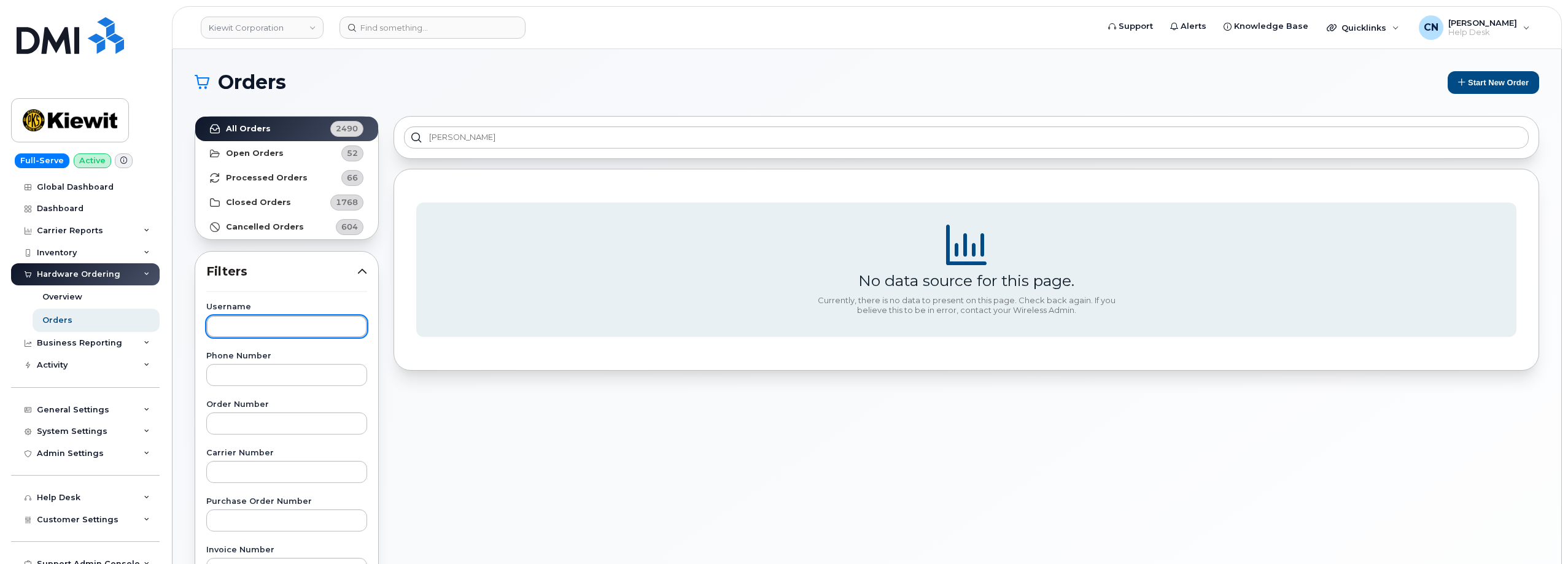
click at [240, 326] on input "text" at bounding box center [287, 326] width 161 height 22
paste input "Raymond Griffin"
type input "Raymond Griffin"
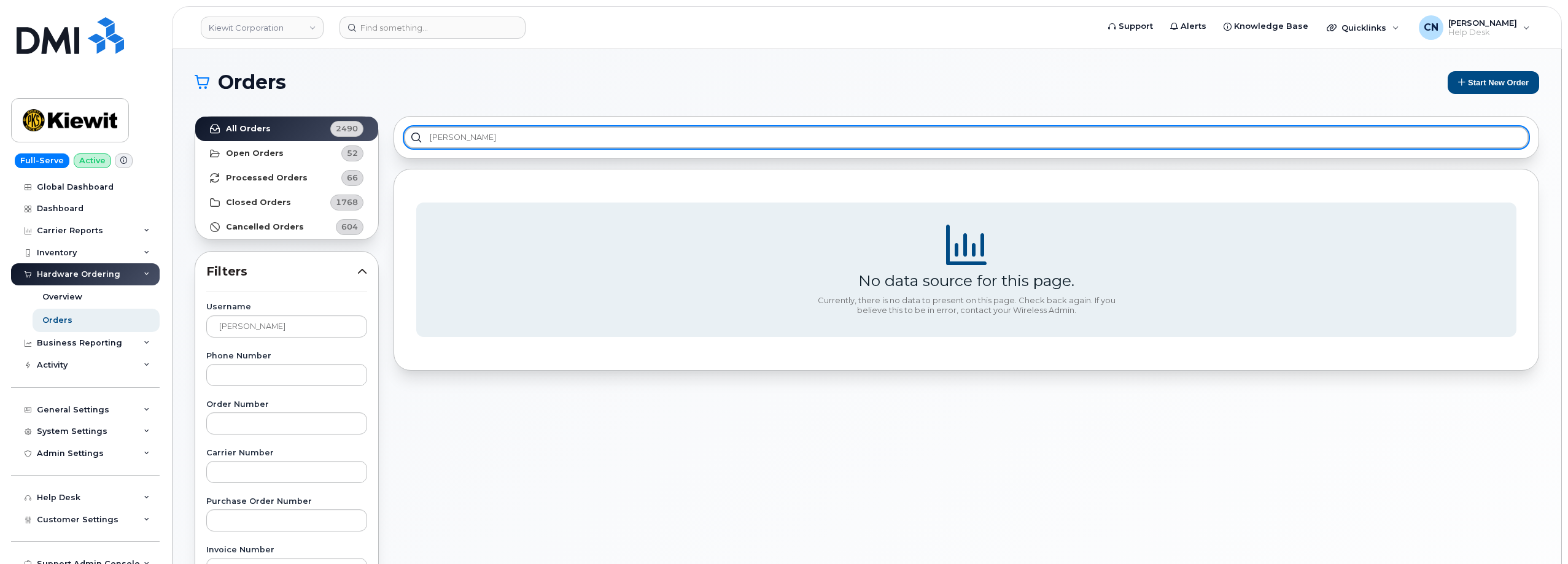
drag, startPoint x: 379, startPoint y: 135, endPoint x: -6, endPoint y: 180, distance: 387.6
click at [0, 180] on html "Kiewit Corporation Support Alerts Knowledge Base Quicklinks Suspend / Cancel De…" at bounding box center [784, 513] width 1568 height 1025
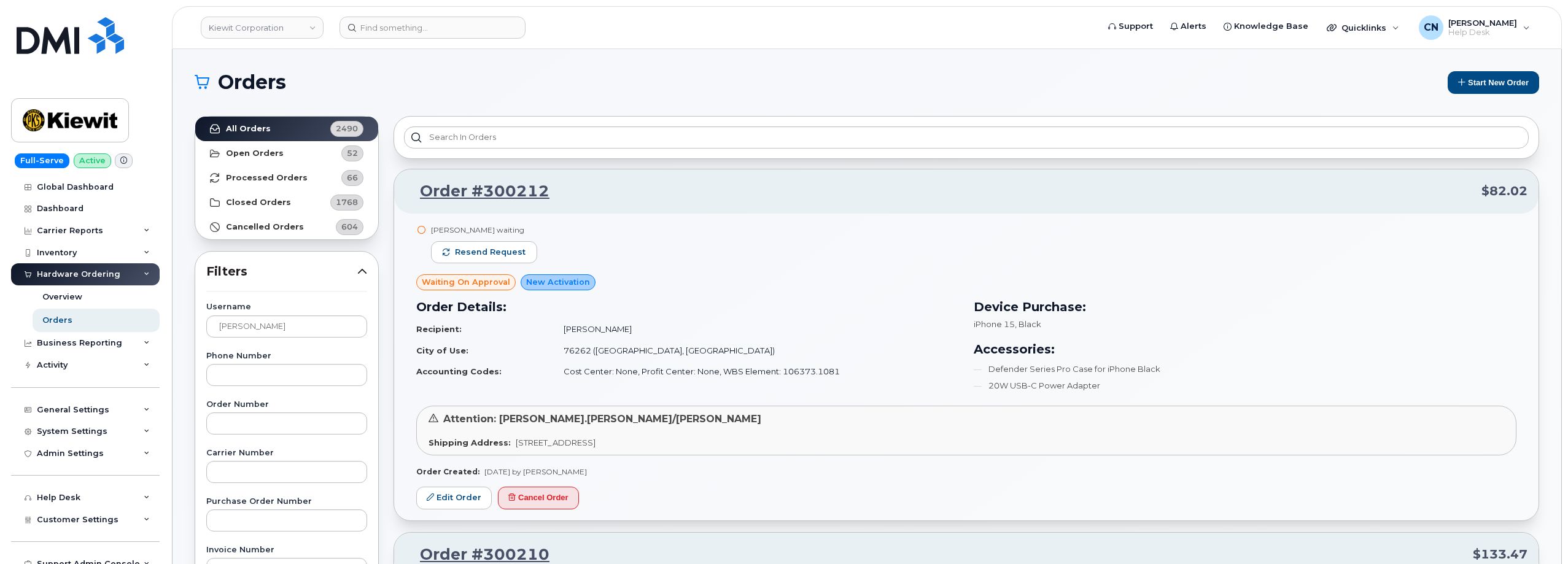
drag, startPoint x: 328, startPoint y: 325, endPoint x: 98, endPoint y: 332, distance: 230.1
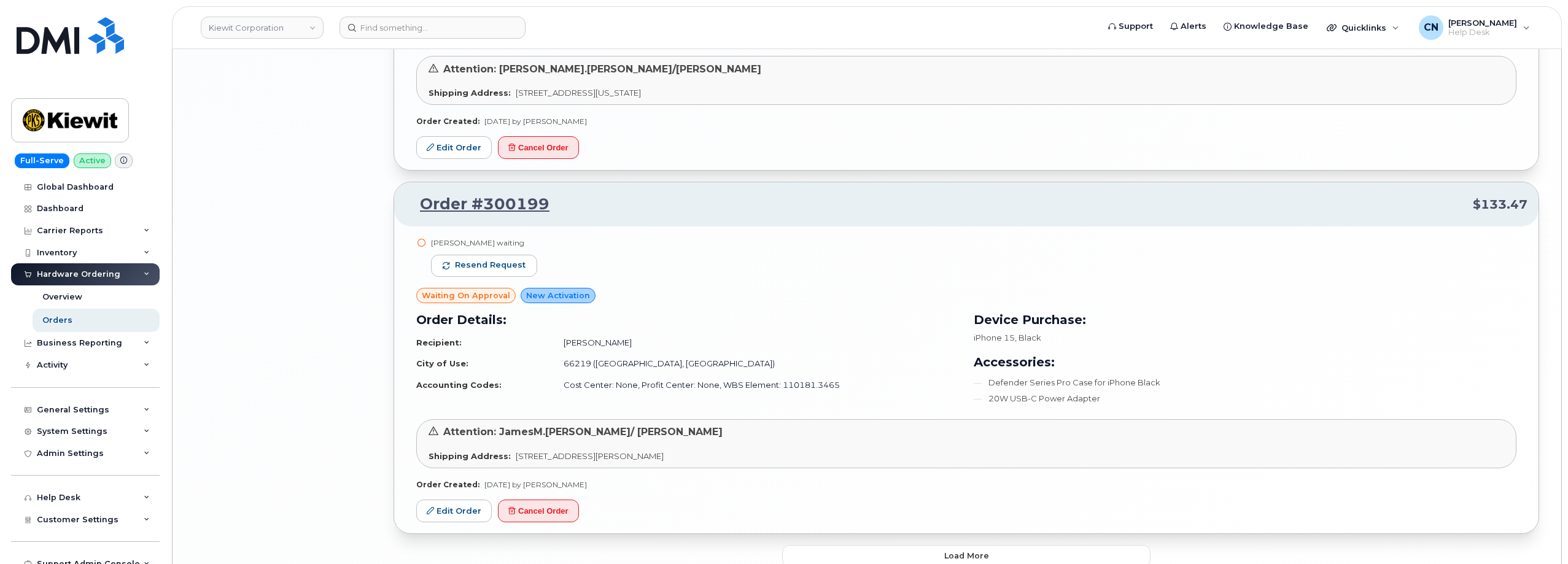
scroll to position [2504, 0]
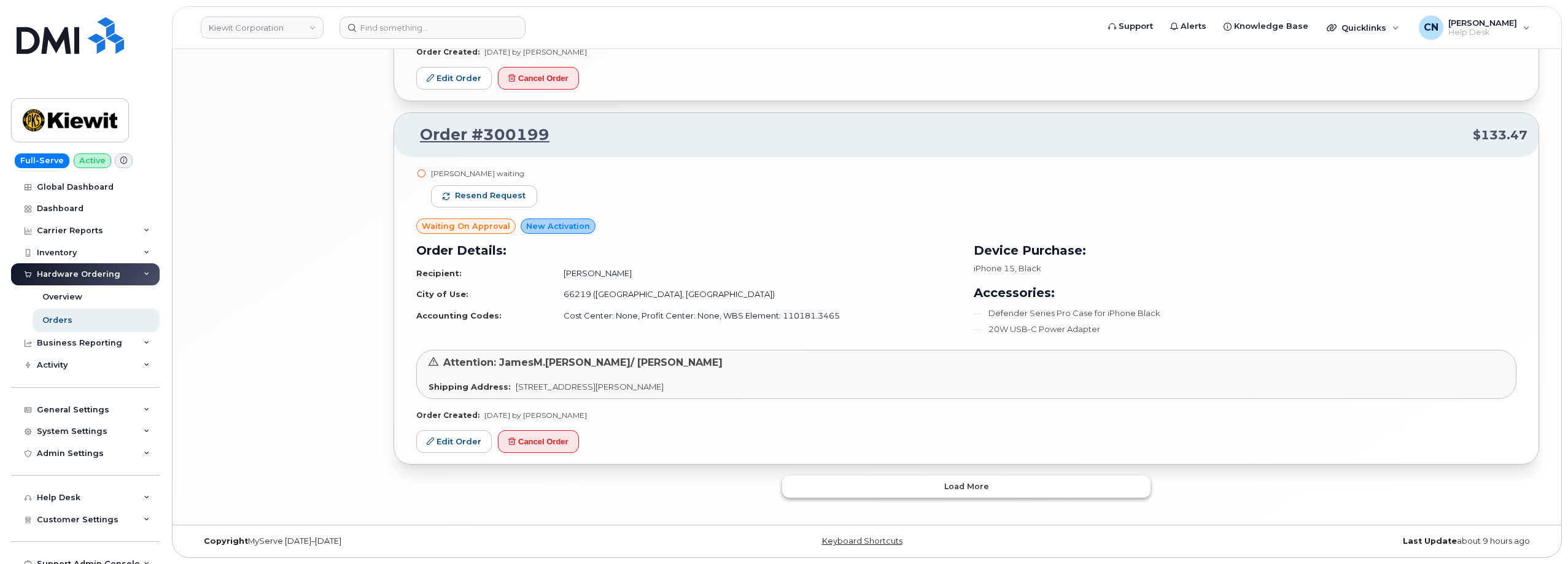
click at [786, 489] on button "Load more" at bounding box center [966, 487] width 368 height 22
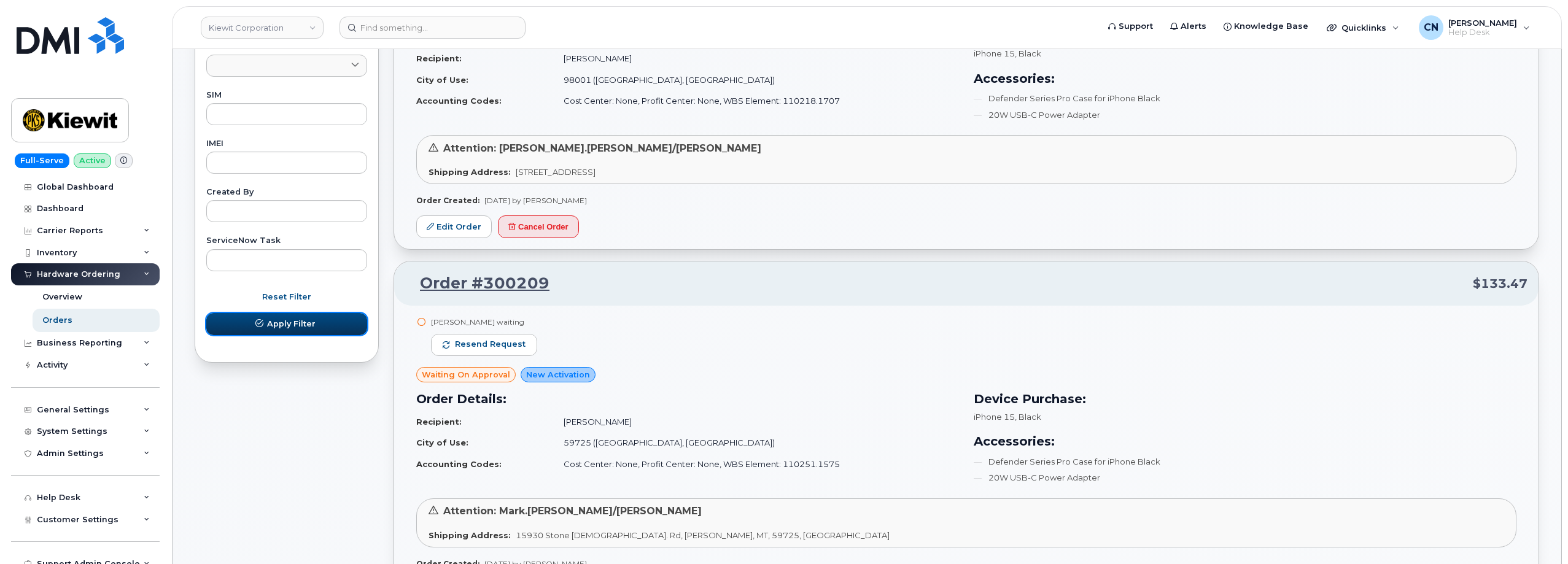
click at [276, 328] on span "Apply Filter" at bounding box center [291, 324] width 48 height 11
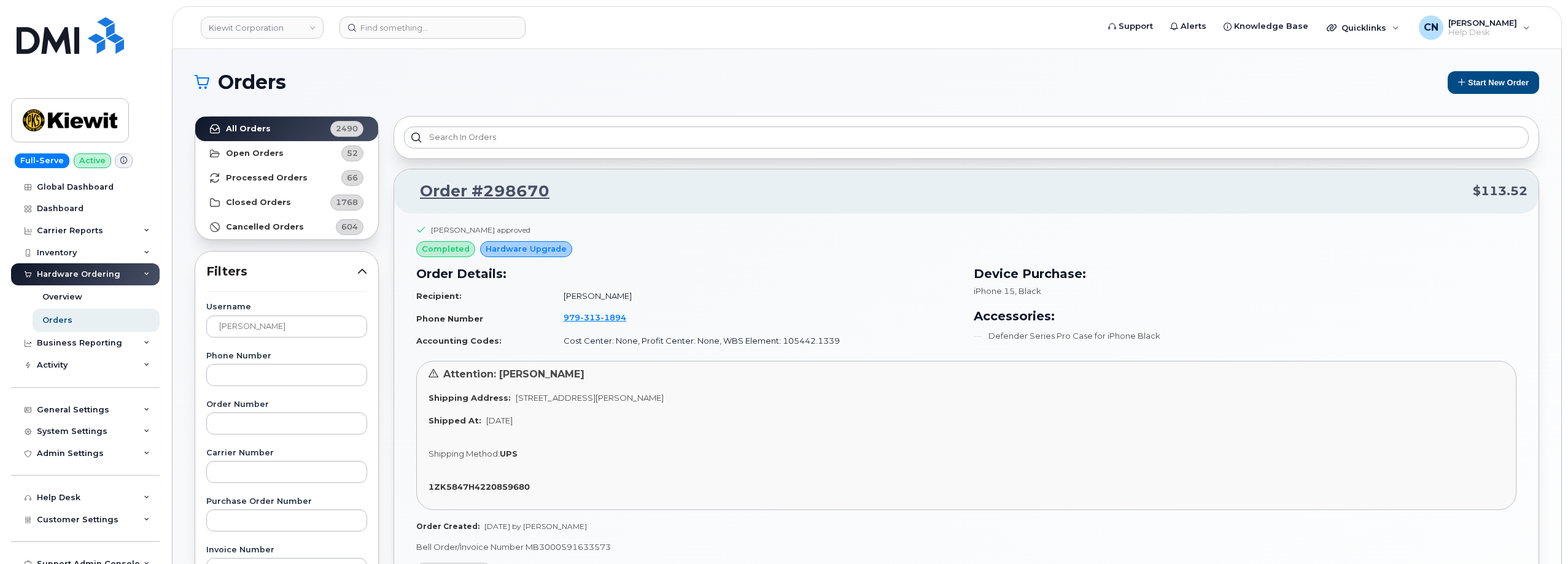
scroll to position [62, 0]
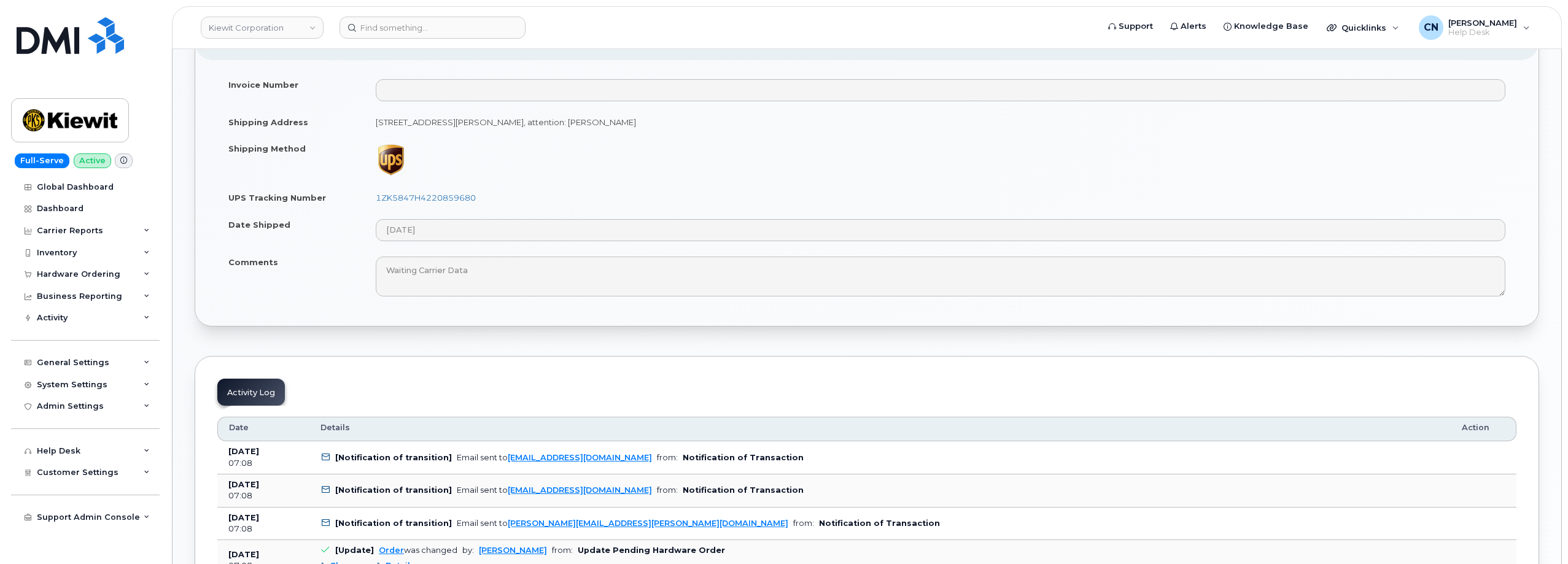
scroll to position [675, 0]
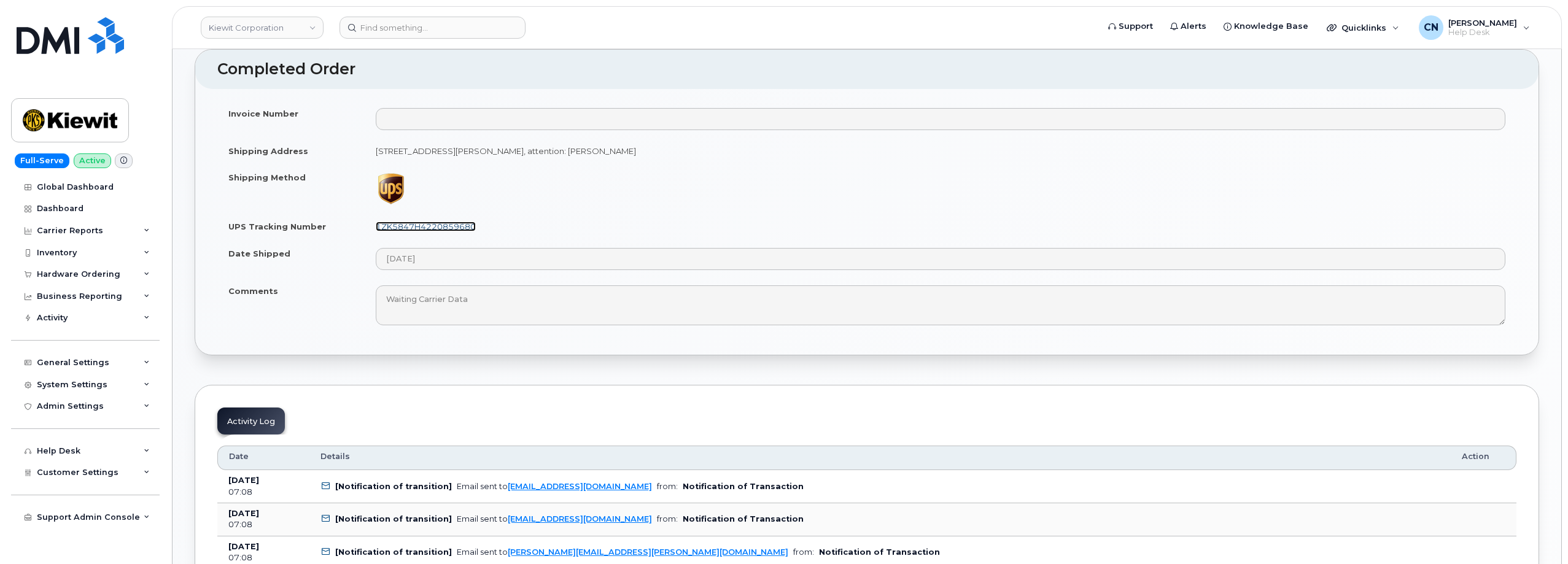
click at [429, 225] on link "1ZK5847H4220859680" at bounding box center [426, 226] width 100 height 10
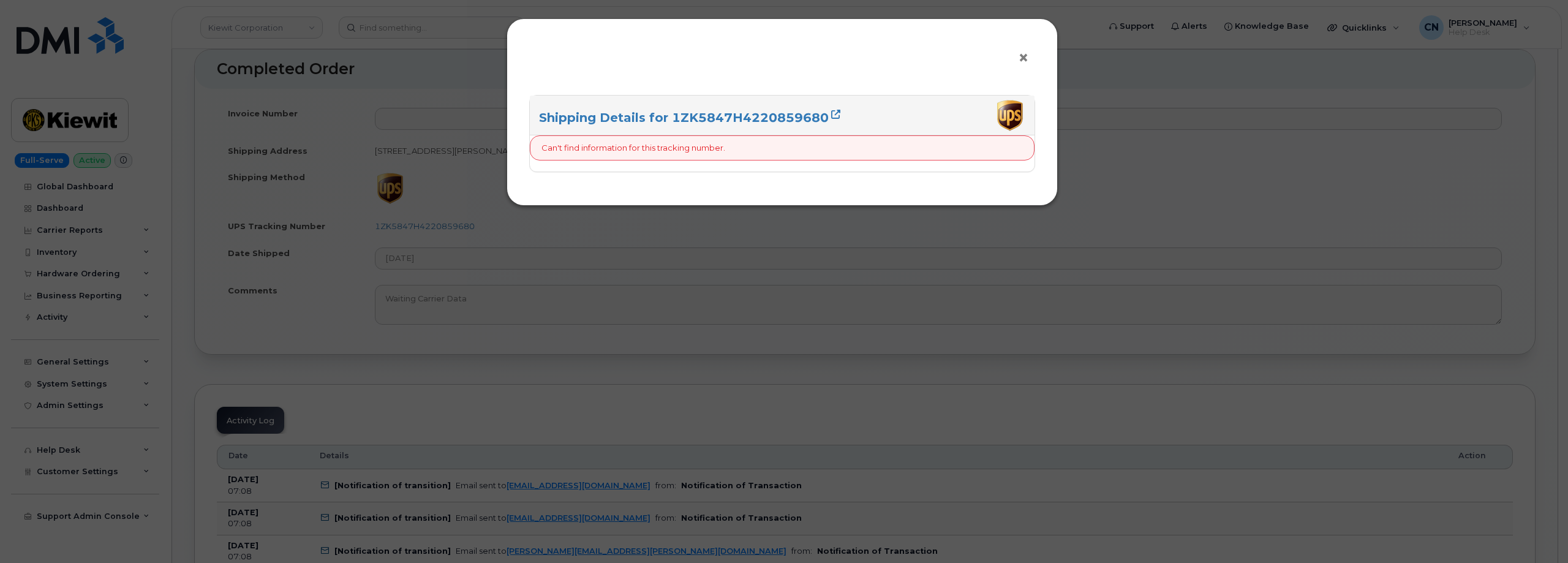
click at [1023, 61] on span "×" at bounding box center [1023, 58] width 11 height 23
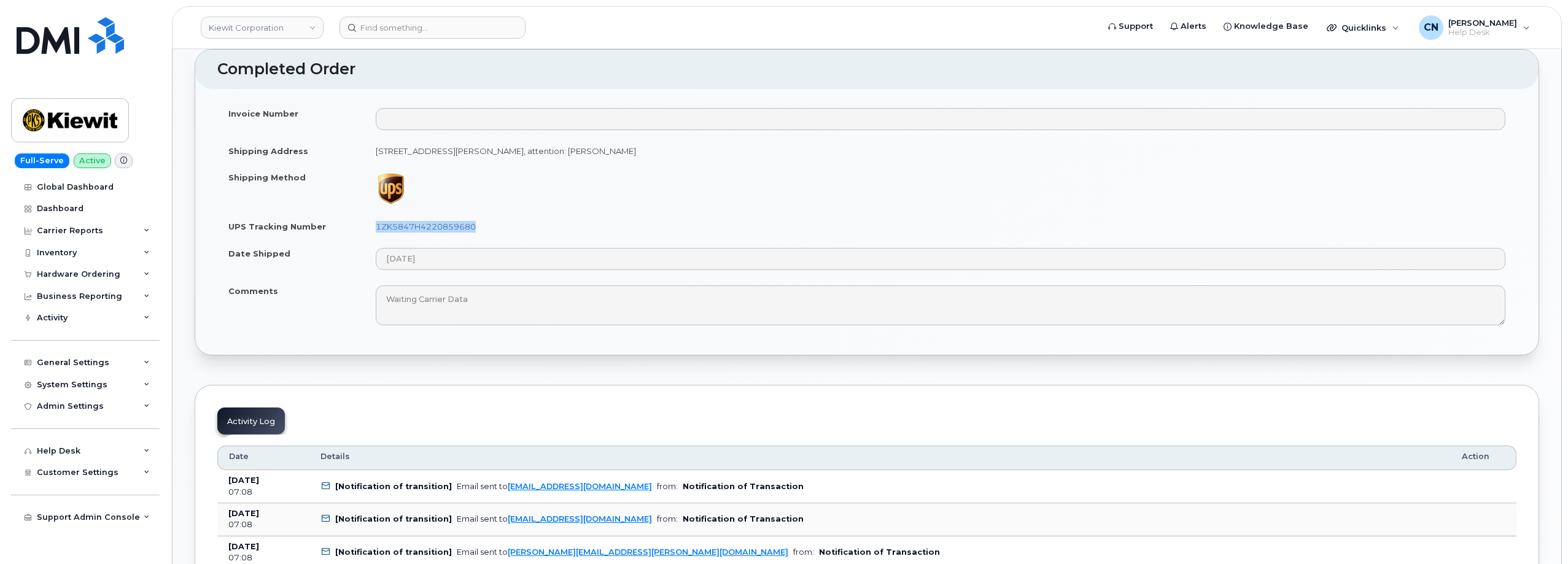
drag, startPoint x: 525, startPoint y: 228, endPoint x: 374, endPoint y: 222, distance: 151.1
click at [374, 222] on td "1ZK5847H4220859680" at bounding box center [940, 226] width 1152 height 27
copy link "1ZK5847H4220859680"
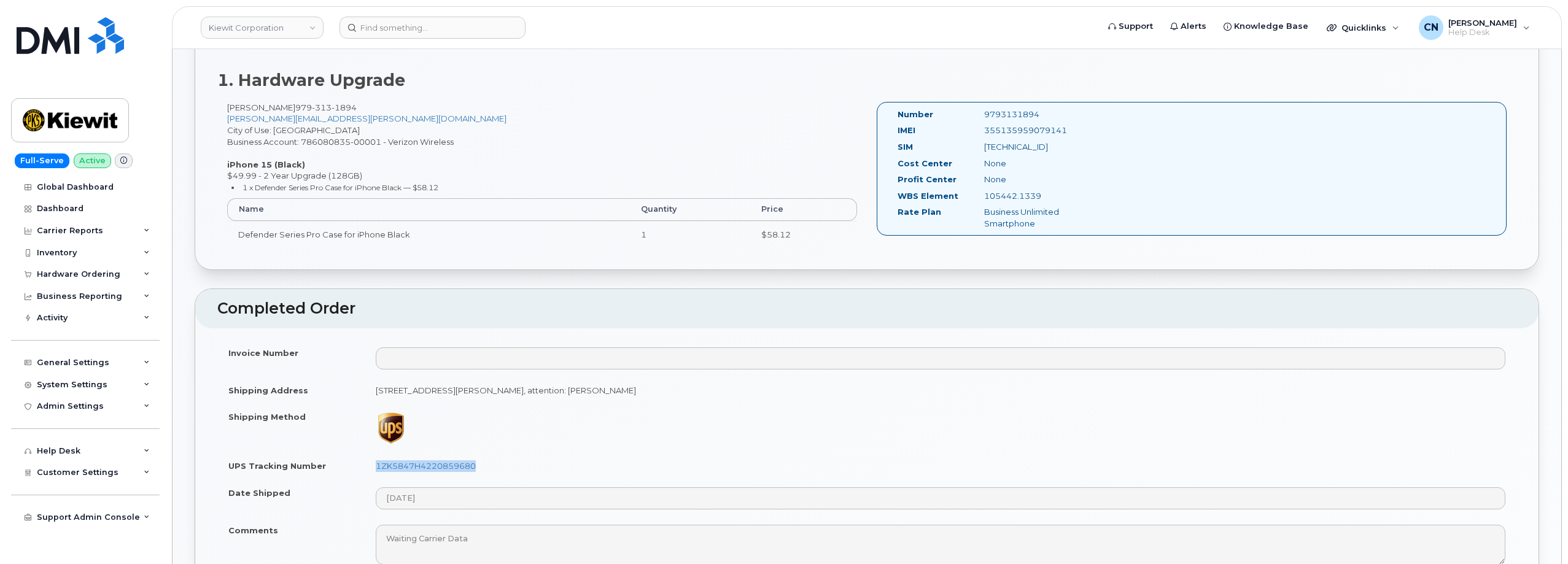
scroll to position [436, 0]
drag, startPoint x: 360, startPoint y: 324, endPoint x: 360, endPoint y: 318, distance: 6.0
click at [360, 324] on header "Completed Order" at bounding box center [867, 308] width 1343 height 39
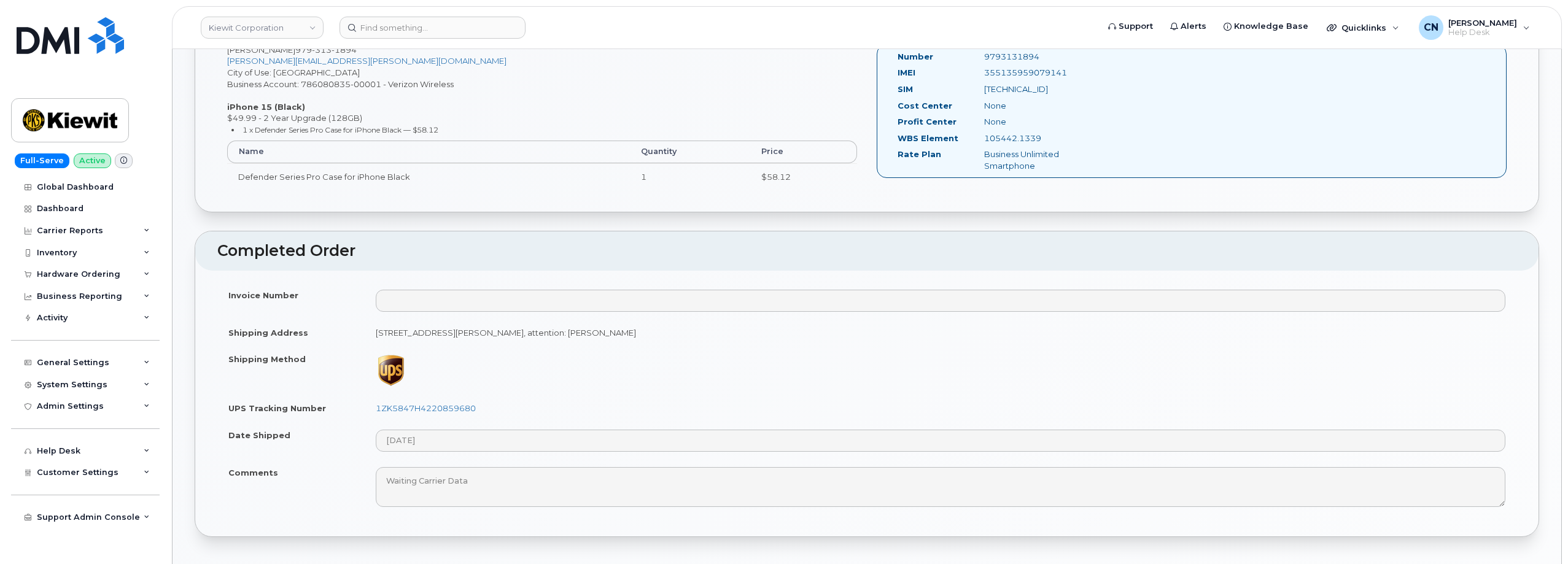
scroll to position [559, 0]
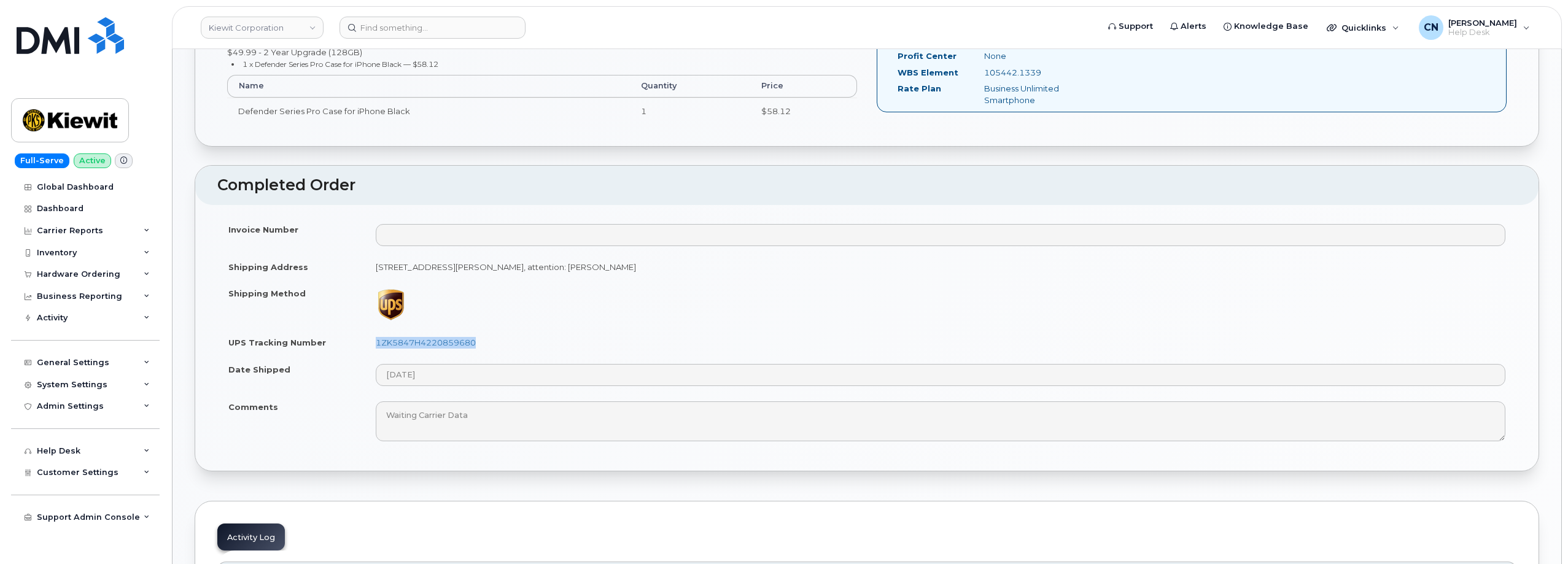
drag, startPoint x: 493, startPoint y: 337, endPoint x: 375, endPoint y: 344, distance: 118.2
click at [375, 344] on td "1ZK5847H4220859680" at bounding box center [940, 342] width 1152 height 27
copy link "1ZK5847H4220859680"
drag, startPoint x: 541, startPoint y: 328, endPoint x: 536, endPoint y: 335, distance: 8.6
click at [541, 328] on td at bounding box center [940, 304] width 1152 height 49
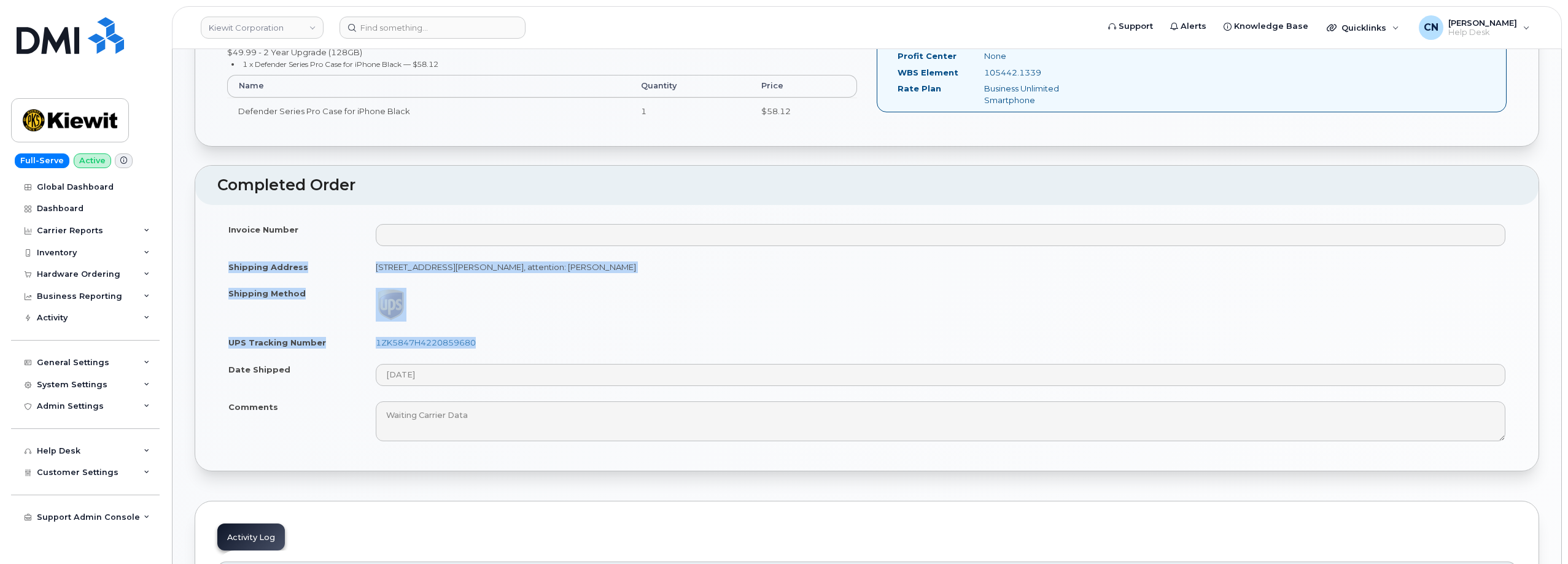
drag, startPoint x: 534, startPoint y: 335, endPoint x: 222, endPoint y: 260, distance: 320.9
click at [222, 260] on tbody "Invoice Number Shipping Address 520 N Allen Ave SHREVEPORT LA 71101-2669 UNITED…" at bounding box center [867, 332] width 1299 height 233
copy tbody "Shipping Address 520 N Allen Ave SHREVEPORT LA 71101-2669 UNITED STATES, attent…"
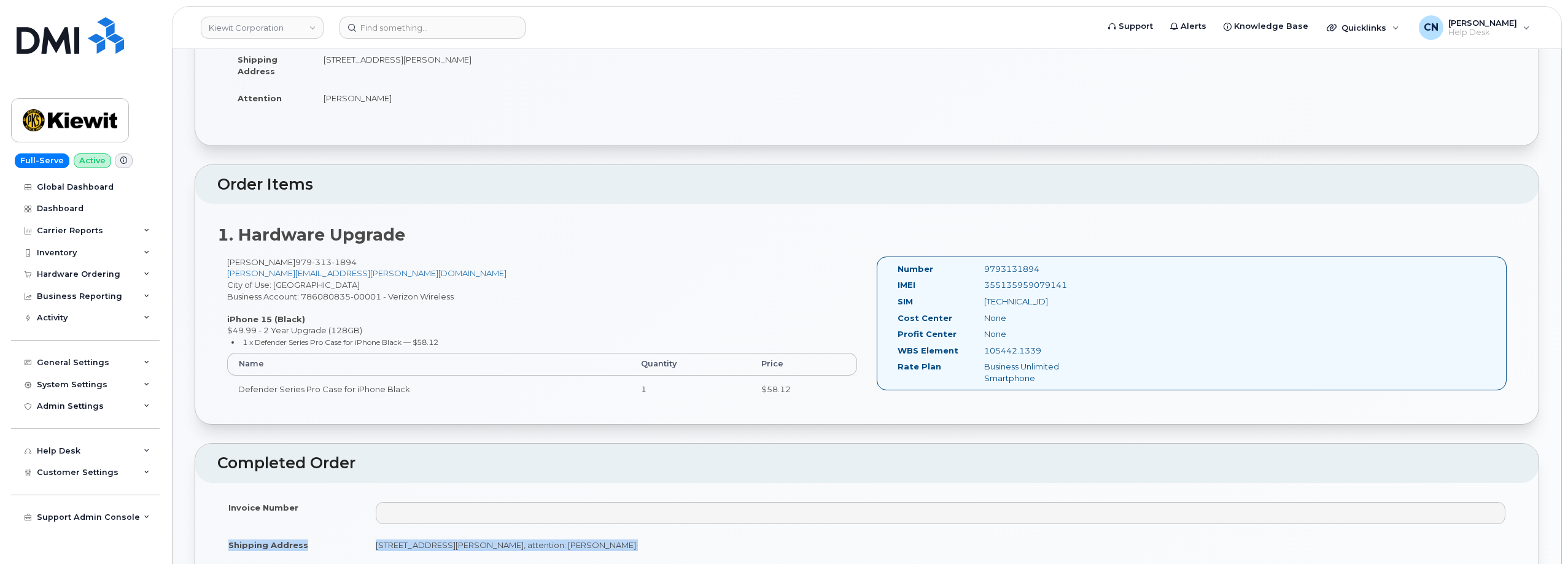
scroll to position [130, 0]
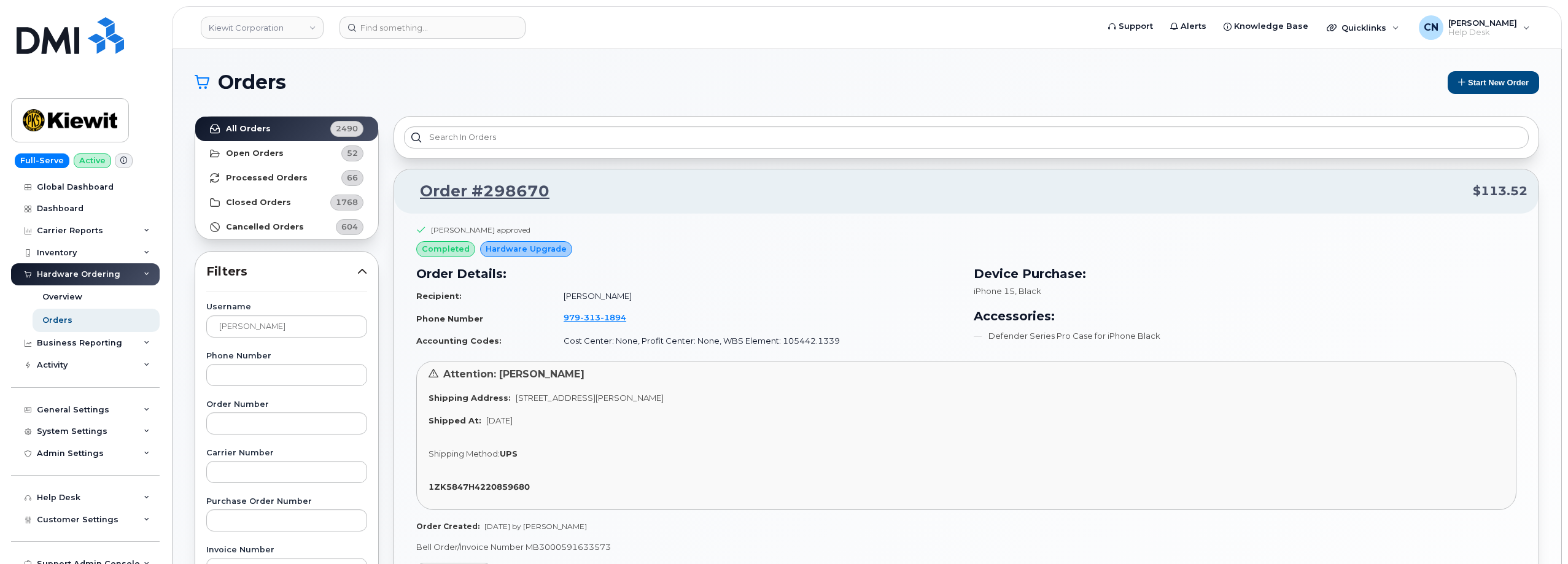
scroll to position [62, 0]
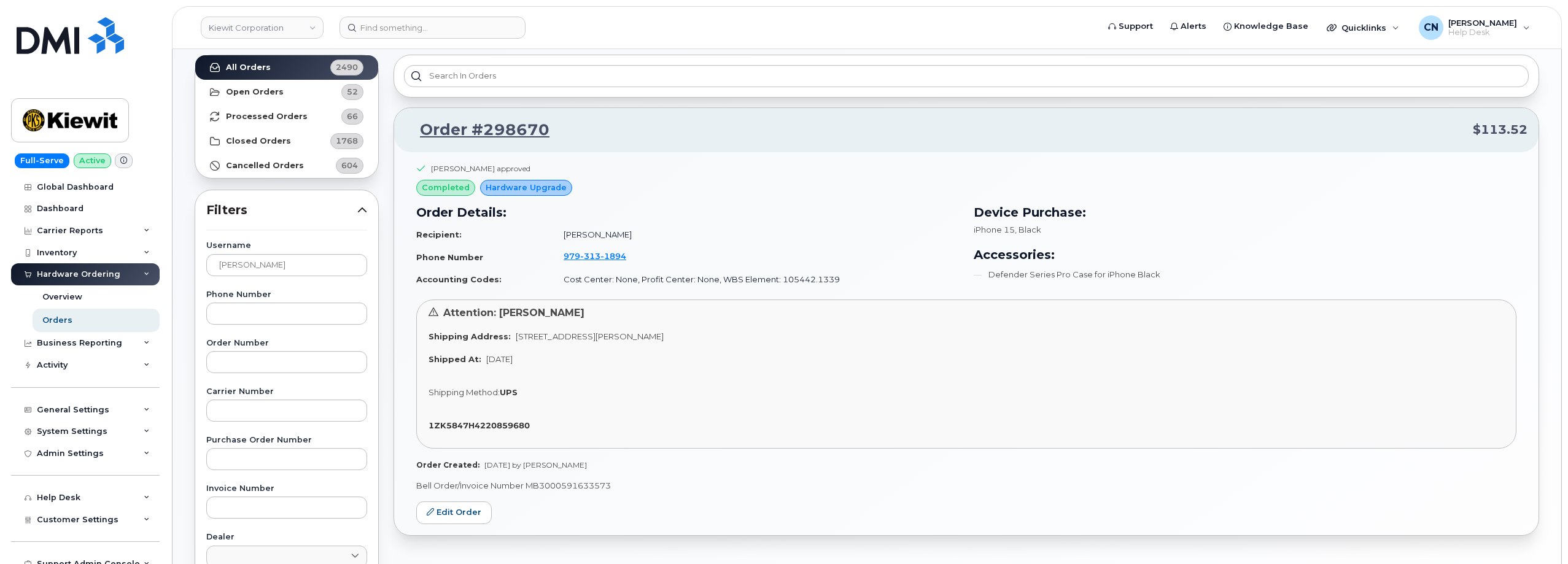
click at [400, 43] on header "[PERSON_NAME] Corporation Support Alerts Knowledge Base Quicklinks Suspend / Ca…" at bounding box center [867, 28] width 1390 height 43
click at [401, 35] on input at bounding box center [432, 27] width 186 height 22
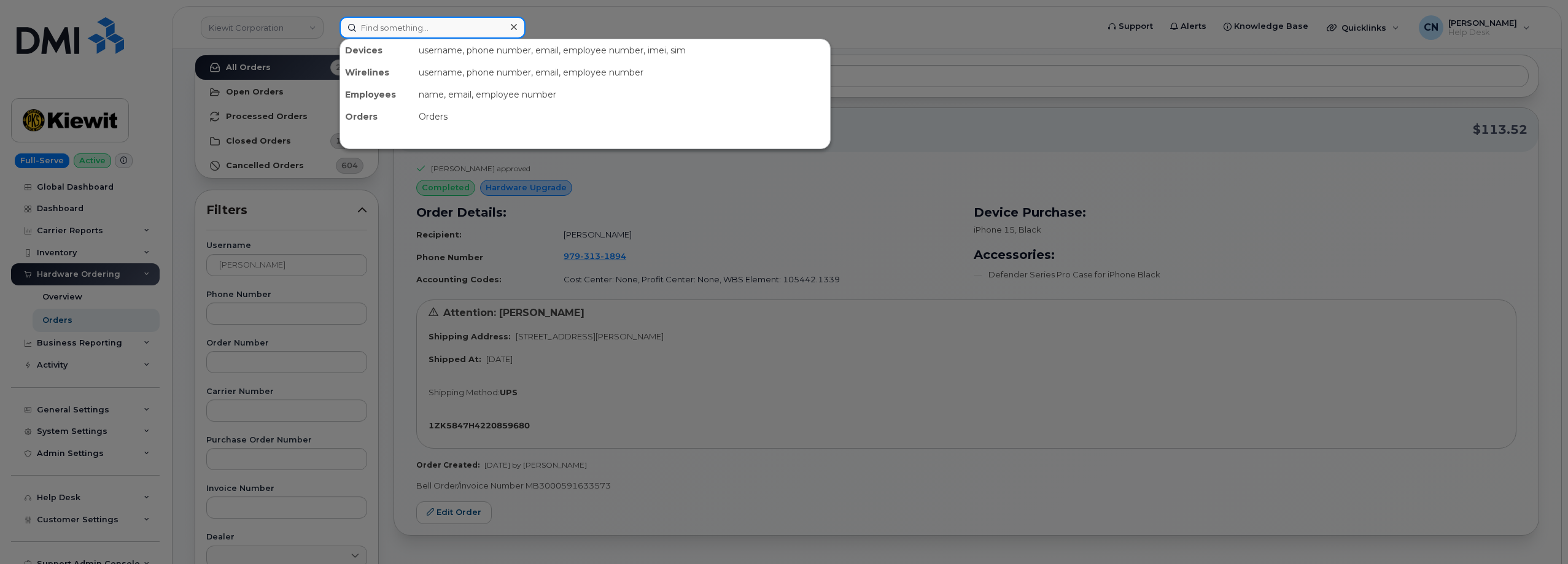
paste input "[PERSON_NAME]"
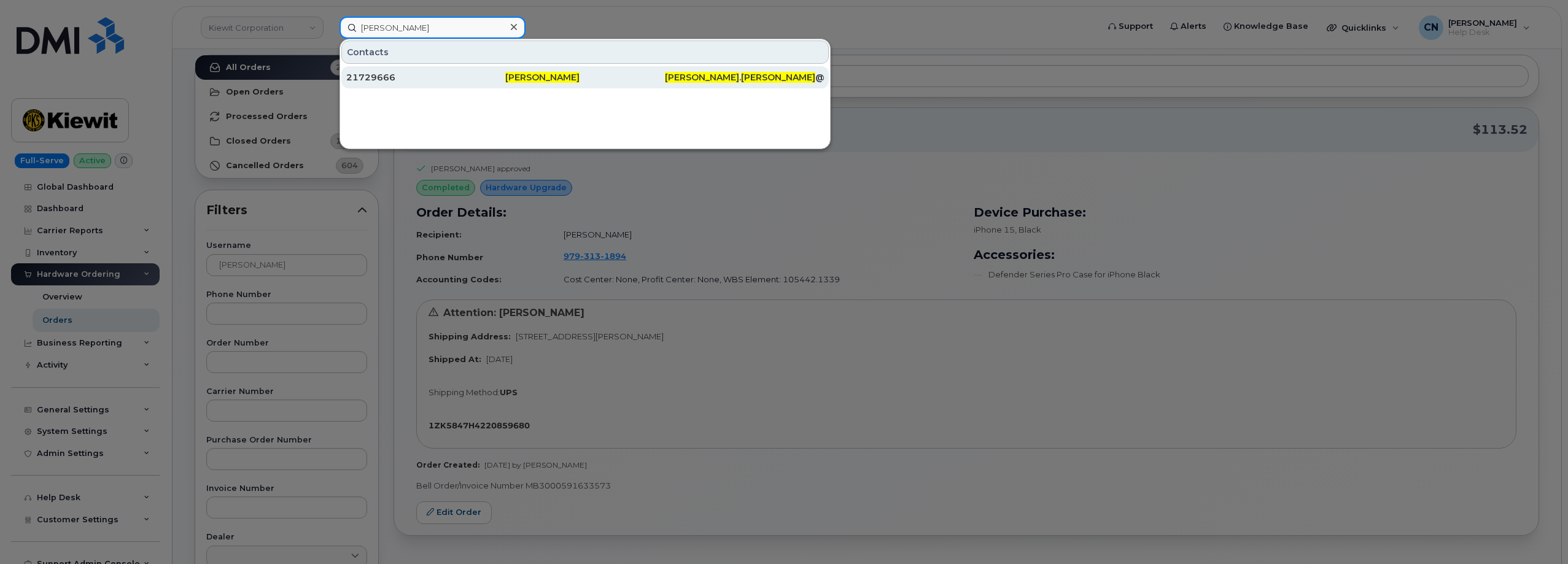
type input "[PERSON_NAME]"
click at [443, 84] on div "21729666" at bounding box center [426, 77] width 159 height 22
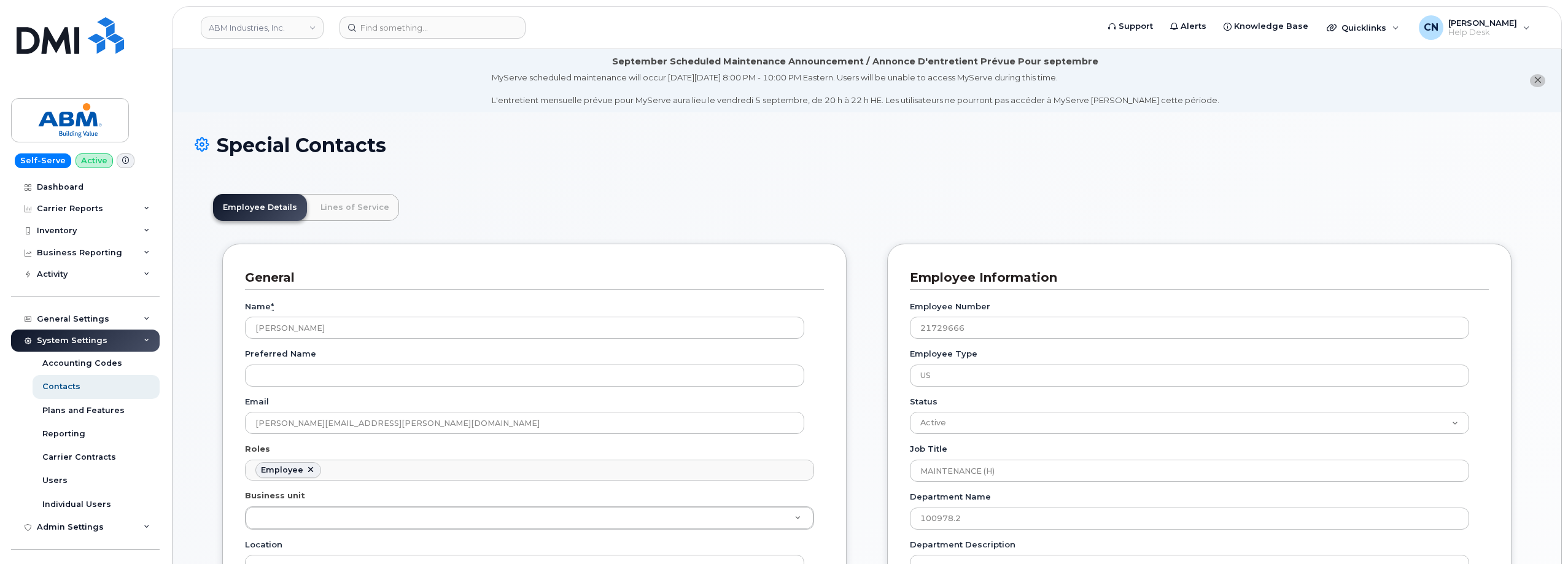
click at [449, 40] on header "ABM Industries, Inc. Support Alerts Knowledge Base Quicklinks Suspend / Cancel …" at bounding box center [867, 28] width 1390 height 43
click at [447, 29] on input at bounding box center [432, 27] width 186 height 22
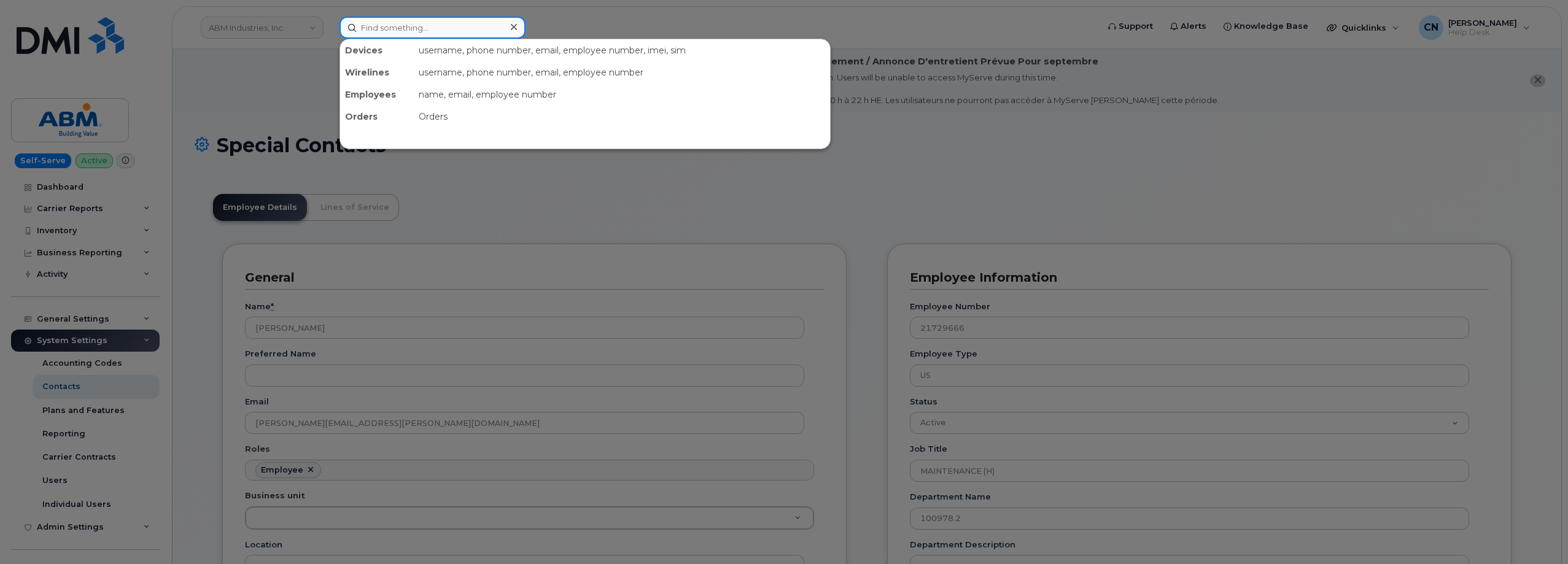
paste input "4152725667"
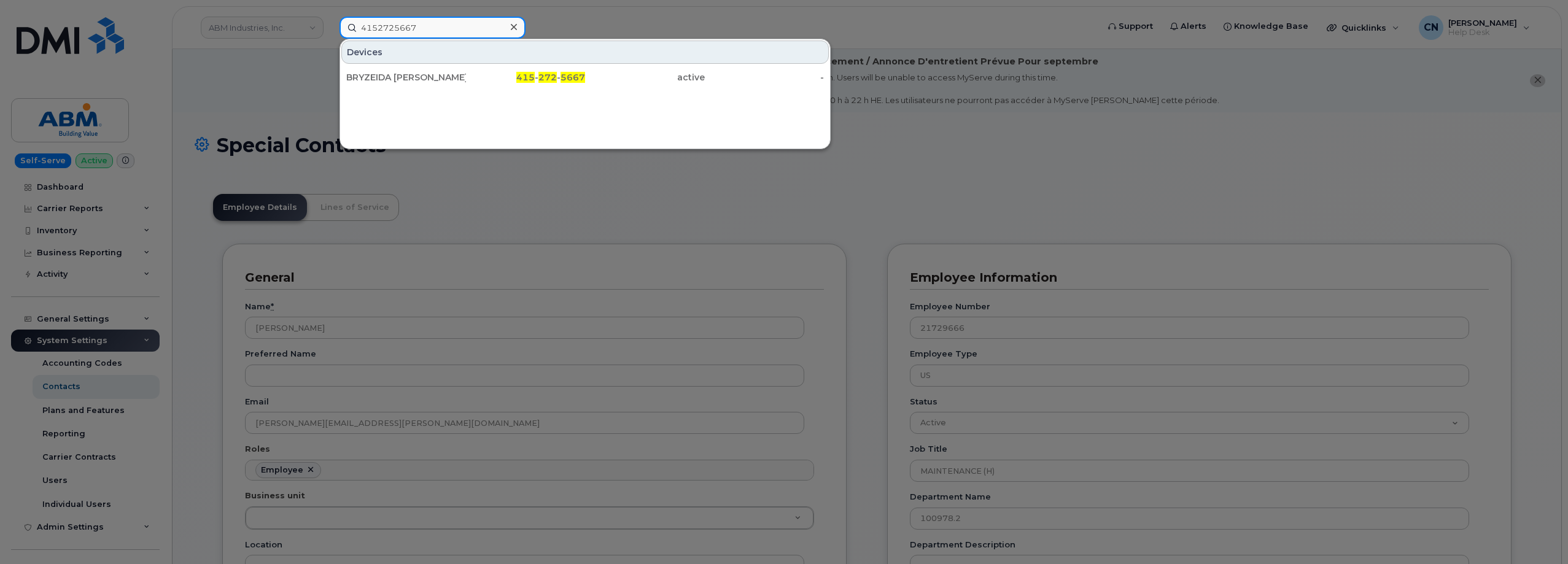
type input "4152725667"
click at [389, 76] on div "BRYZEIDA [PERSON_NAME]" at bounding box center [406, 77] width 119 height 12
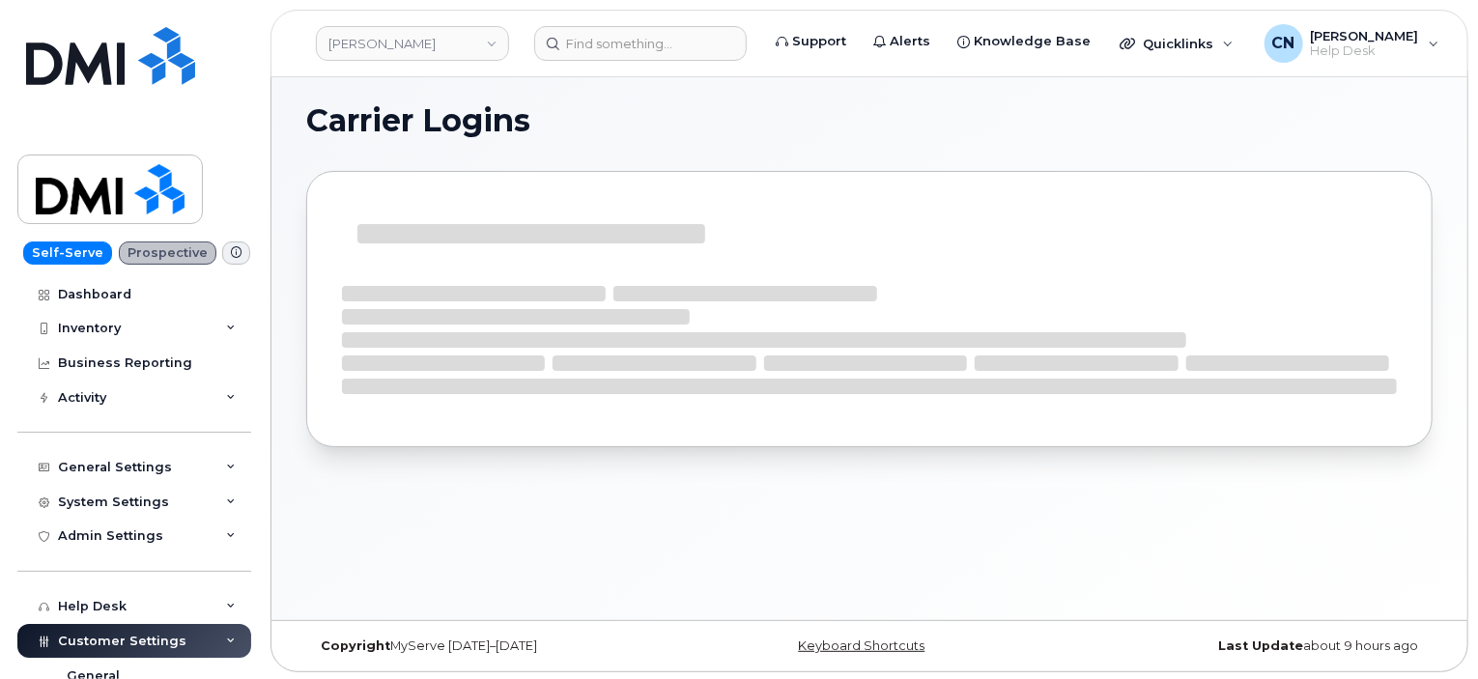
scroll to position [9, 0]
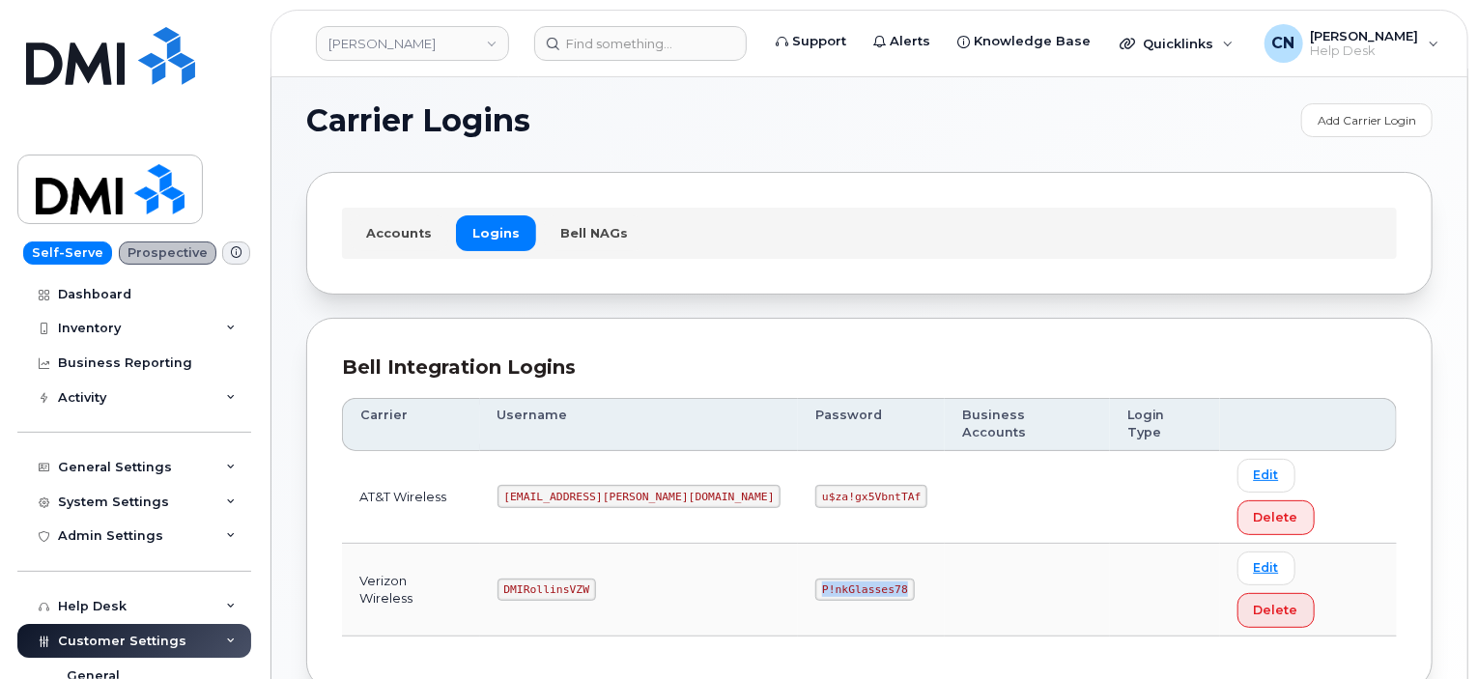
drag, startPoint x: 735, startPoint y: 510, endPoint x: 824, endPoint y: 508, distance: 88.9
click at [824, 544] on td "P!nkGlasses78" at bounding box center [871, 590] width 147 height 93
copy code "P!nkGlasses78"
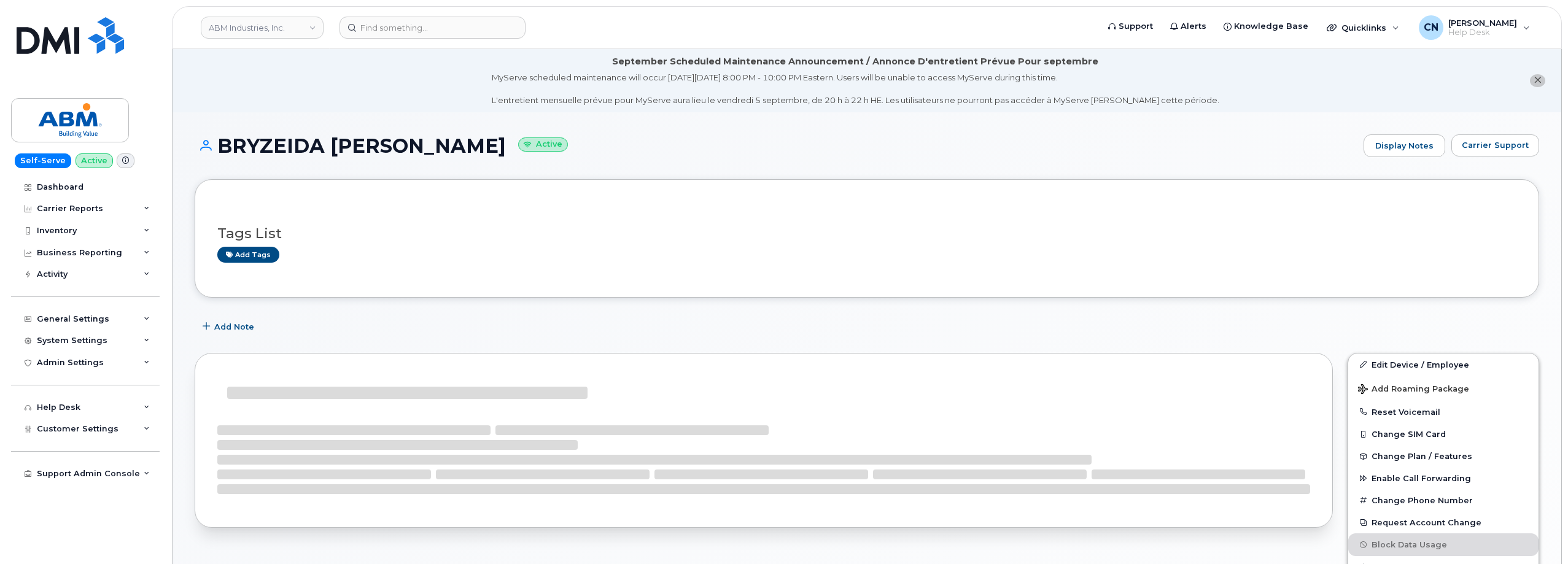
drag, startPoint x: 497, startPoint y: 84, endPoint x: 224, endPoint y: 141, distance: 278.9
click at [224, 141] on h1 "BRYZEIDA [PERSON_NAME] Active" at bounding box center [776, 146] width 1163 height 22
copy h1 "BRYZEIDA [PERSON_NAME]"
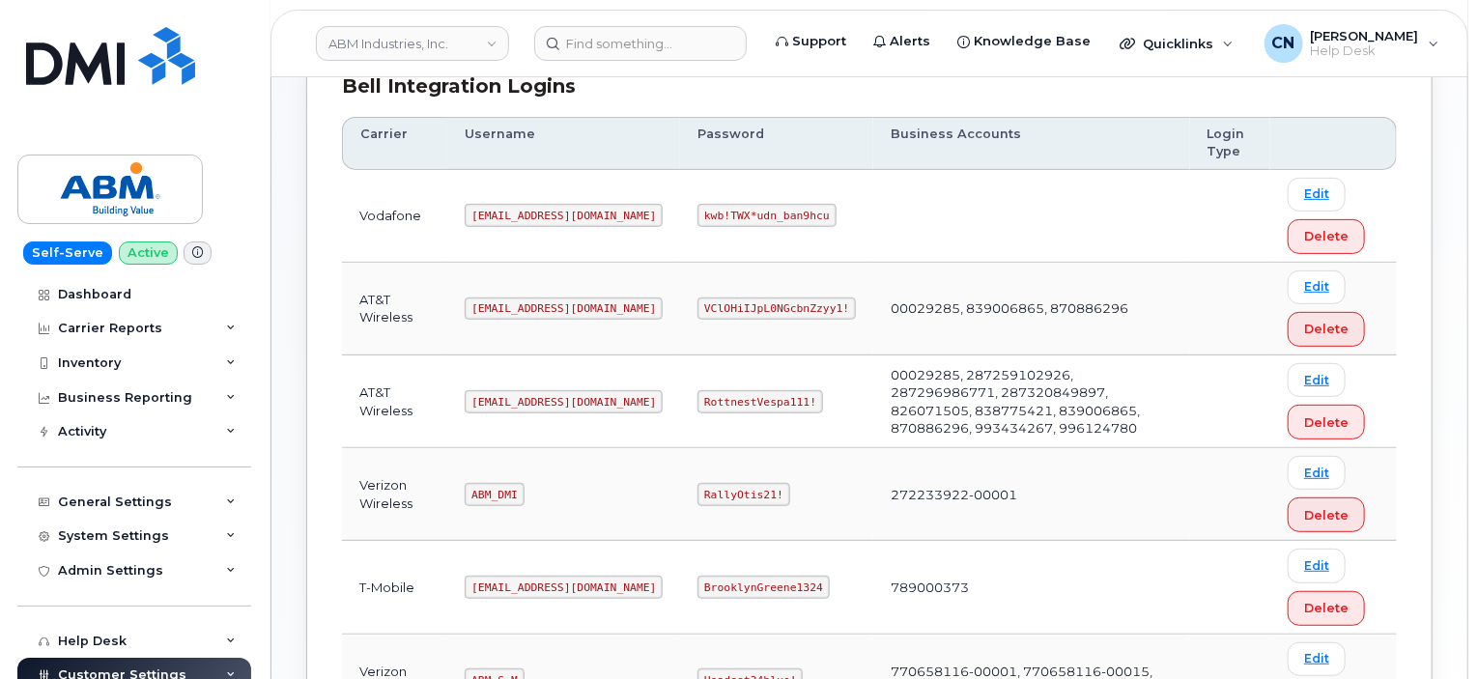
scroll to position [387, 0]
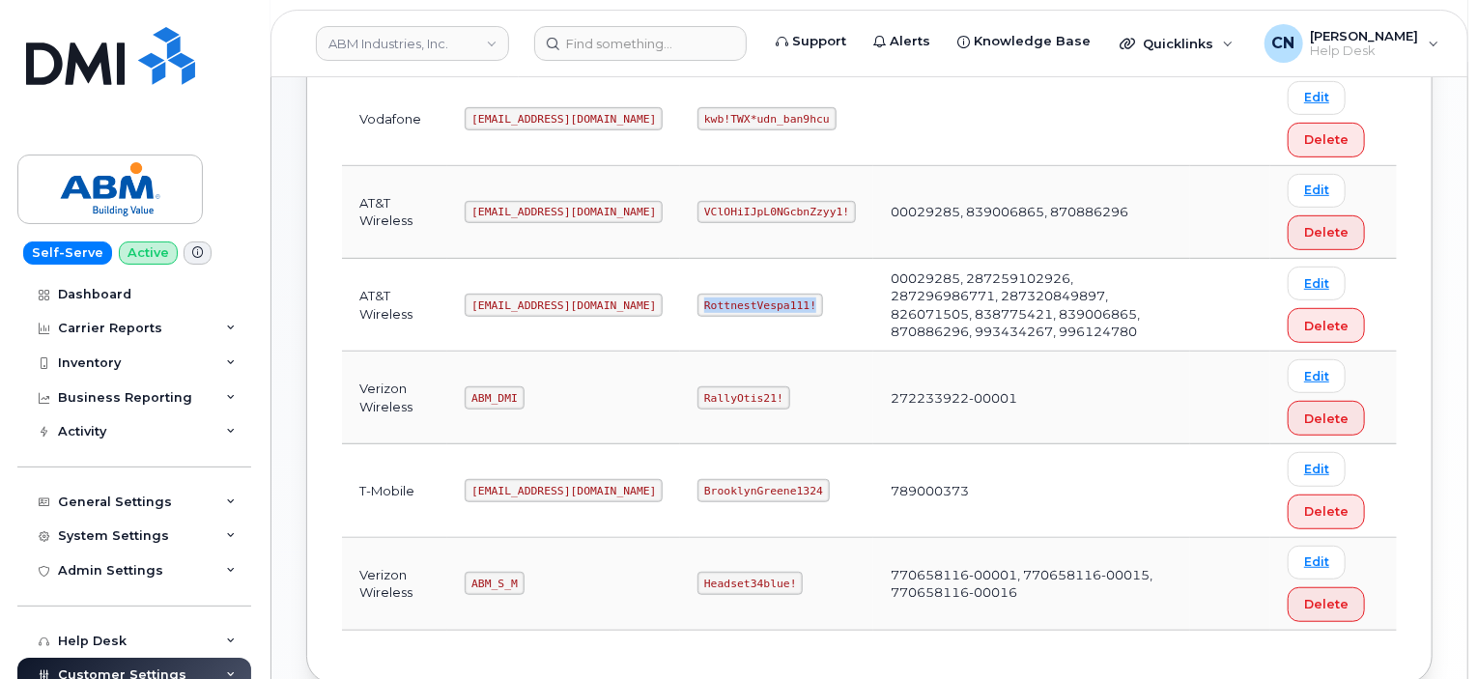
drag, startPoint x: 633, startPoint y: 297, endPoint x: 739, endPoint y: 308, distance: 106.9
click at [739, 308] on code "RottnestVespa111!" at bounding box center [761, 305] width 126 height 23
copy code "RottnestVespa111!"
